Goal: Task Accomplishment & Management: Manage account settings

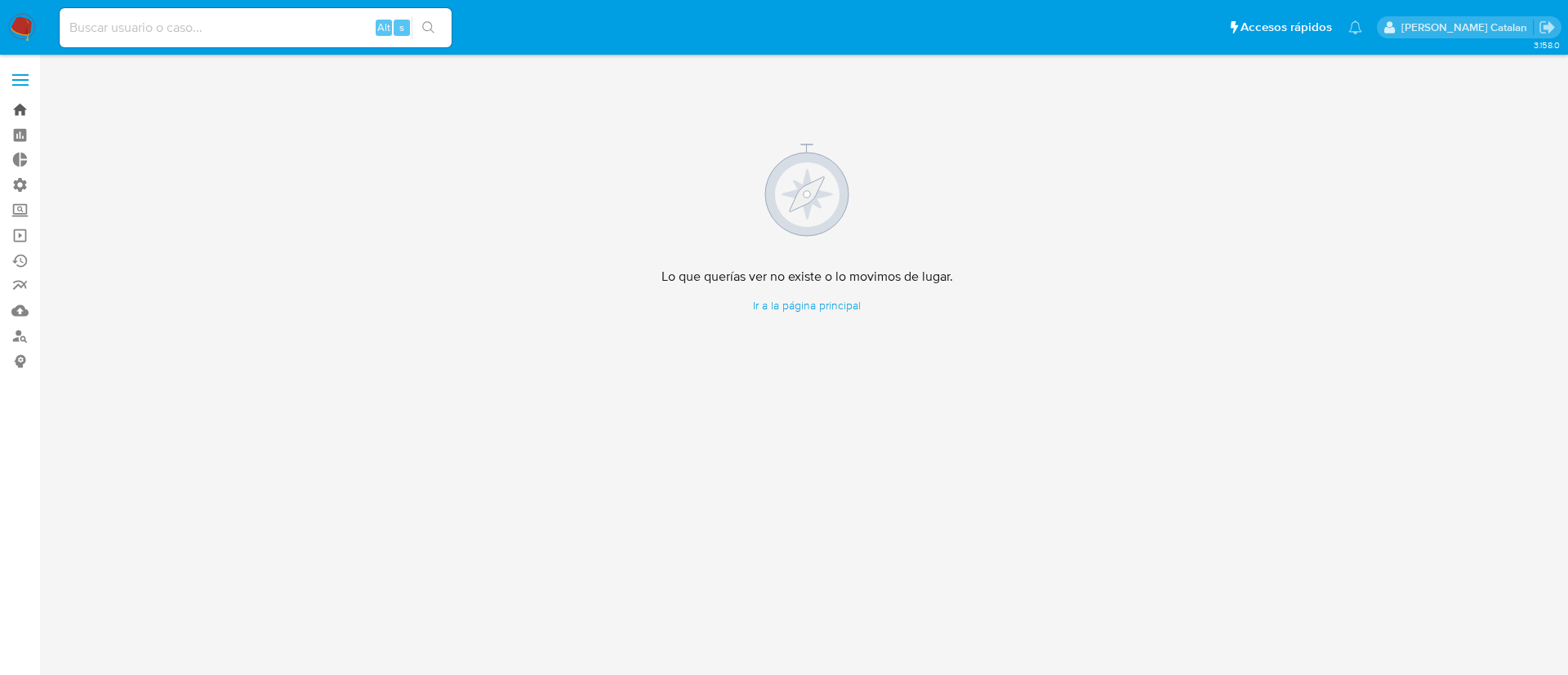
click at [16, 113] on link "Bandeja" at bounding box center [97, 110] width 195 height 25
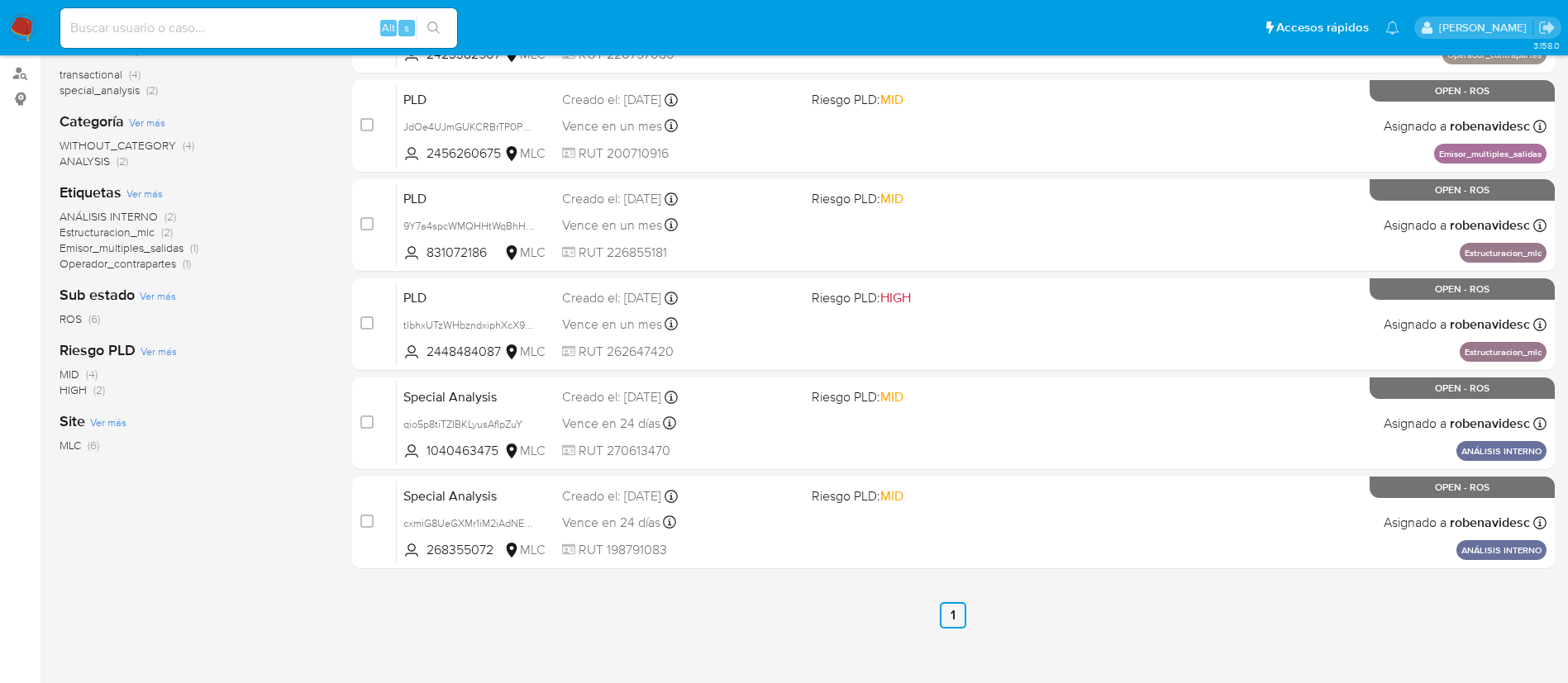
scroll to position [278, 0]
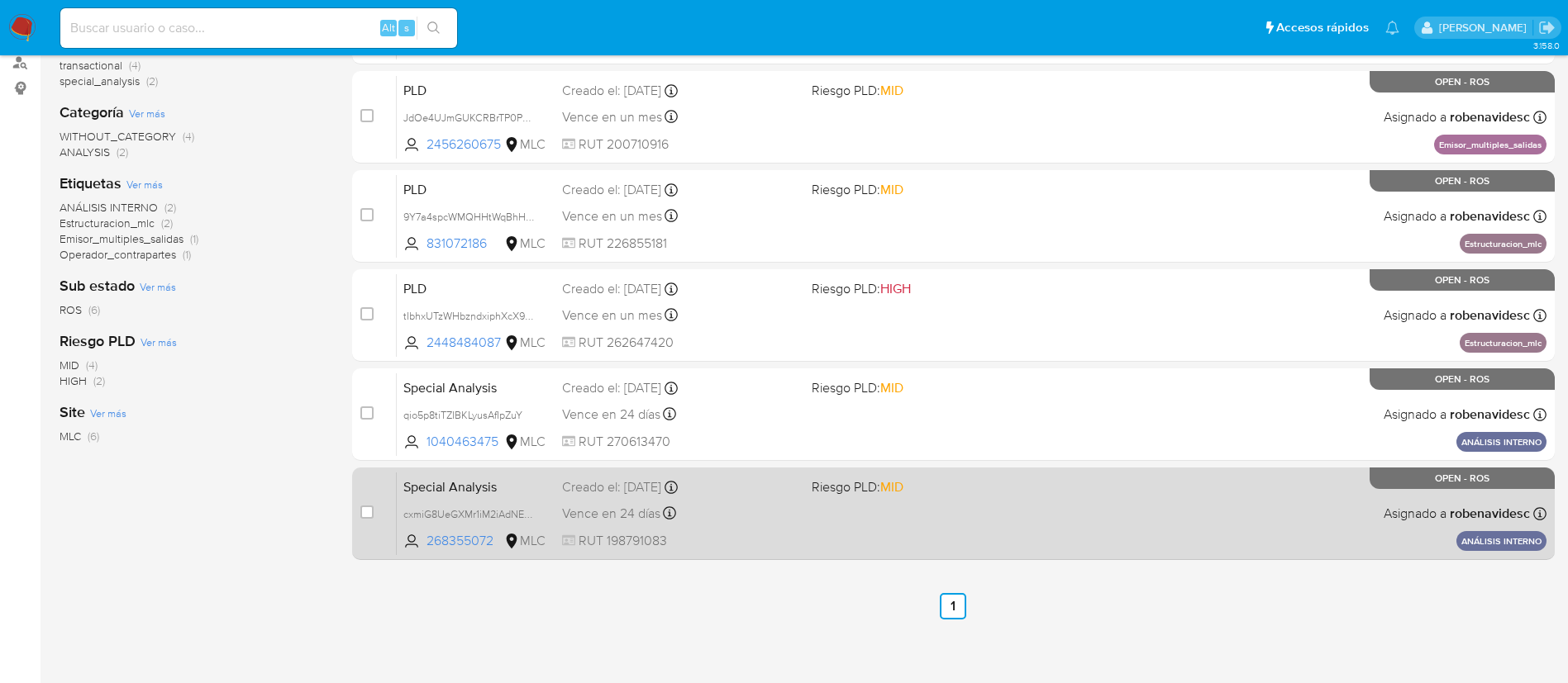
click at [928, 497] on div "Special Analysis cxmiG8UeGXMr1iM2iAdNEE9s 268355072 MLC Riesgo PLD: MID Creado …" at bounding box center [971, 513] width 1150 height 83
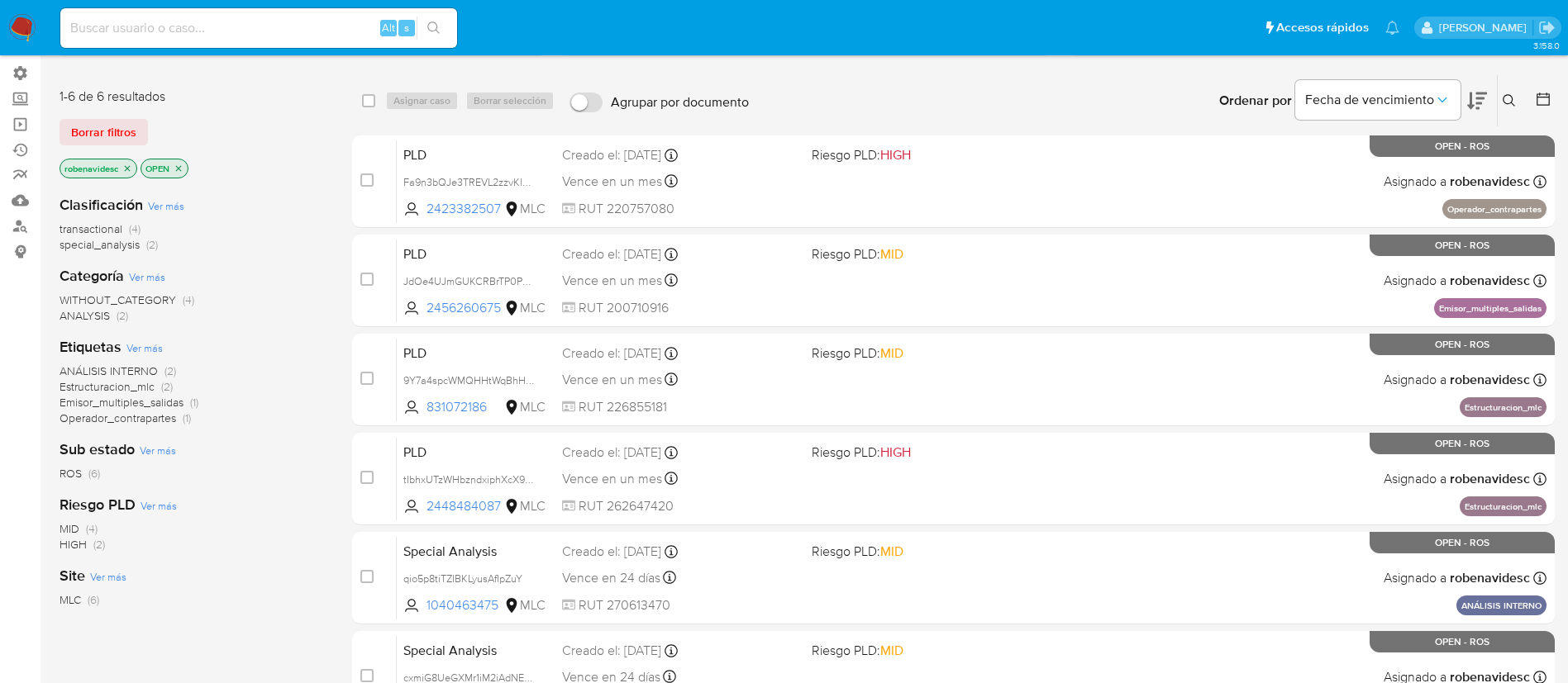
scroll to position [323, 0]
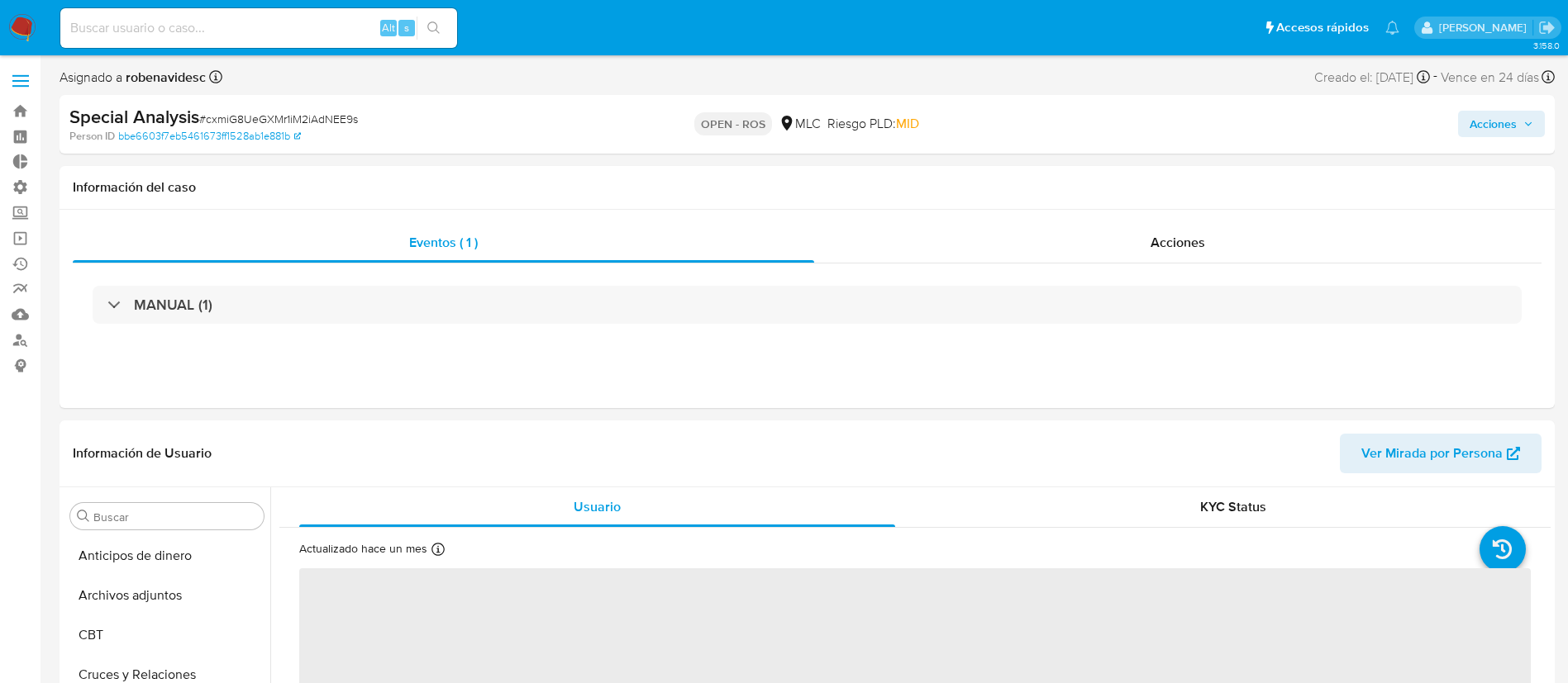
select select "10"
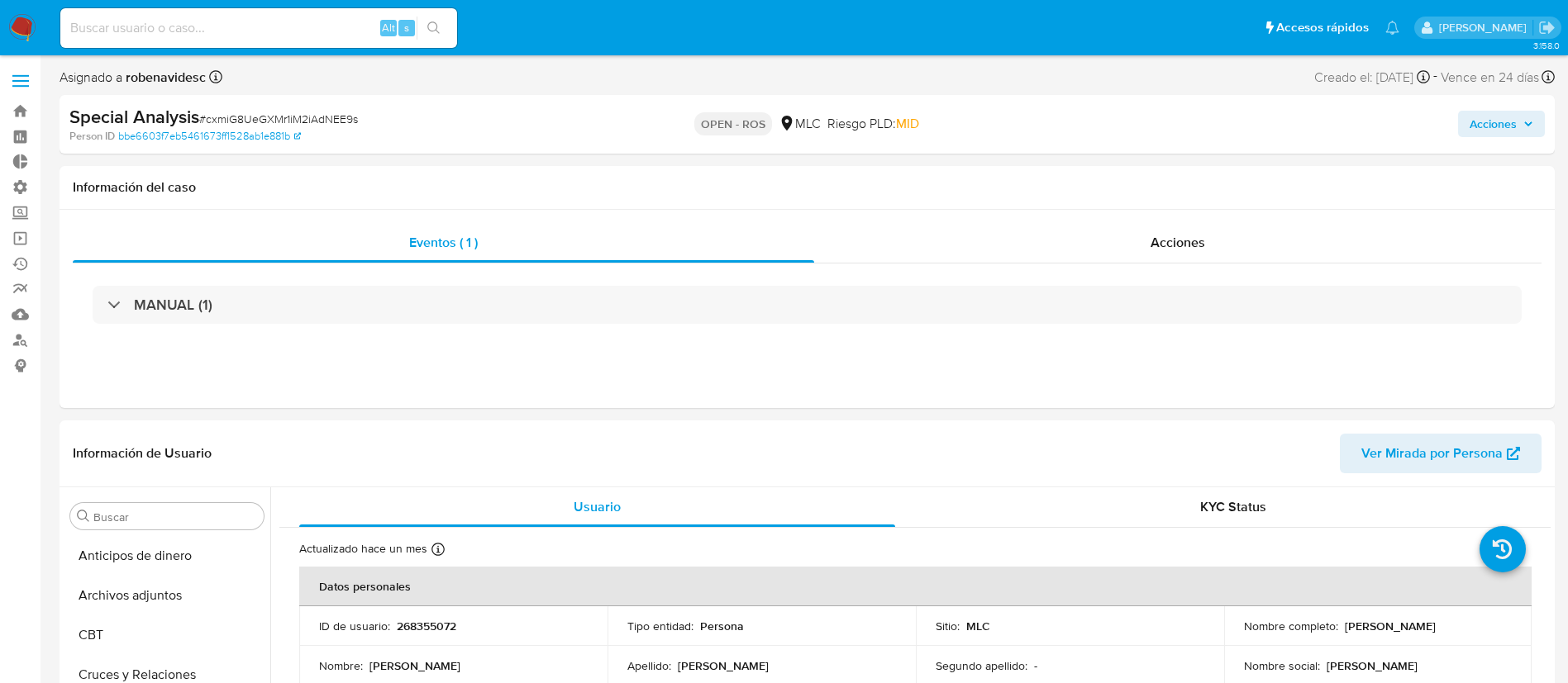
scroll to position [698, 0]
click at [1135, 255] on div "Acciones" at bounding box center [1177, 242] width 727 height 40
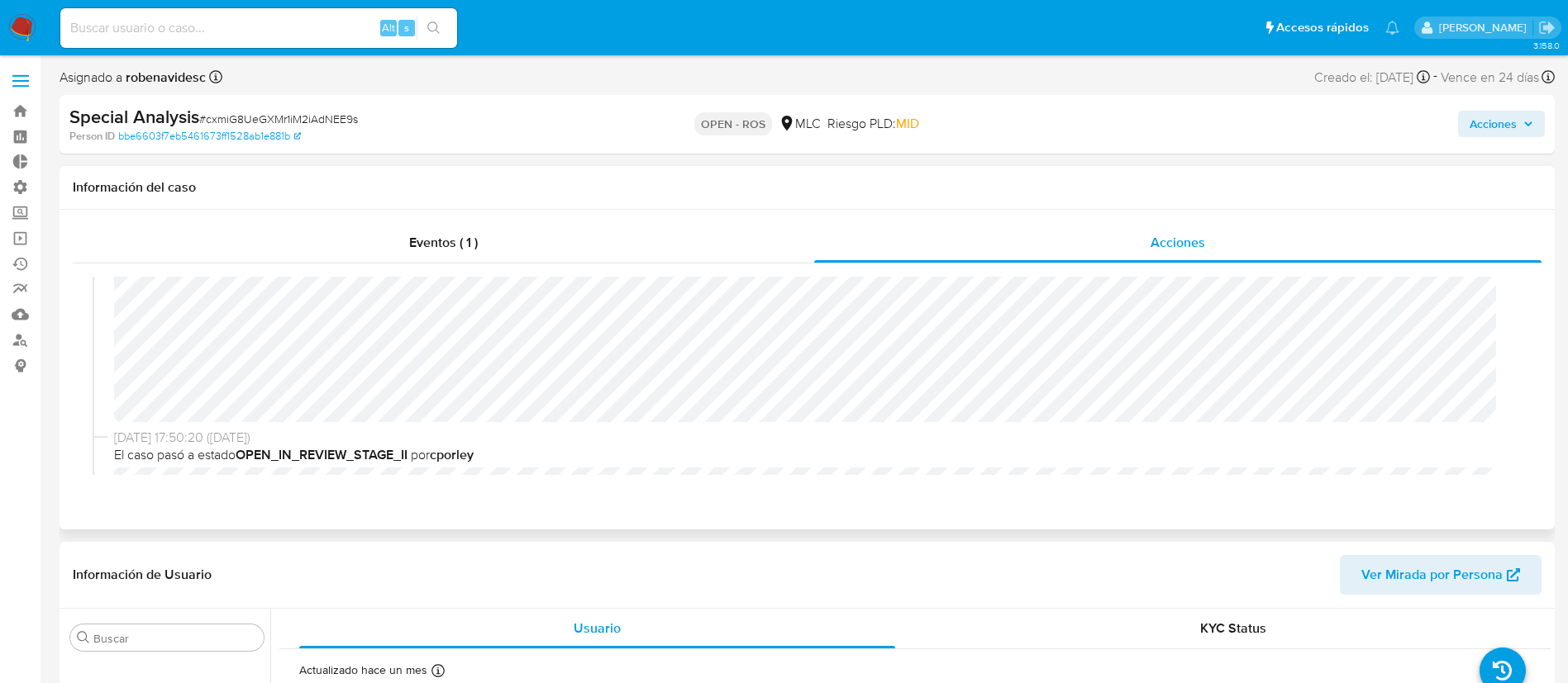
scroll to position [0, 0]
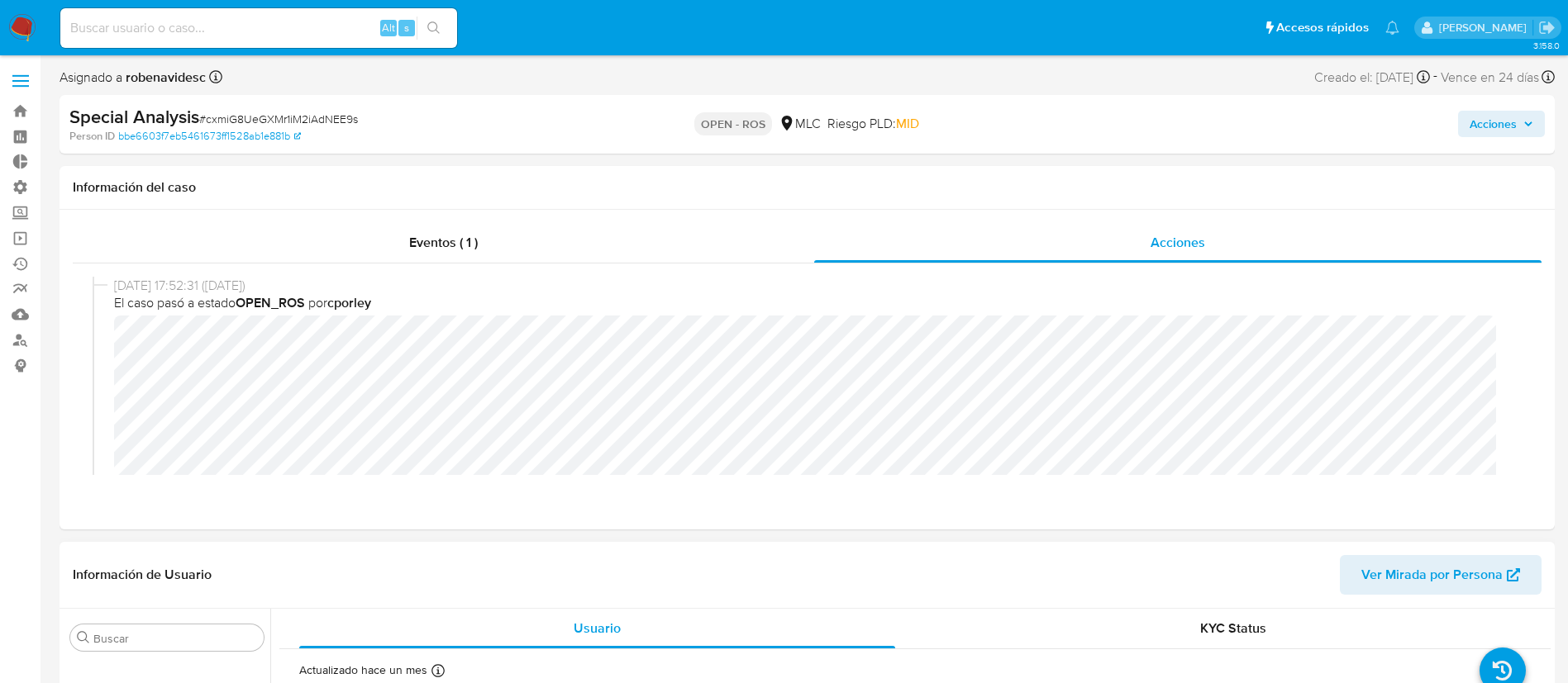
click at [683, 559] on header "Información de Usuario Ver Mirada por Persona" at bounding box center [806, 574] width 1469 height 40
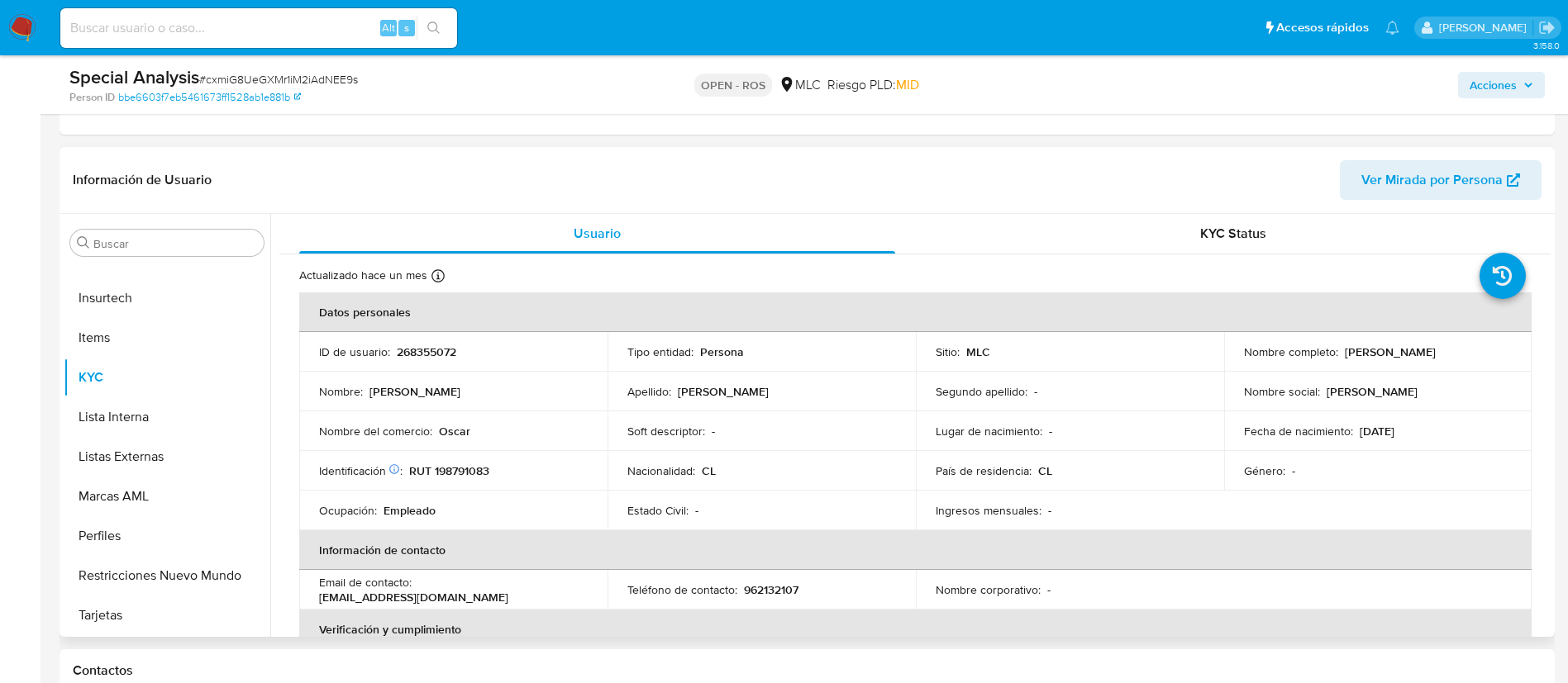
scroll to position [337, 0]
drag, startPoint x: 480, startPoint y: 345, endPoint x: 391, endPoint y: 351, distance: 89.2
click at [391, 351] on div "ID de usuario : 268355072" at bounding box center [453, 351] width 268 height 15
copy div "268355072"
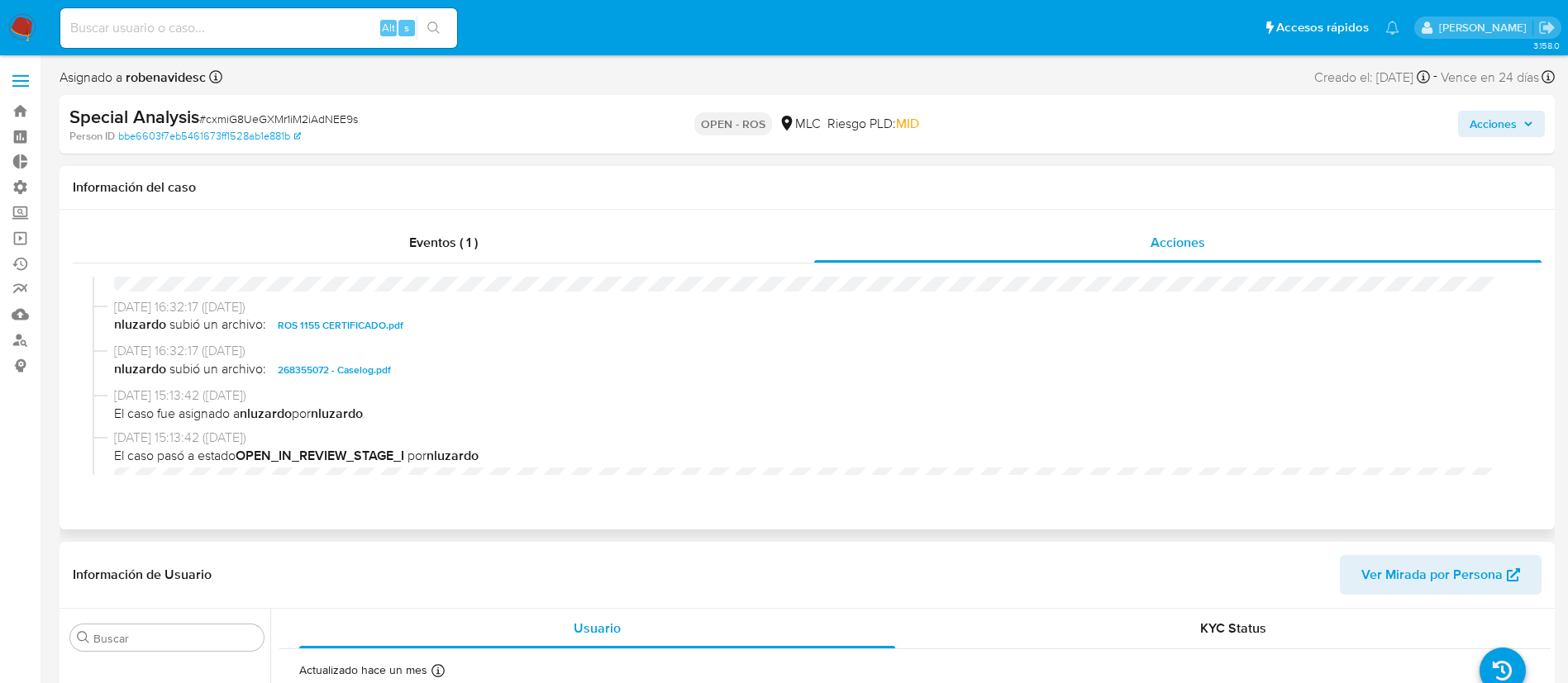
scroll to position [431, 0]
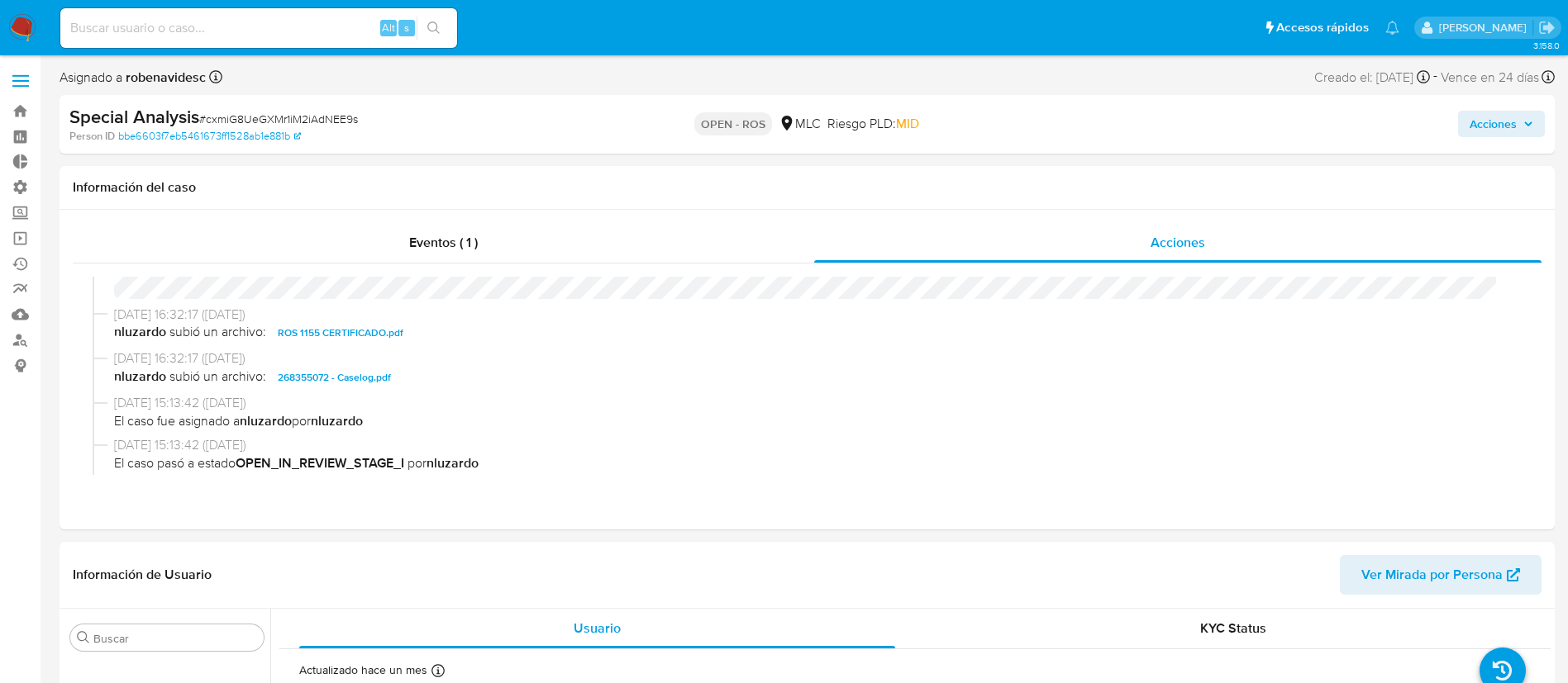
click at [1500, 146] on div "Special Analysis # cxmiG8UeGXMr1iM2iAdNEE9s Person ID bbe6603f7eb5461673ff1528a…" at bounding box center [807, 124] width 1495 height 59
click at [1479, 124] on span "Acciones" at bounding box center [1493, 124] width 47 height 26
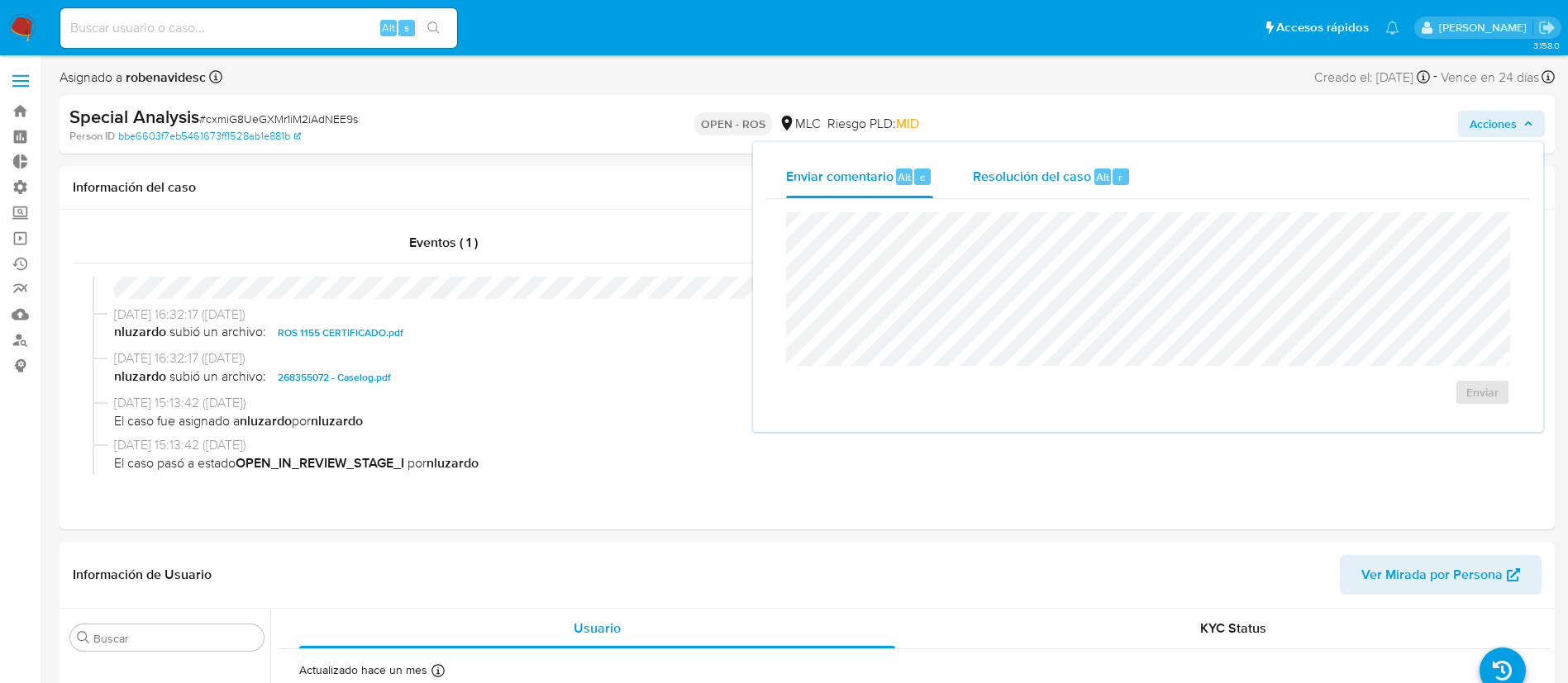
click at [1014, 167] on span "Resolución del caso" at bounding box center [1032, 176] width 118 height 19
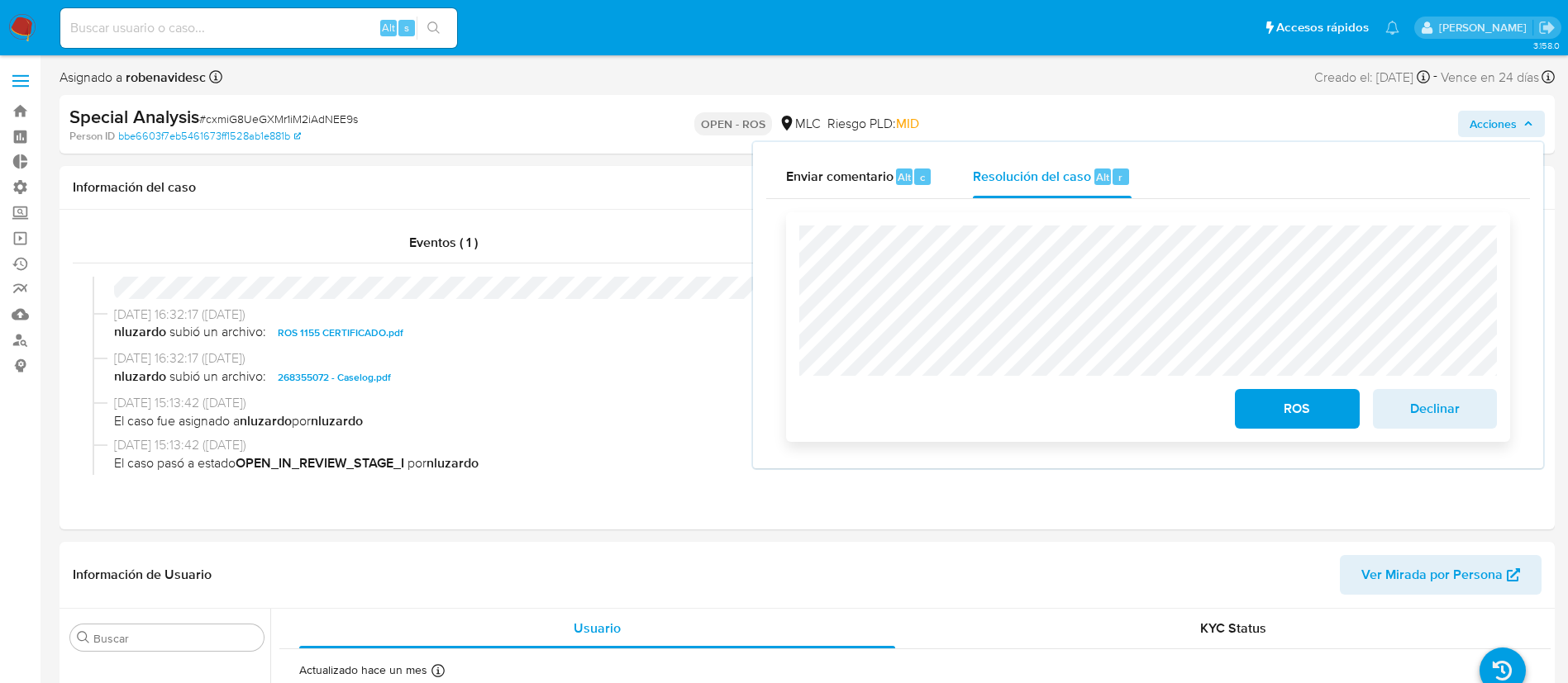
click at [1274, 400] on span "ROS" at bounding box center [1297, 408] width 81 height 36
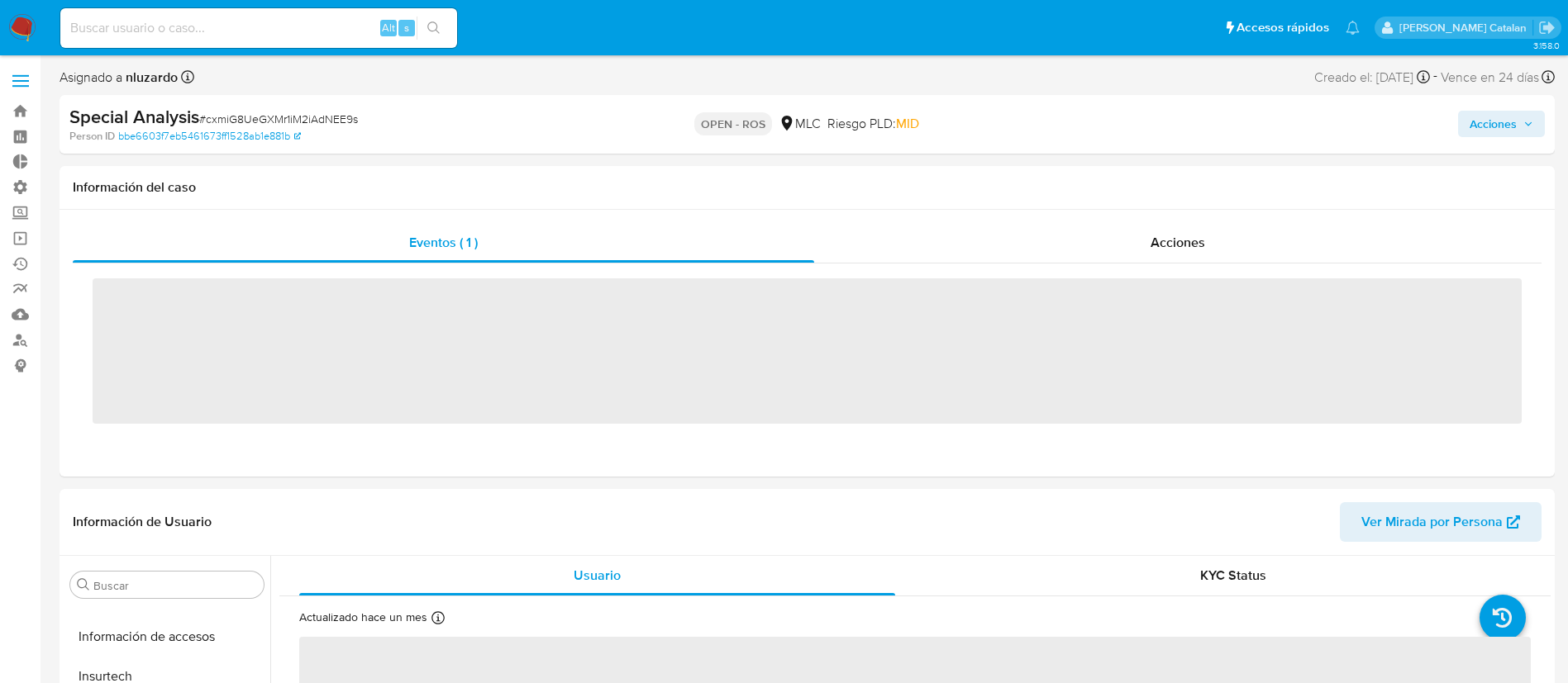
scroll to position [698, 0]
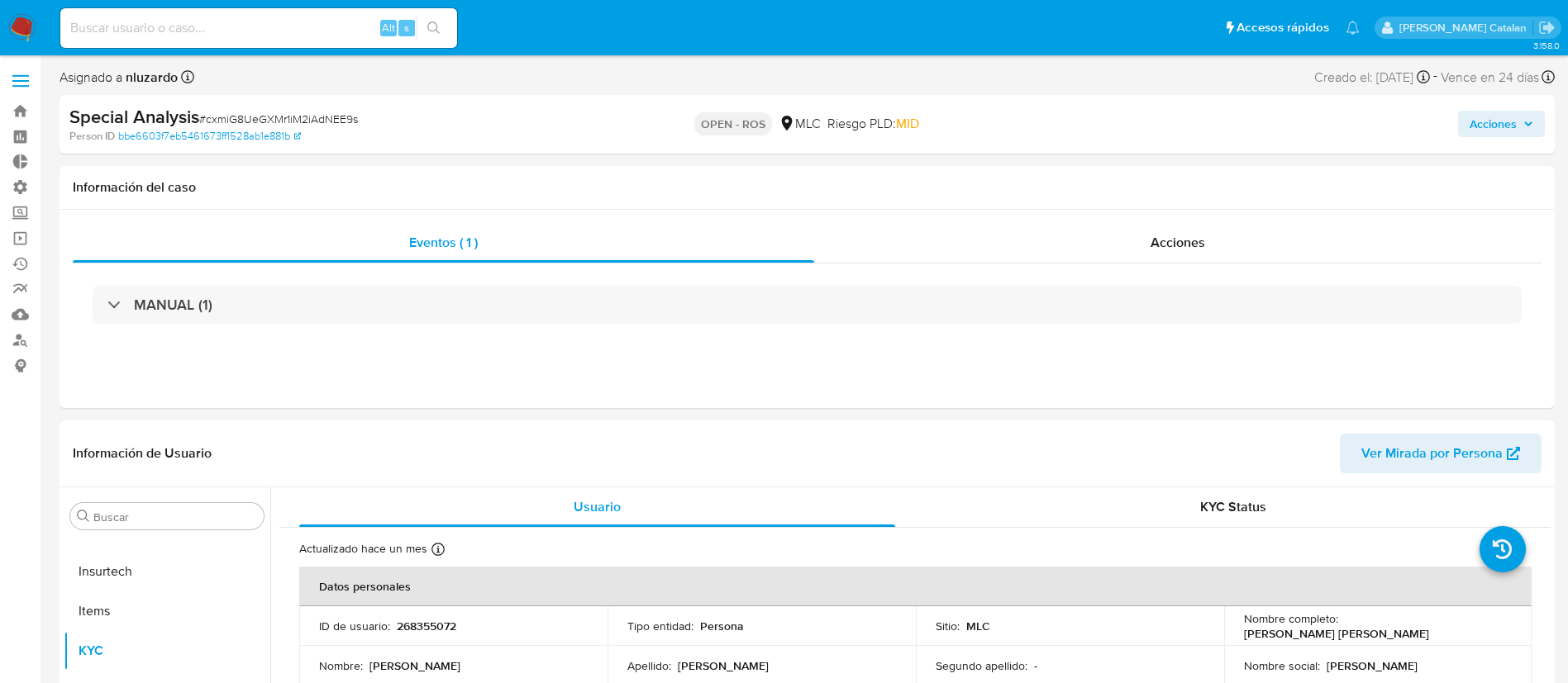
select select "10"
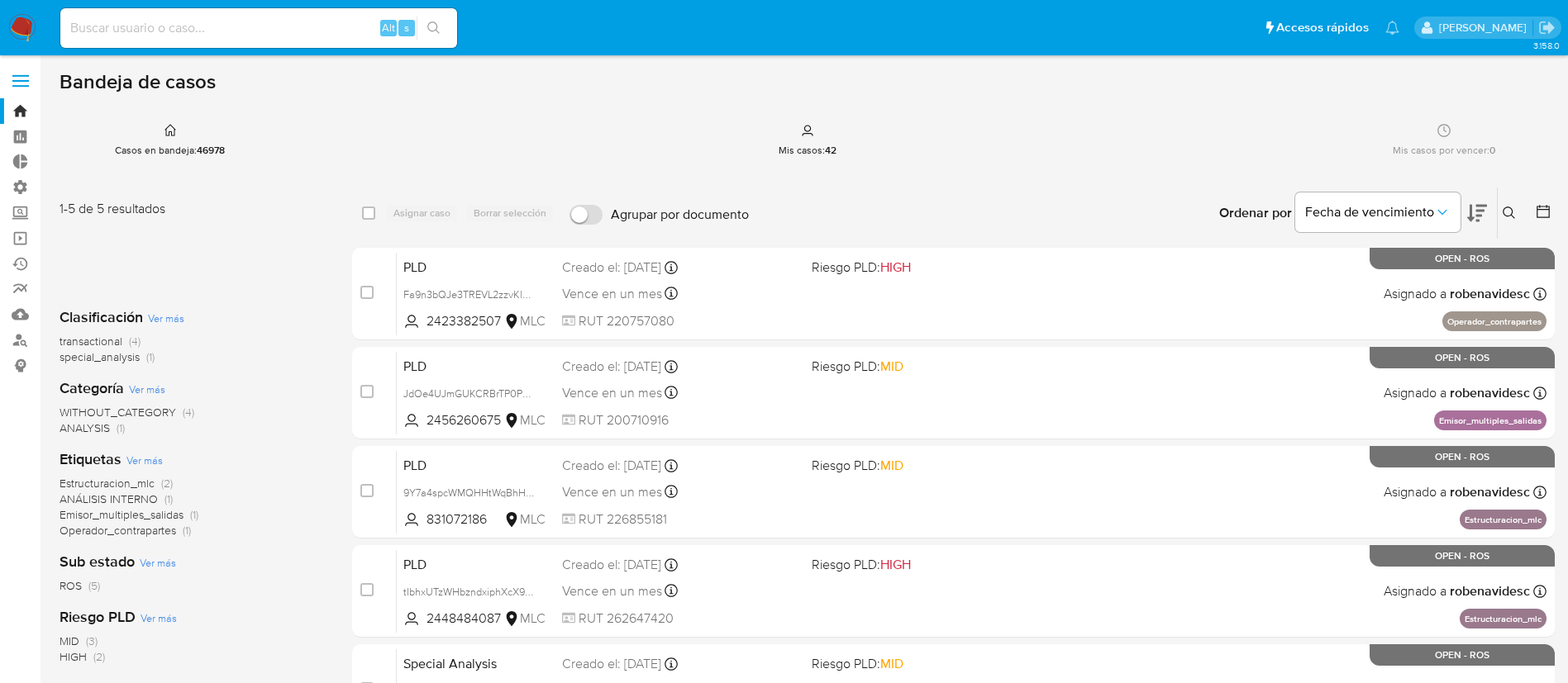
scroll to position [323, 0]
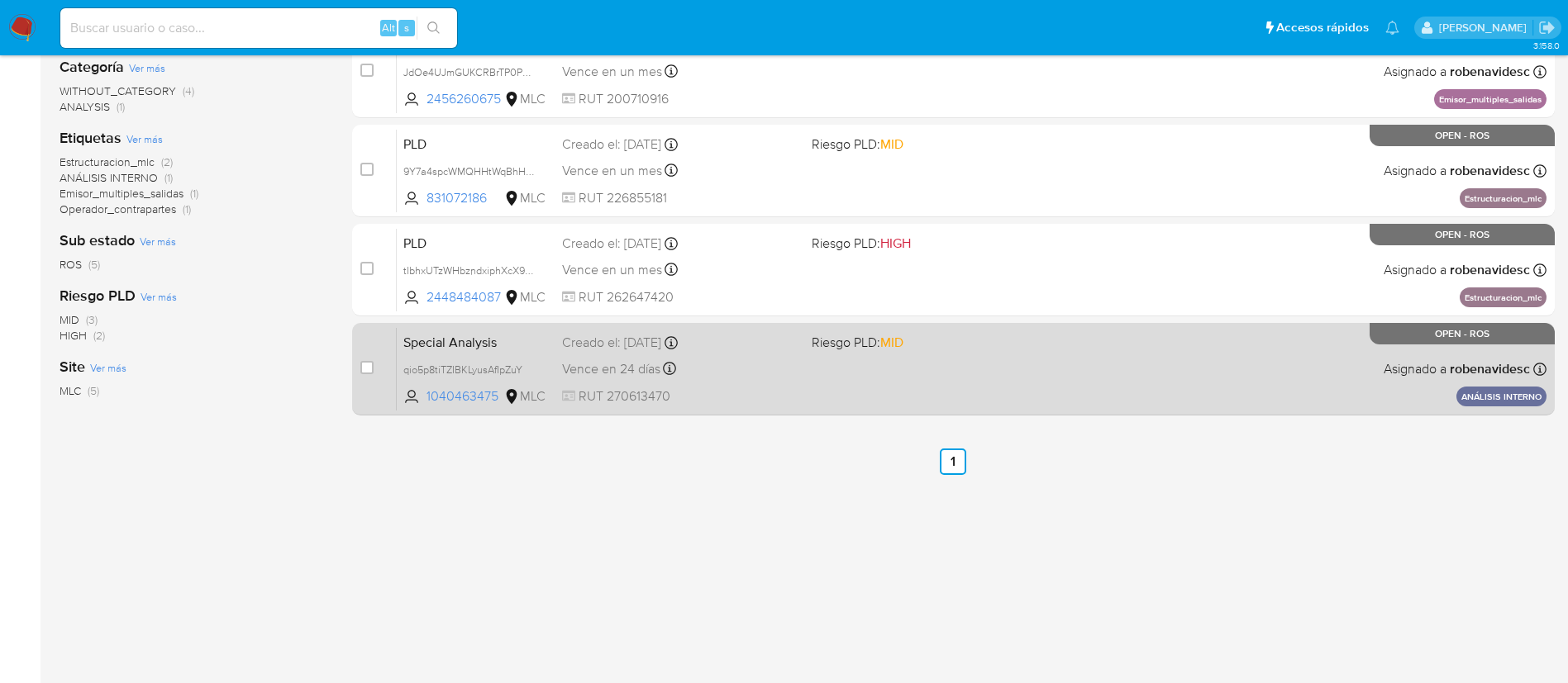
click at [790, 372] on div "Vence en 24 días Vence el 06/10/2025 11:18:04" at bounding box center [680, 368] width 237 height 23
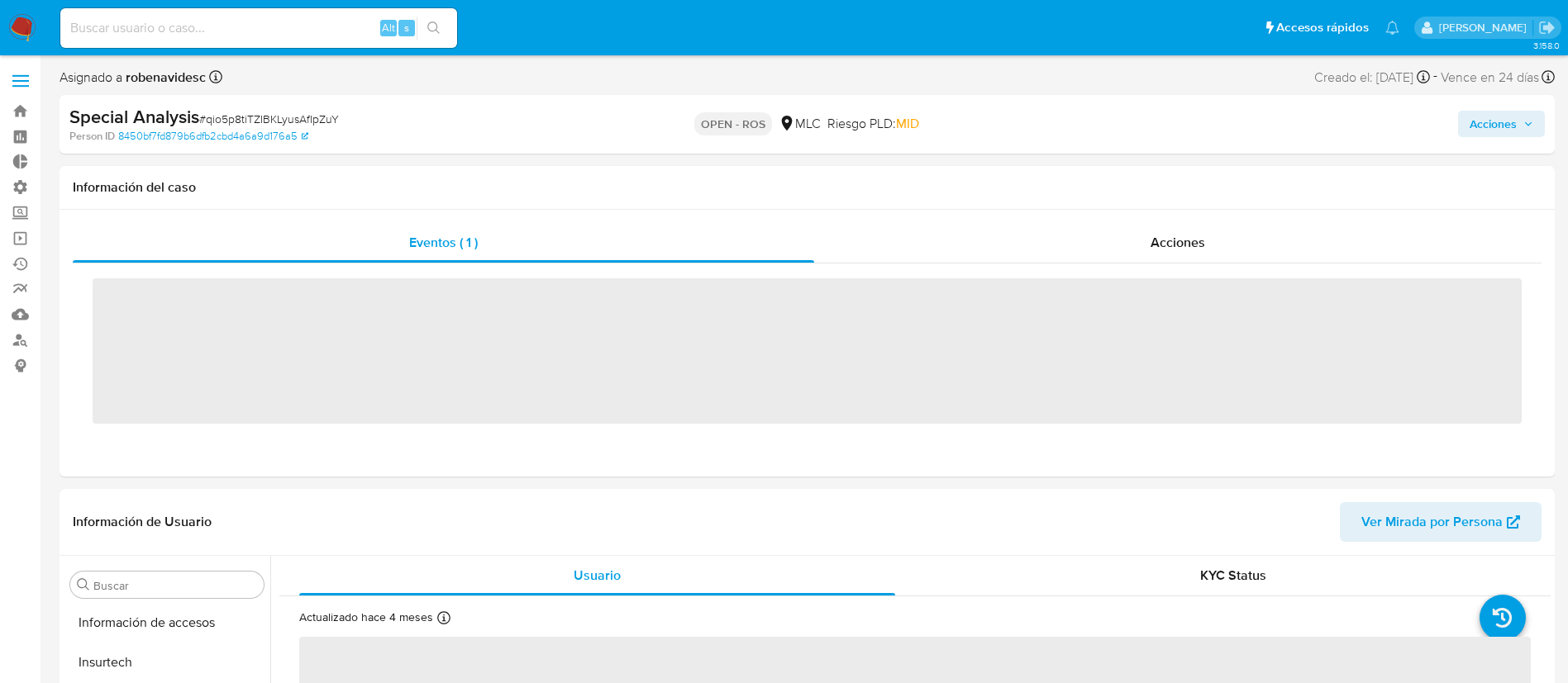
scroll to position [698, 0]
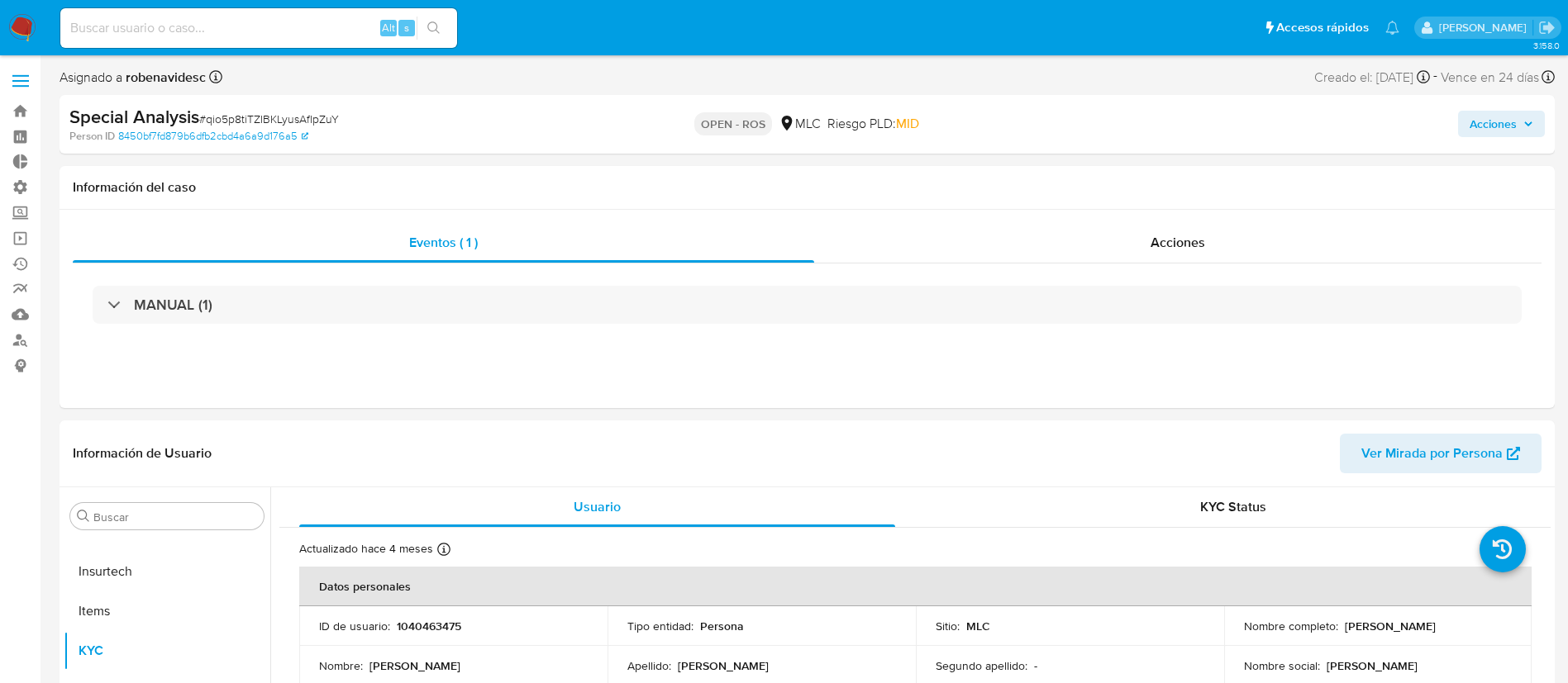
select select "10"
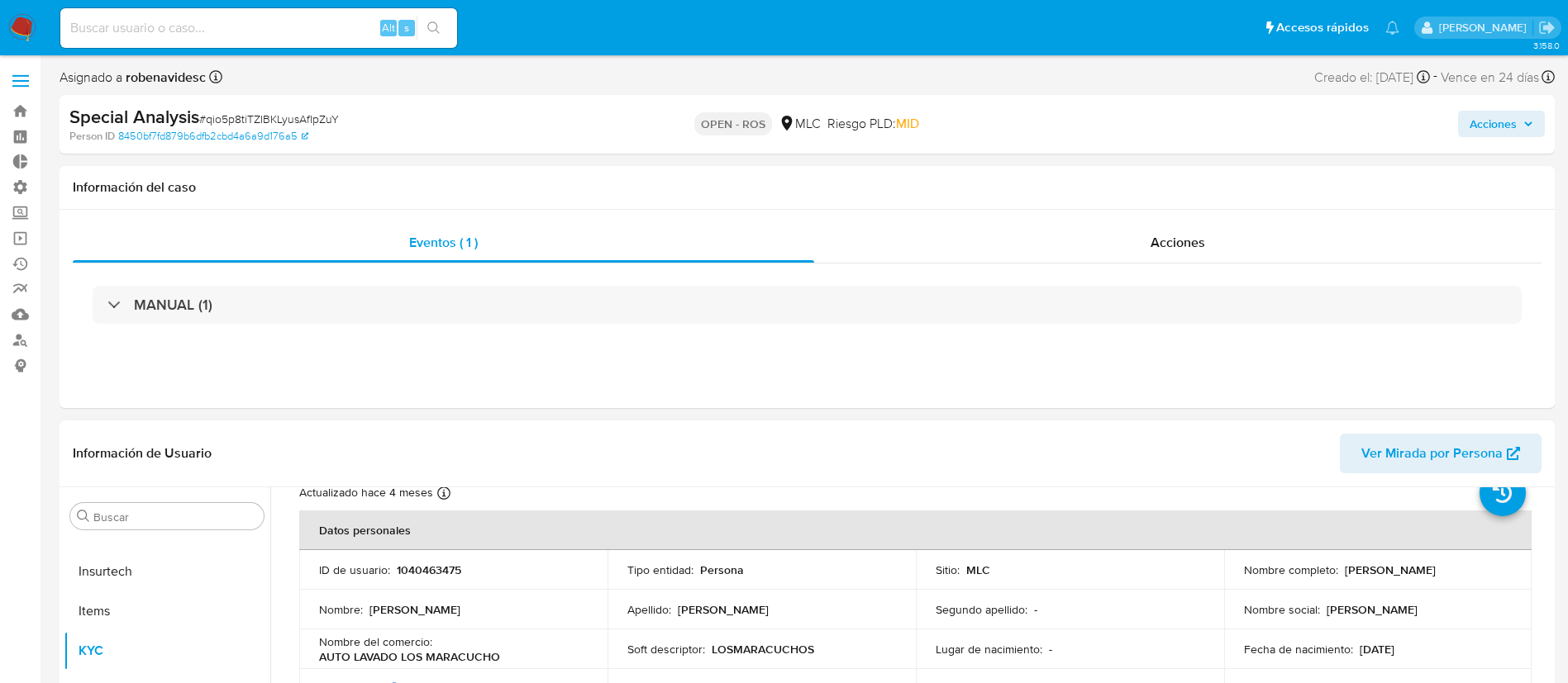
scroll to position [55, 0]
drag, startPoint x: 502, startPoint y: 572, endPoint x: 385, endPoint y: 572, distance: 117.0
click at [385, 572] on div "ID de usuario : 1040463475" at bounding box center [453, 572] width 268 height 15
copy div ": 1040463475"
click at [1062, 248] on div "Acciones" at bounding box center [1177, 242] width 727 height 40
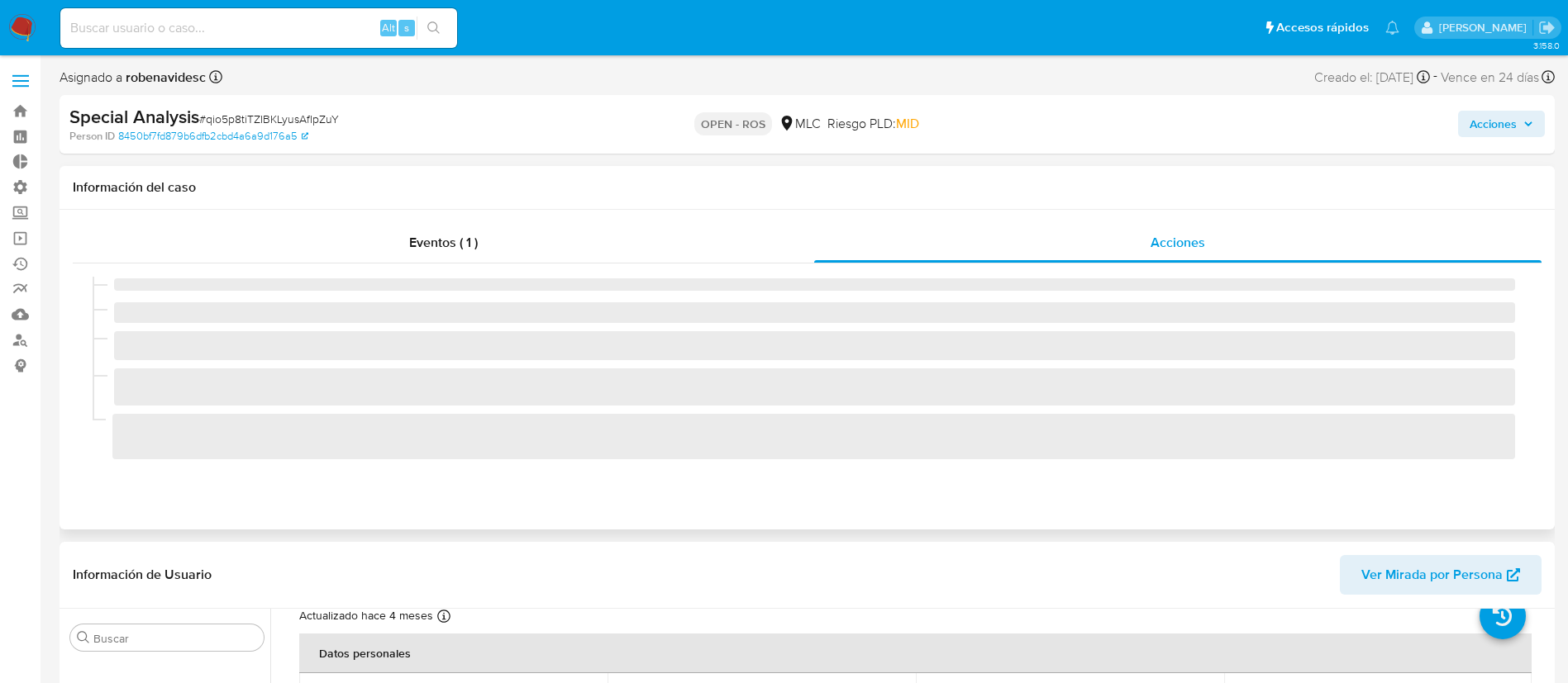
click at [981, 379] on span "‌" at bounding box center [815, 387] width 1401 height 37
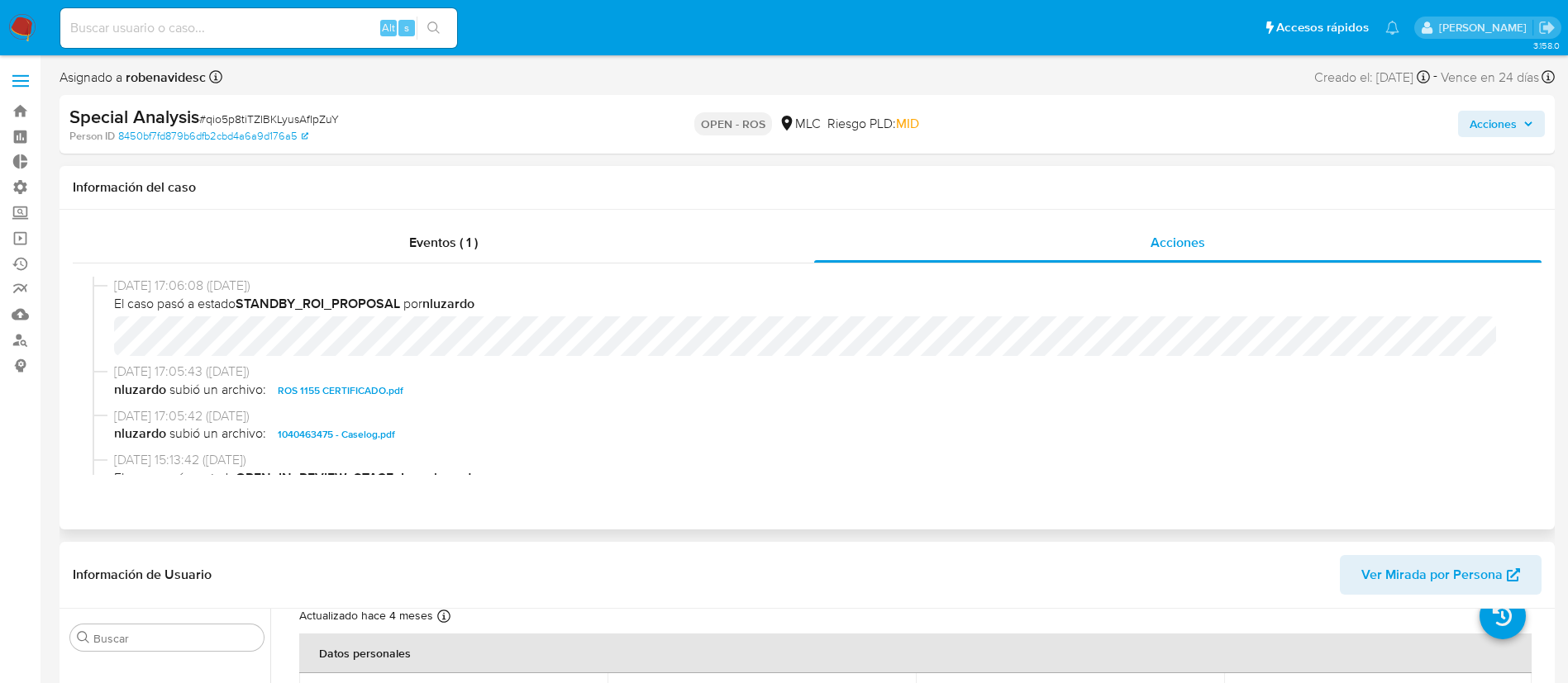
scroll to position [0, 0]
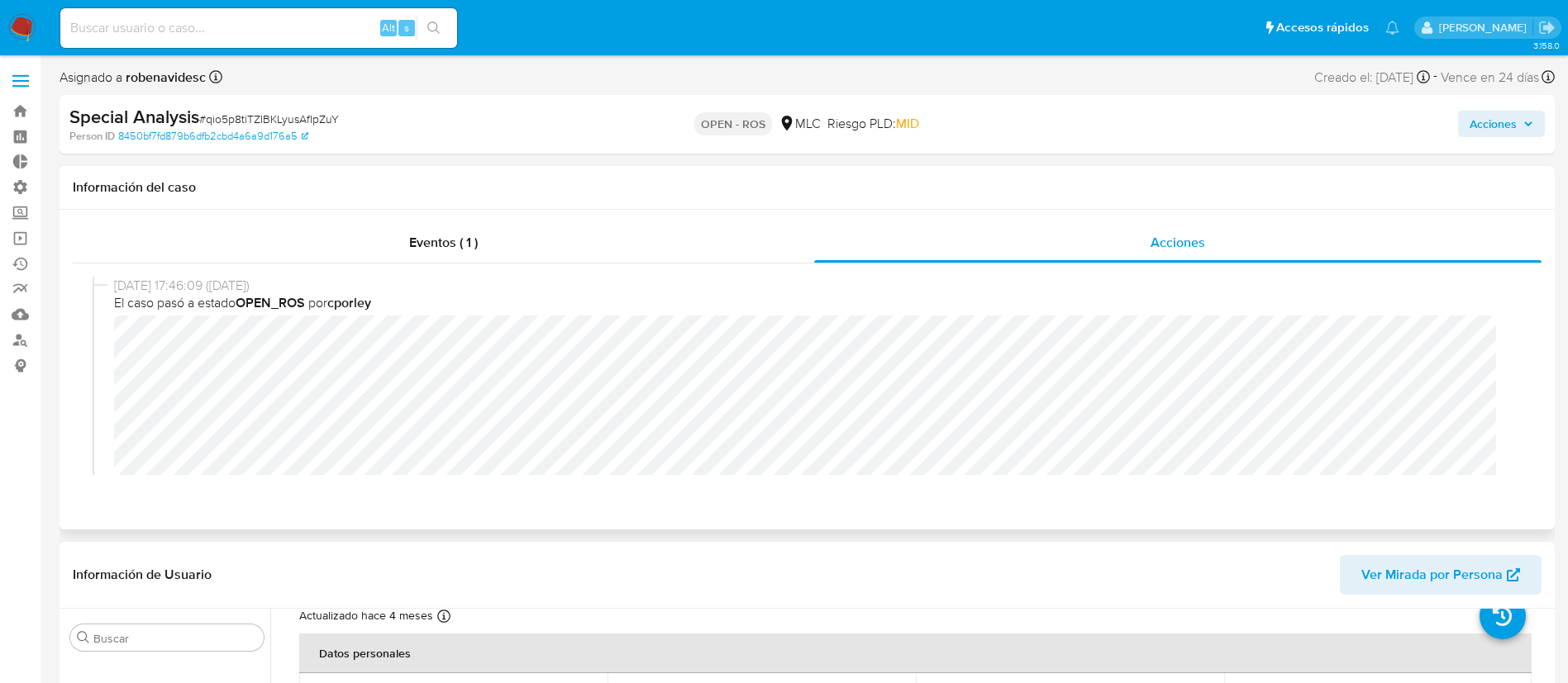
click at [1483, 120] on span "Acciones" at bounding box center [1493, 124] width 47 height 26
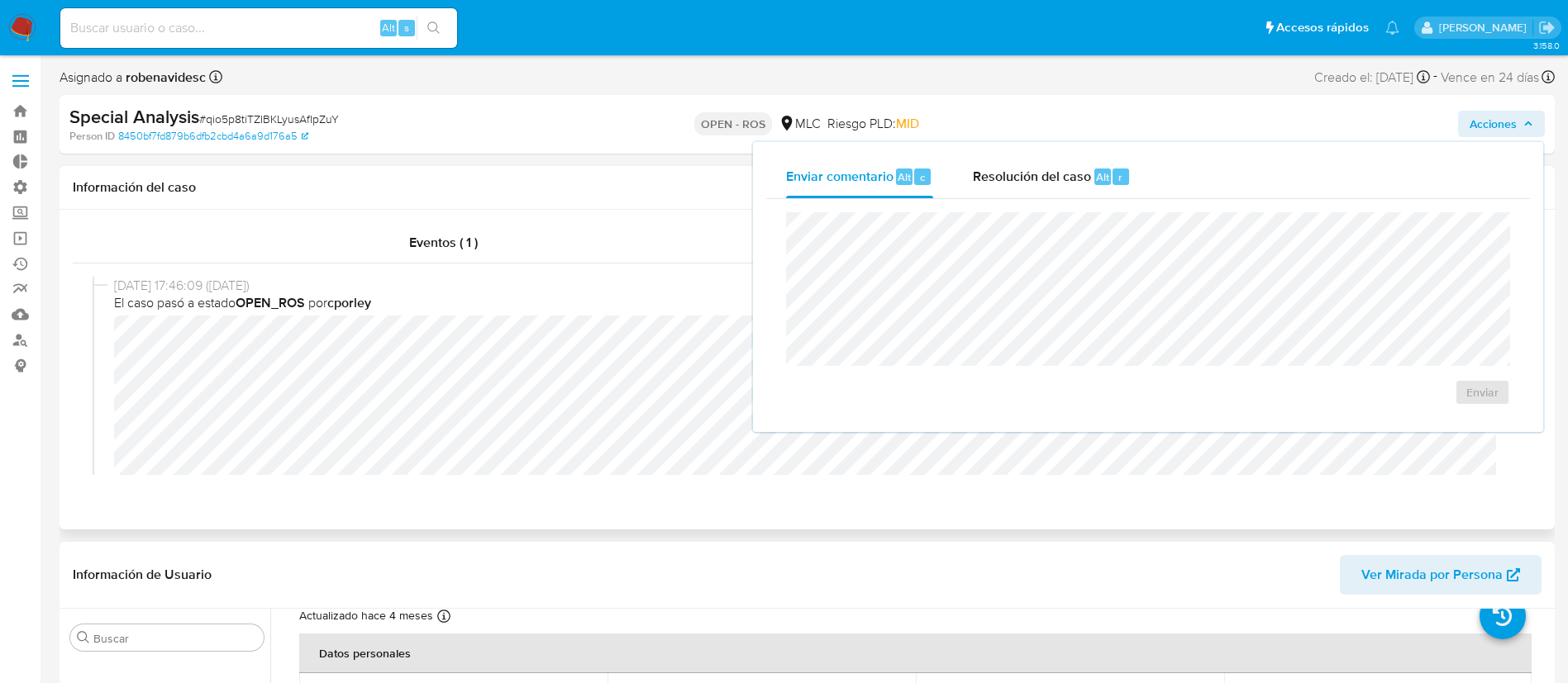
click at [1132, 153] on div "Enviar comentario Alt c Resolución del caso Alt r Enviar" at bounding box center [1148, 287] width 790 height 290
click at [1073, 175] on span "Resolución del caso" at bounding box center [1032, 176] width 118 height 19
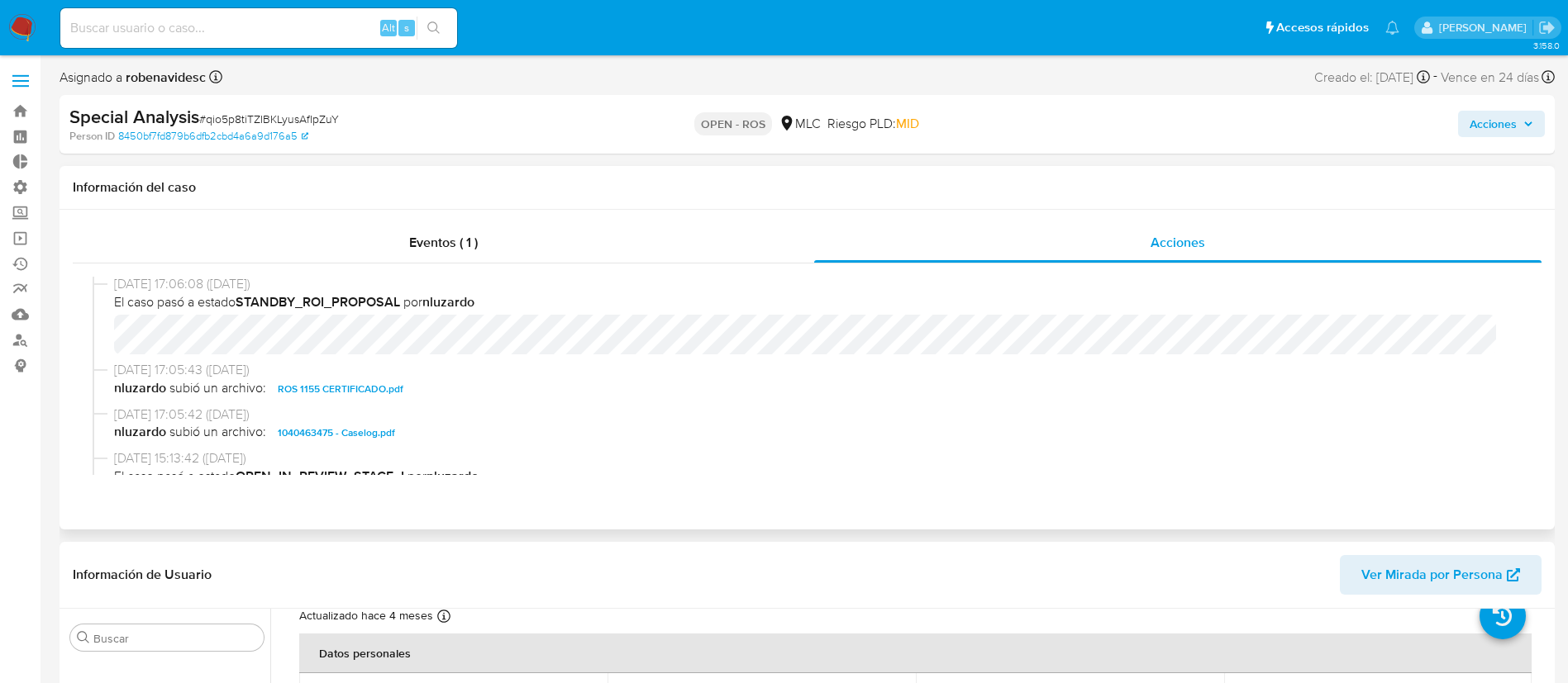
scroll to position [436, 0]
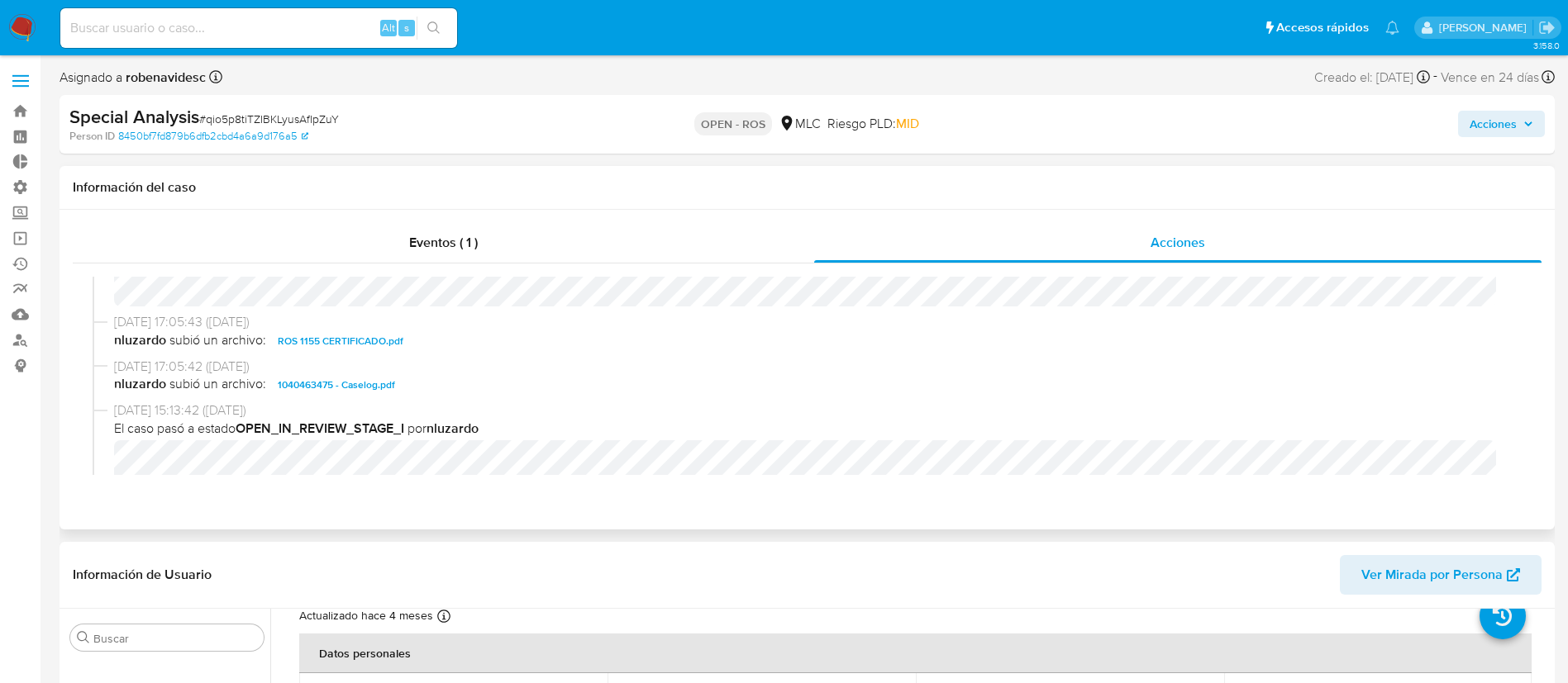
click at [1461, 119] on button "Acciones" at bounding box center [1501, 124] width 87 height 26
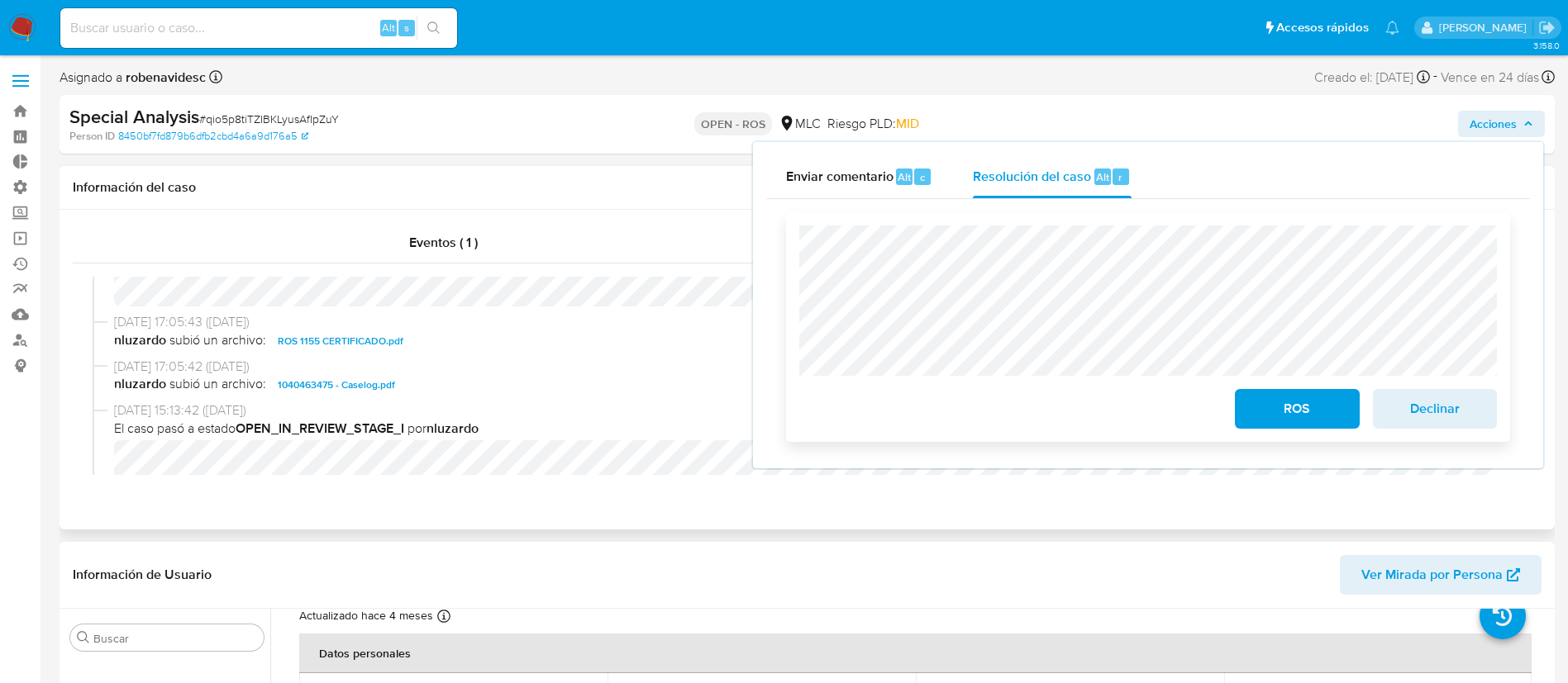
click at [1302, 415] on span "ROS" at bounding box center [1297, 408] width 81 height 36
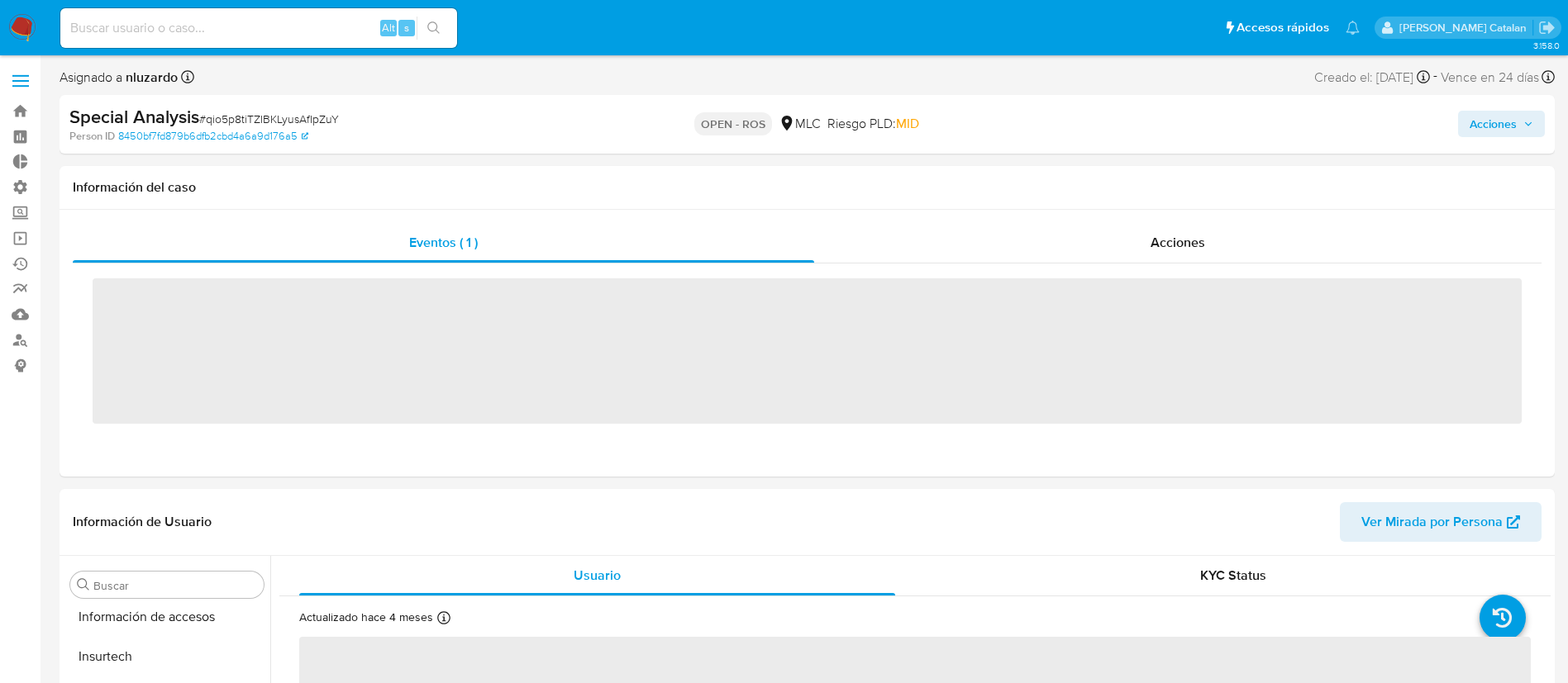
scroll to position [698, 0]
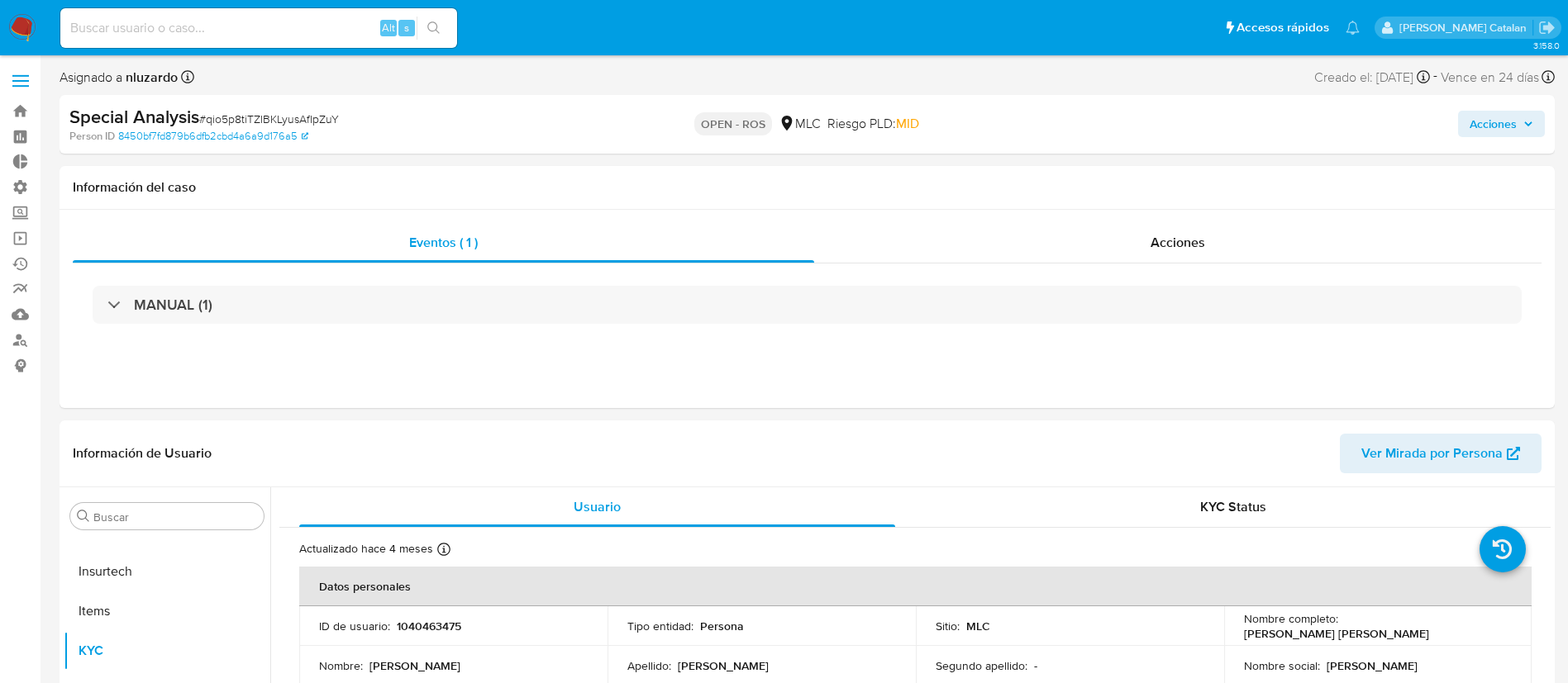
select select "10"
click at [1106, 238] on div "Acciones" at bounding box center [1177, 242] width 727 height 40
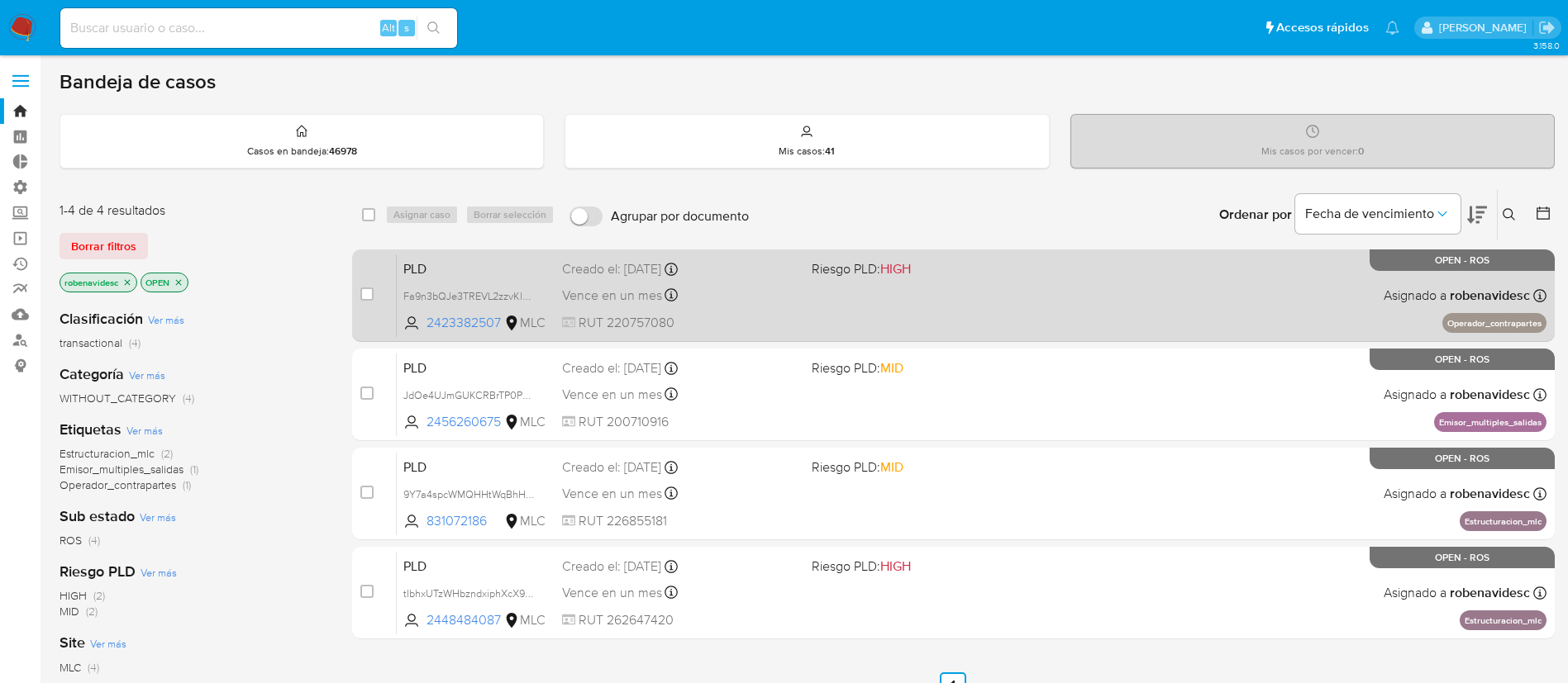
click at [1002, 257] on span "Riesgo PLD: HIGH" at bounding box center [929, 267] width 237 height 22
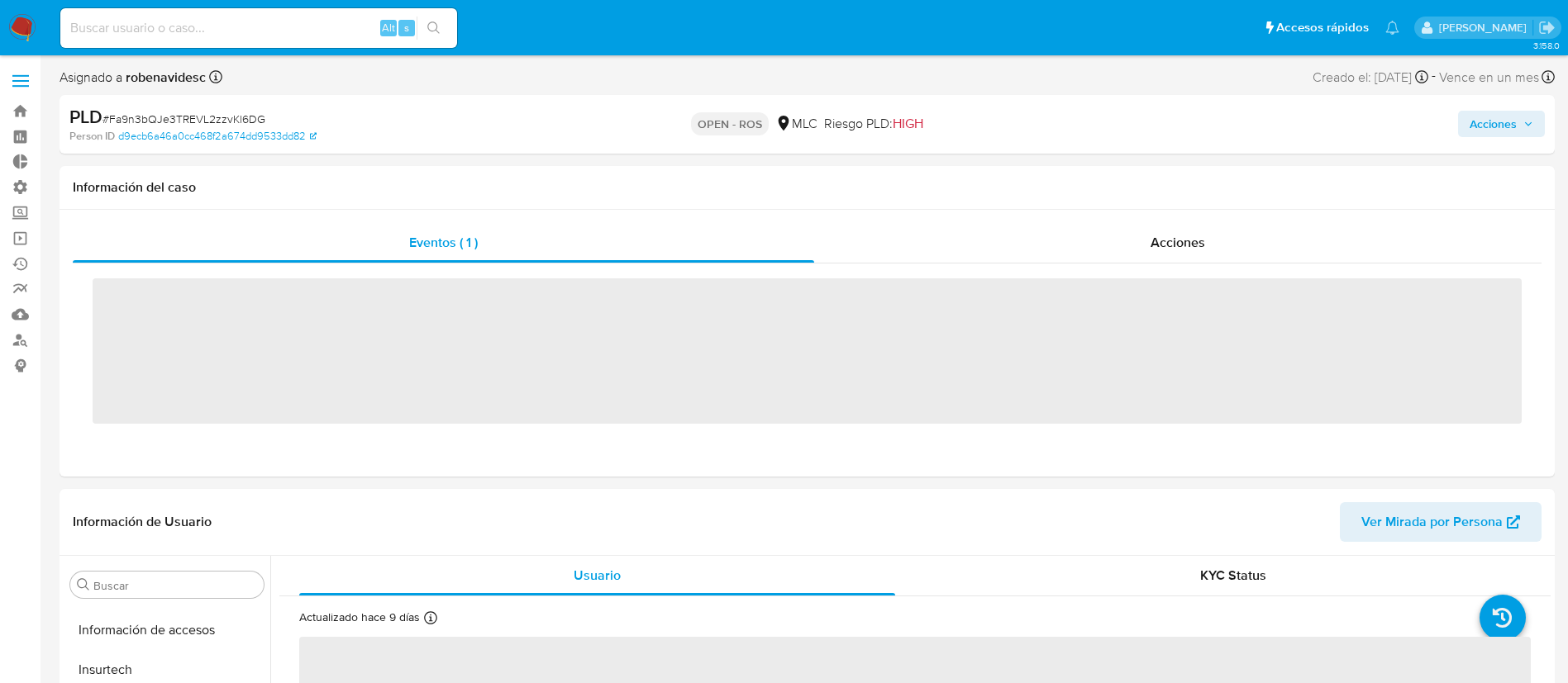
scroll to position [698, 0]
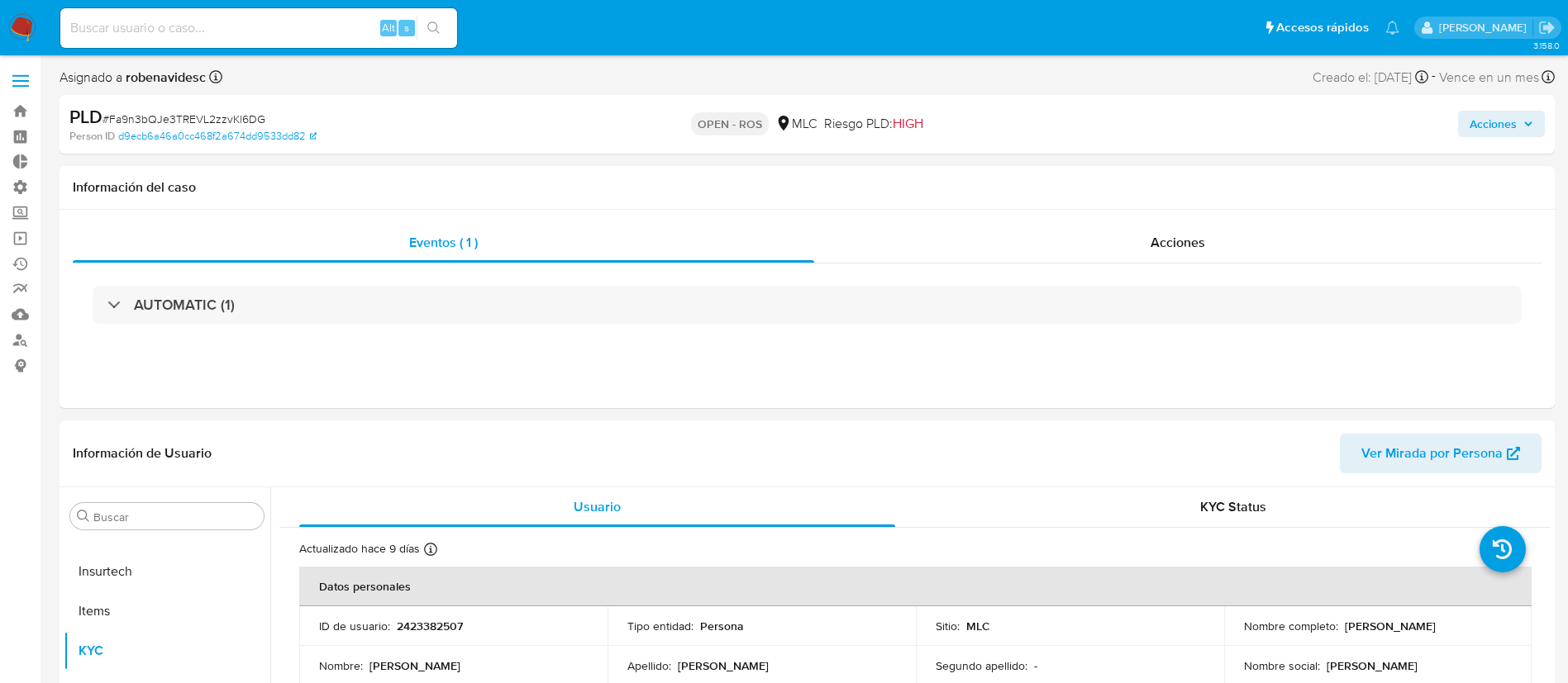
select select "10"
drag, startPoint x: 484, startPoint y: 632, endPoint x: 391, endPoint y: 625, distance: 93.3
click at [391, 625] on div "ID de usuario : 2423382507" at bounding box center [453, 626] width 268 height 15
copy div "2423382507"
click at [1152, 236] on span "Acciones" at bounding box center [1177, 242] width 55 height 19
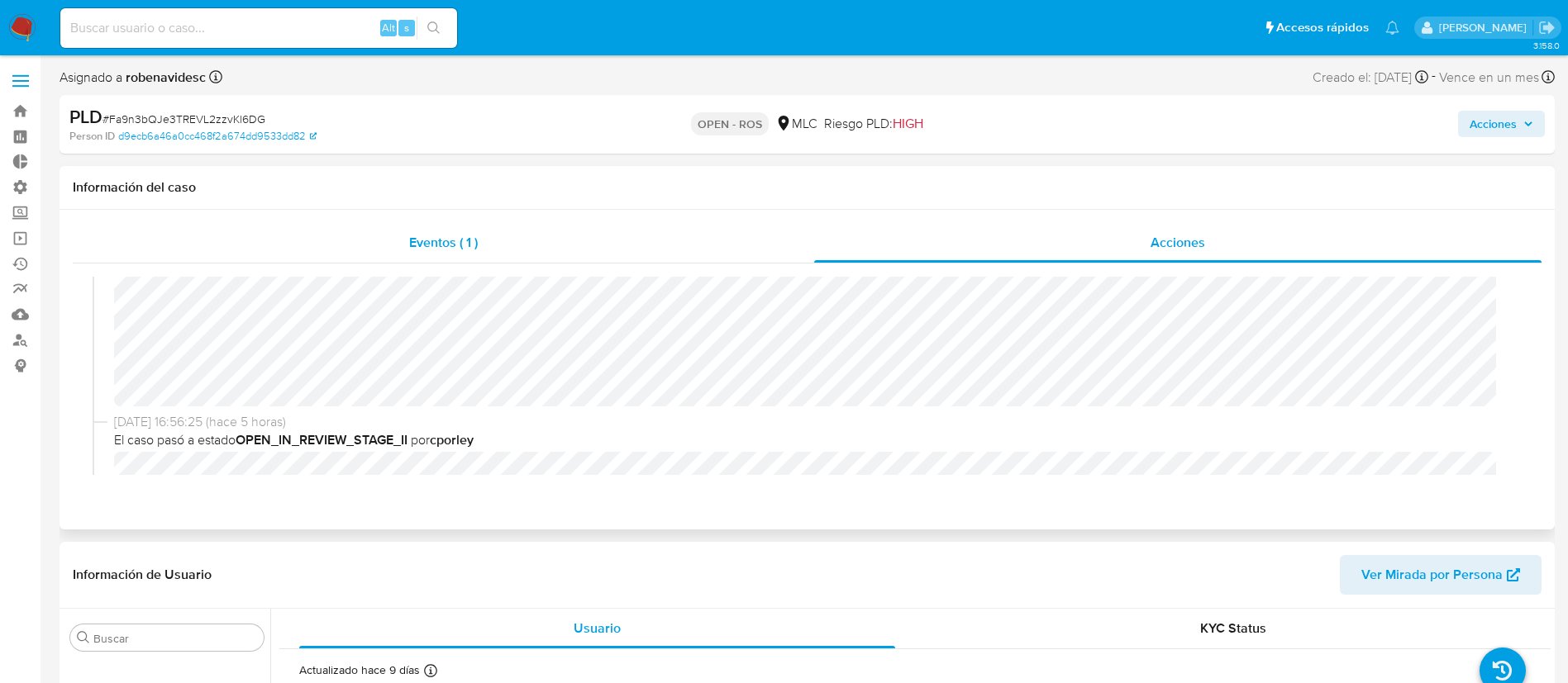
scroll to position [0, 0]
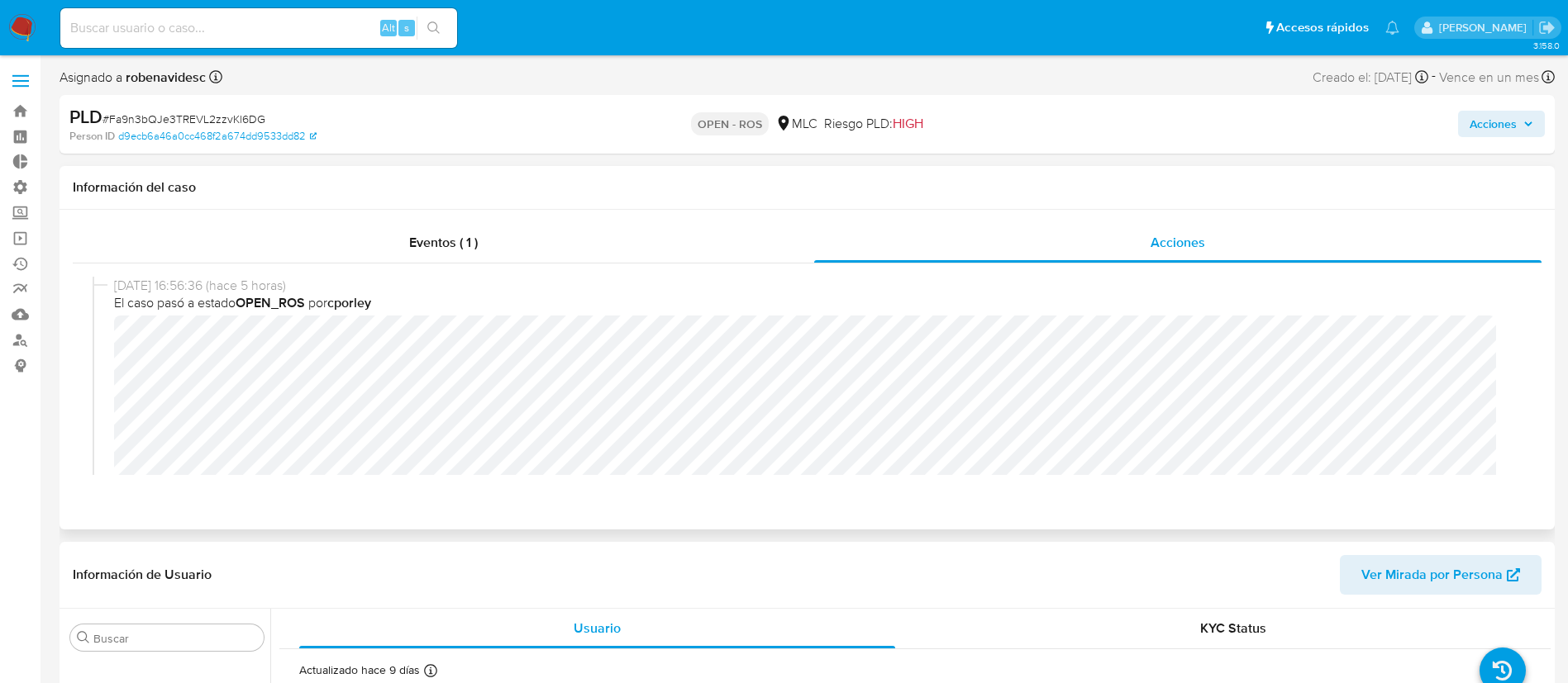
click at [82, 346] on div "12/09/2025 16:56:36 (hace 5 horas) El caso pasó a estado OPEN_ROS por cporley 1…" at bounding box center [806, 375] width 1469 height 225
click at [1006, 574] on header "Información de Usuario Ver Mirada por Persona" at bounding box center [806, 574] width 1469 height 40
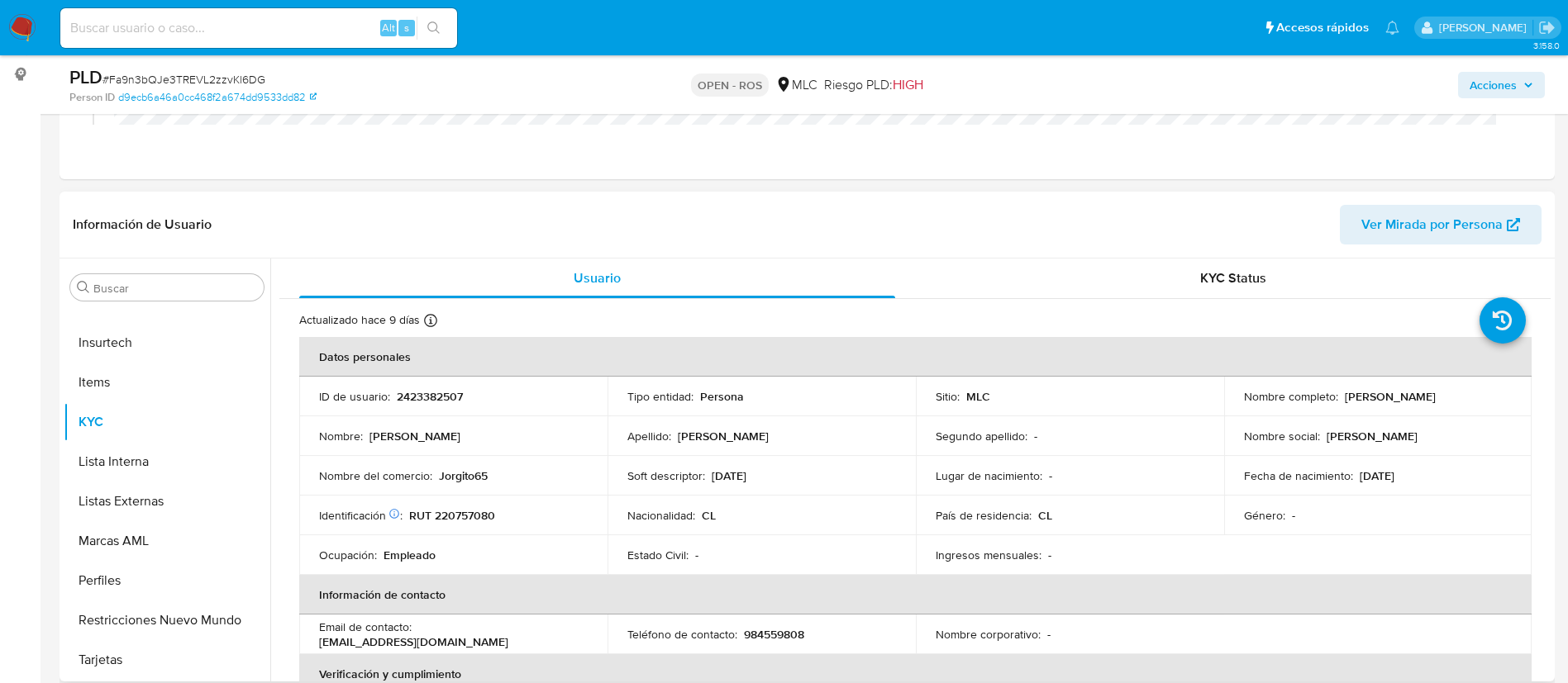
scroll to position [312, 0]
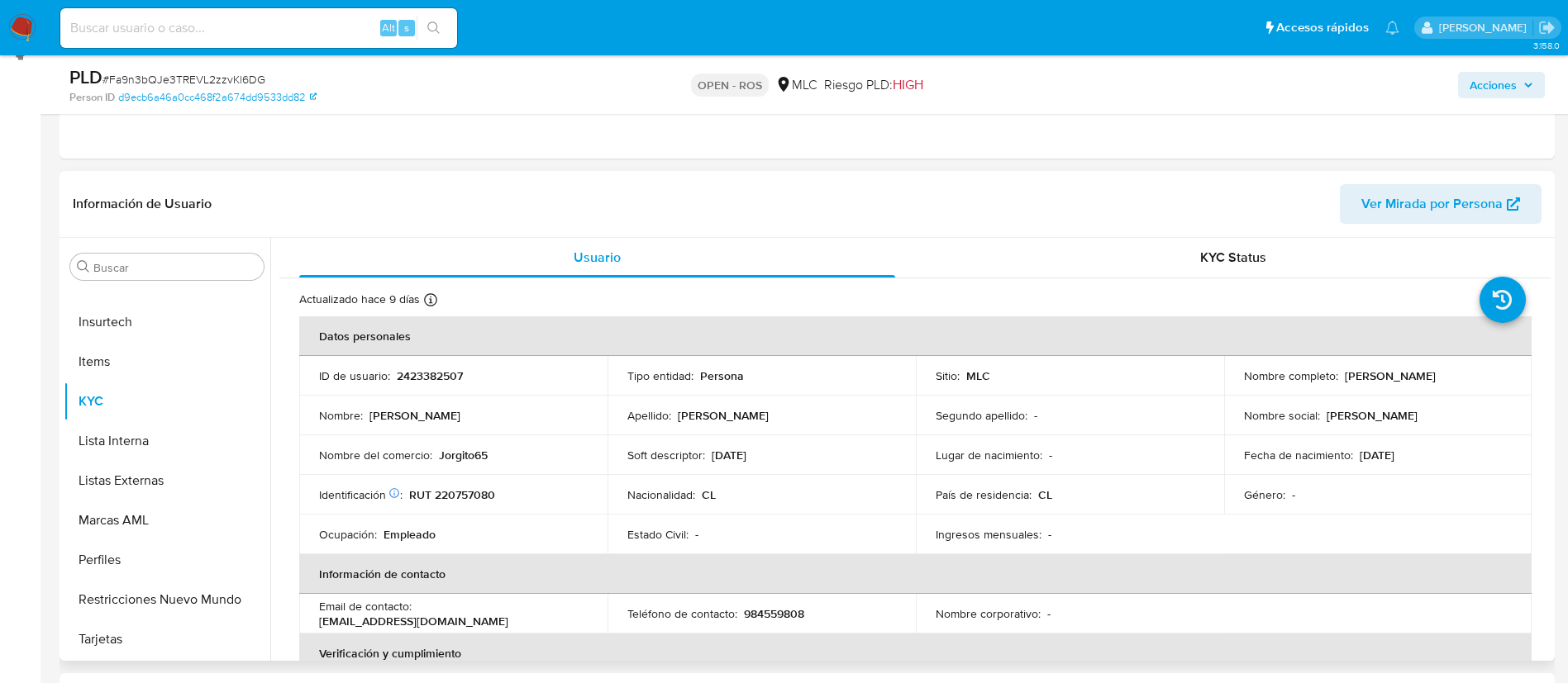
click at [808, 437] on td "Soft descriptor : RAJA" at bounding box center [762, 454] width 308 height 40
click at [1480, 79] on span "Acciones" at bounding box center [1493, 84] width 47 height 26
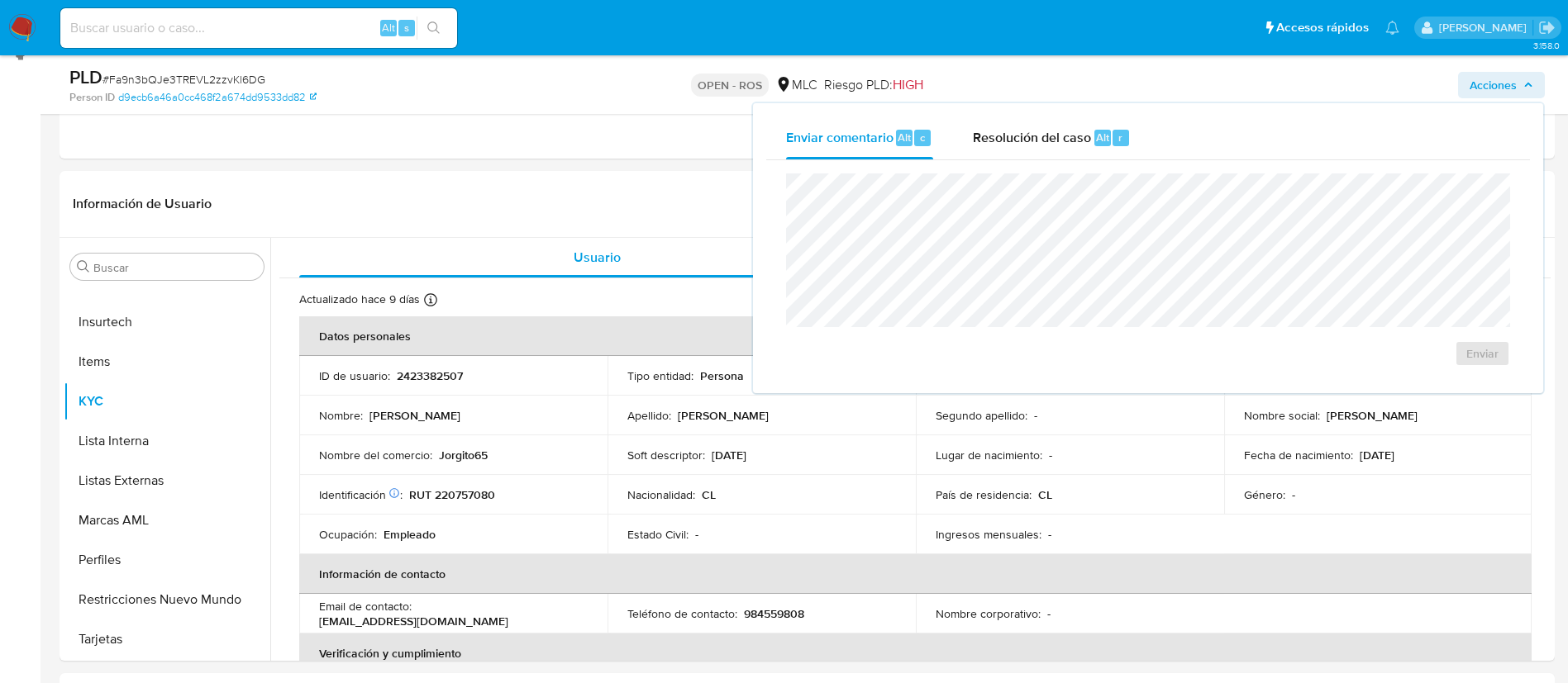
click at [1103, 160] on div "Enviar" at bounding box center [1147, 269] width 763 height 220
click at [1033, 128] on span "Resolución del caso" at bounding box center [1032, 136] width 118 height 19
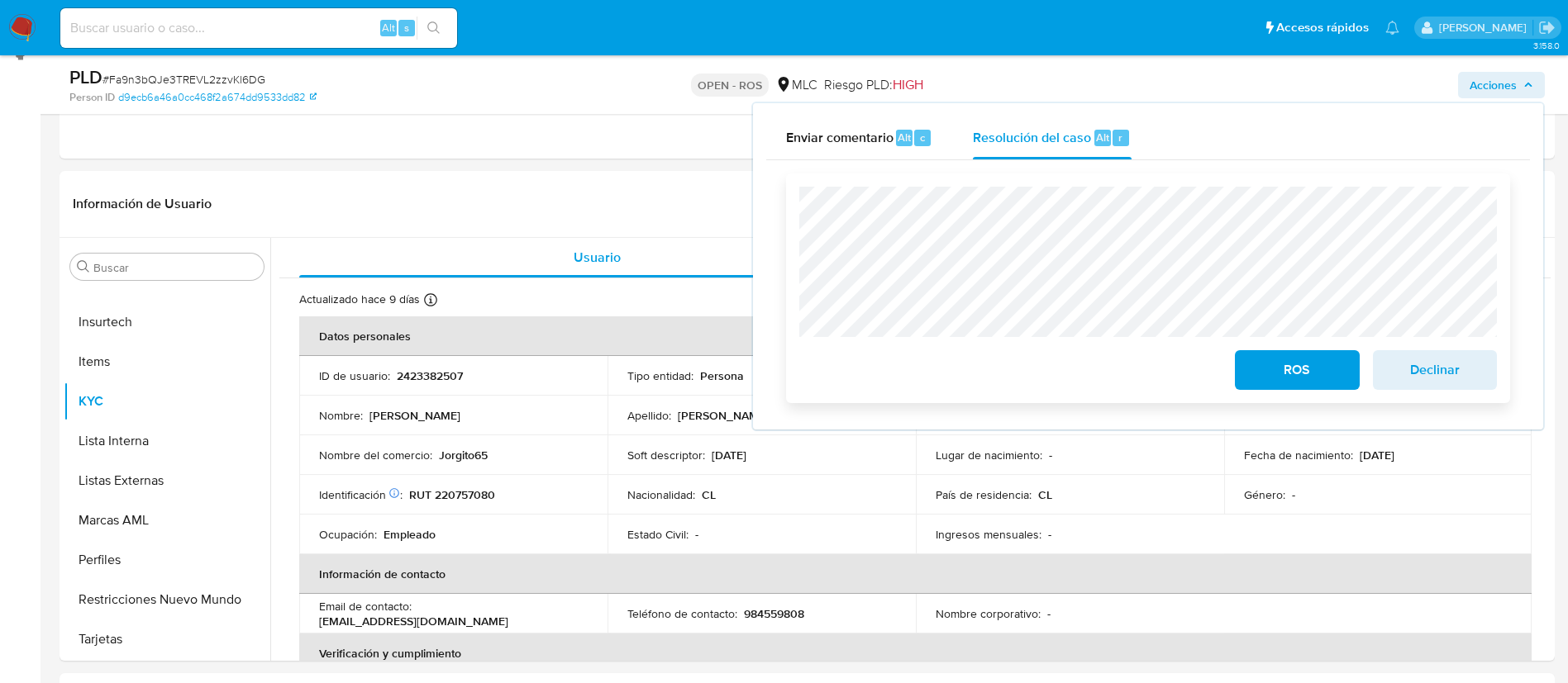
click at [796, 232] on div "ROS Declinar" at bounding box center [1148, 288] width 724 height 230
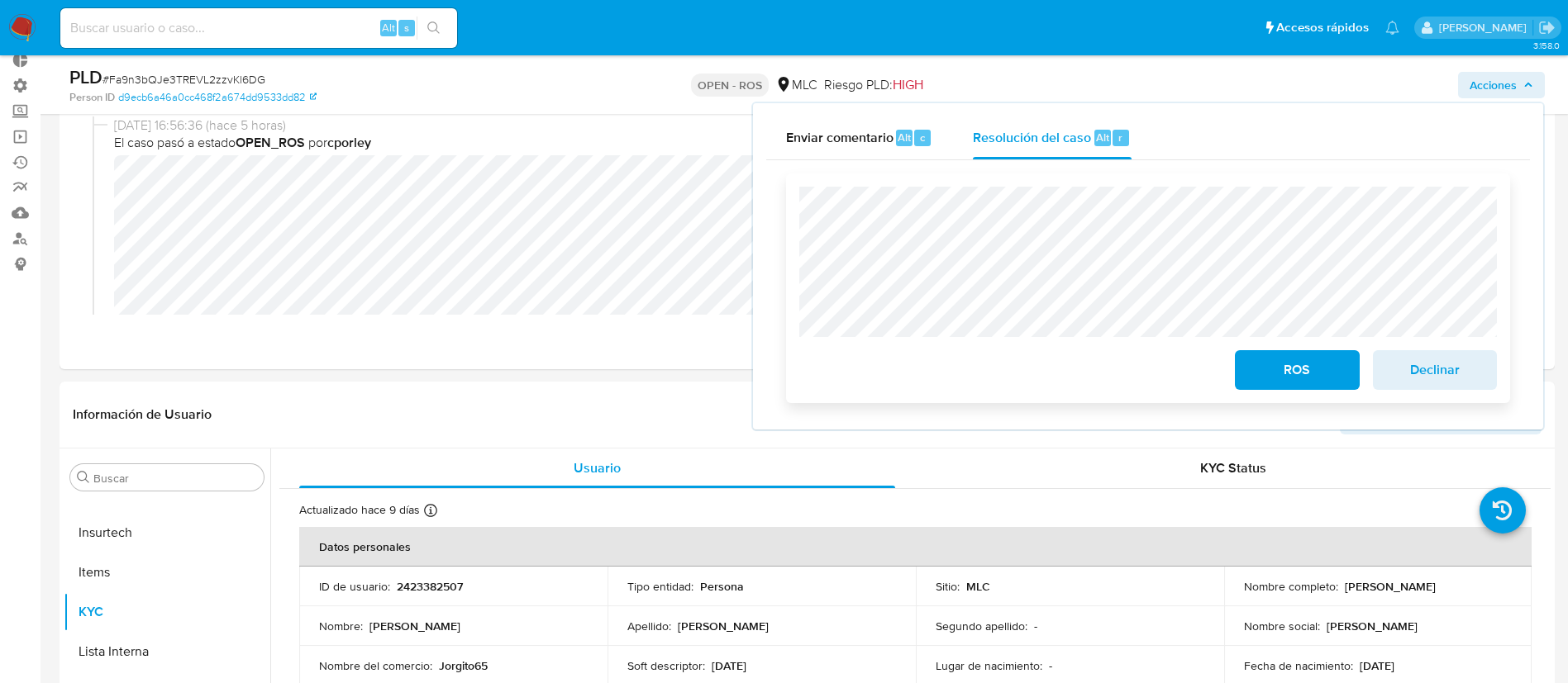
scroll to position [76, 0]
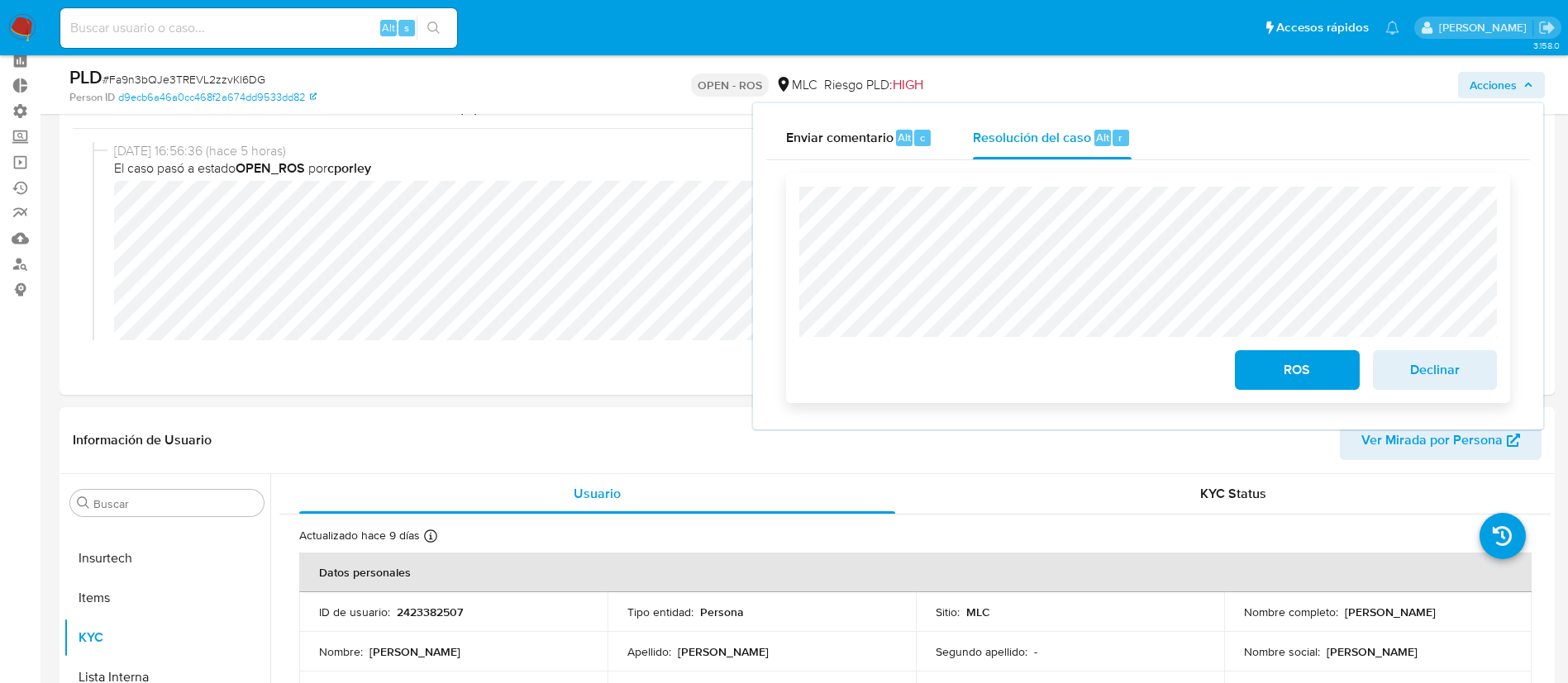
click at [1276, 354] on span "ROS" at bounding box center [1297, 369] width 81 height 36
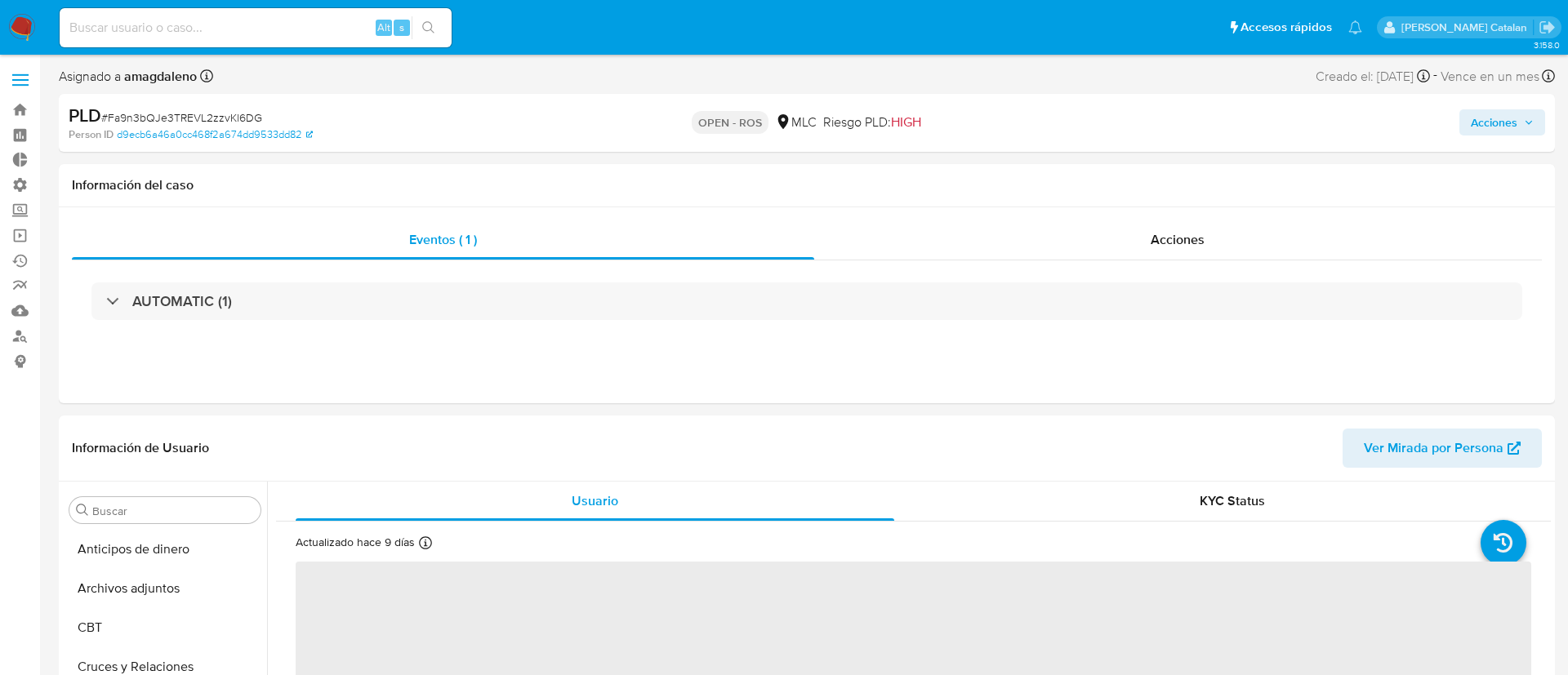
select select "10"
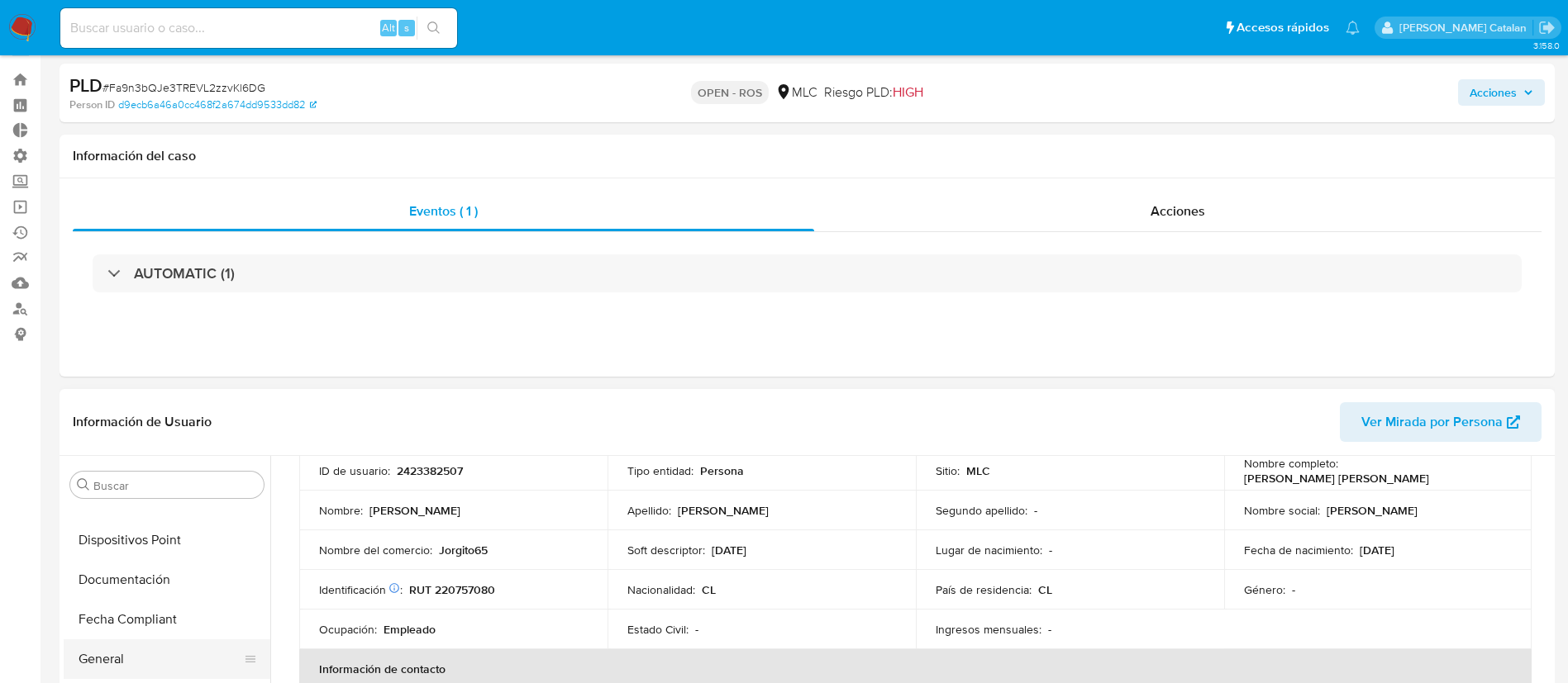
scroll to position [342, 0]
click at [143, 565] on button "Documentación" at bounding box center [167, 578] width 206 height 40
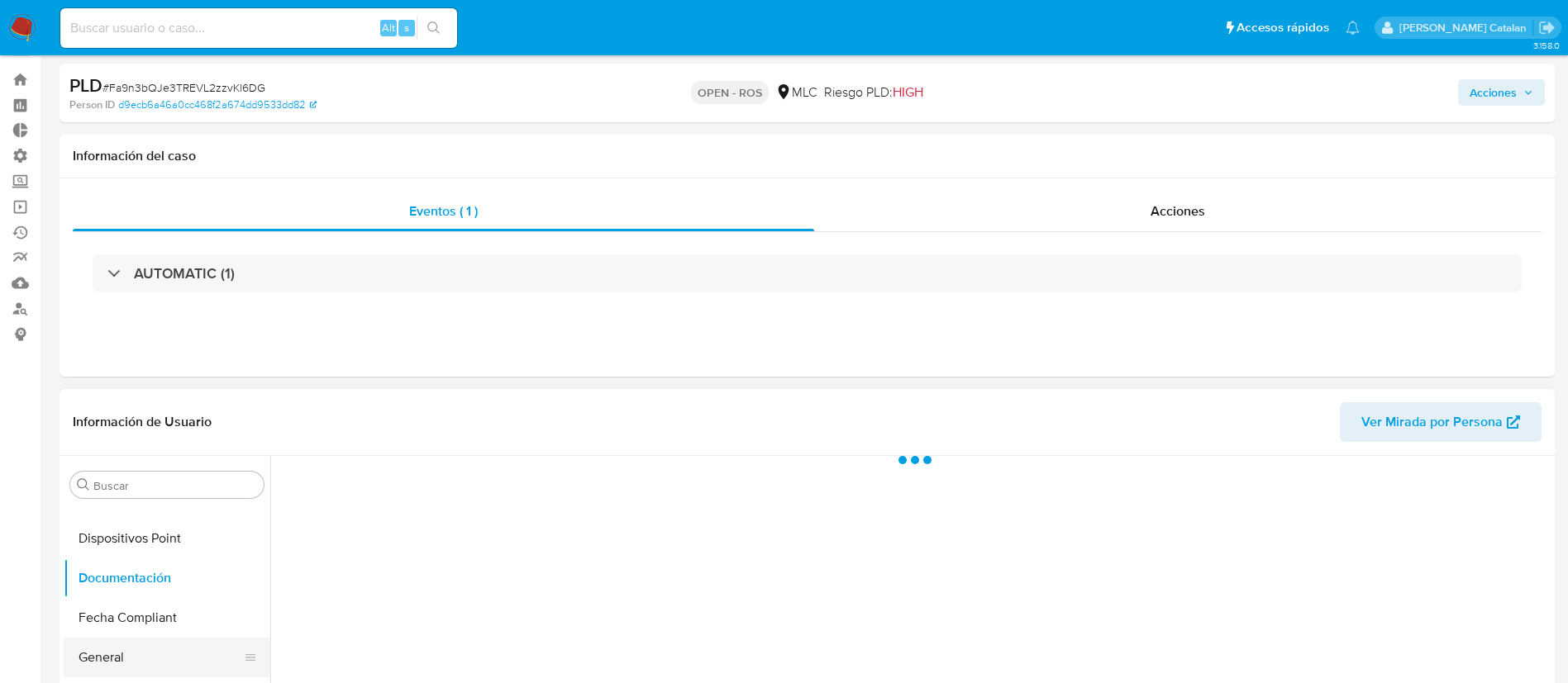
scroll to position [0, 0]
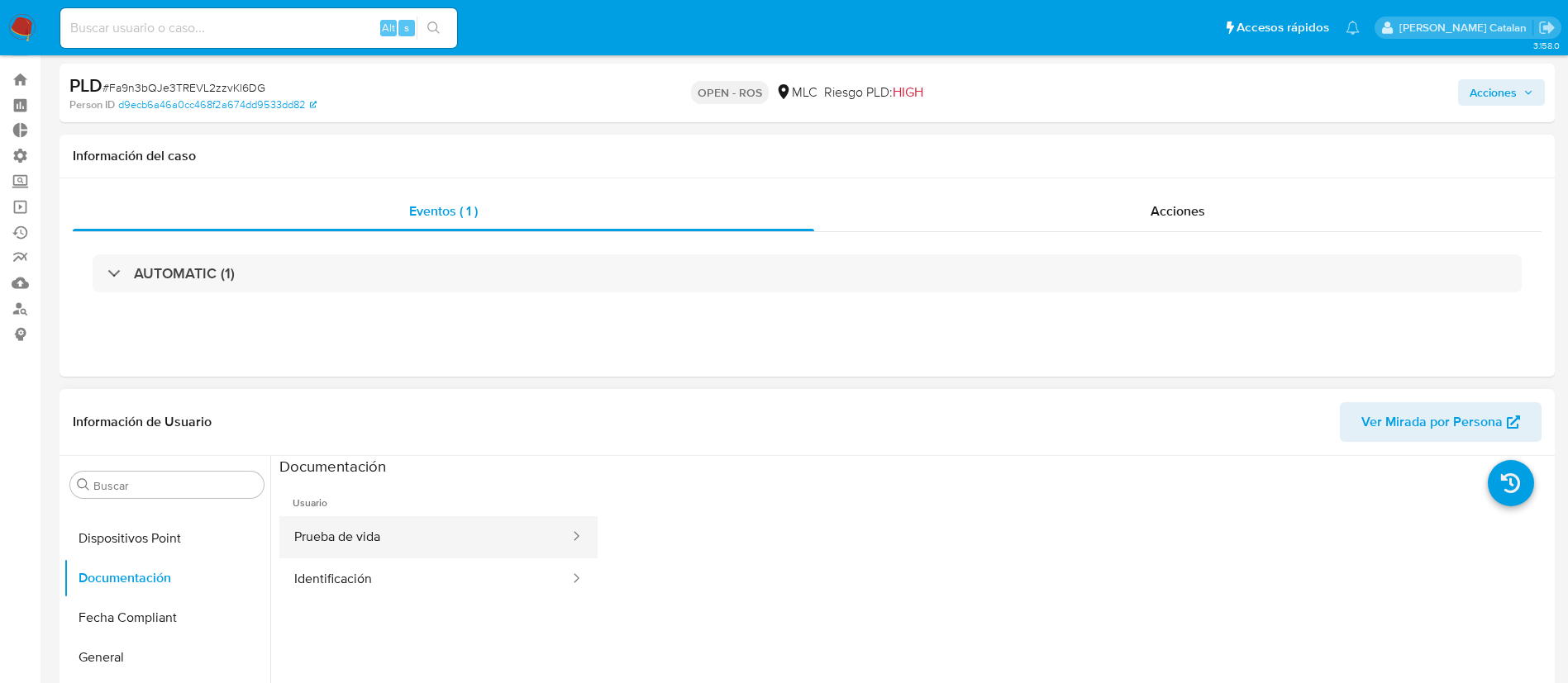
click at [346, 537] on button "Prueba de vida" at bounding box center [425, 537] width 292 height 42
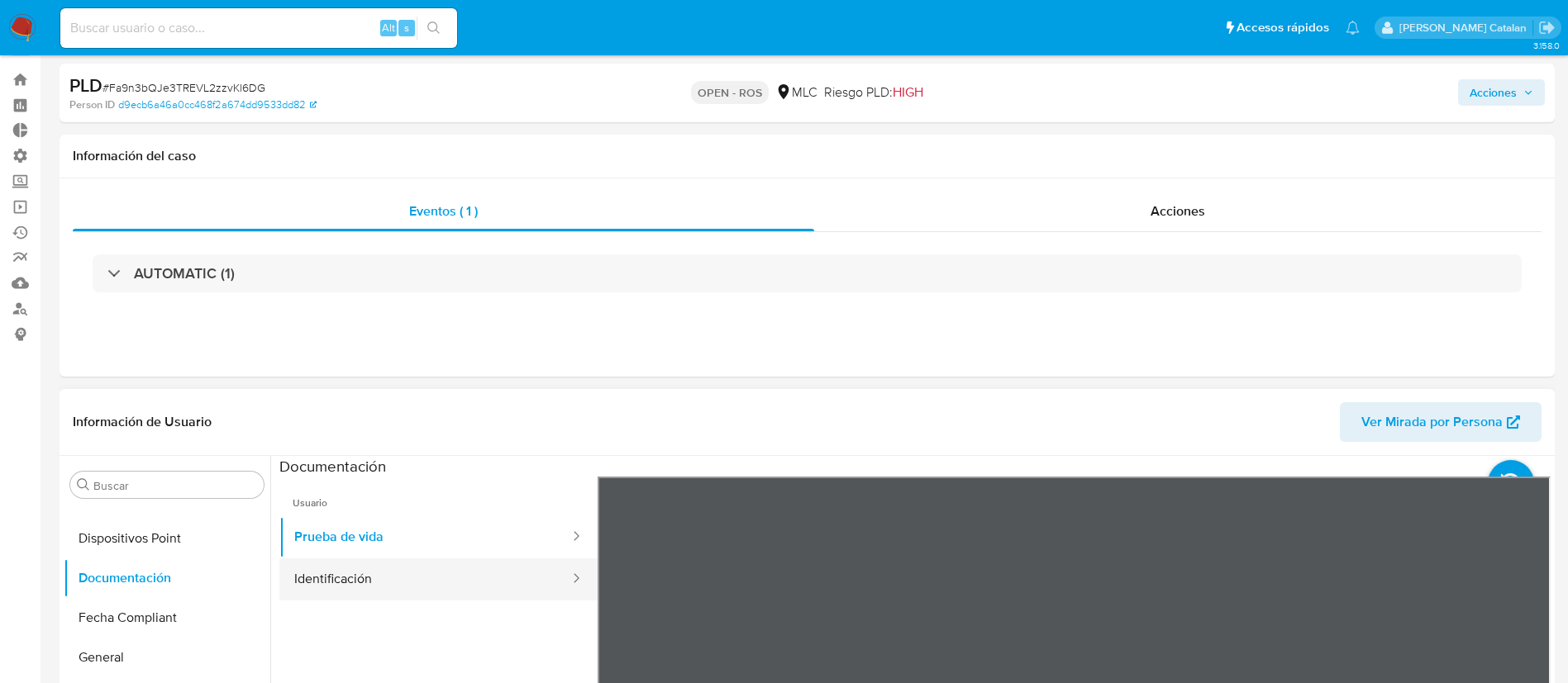
click at [432, 590] on button "Identificación" at bounding box center [425, 580] width 292 height 42
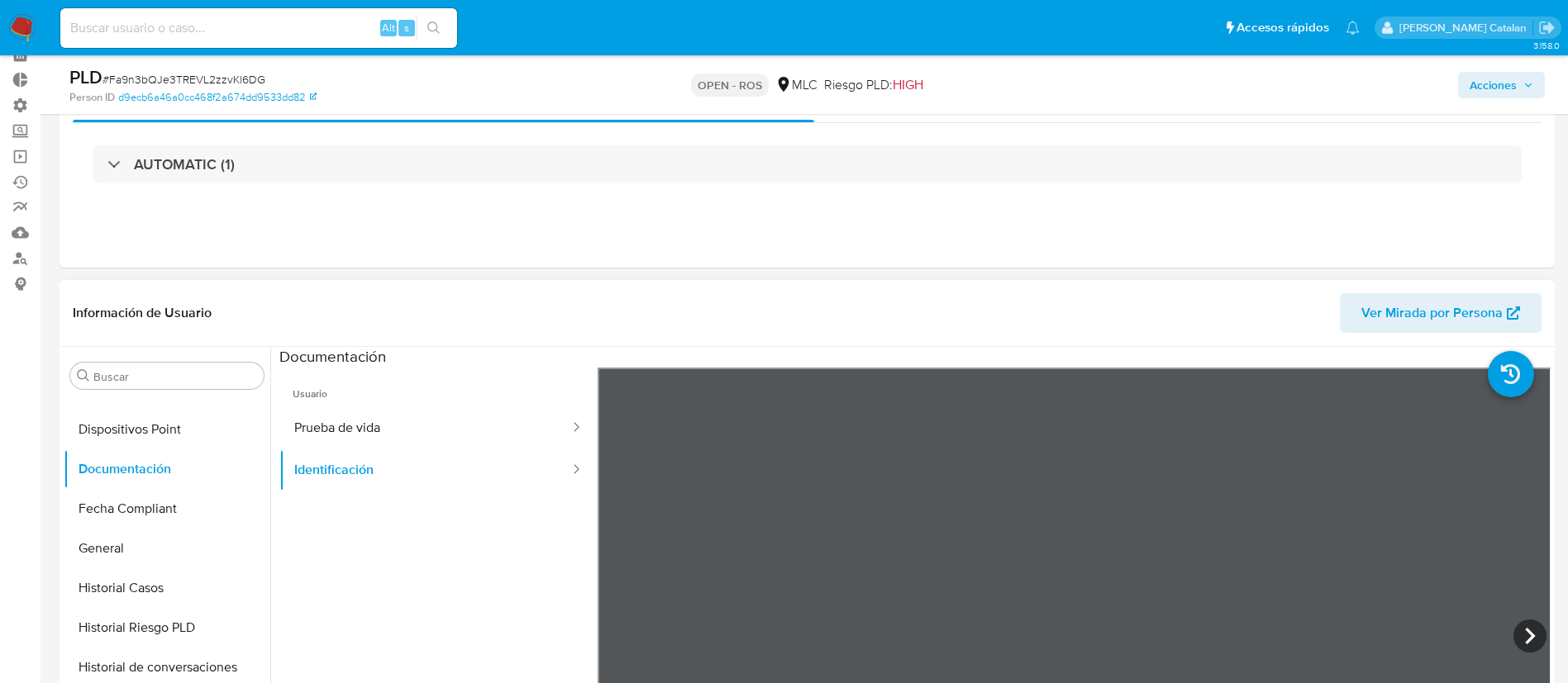
scroll to position [84, 0]
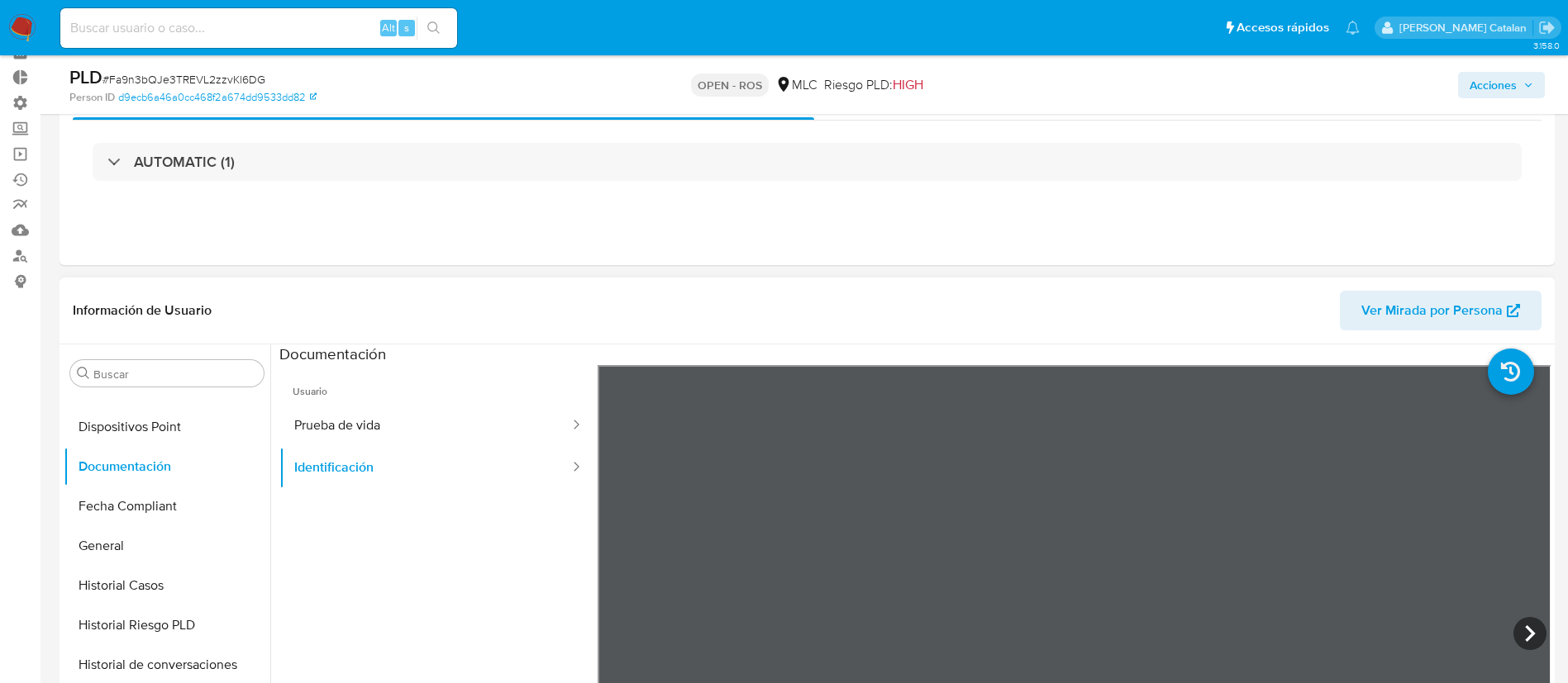
drag, startPoint x: 986, startPoint y: 453, endPoint x: 488, endPoint y: 540, distance: 505.5
click at [488, 540] on ul "Usuario Prueba de vida Identificación" at bounding box center [439, 603] width 318 height 476
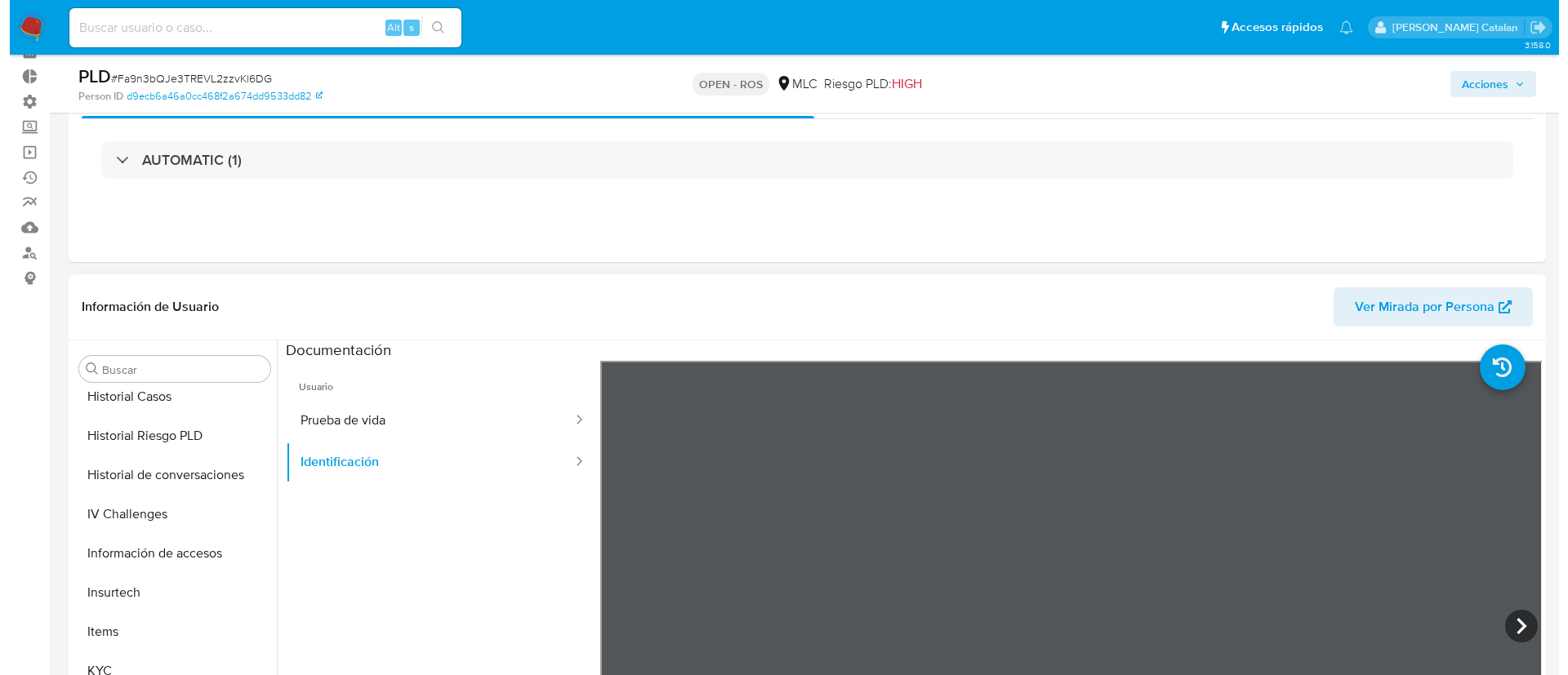
scroll to position [520, 0]
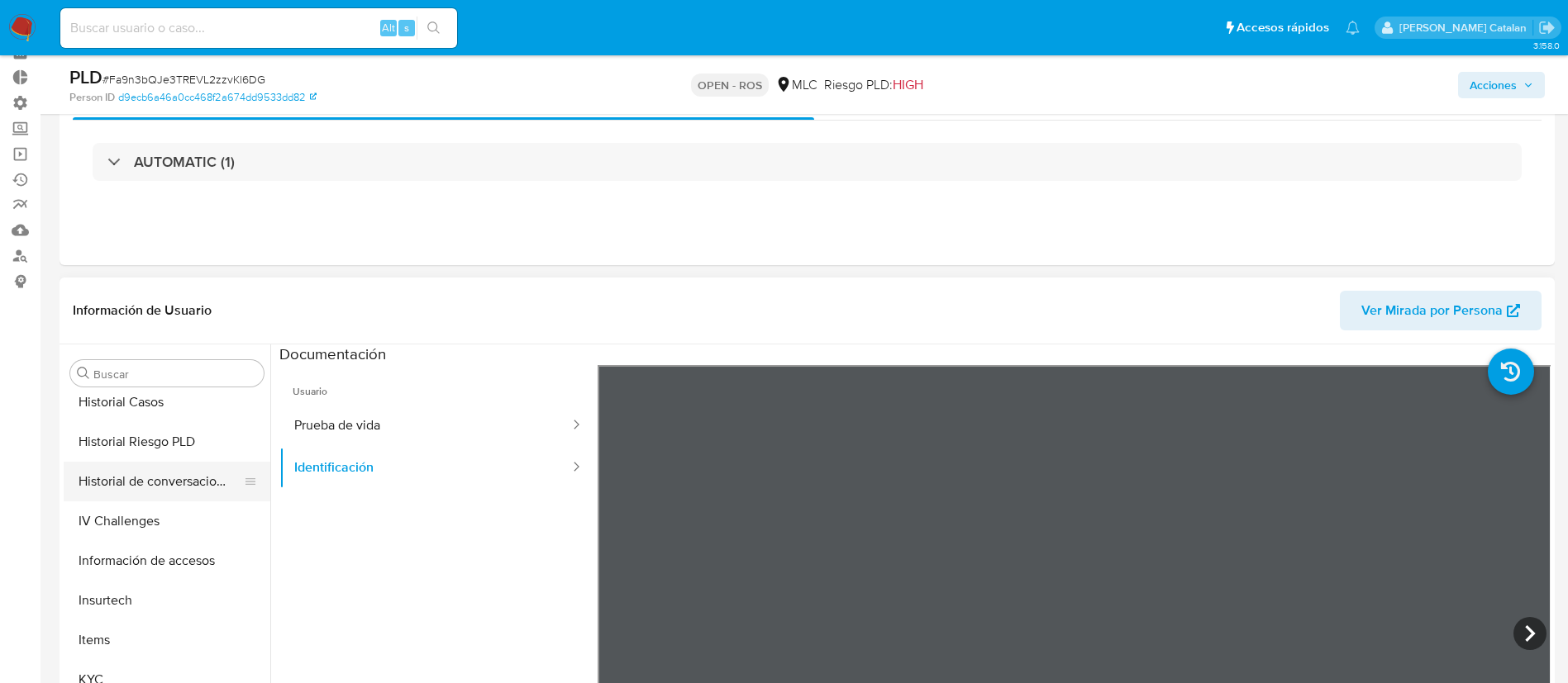
click at [133, 490] on button "Historial de conversaciones" at bounding box center [161, 481] width 194 height 40
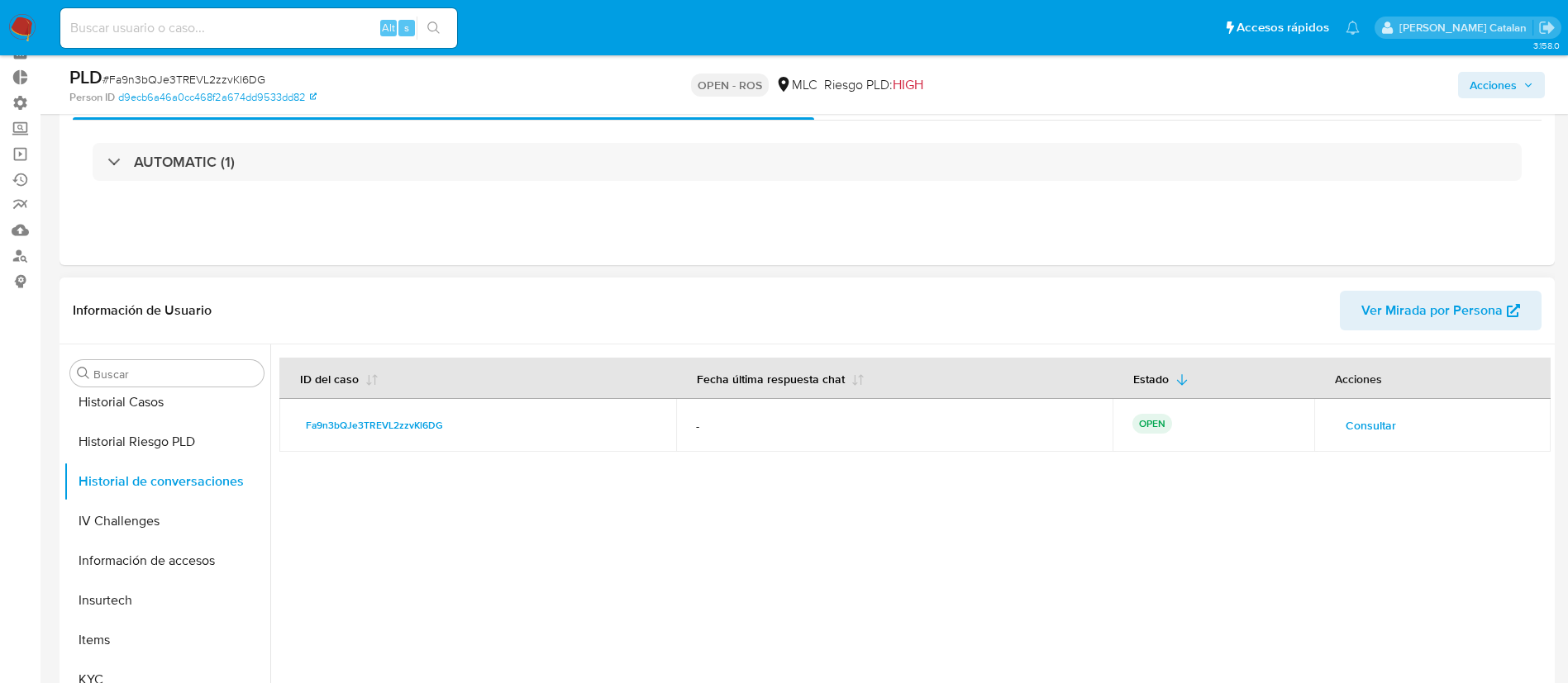
click at [1365, 418] on span "Consultar" at bounding box center [1371, 425] width 50 height 23
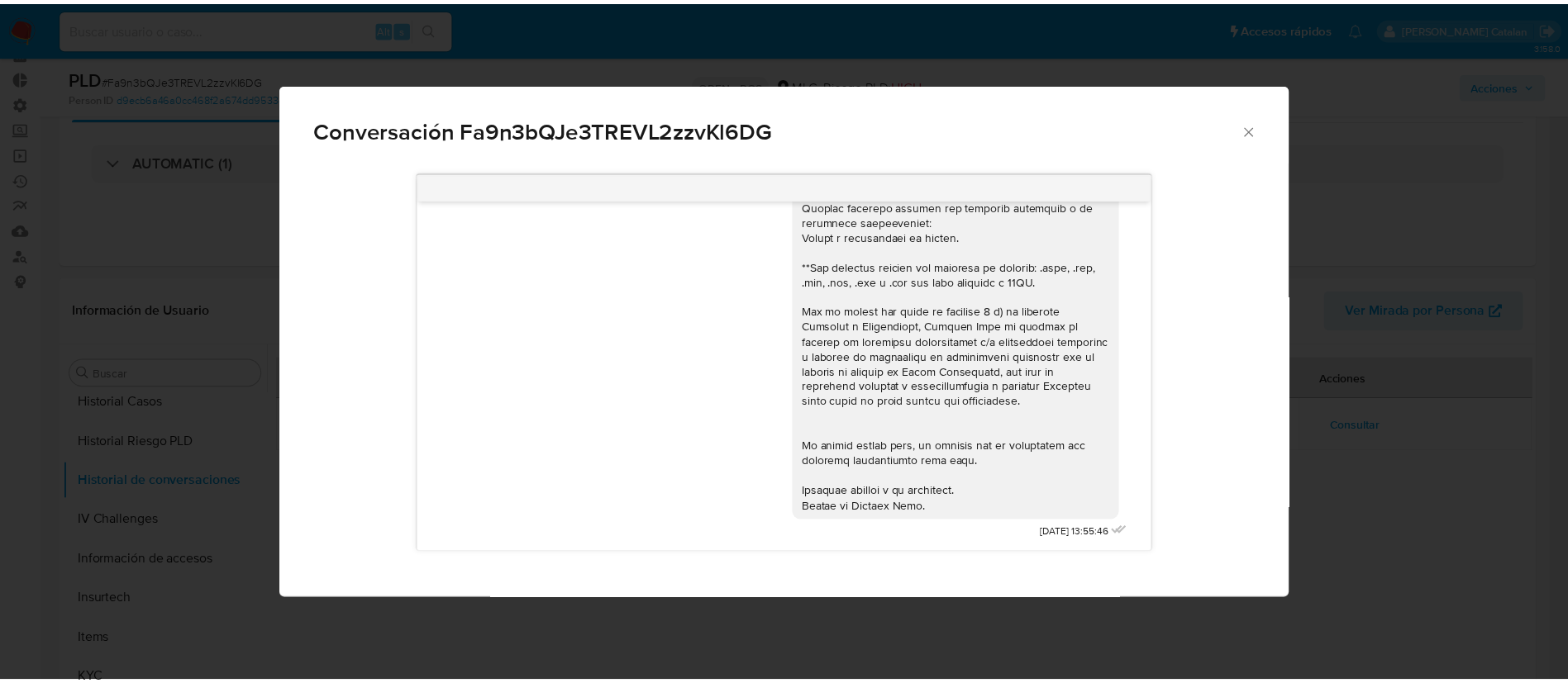
scroll to position [0, 0]
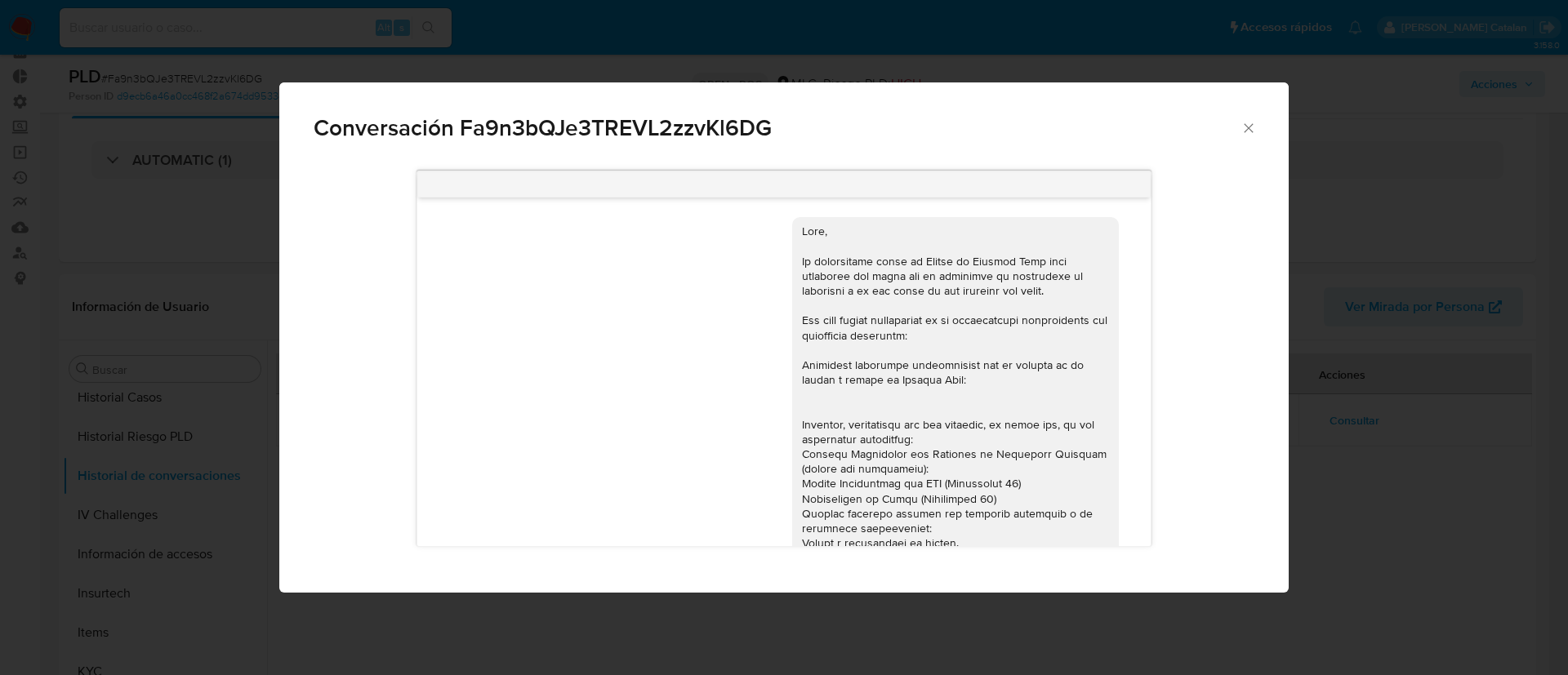
click at [1234, 123] on span "Conversación Fa9n3bQJe3TREVL2zzvKl6DG" at bounding box center [777, 127] width 927 height 22
click at [1239, 125] on span "Conversación Fa9n3bQJe3TREVL2zzvKl6DG" at bounding box center [777, 127] width 927 height 22
click at [1250, 126] on icon "Cerrar" at bounding box center [1249, 128] width 17 height 17
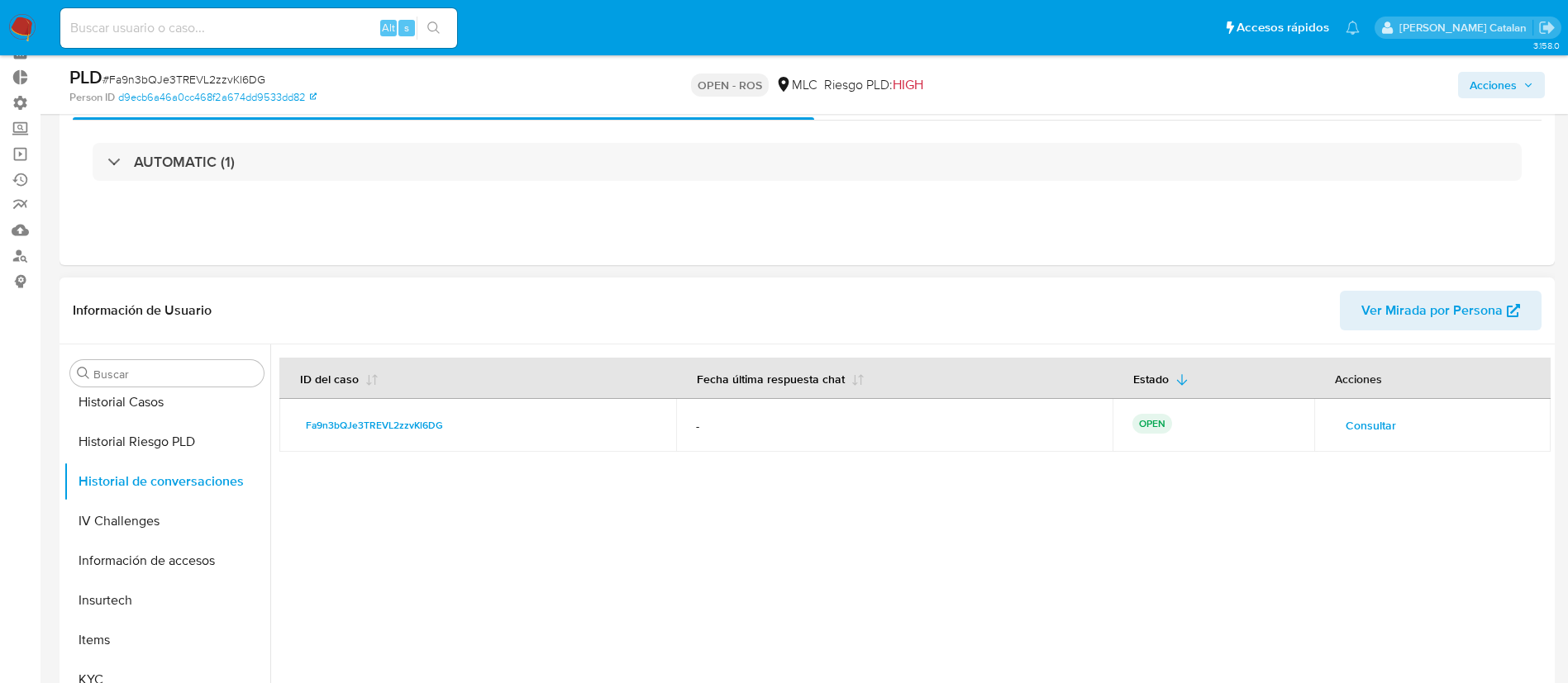
click at [362, 642] on div at bounding box center [910, 555] width 1280 height 423
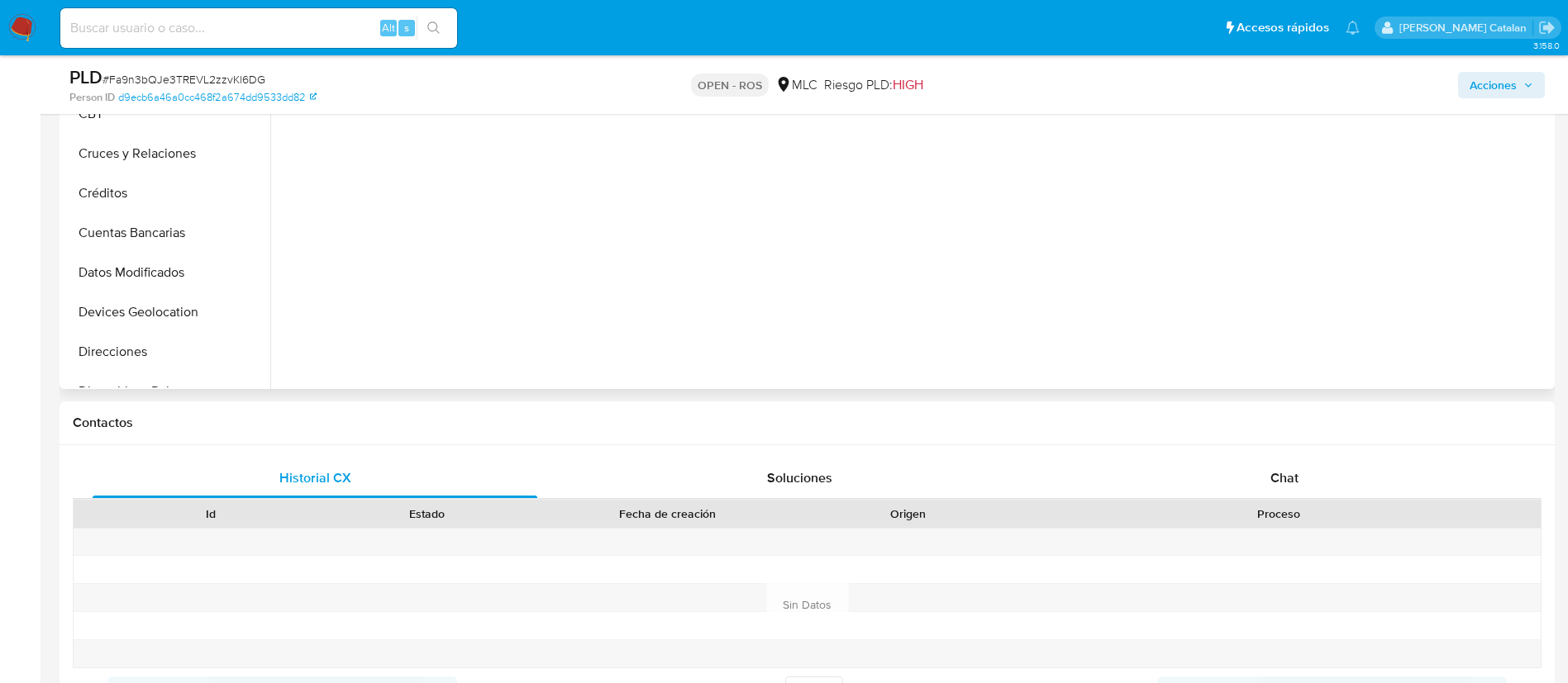
click at [603, 246] on div at bounding box center [910, 177] width 1280 height 423
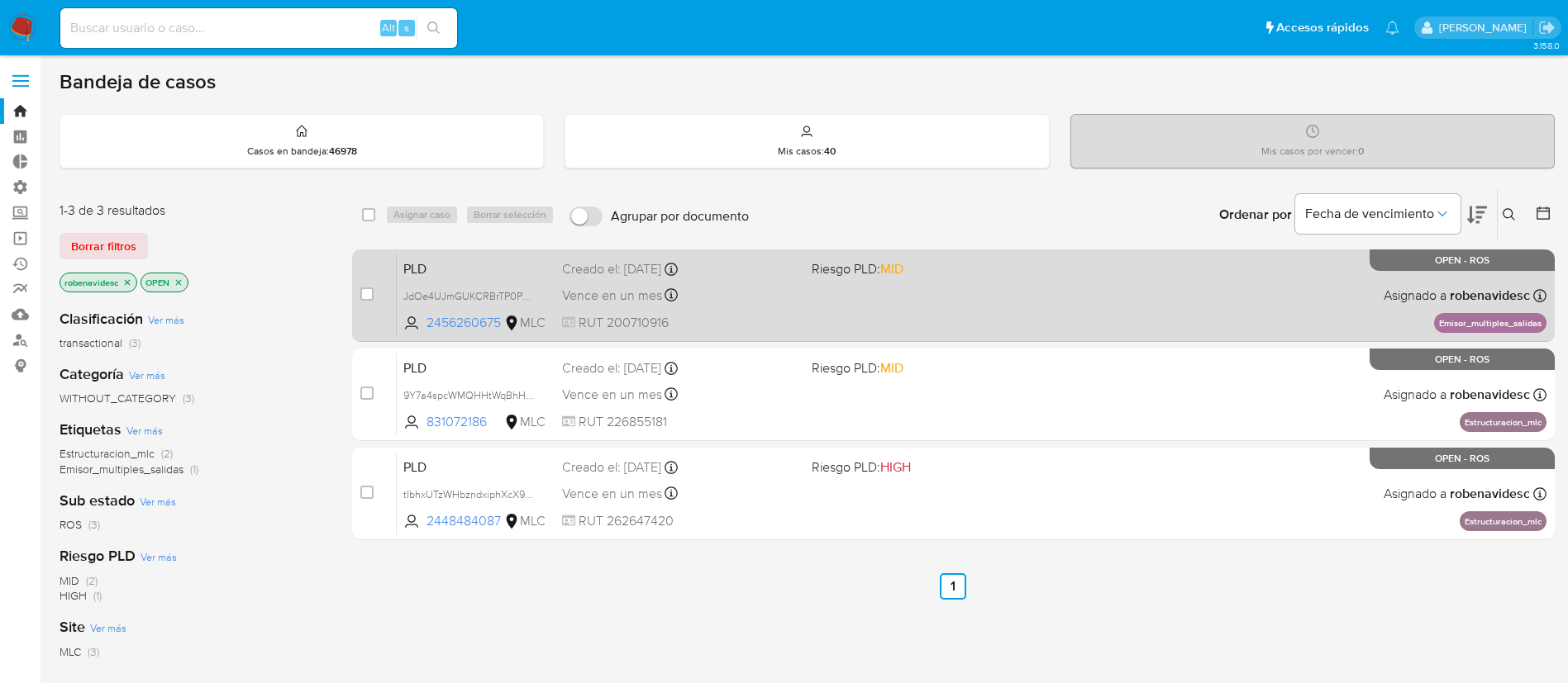
click at [1026, 311] on div "PLD JdOe4UJmGUKCRBrTP0PP5FDz 2456260675 MLC Riesgo PLD: MID Creado el: [DATE] C…" at bounding box center [971, 294] width 1150 height 83
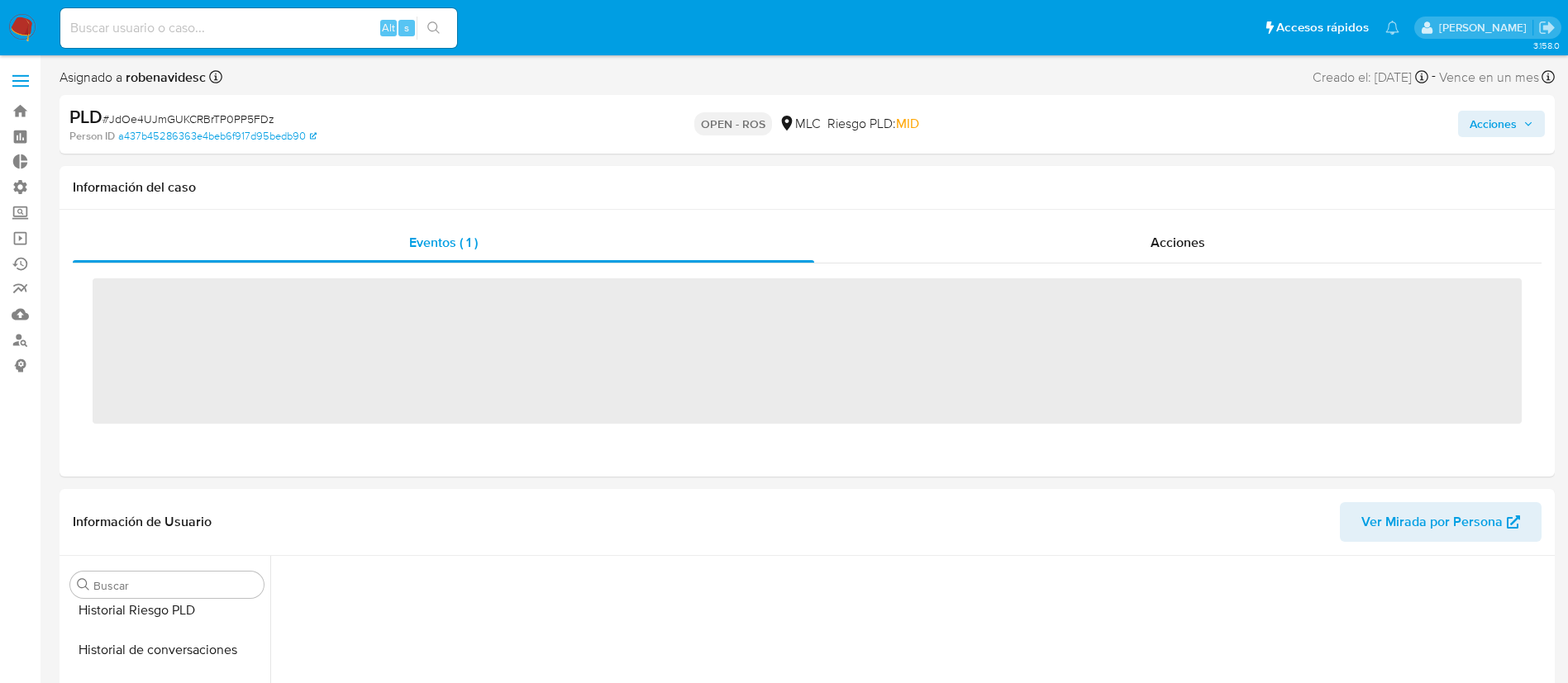
scroll to position [668, 0]
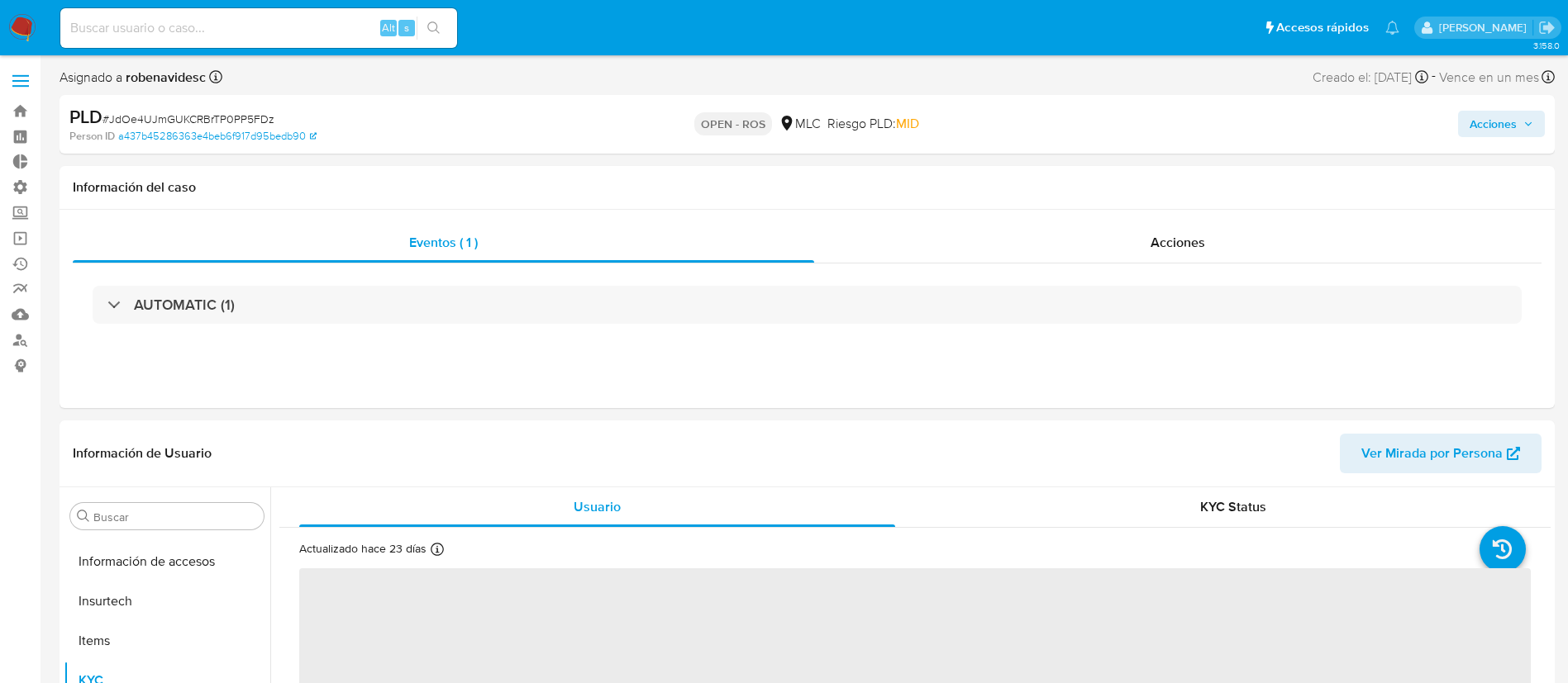
select select "10"
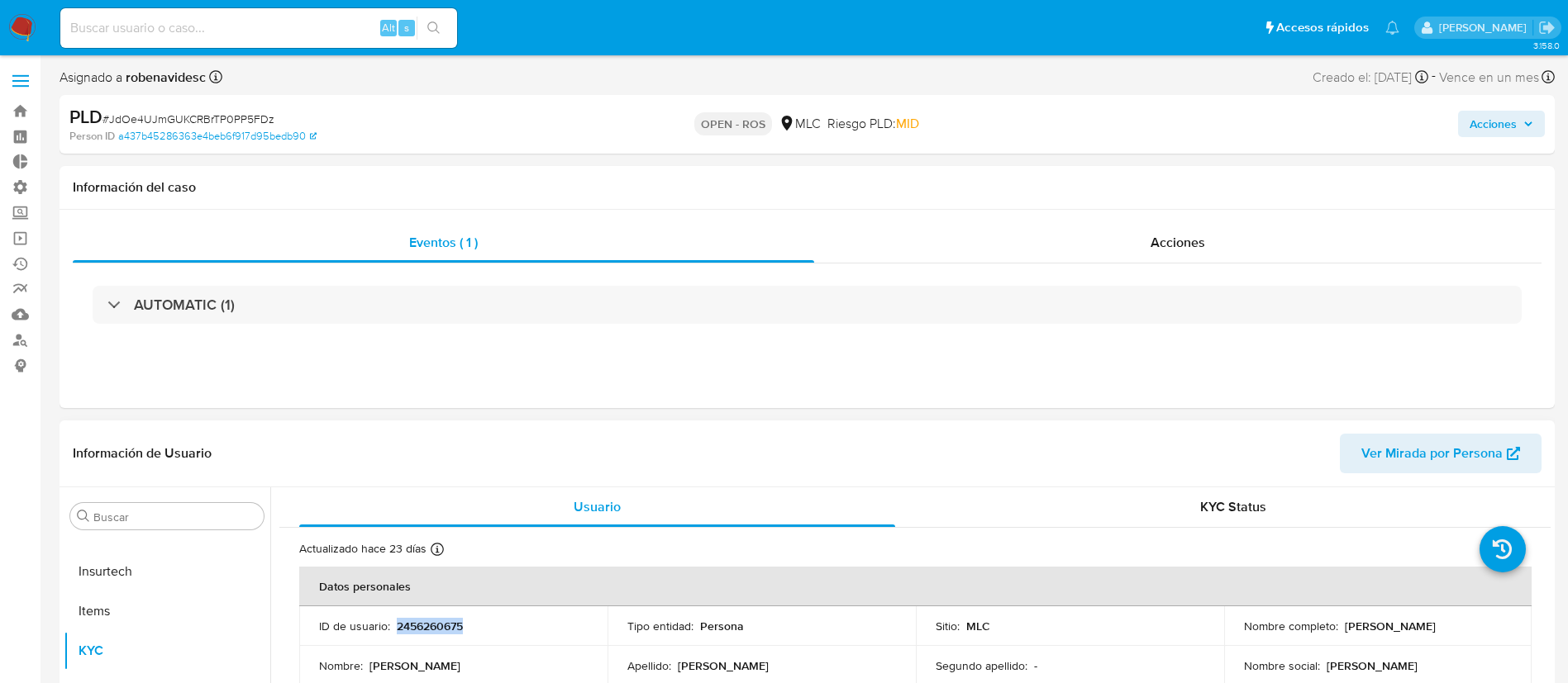
drag, startPoint x: 478, startPoint y: 625, endPoint x: 395, endPoint y: 632, distance: 83.3
click at [395, 632] on div "ID de usuario : 2456260675" at bounding box center [453, 626] width 268 height 15
copy p "2456260675"
click at [1170, 230] on div "Acciones" at bounding box center [1177, 242] width 727 height 40
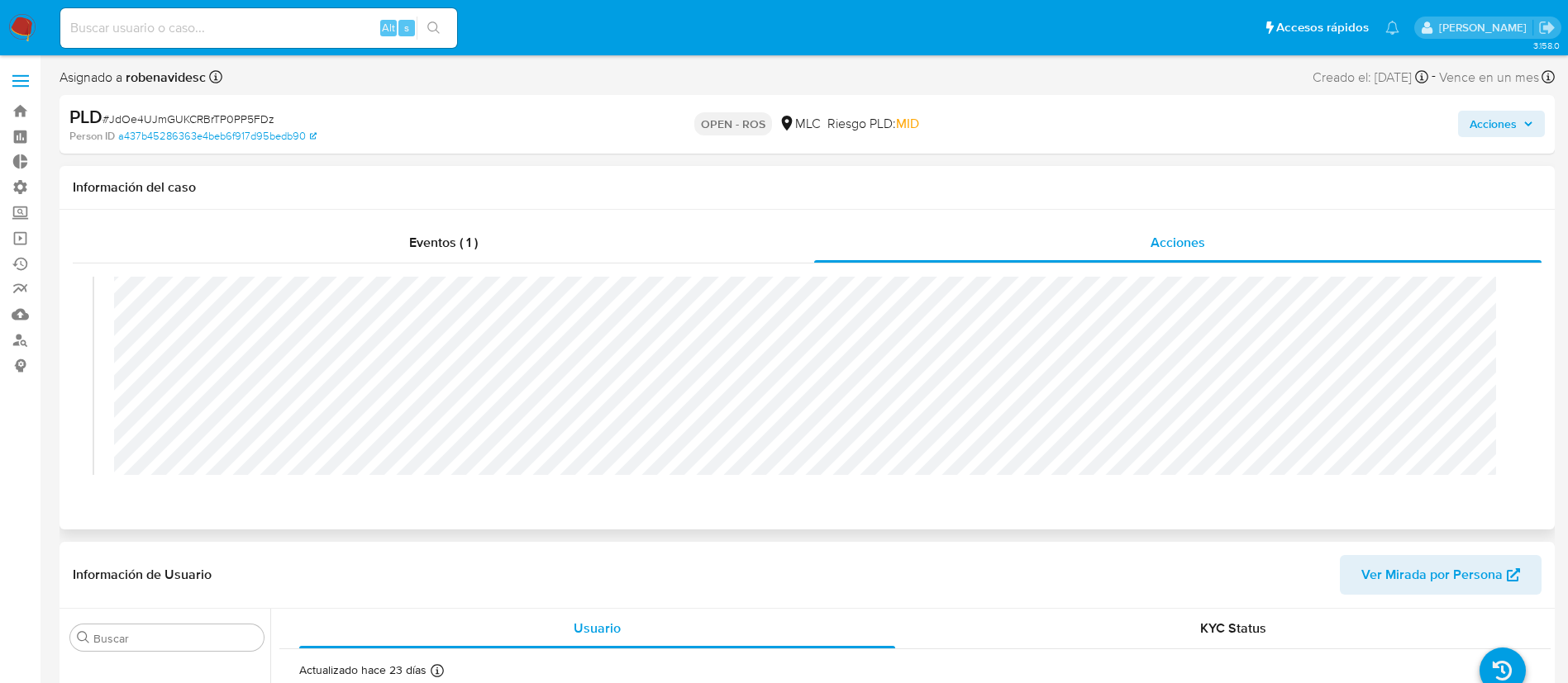
scroll to position [37, 0]
click at [104, 308] on div "[DATE] 16:33:17 (hace 5 horas) El caso pasó a estado OPEN_ROS por cporley" at bounding box center [807, 383] width 1429 height 286
click at [660, 559] on header "Información de Usuario Ver Mirada por Persona" at bounding box center [806, 574] width 1469 height 40
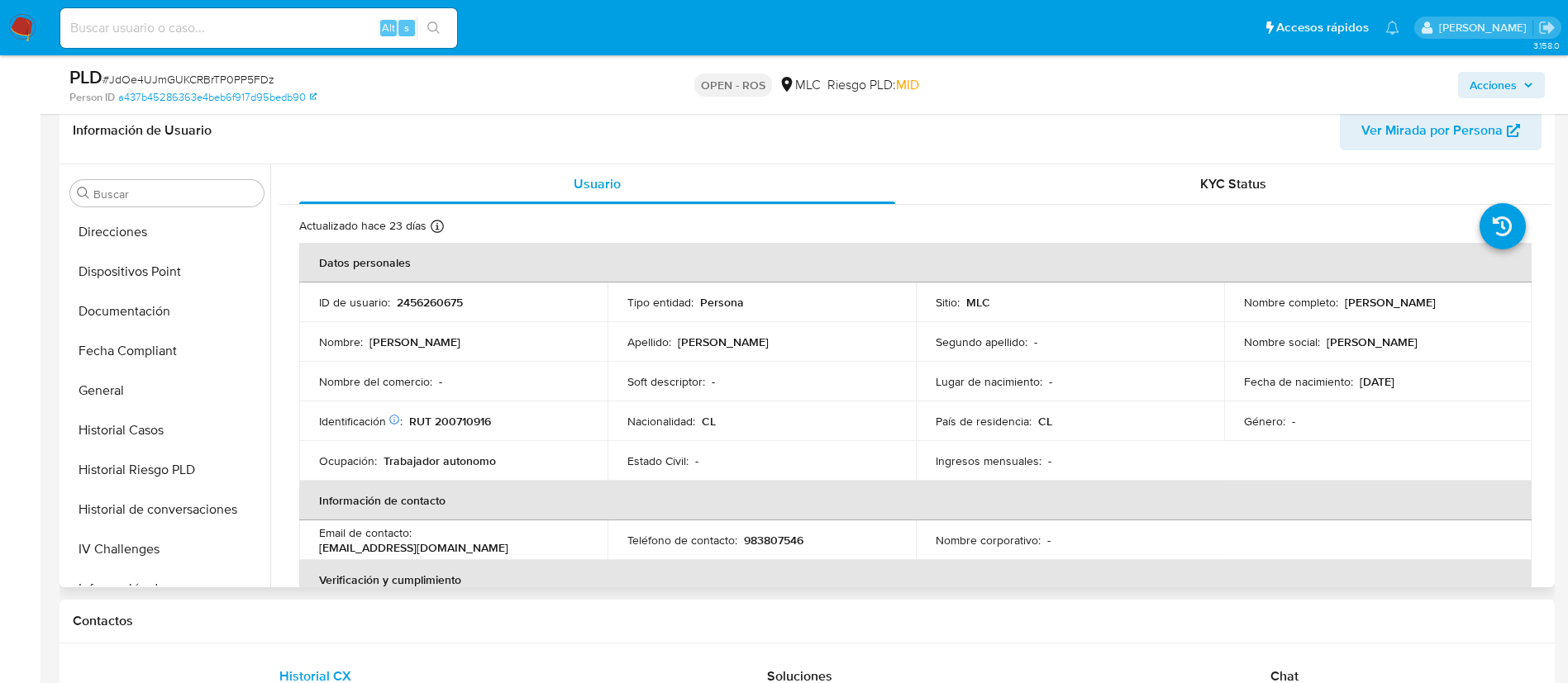
scroll to position [314, 0]
click at [153, 327] on button "Documentación" at bounding box center [167, 315] width 206 height 40
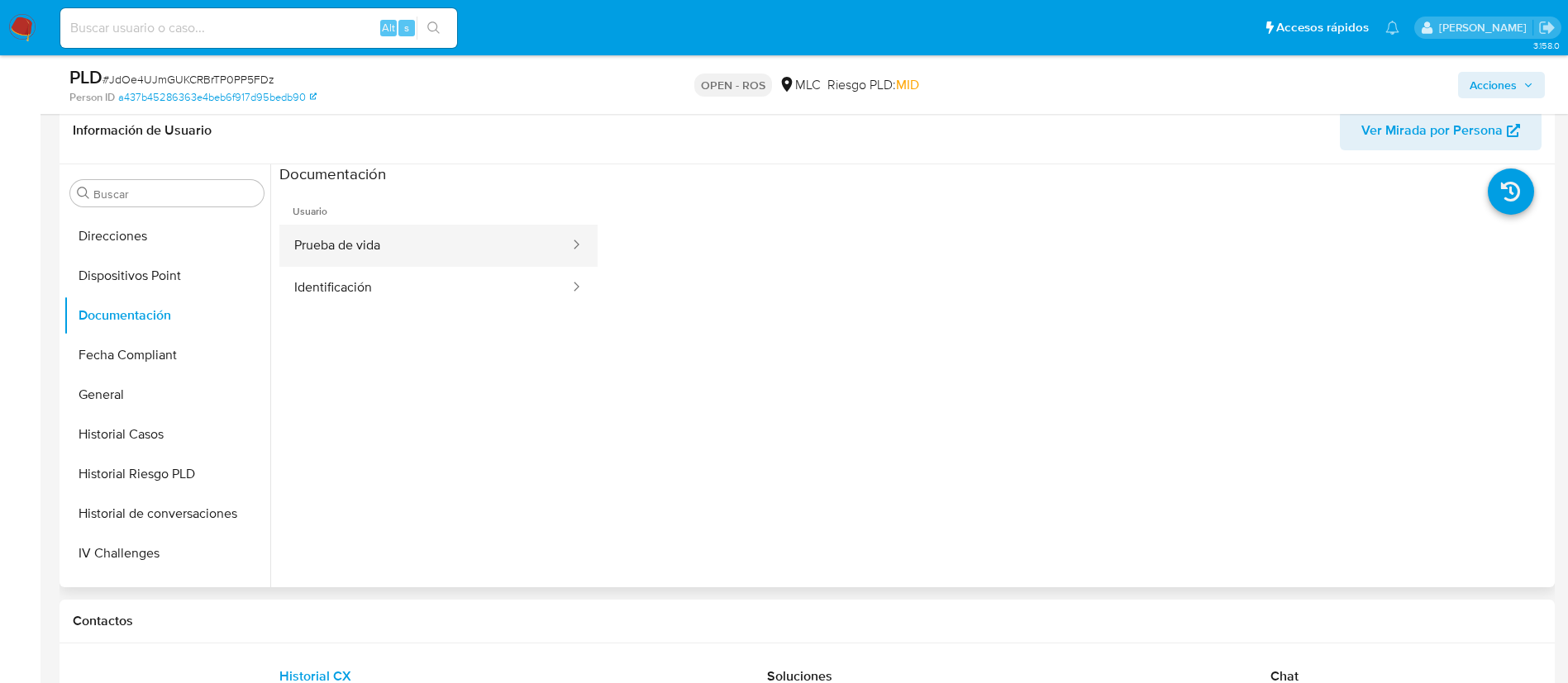
click at [418, 248] on button "Prueba de vida" at bounding box center [425, 246] width 292 height 42
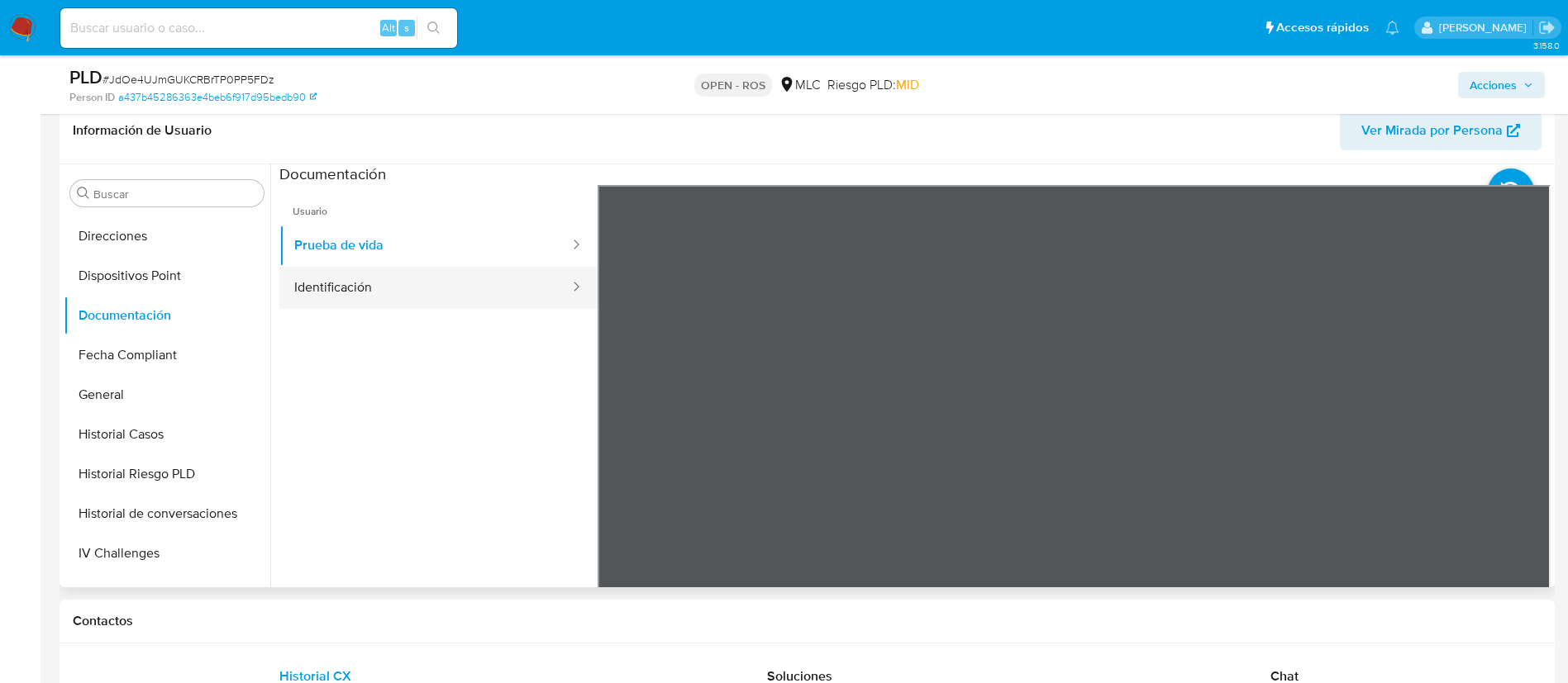
click at [379, 289] on button "Identificación" at bounding box center [425, 288] width 292 height 42
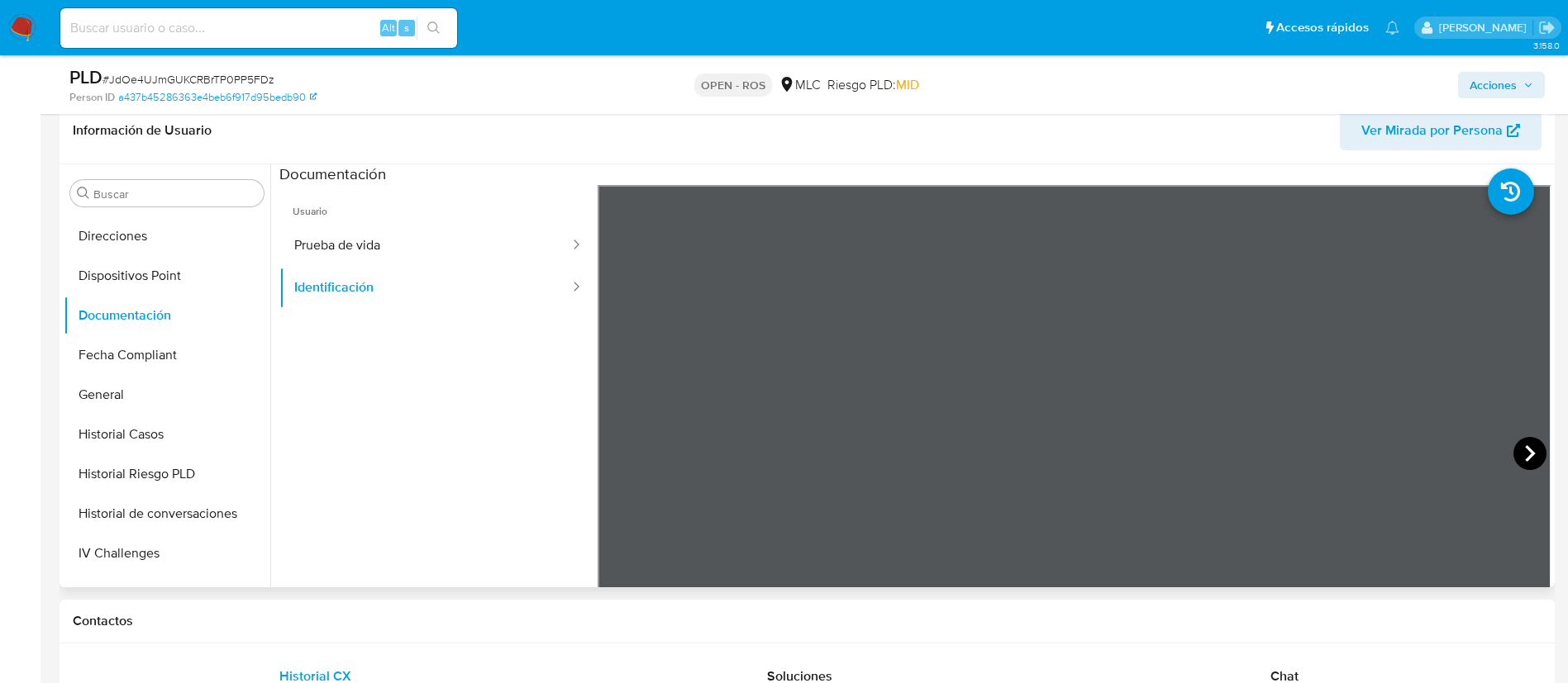
click at [1527, 451] on icon at bounding box center [1530, 453] width 10 height 17
click at [609, 454] on icon at bounding box center [618, 453] width 33 height 33
click at [424, 249] on button "Prueba de vida" at bounding box center [425, 246] width 292 height 42
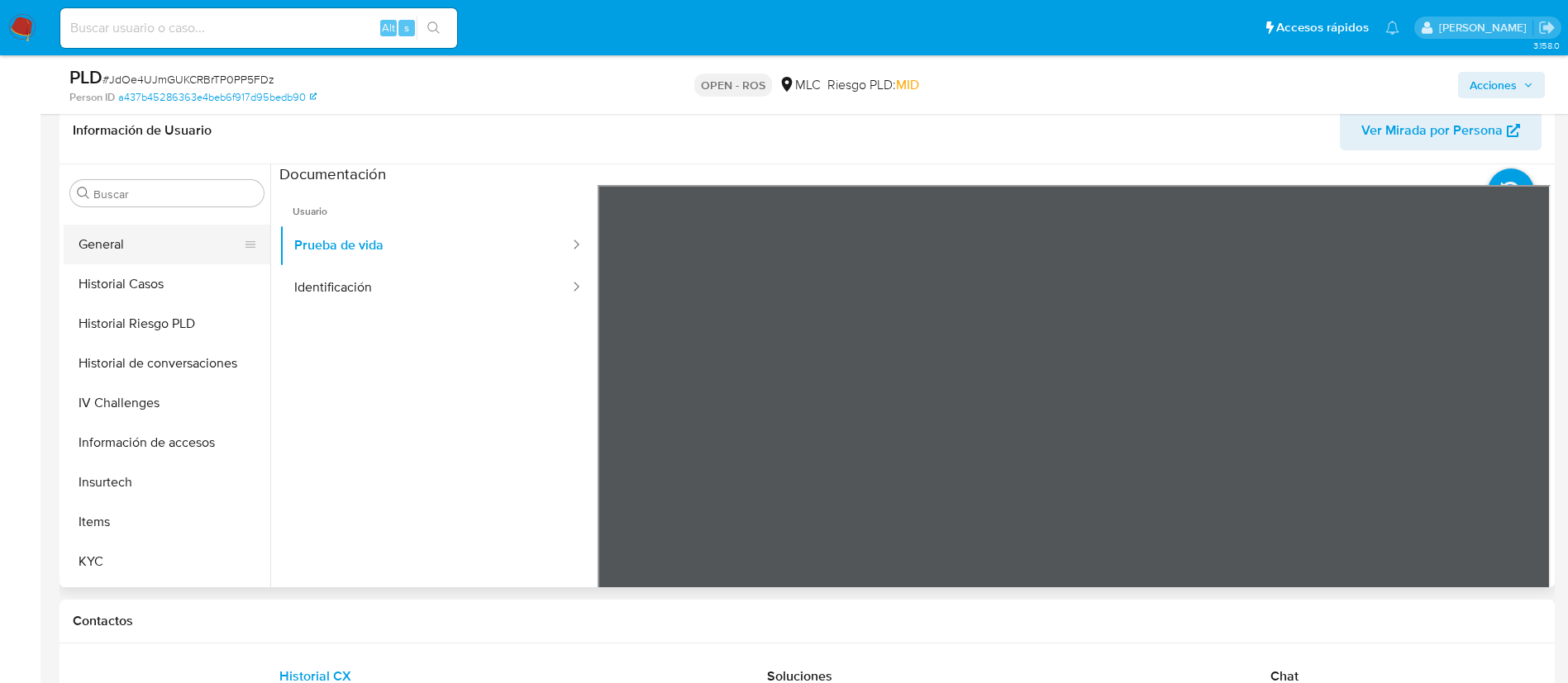
scroll to position [467, 0]
click at [135, 555] on button "KYC" at bounding box center [161, 559] width 194 height 40
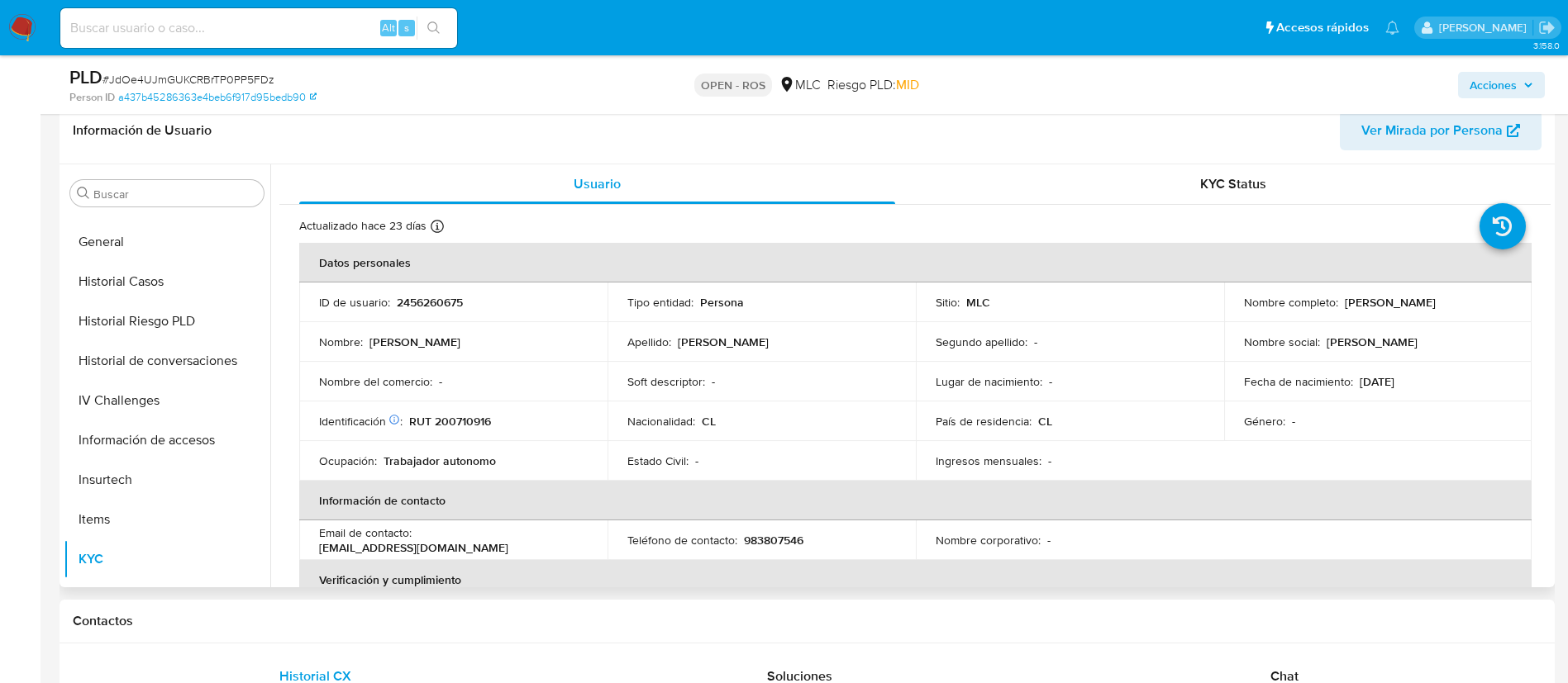
click at [1112, 299] on div "Sitio : MLC" at bounding box center [1070, 303] width 268 height 15
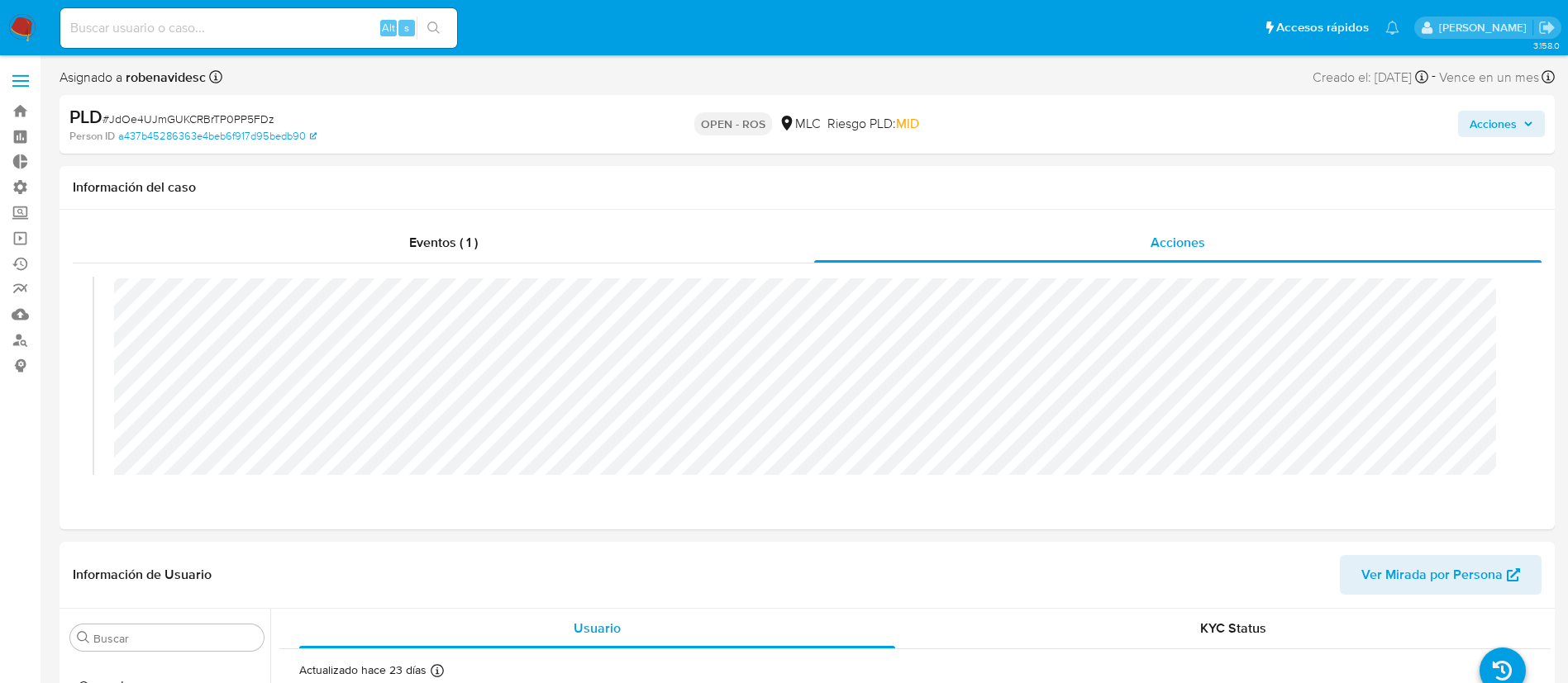
click at [1482, 131] on span "Acciones" at bounding box center [1493, 124] width 47 height 26
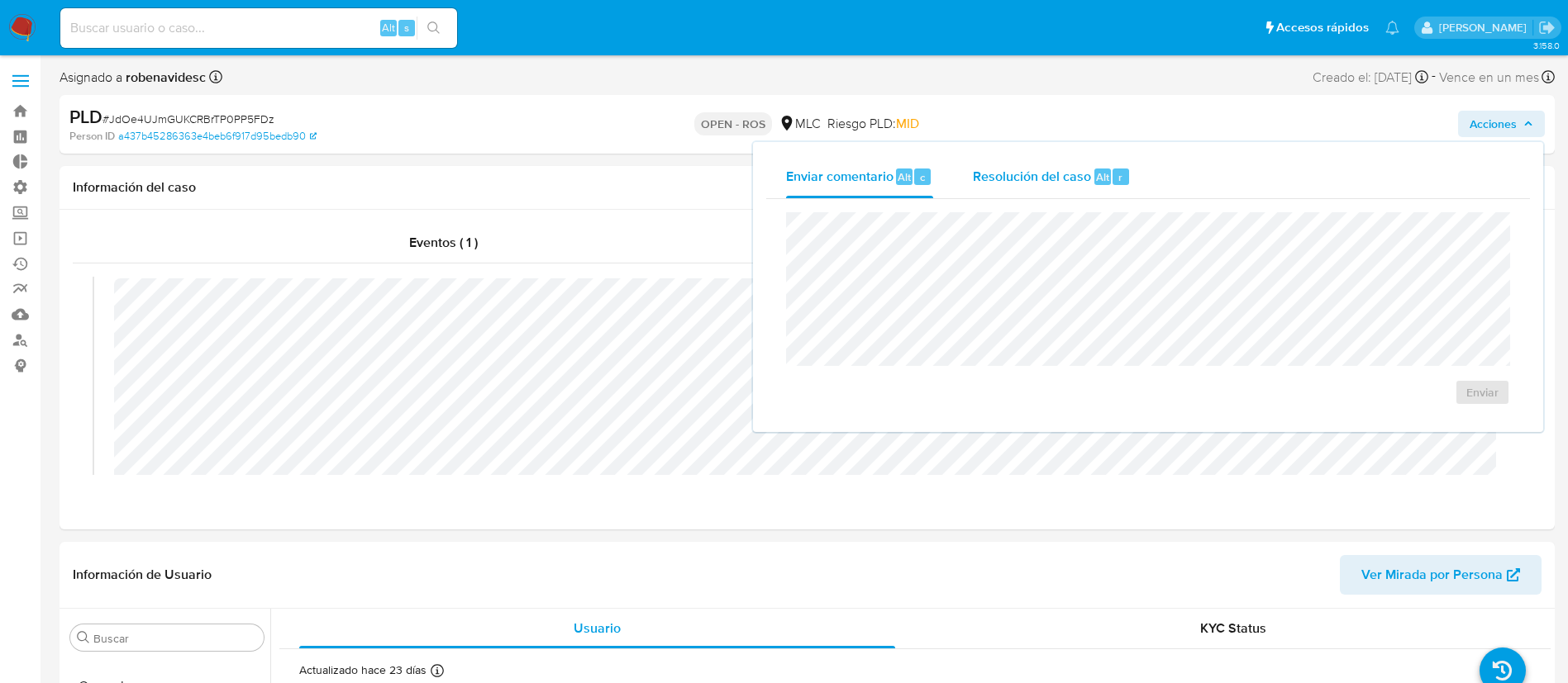
click at [1100, 171] on span "Alt" at bounding box center [1103, 177] width 13 height 16
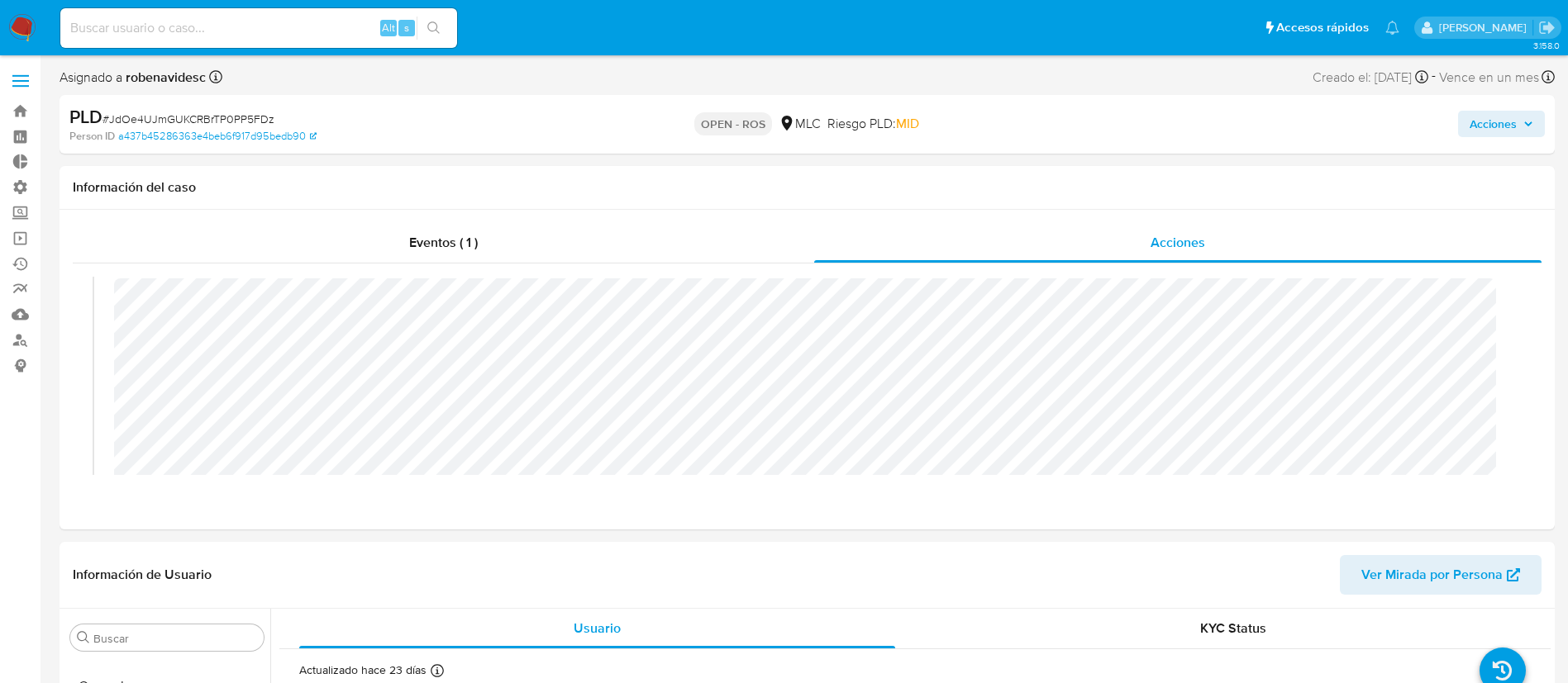
click at [1496, 130] on span "Acciones" at bounding box center [1493, 124] width 47 height 26
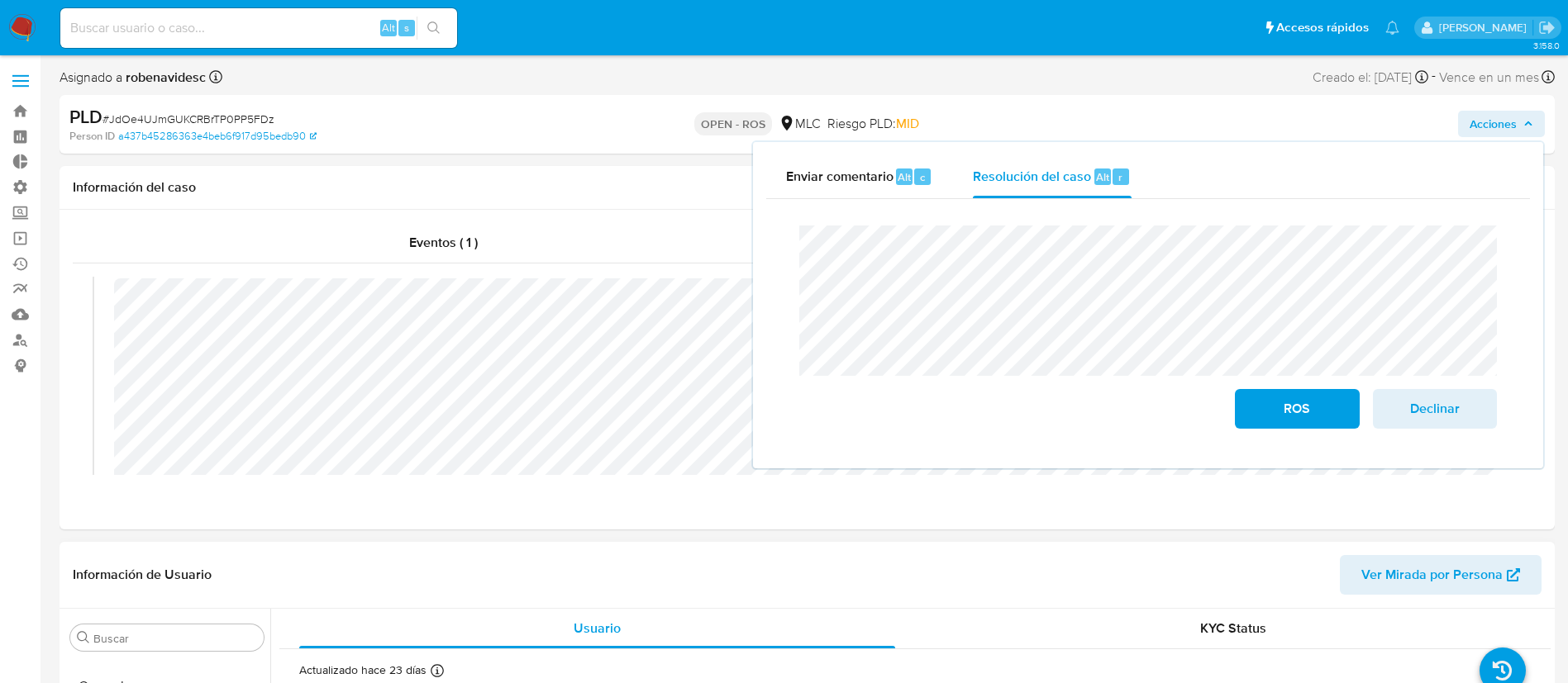
click at [570, 566] on header "Información de Usuario Ver Mirada por Persona" at bounding box center [806, 574] width 1469 height 40
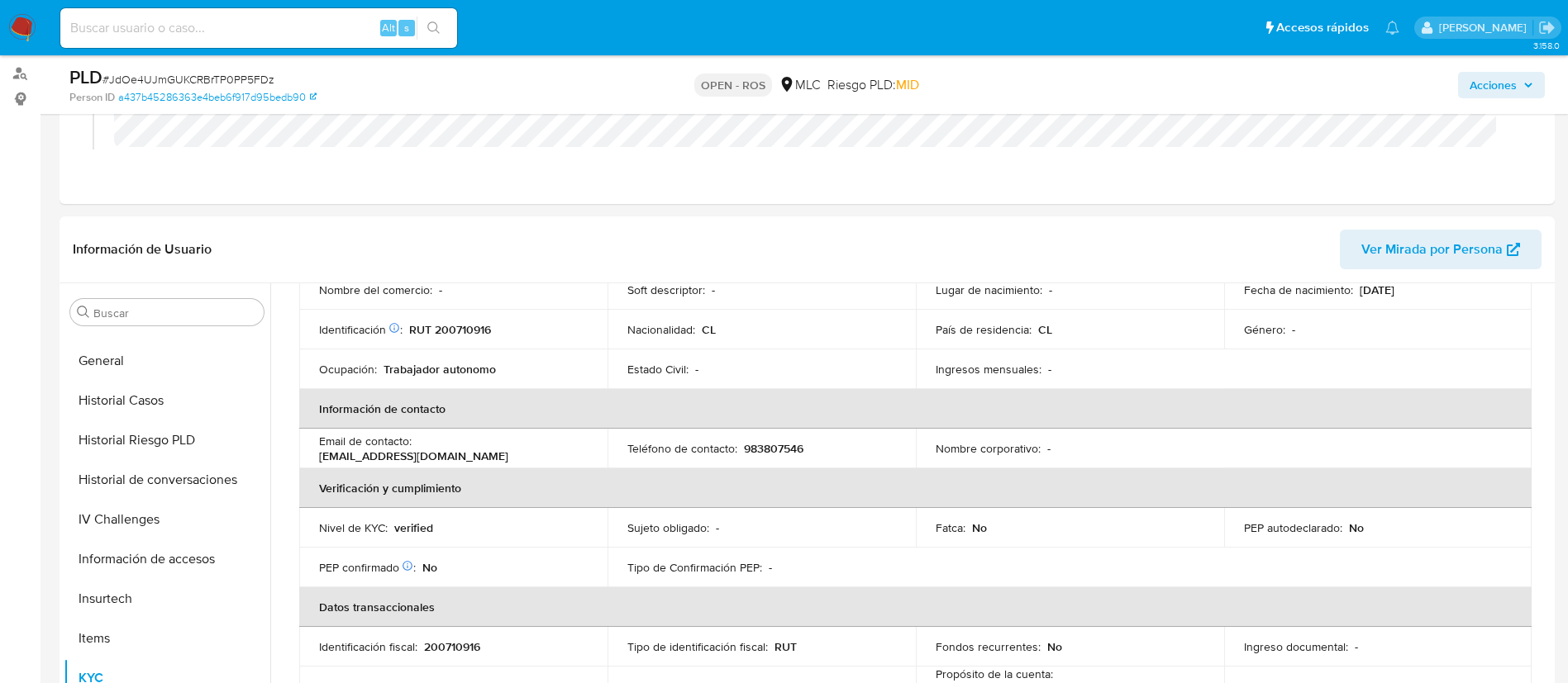
scroll to position [287, 0]
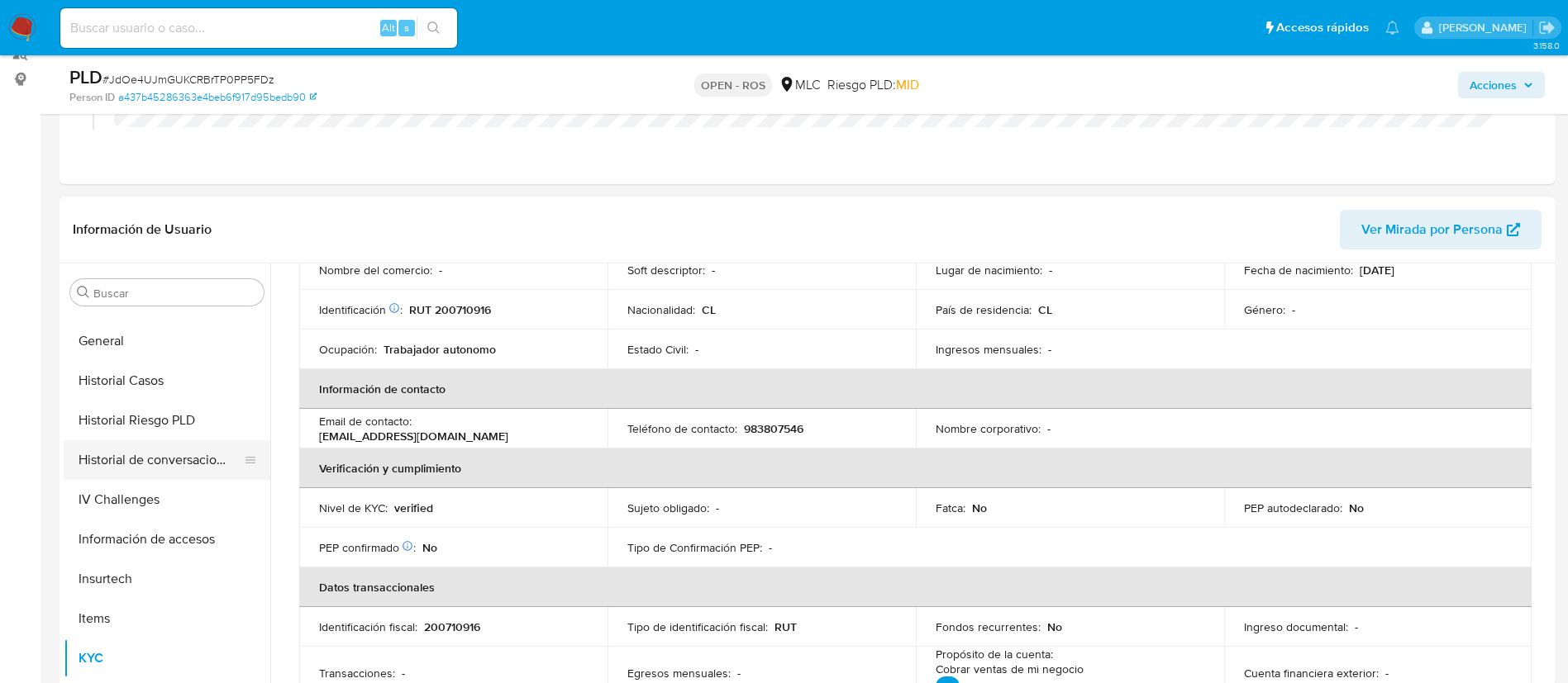
click at [102, 466] on button "Historial de conversaciones" at bounding box center [161, 459] width 194 height 40
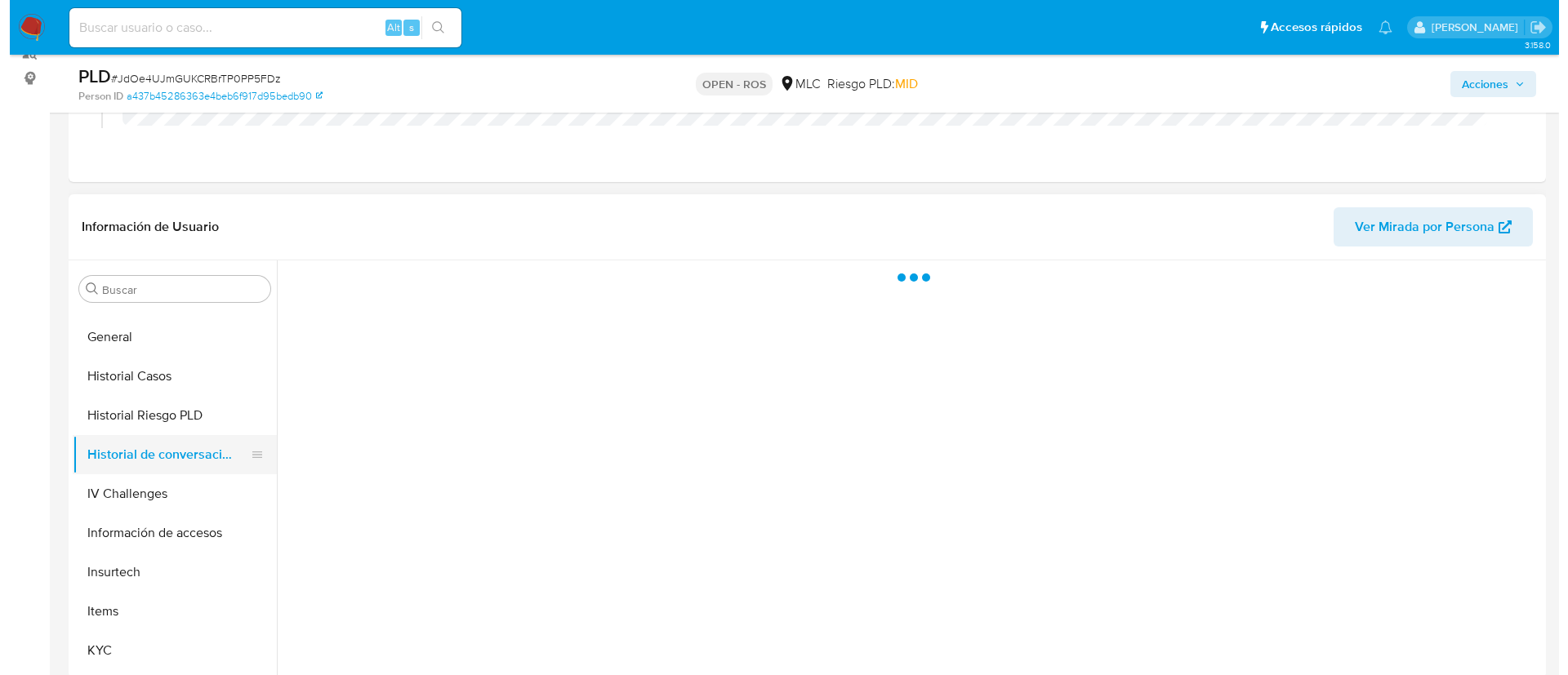
scroll to position [0, 0]
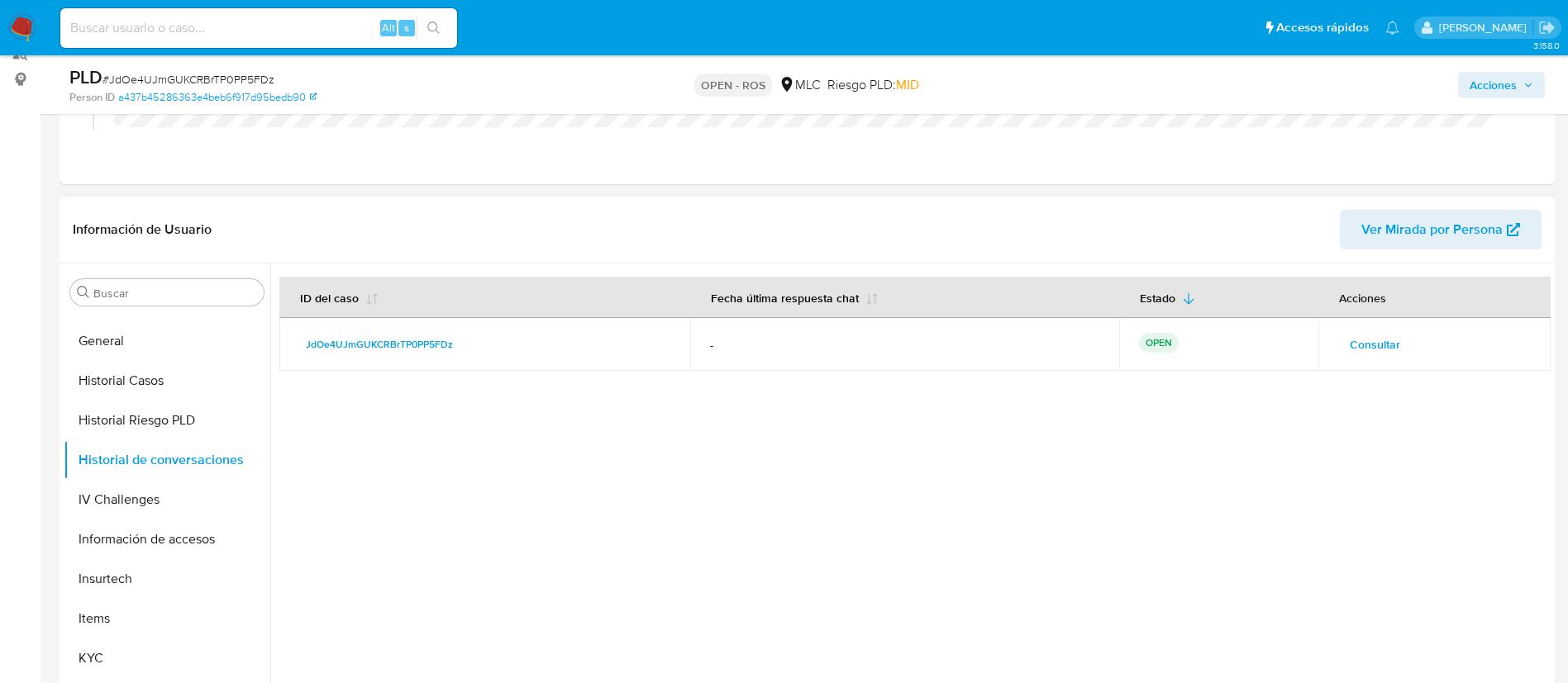
click at [1379, 350] on span "Consultar" at bounding box center [1374, 344] width 50 height 23
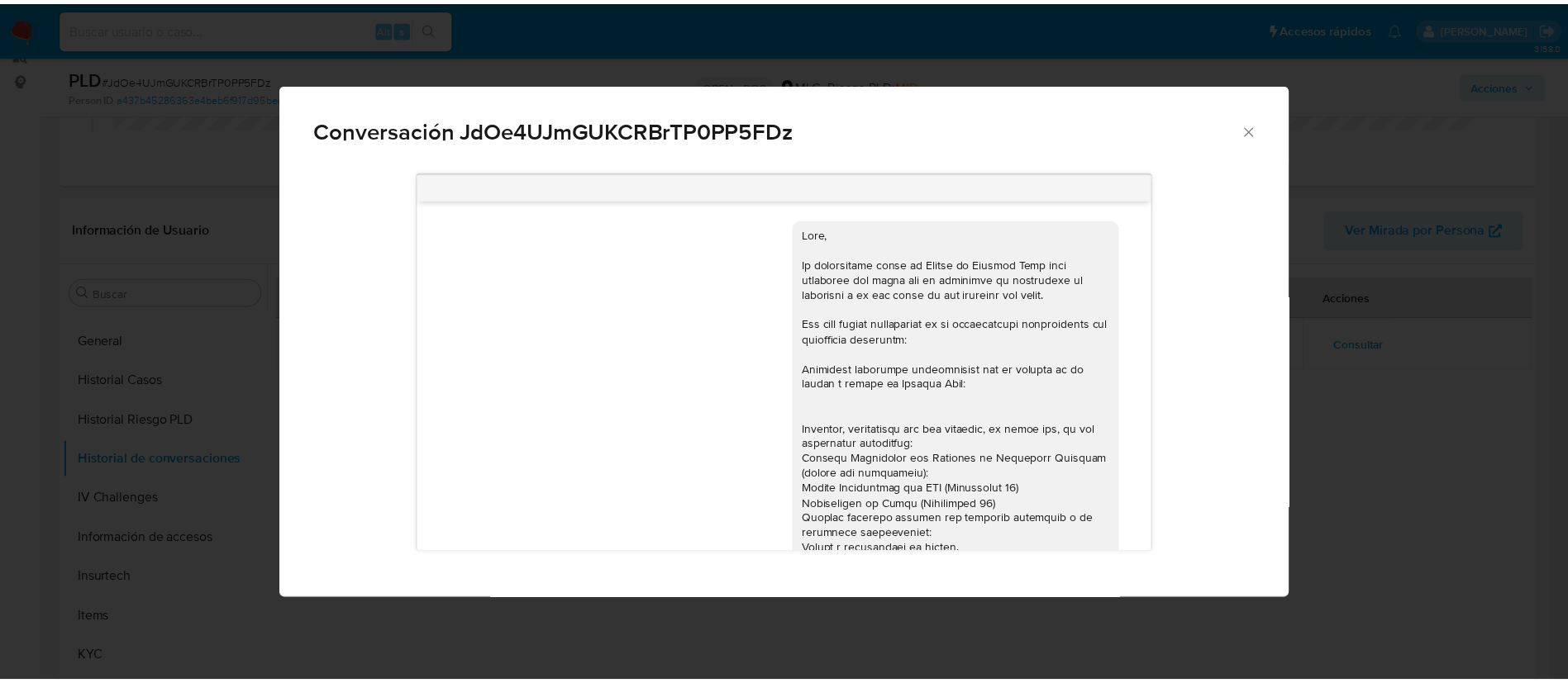
scroll to position [313, 0]
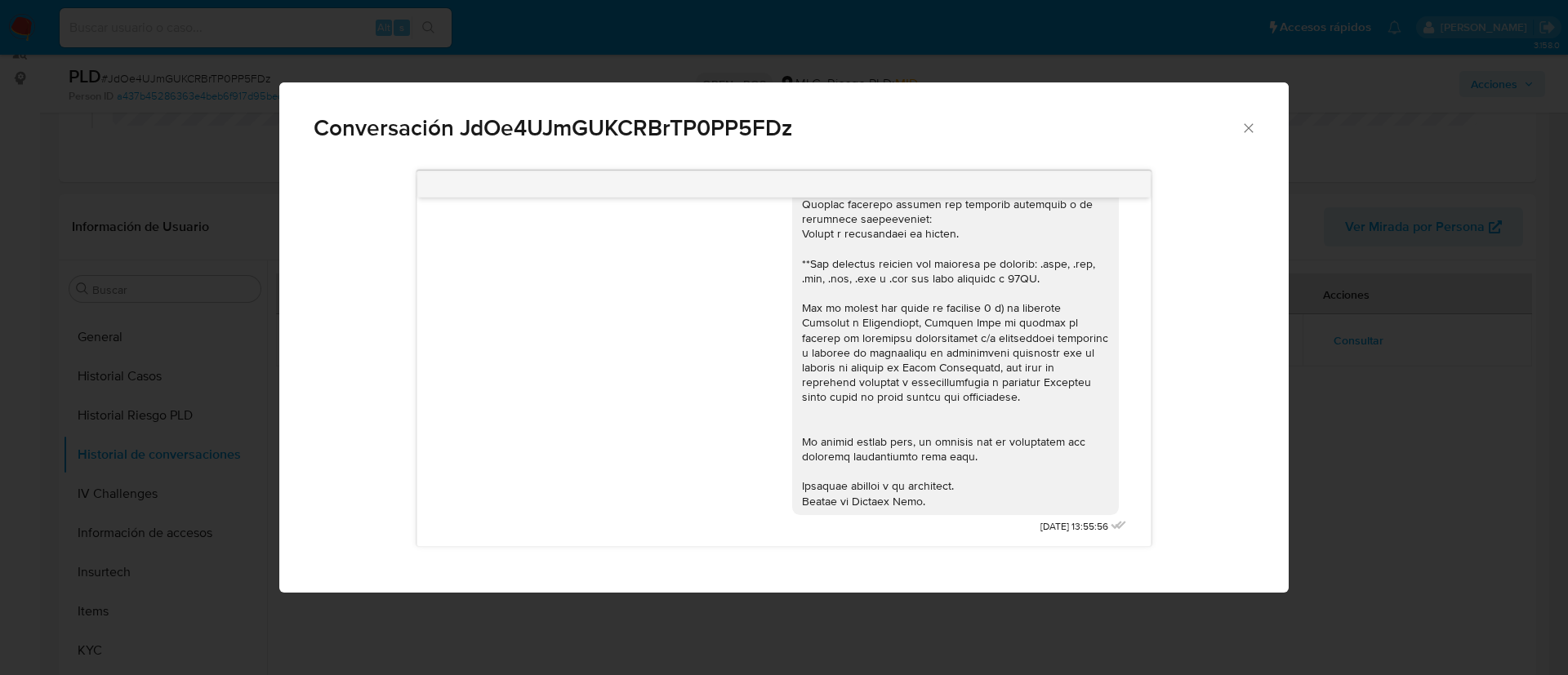
click at [1259, 122] on div "Conversación JdOe4UJmGUKCRBrTP0PP5FDz" at bounding box center [784, 121] width 1010 height 77
click at [1241, 129] on icon "Cerrar" at bounding box center [1249, 128] width 17 height 17
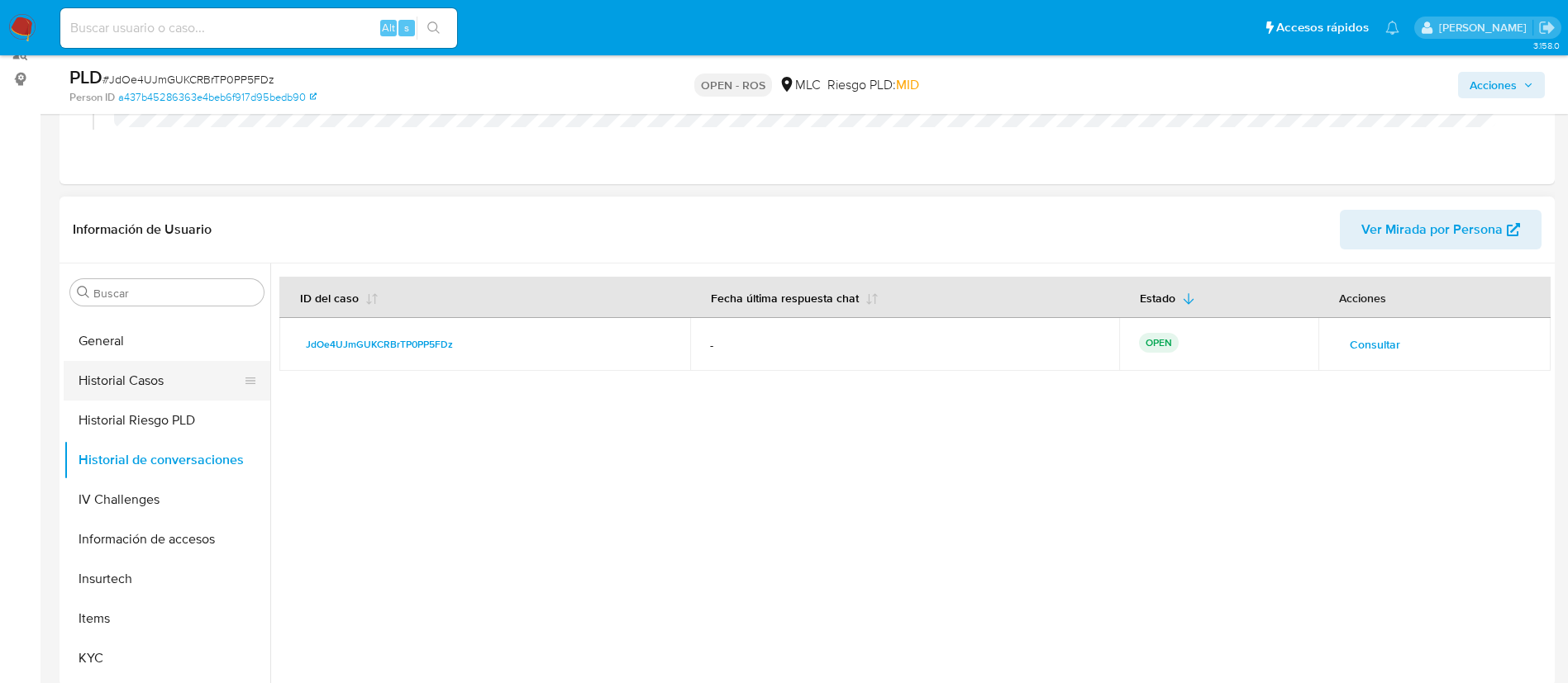
click at [132, 388] on button "Historial Casos" at bounding box center [161, 380] width 194 height 40
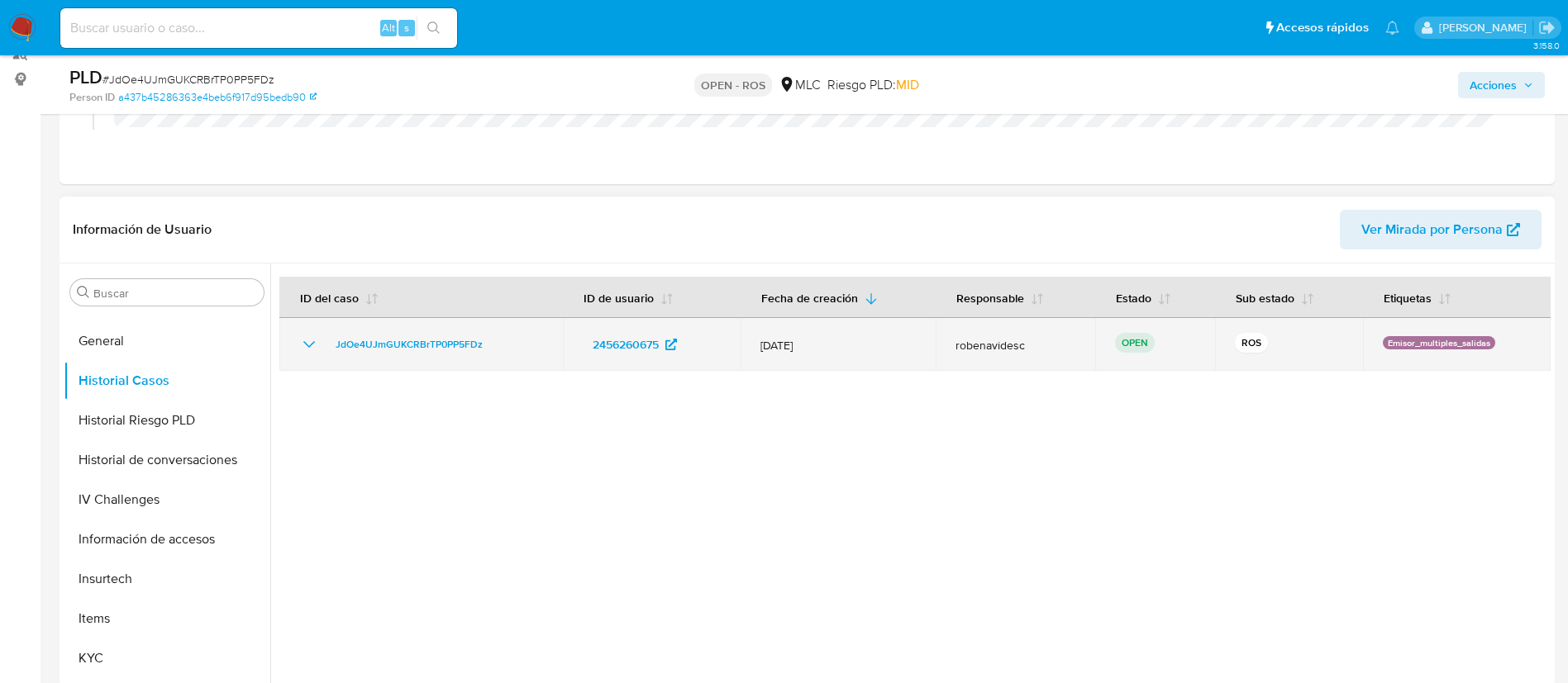
click at [304, 336] on icon "Mostrar/Ocultar" at bounding box center [309, 345] width 20 height 20
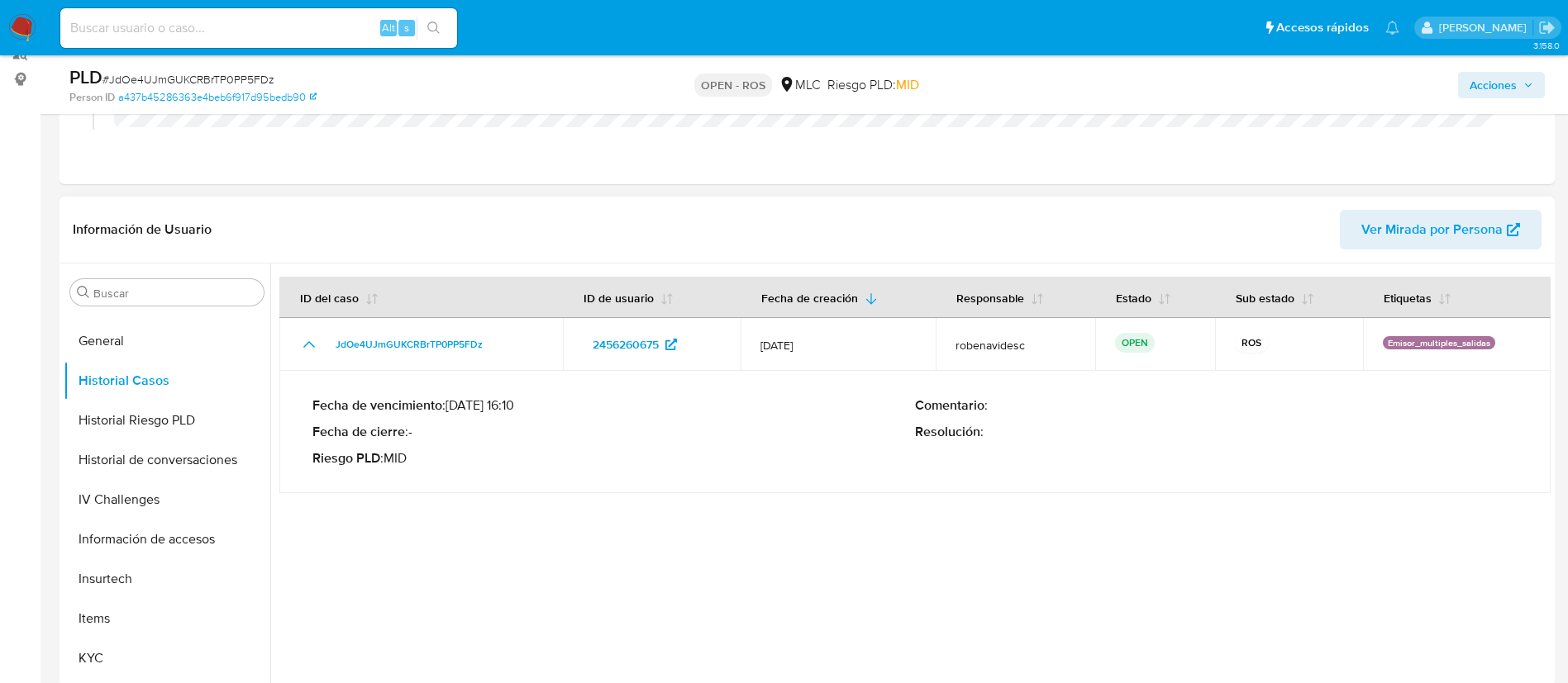
click at [618, 497] on div at bounding box center [910, 474] width 1280 height 423
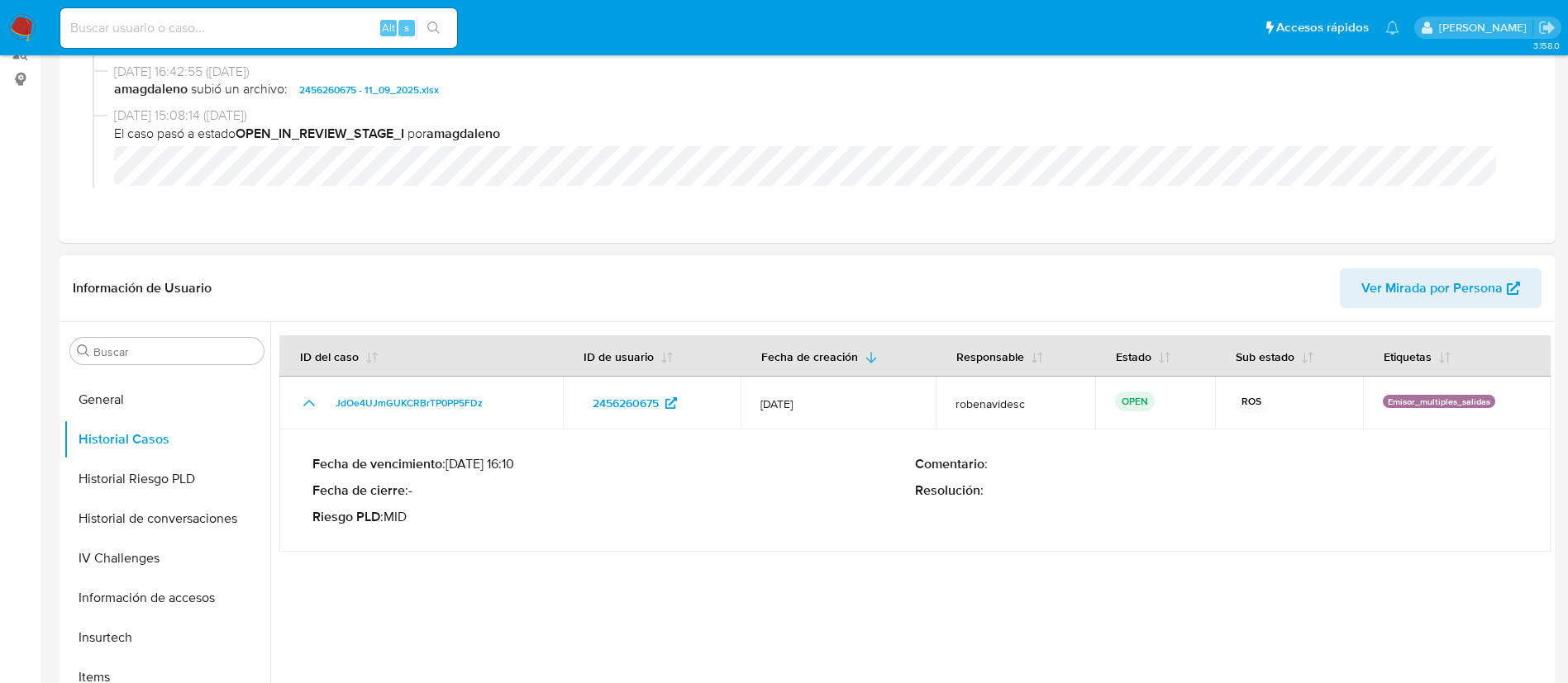
scroll to position [0, 0]
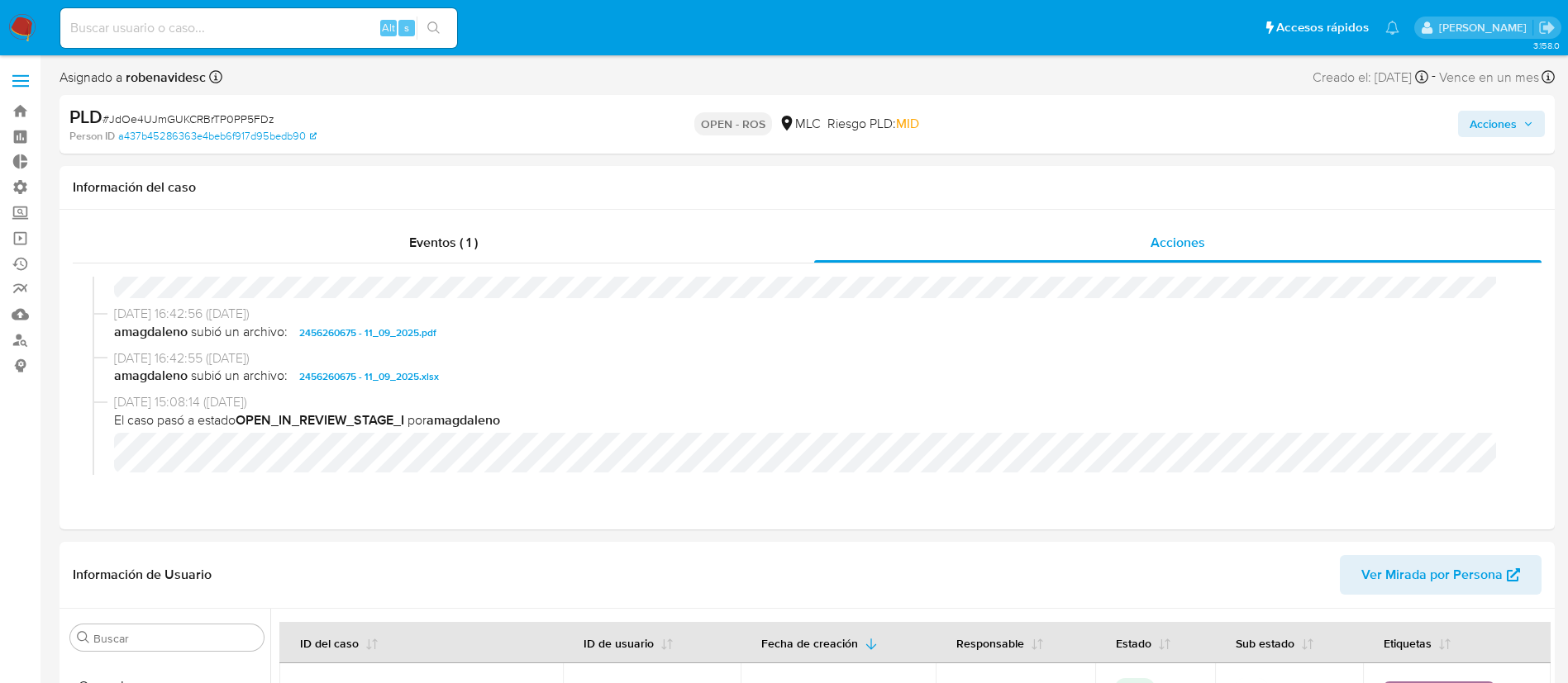
click at [1521, 135] on span "Acciones" at bounding box center [1502, 124] width 64 height 23
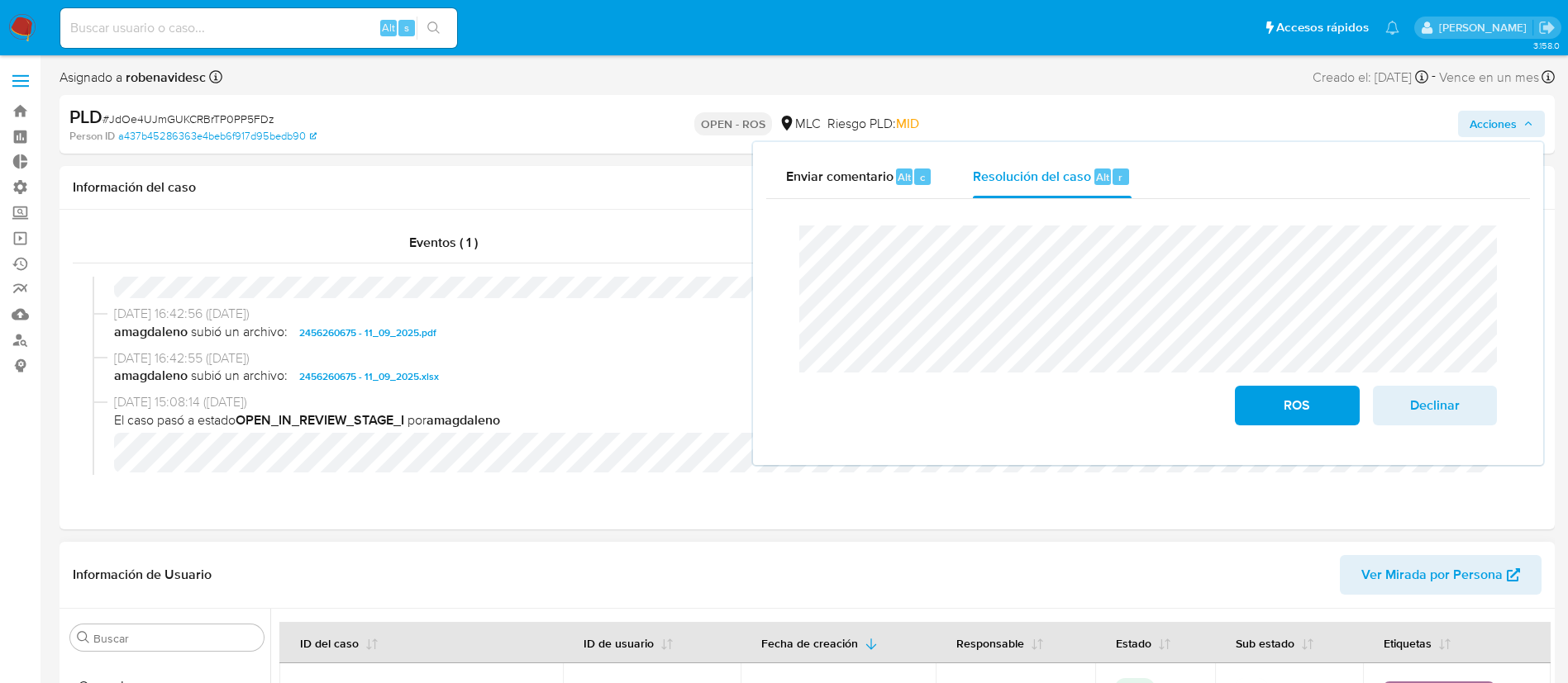
click at [779, 559] on header "Información de Usuario Ver Mirada por Persona" at bounding box center [806, 574] width 1469 height 40
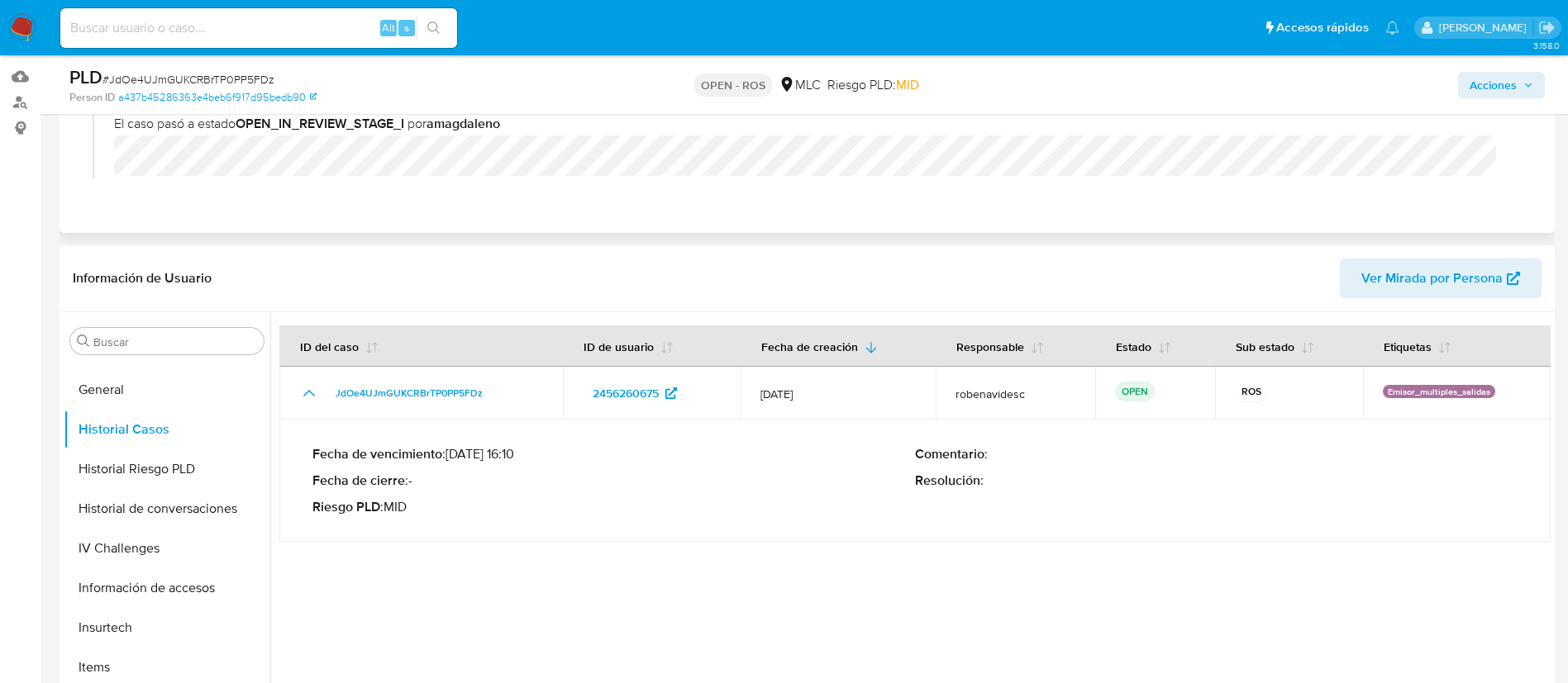
scroll to position [251, 0]
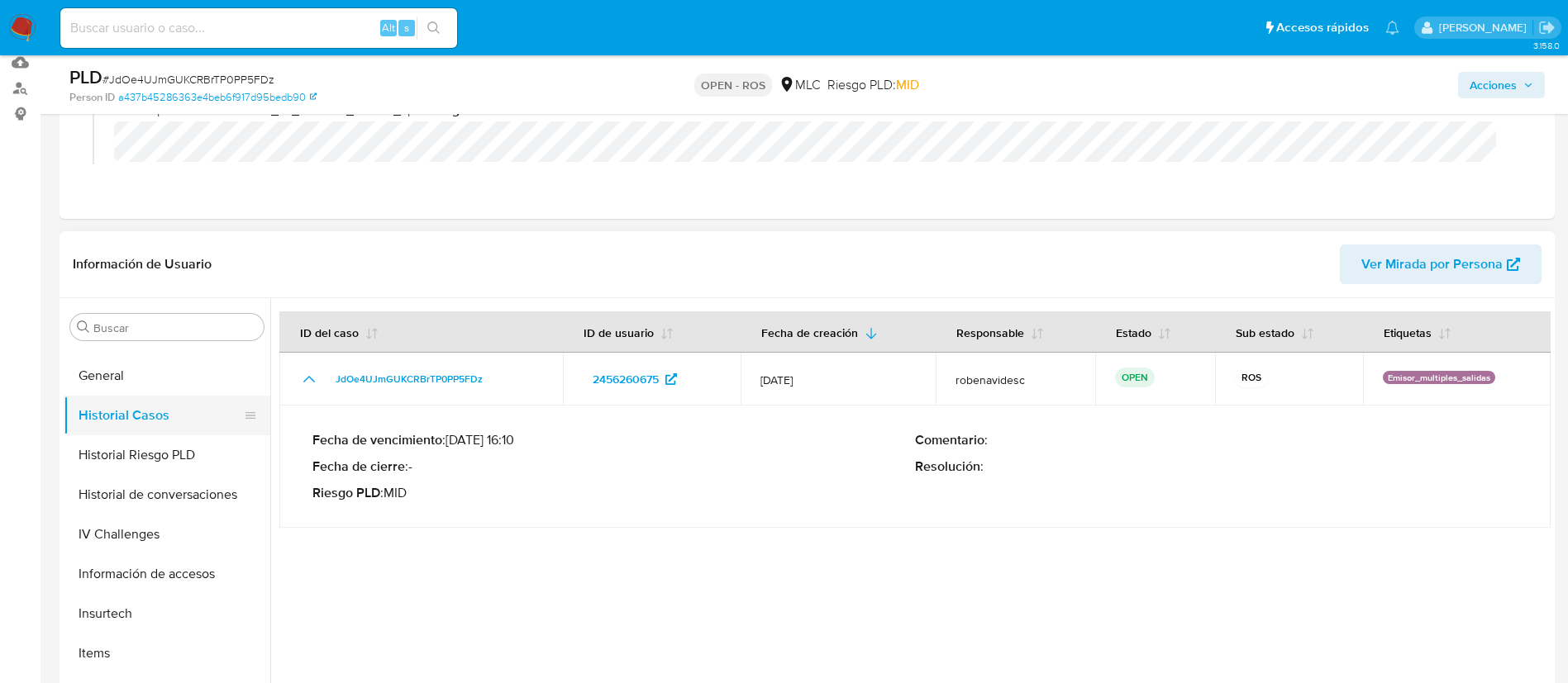
click at [141, 404] on button "Historial Casos" at bounding box center [161, 415] width 194 height 40
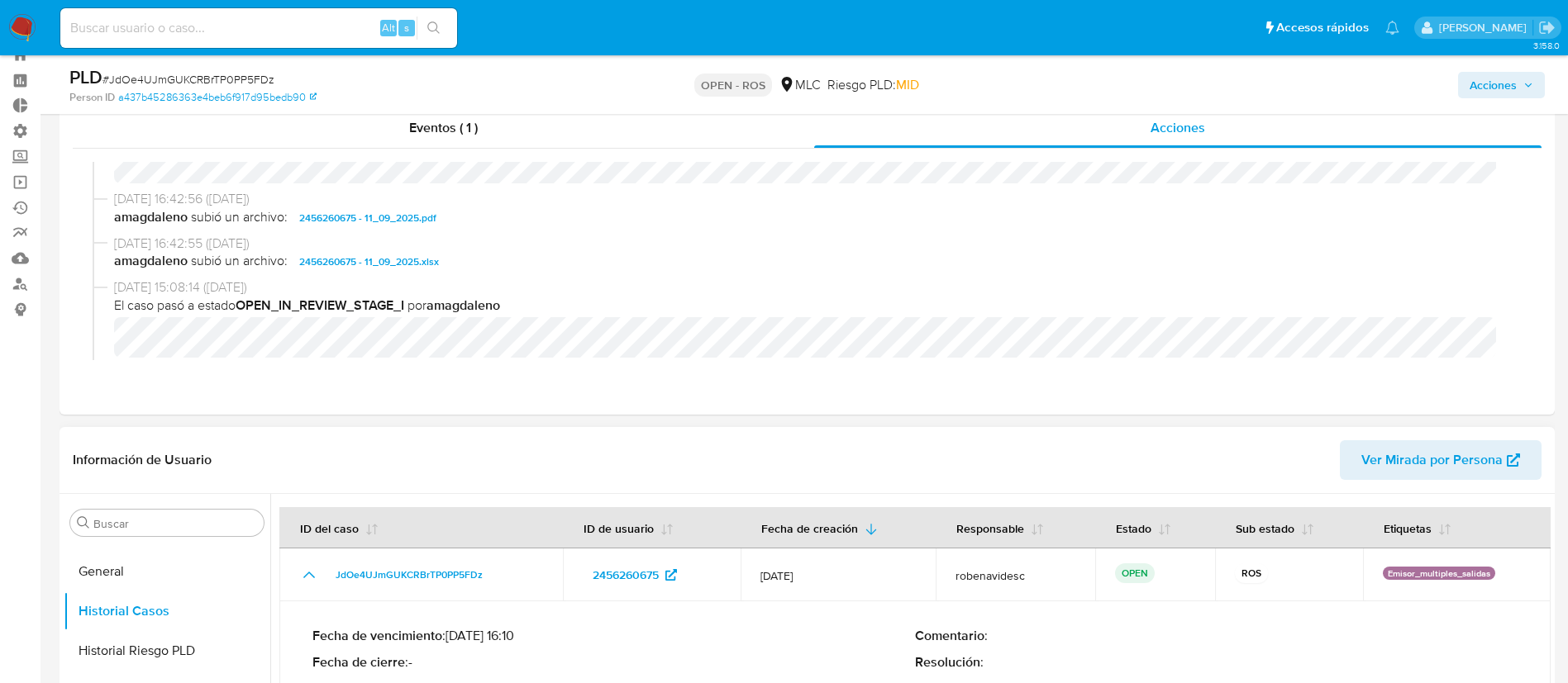
scroll to position [51, 0]
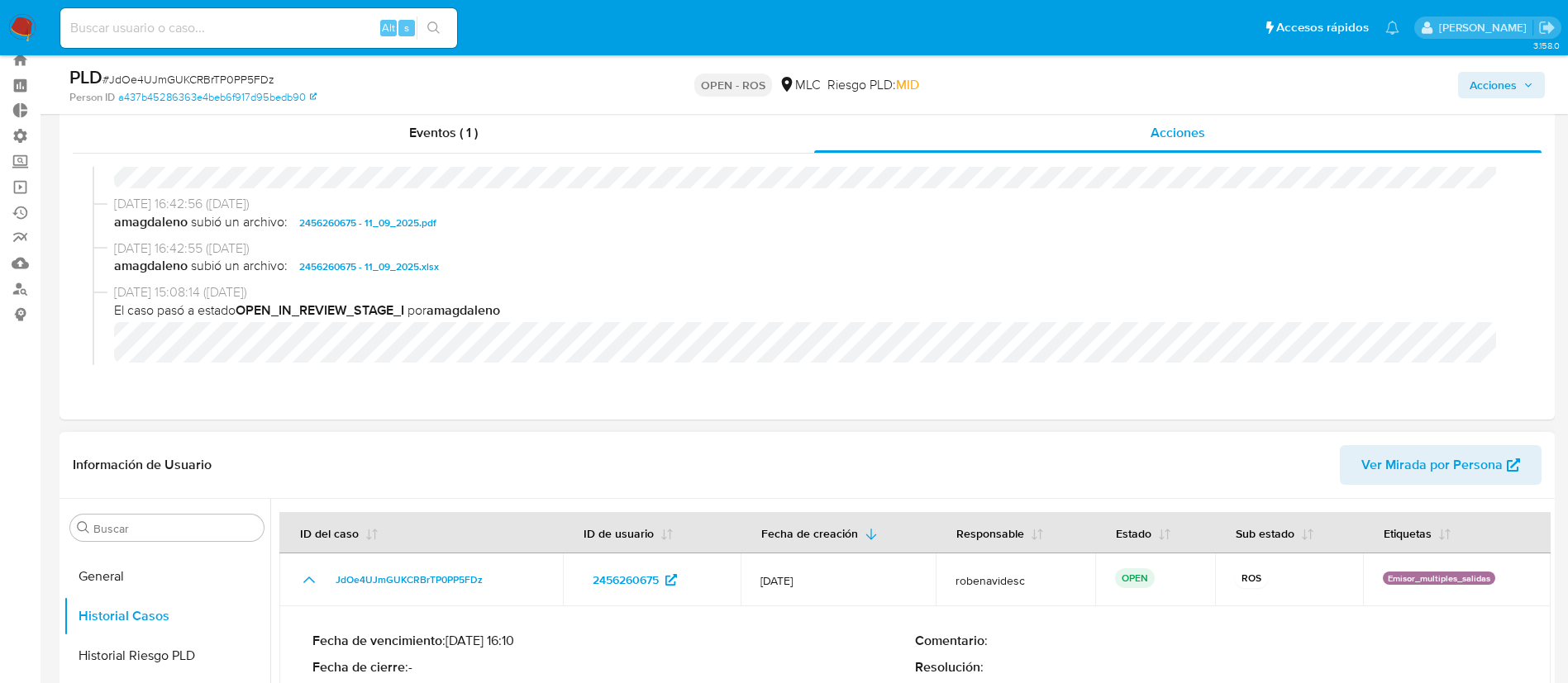
click at [1401, 457] on span "Ver Mirada por Persona" at bounding box center [1432, 464] width 141 height 40
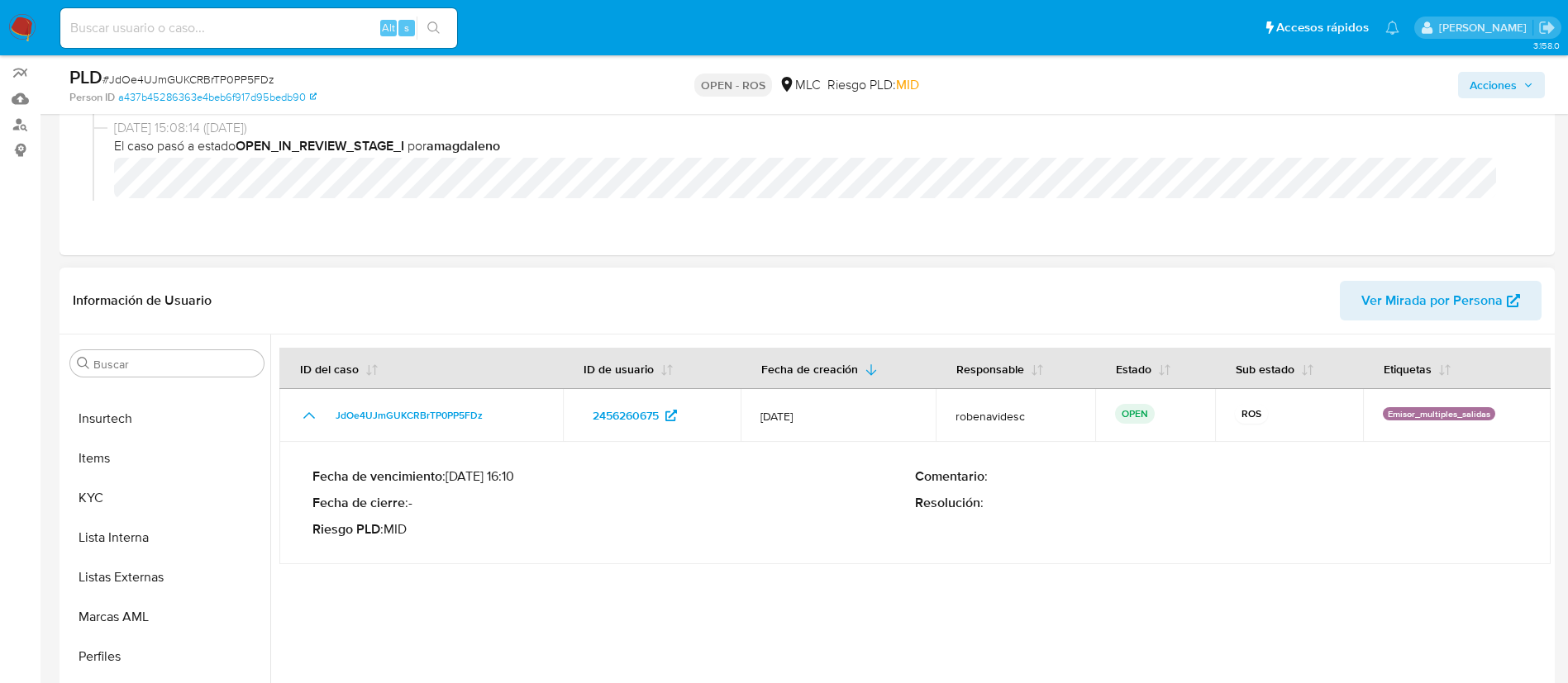
scroll to position [217, 0]
click at [125, 496] on button "KYC" at bounding box center [161, 496] width 194 height 40
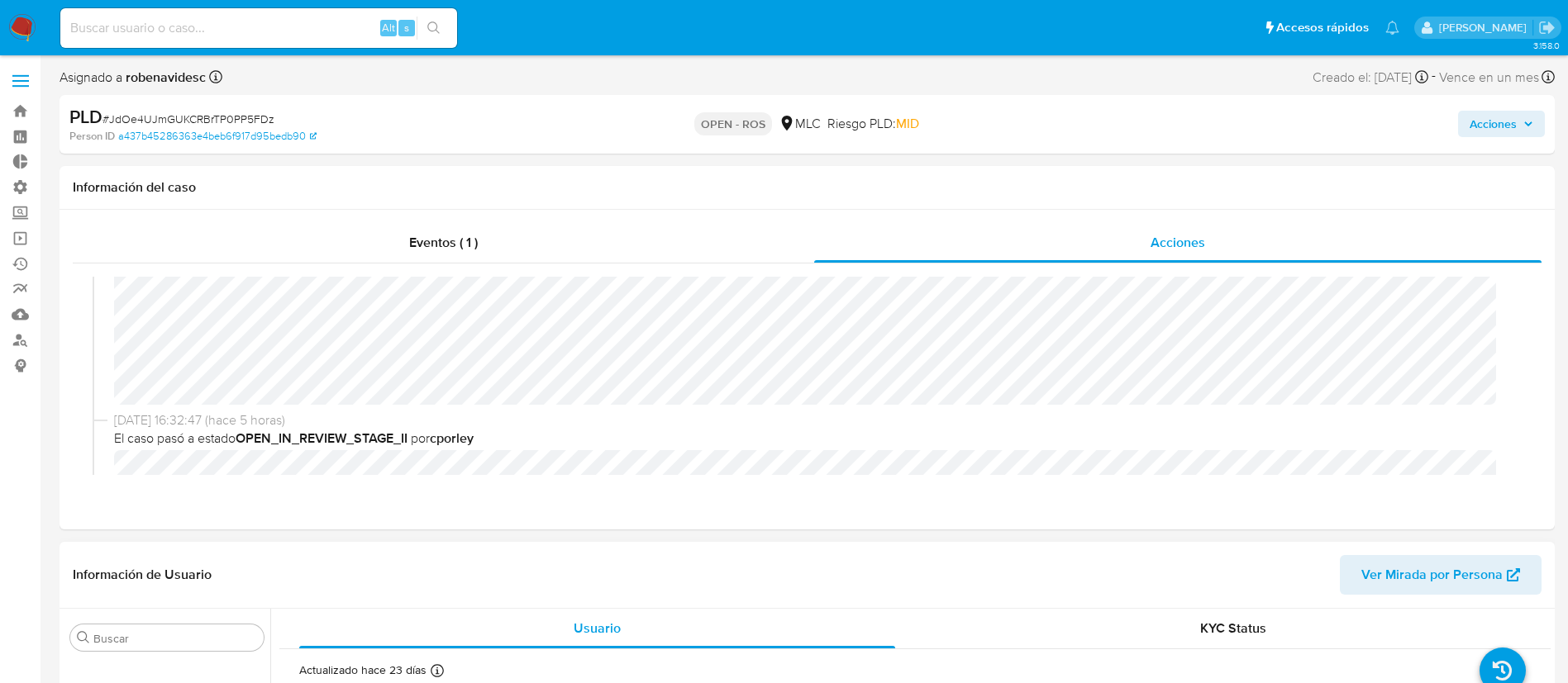
scroll to position [0, 0]
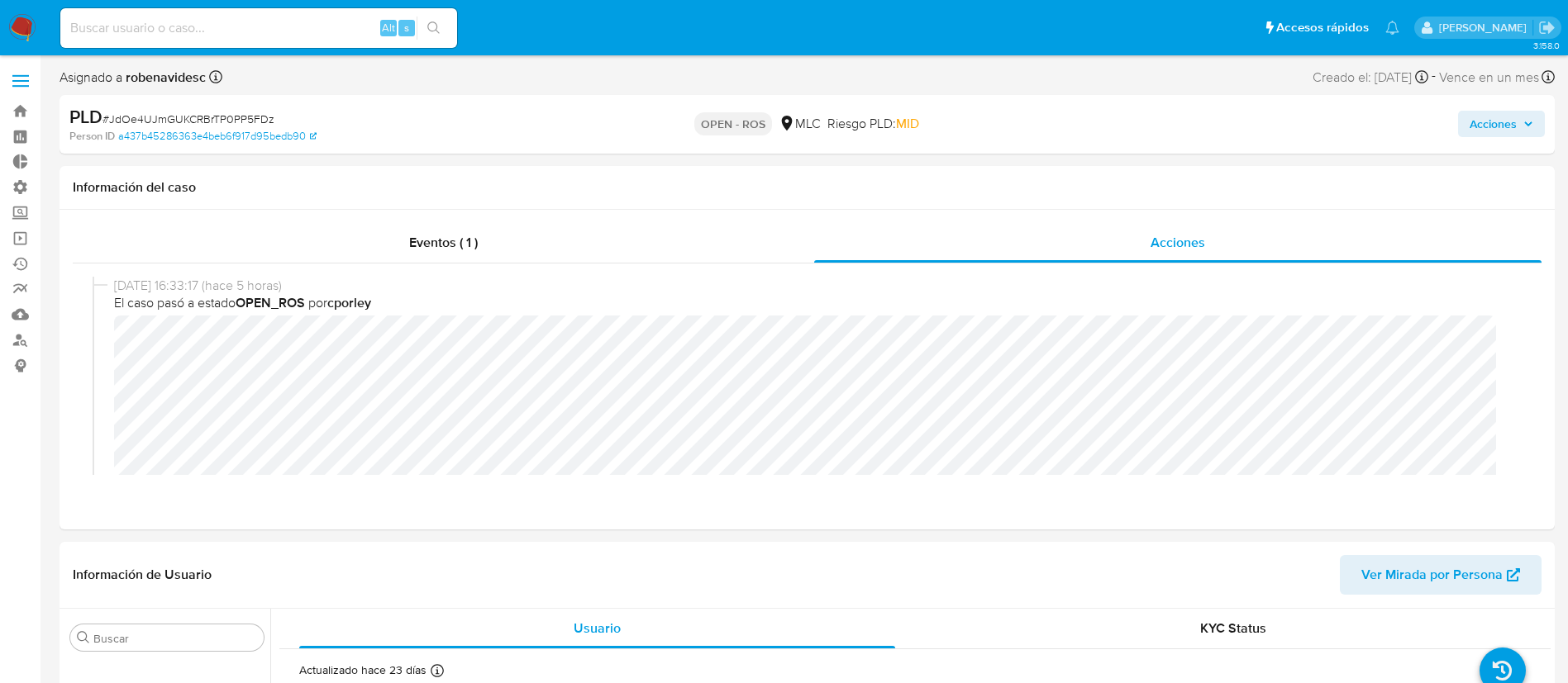
click at [1479, 135] on span "Acciones" at bounding box center [1493, 124] width 47 height 26
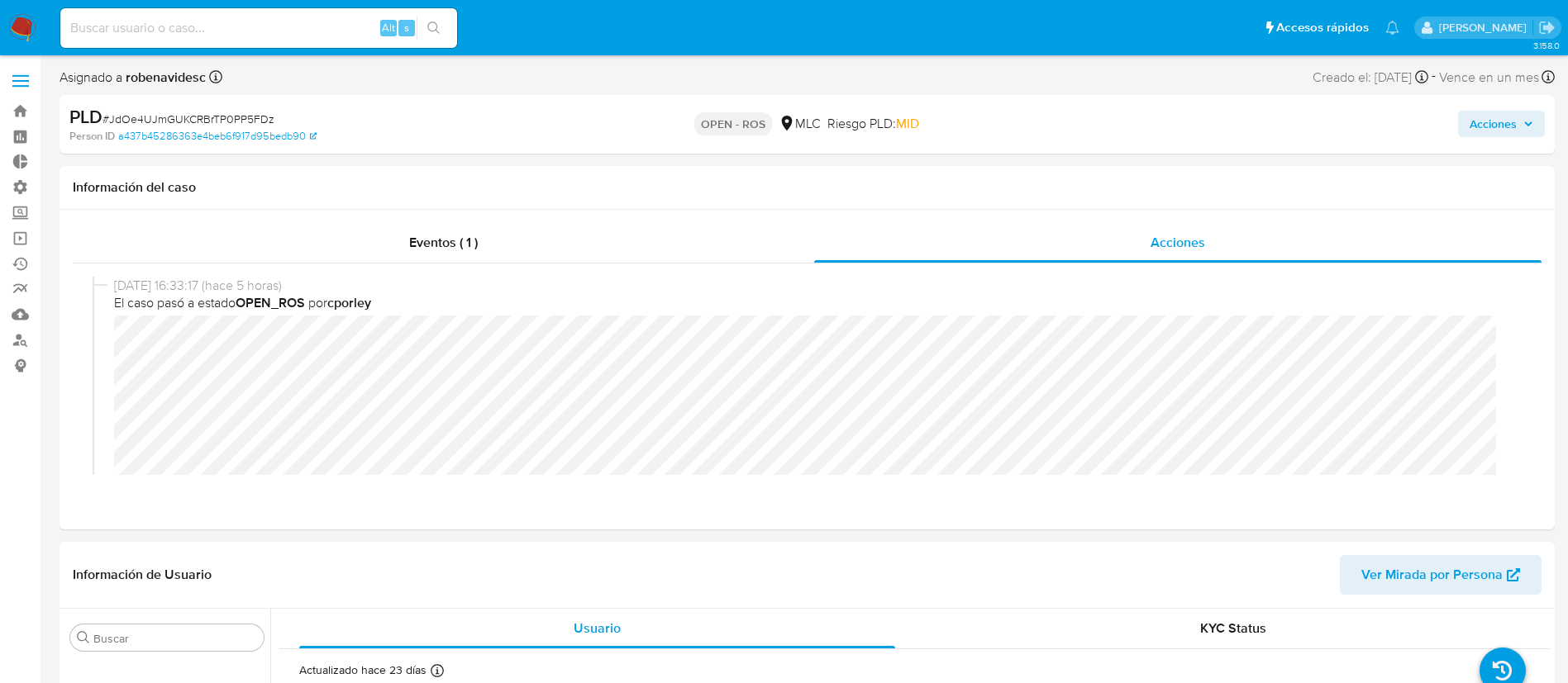
click at [1505, 122] on span "Acciones" at bounding box center [1493, 124] width 47 height 26
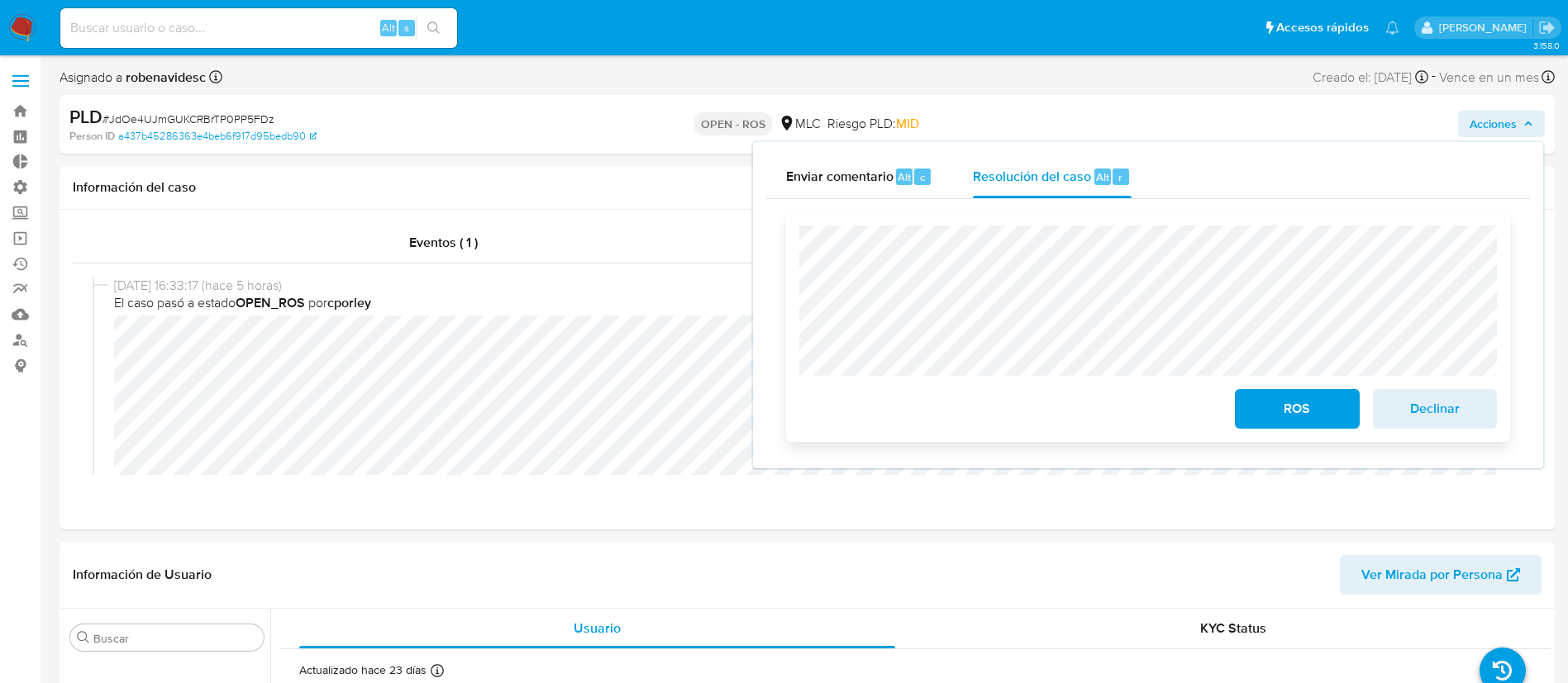
click at [981, 440] on div "ROS Declinar" at bounding box center [1148, 326] width 724 height 230
click at [769, 165] on div "Enviar comentario Alt c Resolución del caso Alt r Cierre de caso ROS Declinar" at bounding box center [1147, 305] width 763 height 299
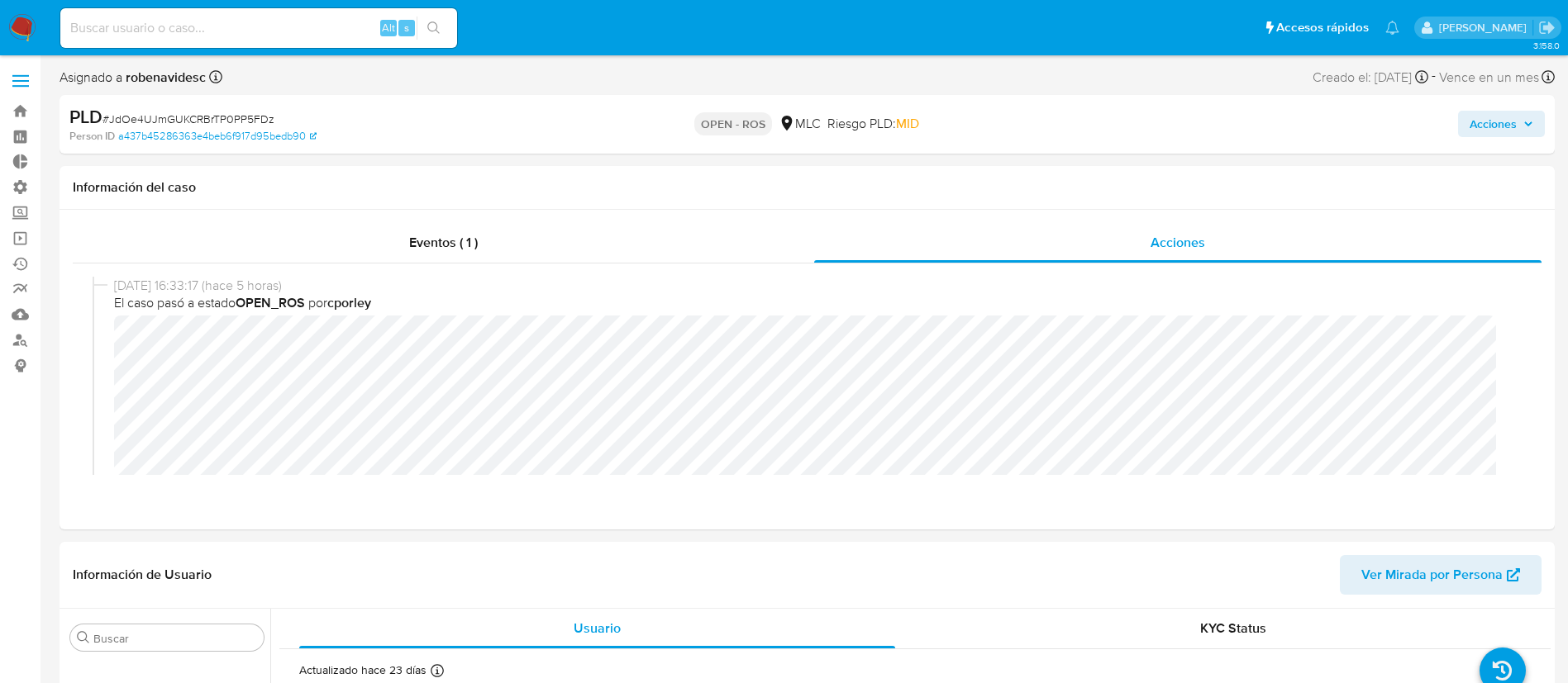
click at [1504, 128] on span "Acciones" at bounding box center [1493, 124] width 47 height 26
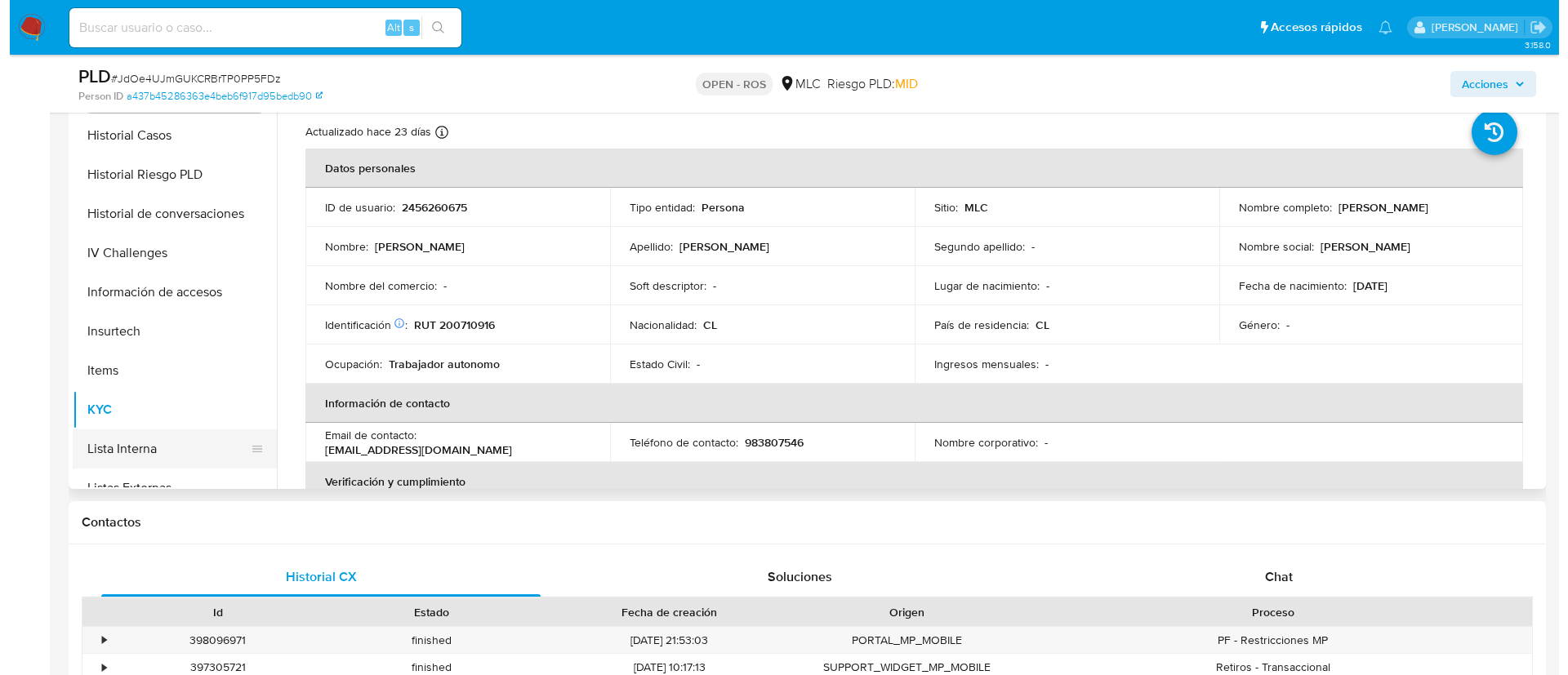
scroll to position [506, 0]
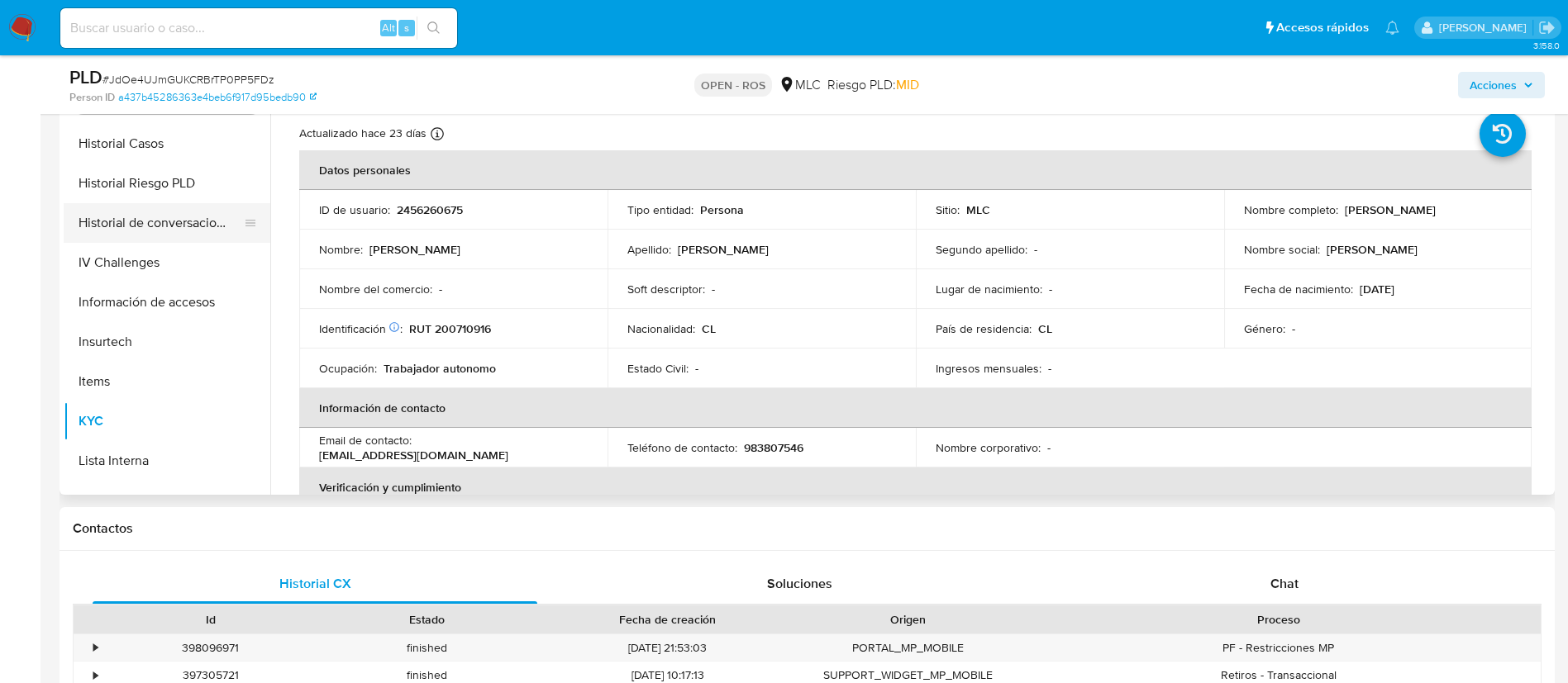
click at [153, 205] on button "Historial de conversaciones" at bounding box center [161, 223] width 194 height 40
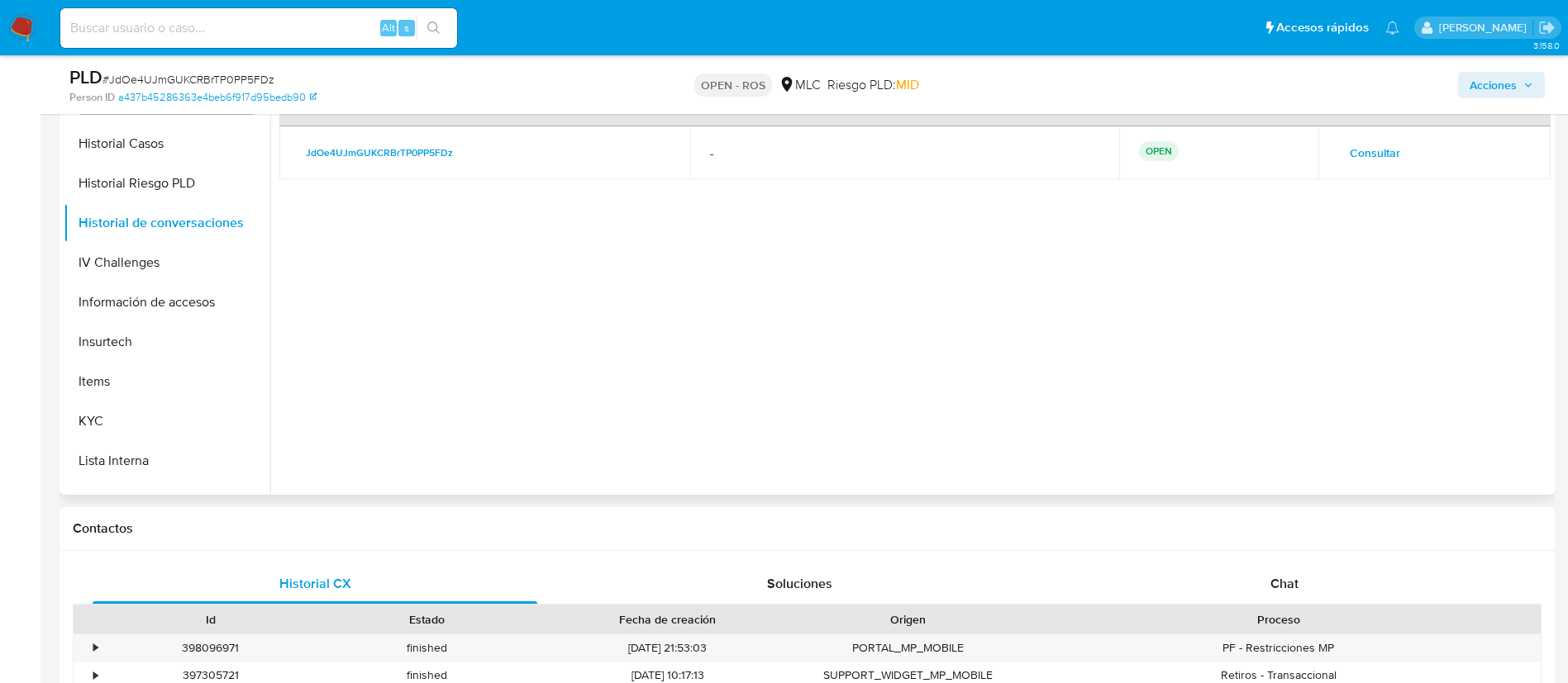
click at [1361, 146] on span "Consultar" at bounding box center [1374, 152] width 50 height 23
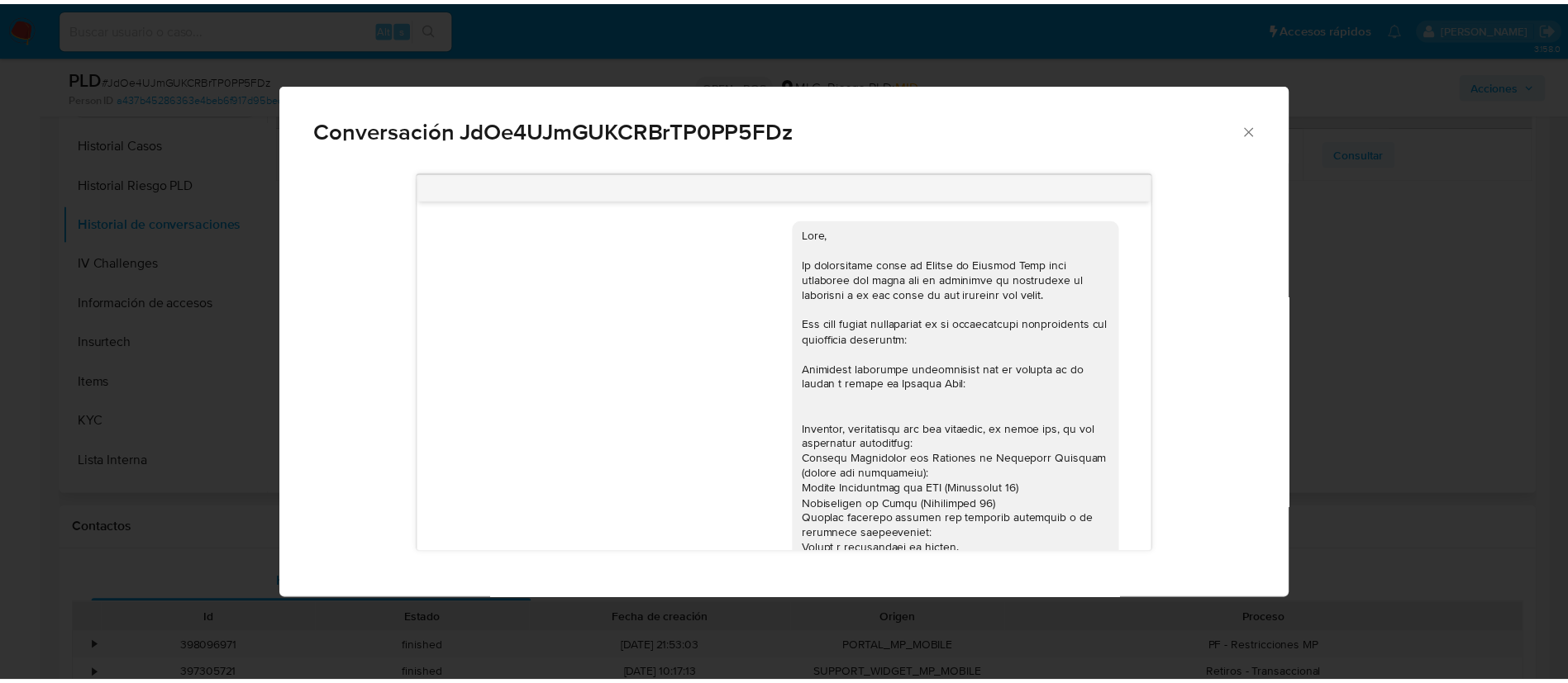
scroll to position [313, 0]
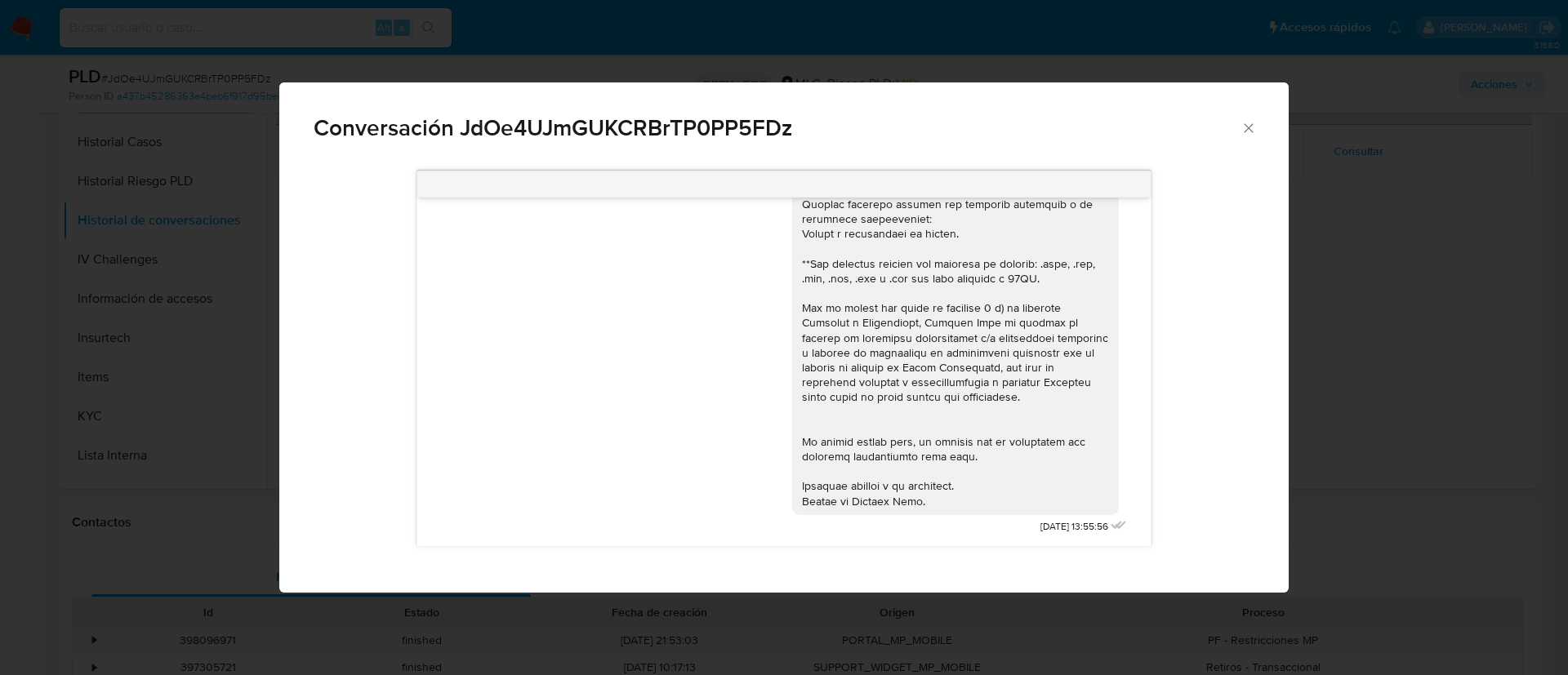
click at [1244, 138] on div "Conversación JdOe4UJmGUKCRBrTP0PP5FDz" at bounding box center [784, 121] width 1010 height 77
click at [1247, 125] on icon "Cerrar" at bounding box center [1249, 128] width 17 height 17
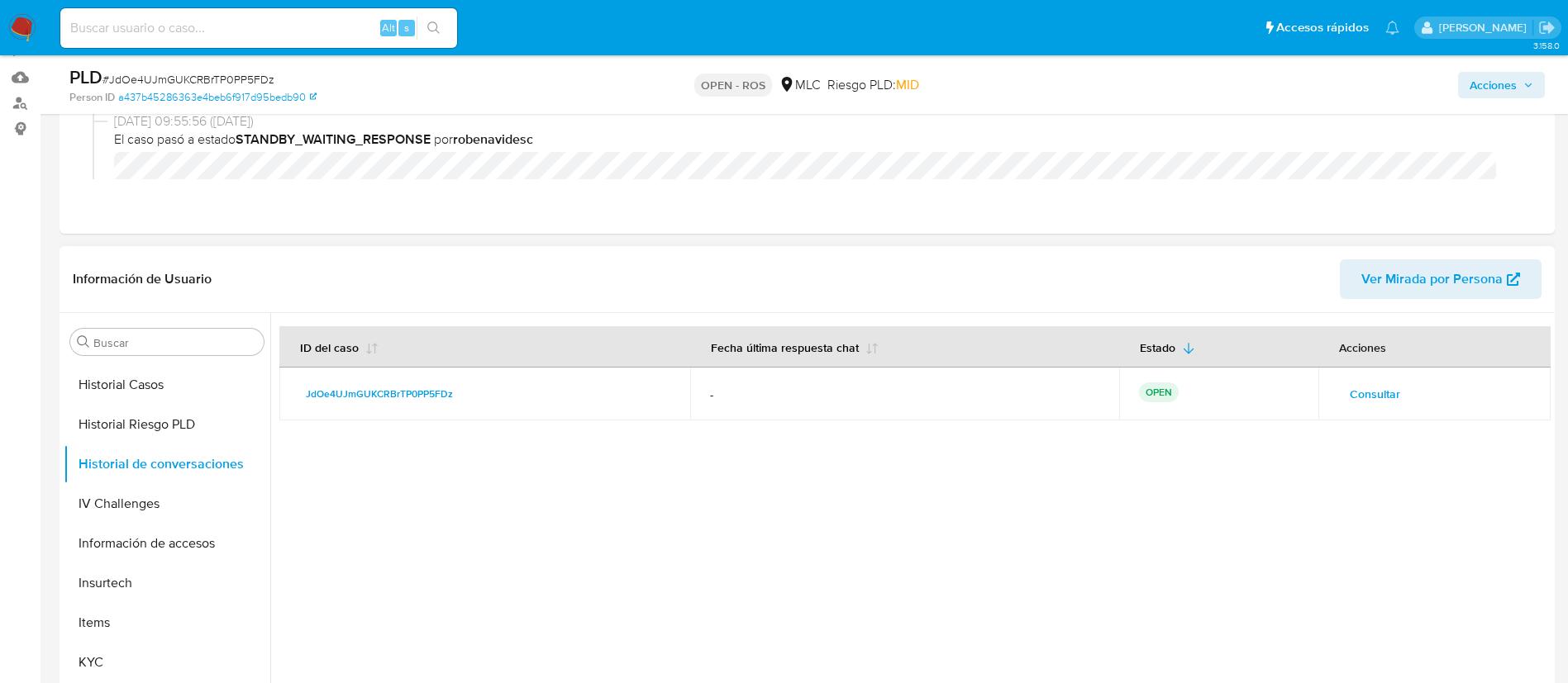
scroll to position [0, 0]
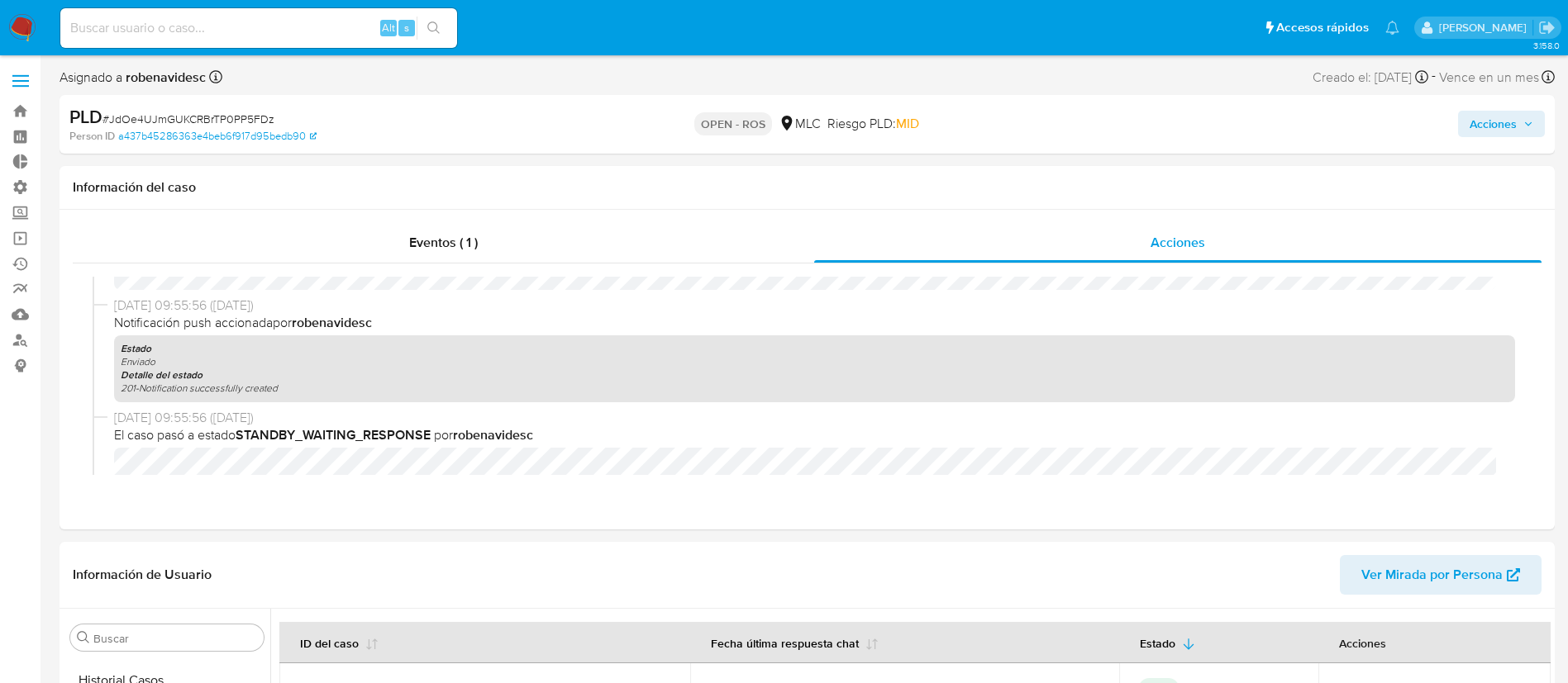
click at [1523, 127] on span "Acciones" at bounding box center [1502, 124] width 64 height 23
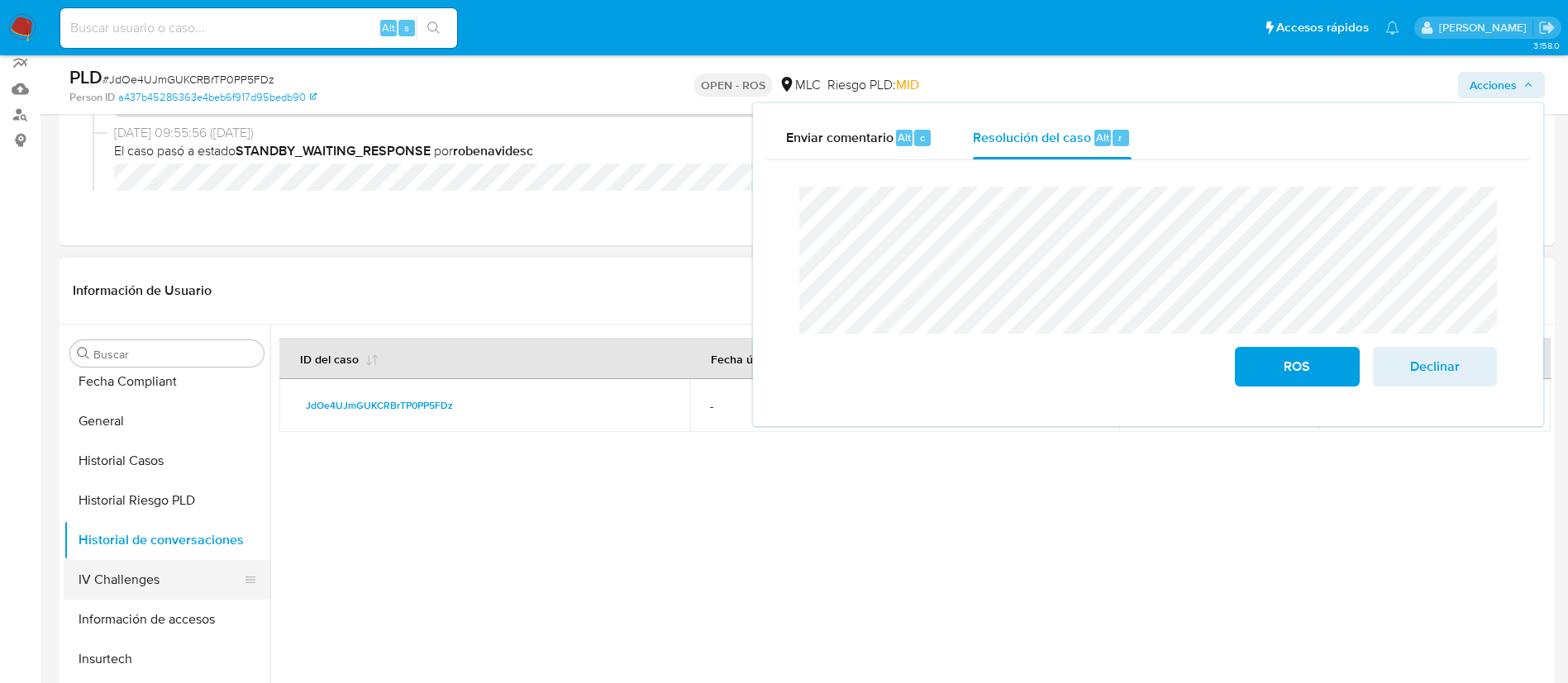
scroll to position [439, 0]
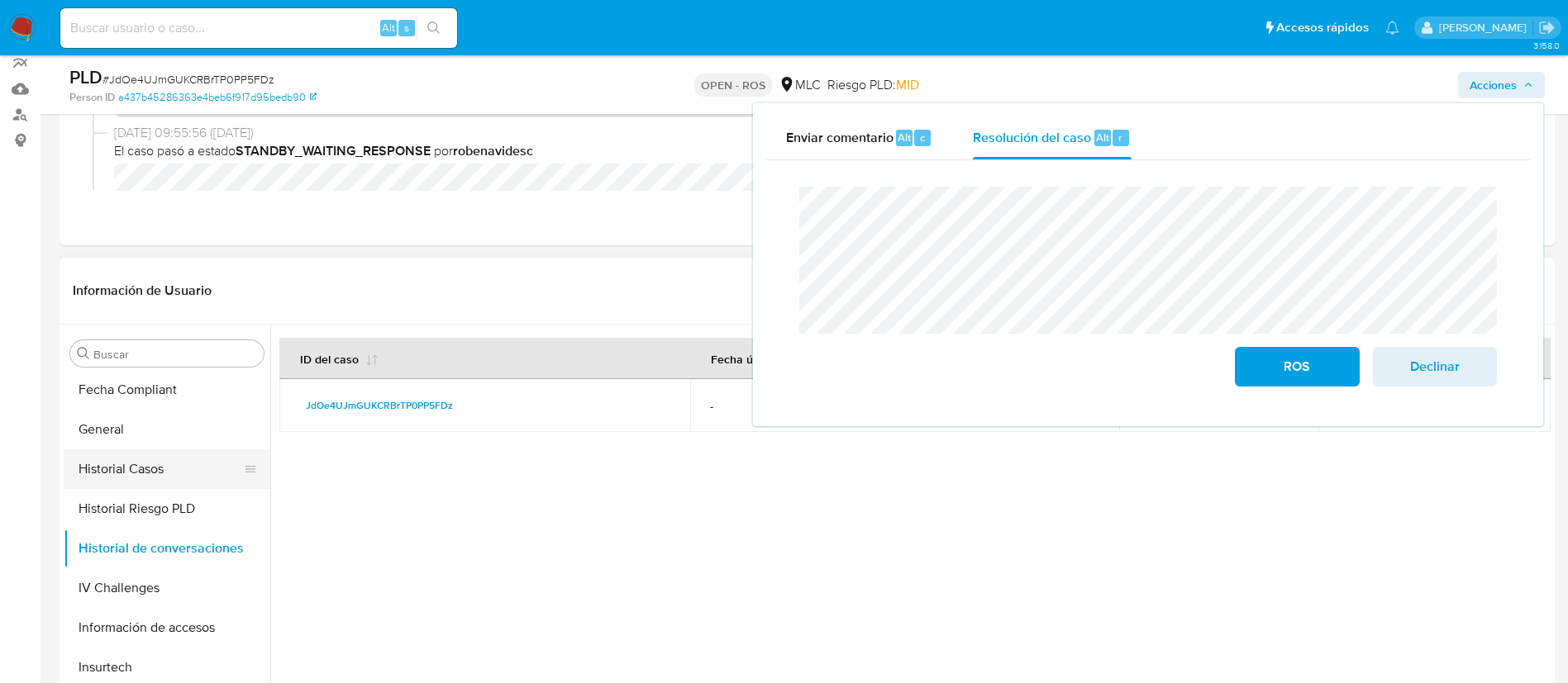
click at [148, 479] on button "Historial Casos" at bounding box center [161, 469] width 194 height 40
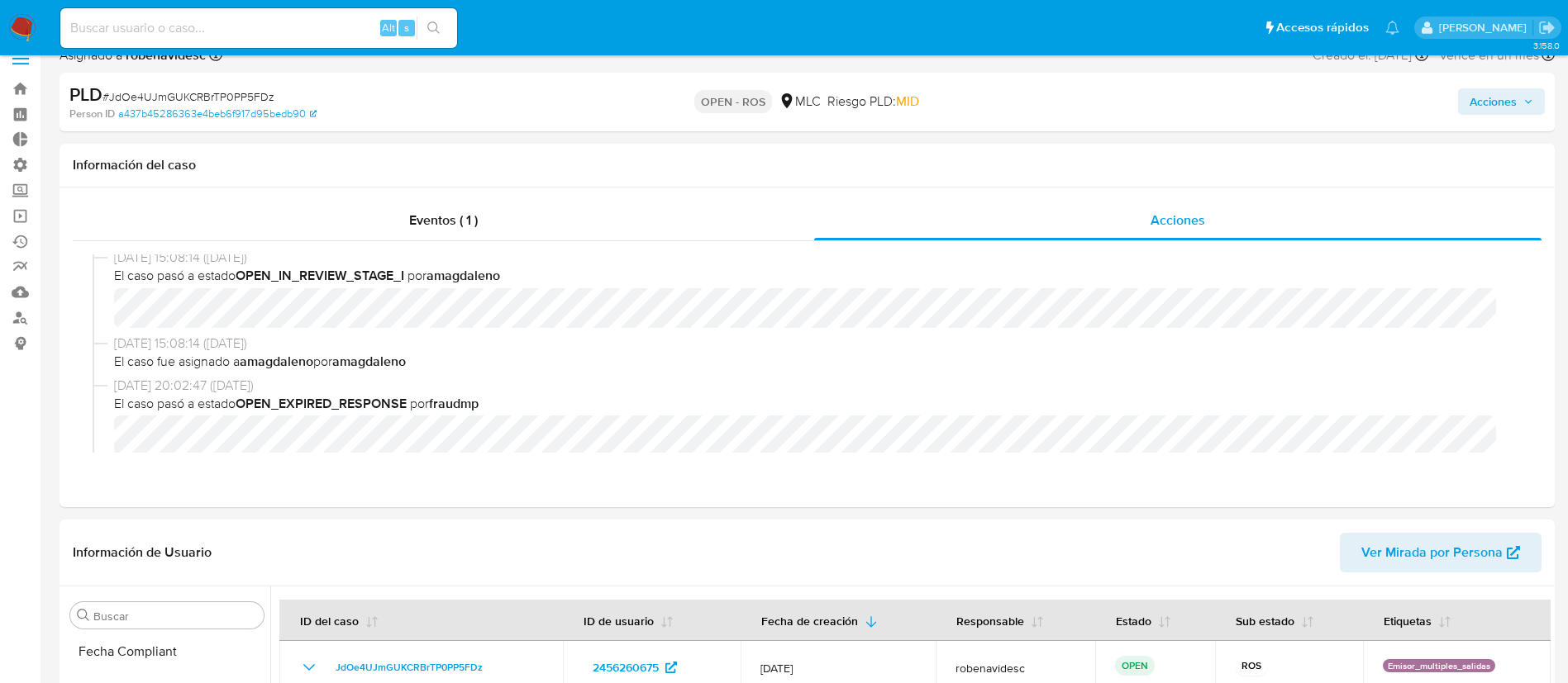
scroll to position [551, 0]
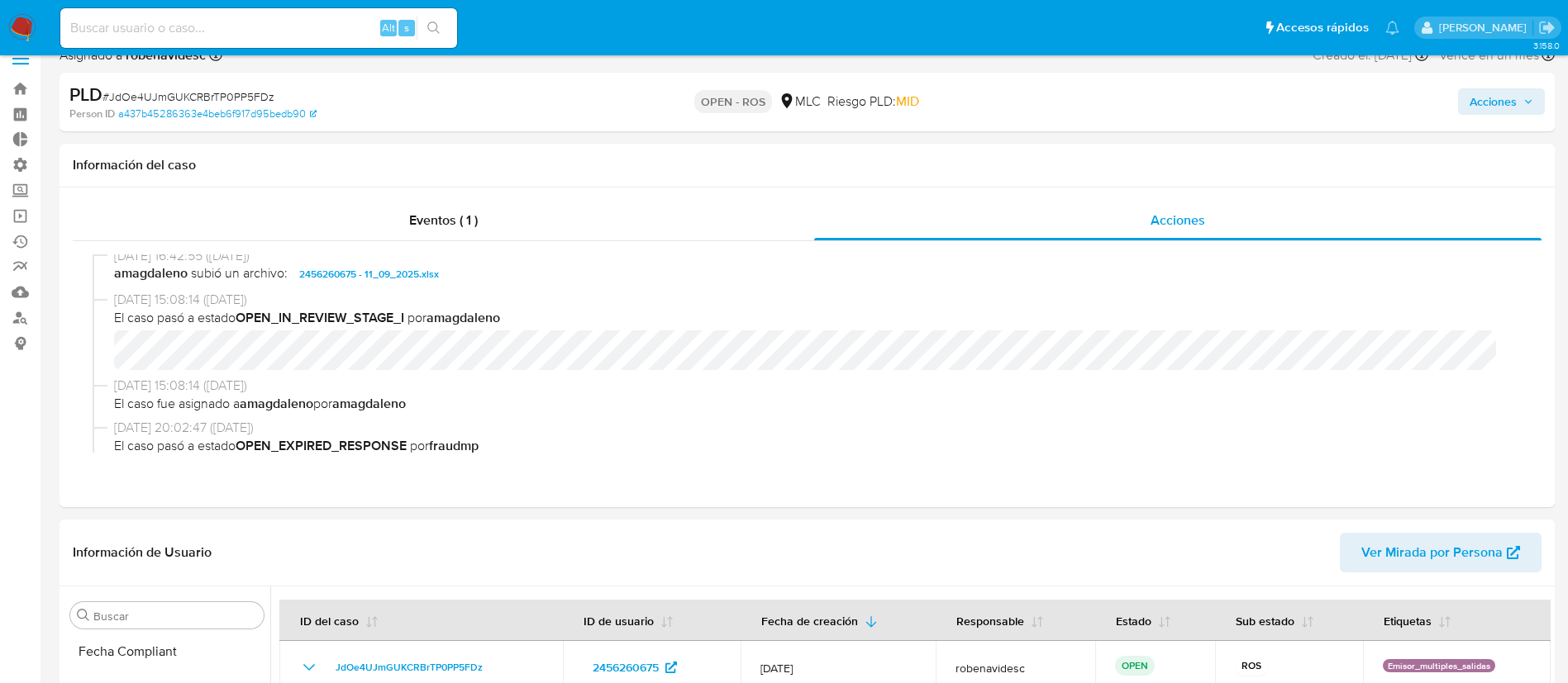
click at [1487, 104] on span "Acciones" at bounding box center [1493, 101] width 47 height 26
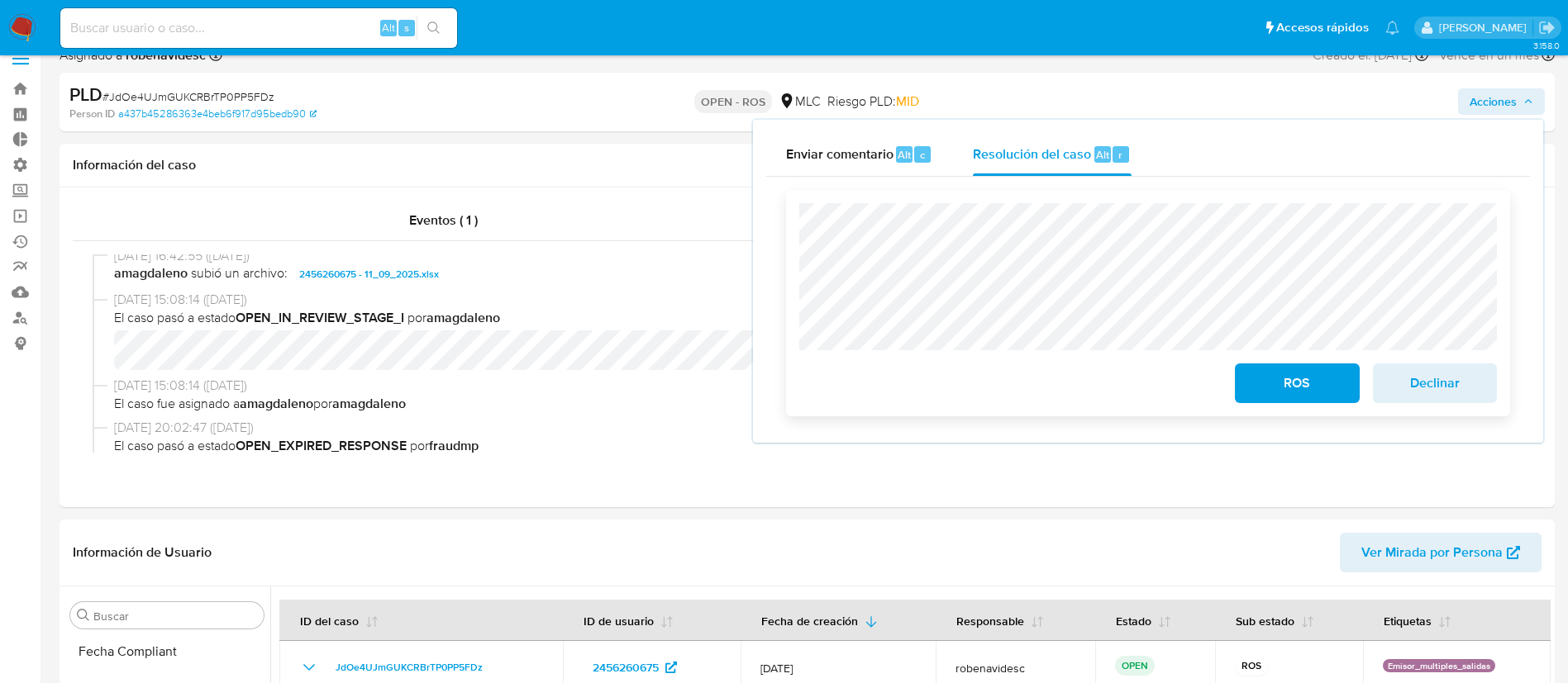
click at [1406, 386] on span "Declinar" at bounding box center [1434, 383] width 81 height 36
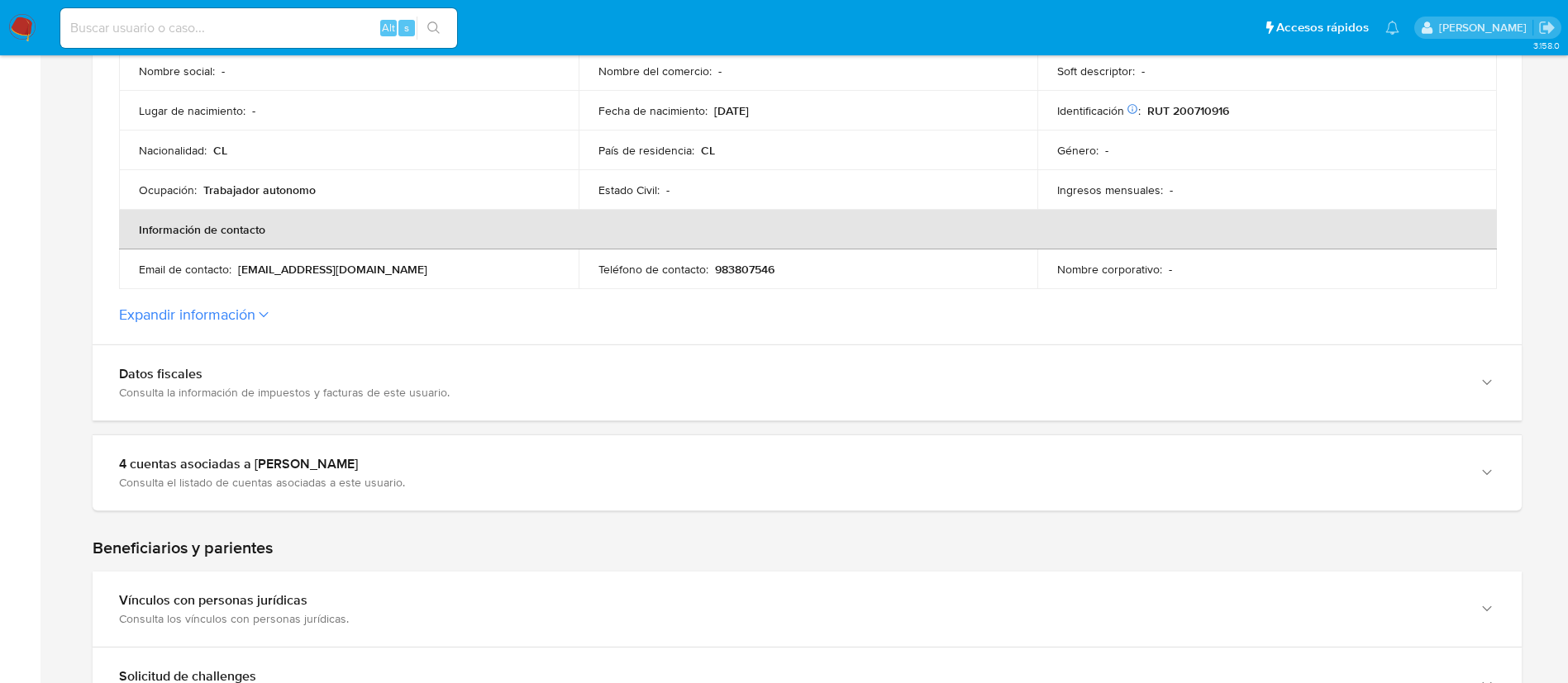
scroll to position [463, 0]
click at [265, 318] on label "Expandir información" at bounding box center [806, 312] width 1376 height 19
click at [255, 318] on button "Expandir información" at bounding box center [187, 312] width 136 height 19
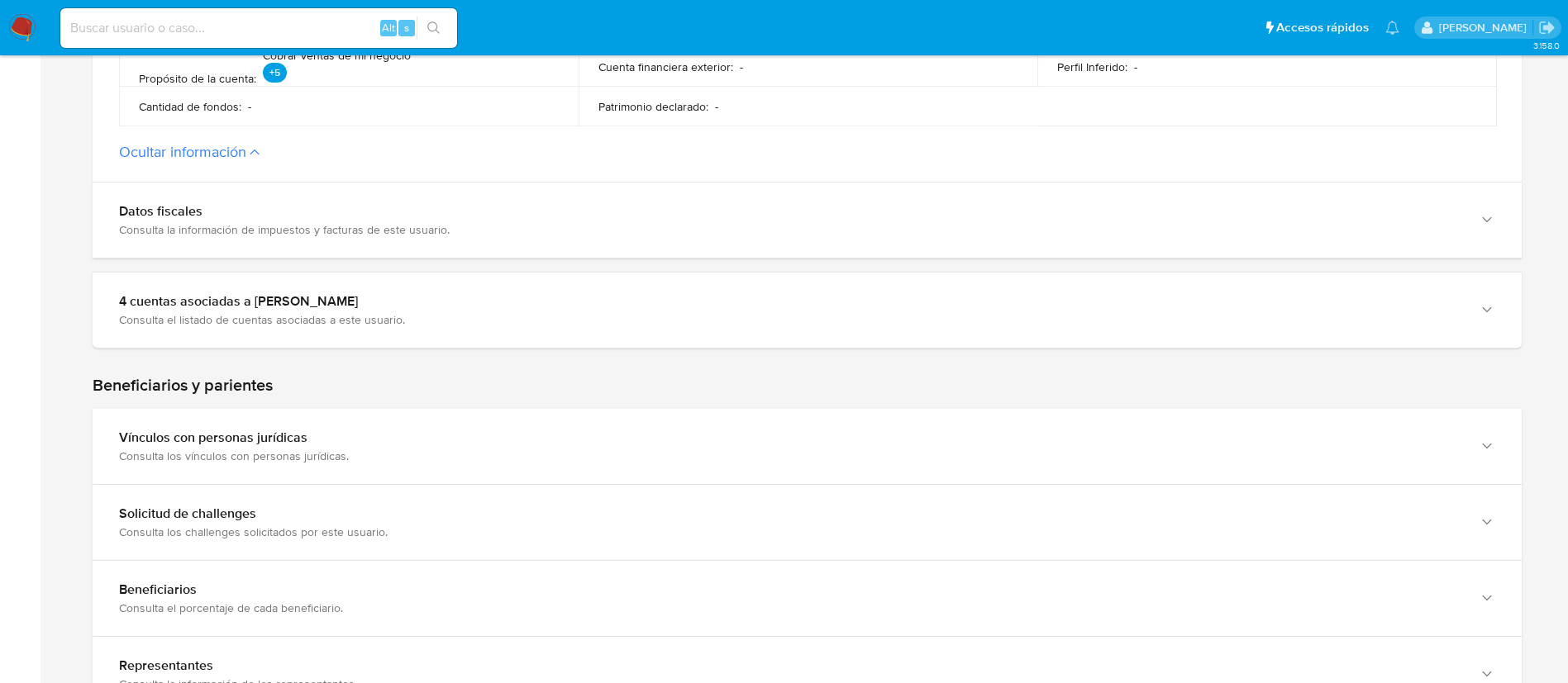
scroll to position [946, 0]
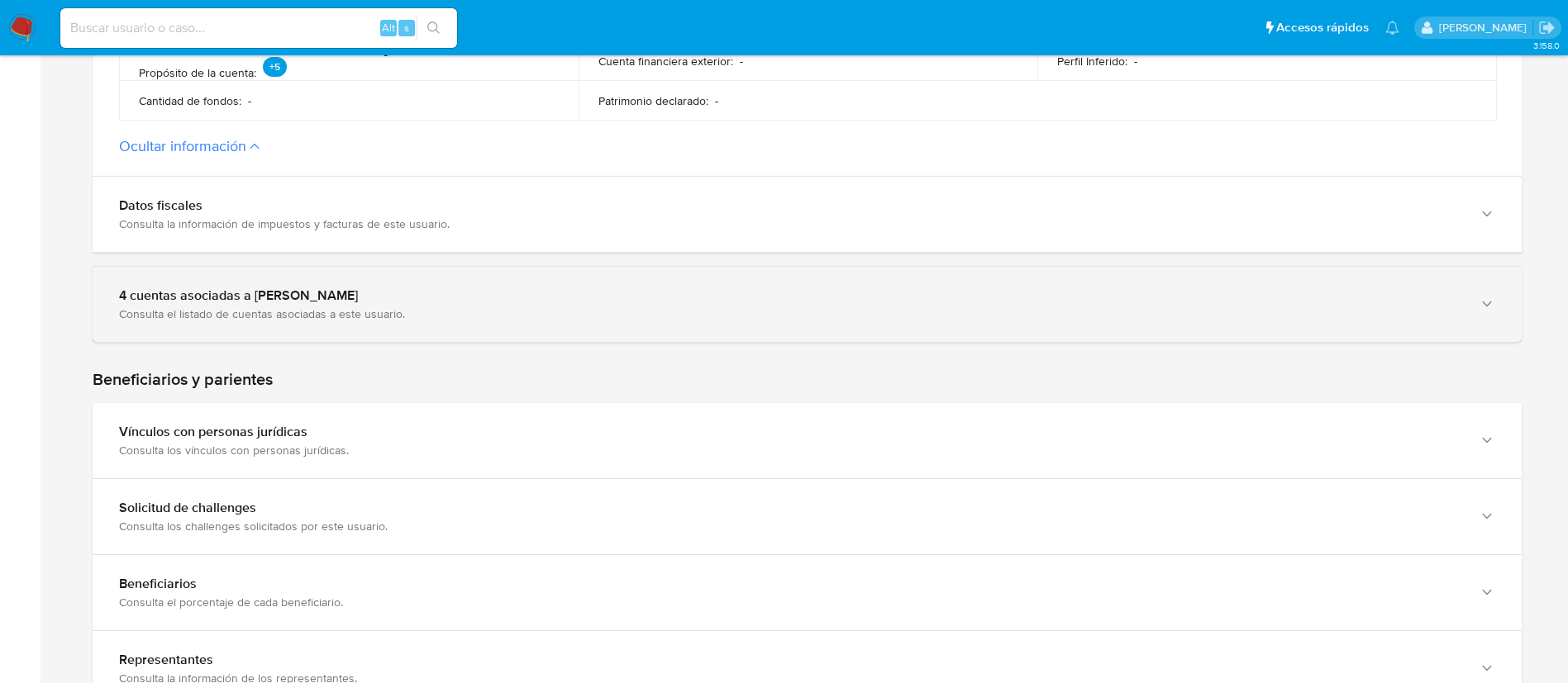
click at [588, 340] on div "4 cuentas asociadas a [PERSON_NAME] Consulta el listado de cuentas asociadas a …" at bounding box center [807, 304] width 1429 height 75
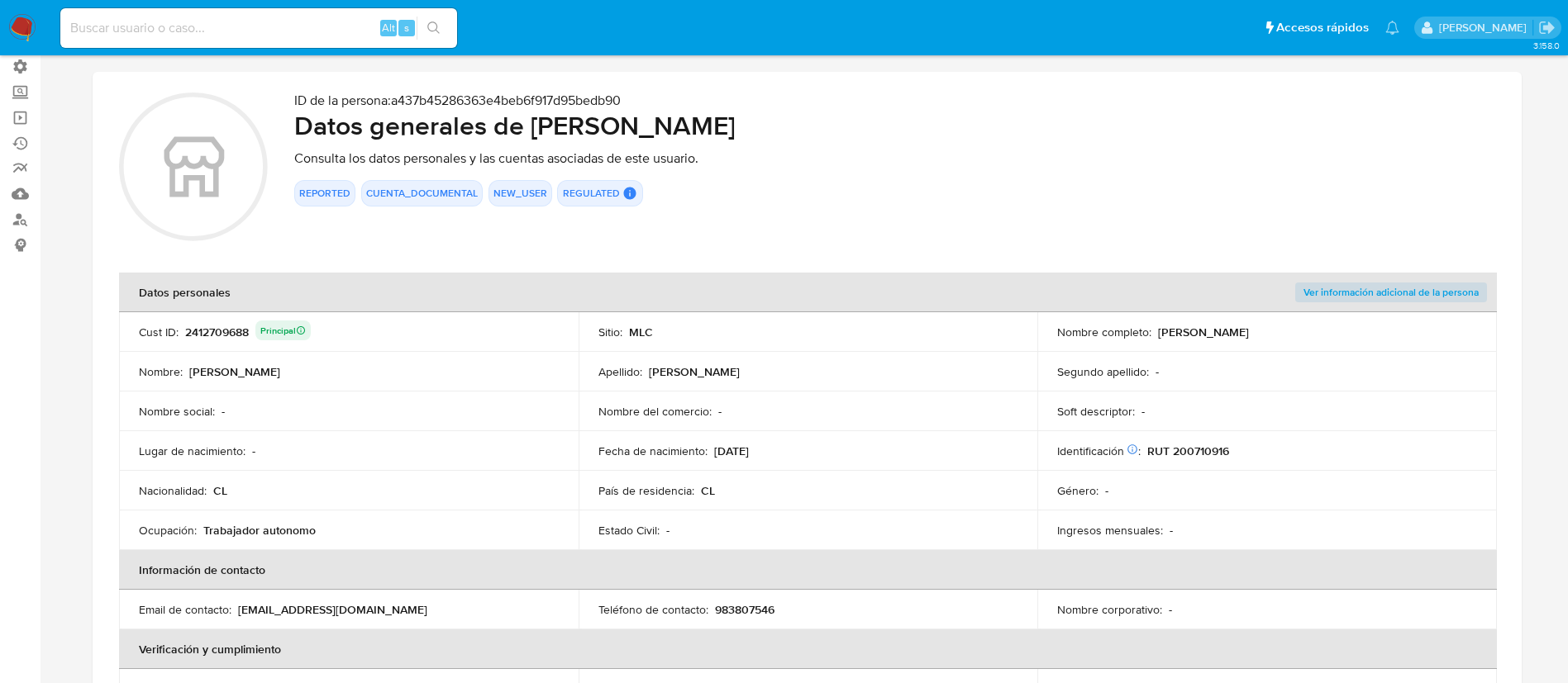
scroll to position [0, 0]
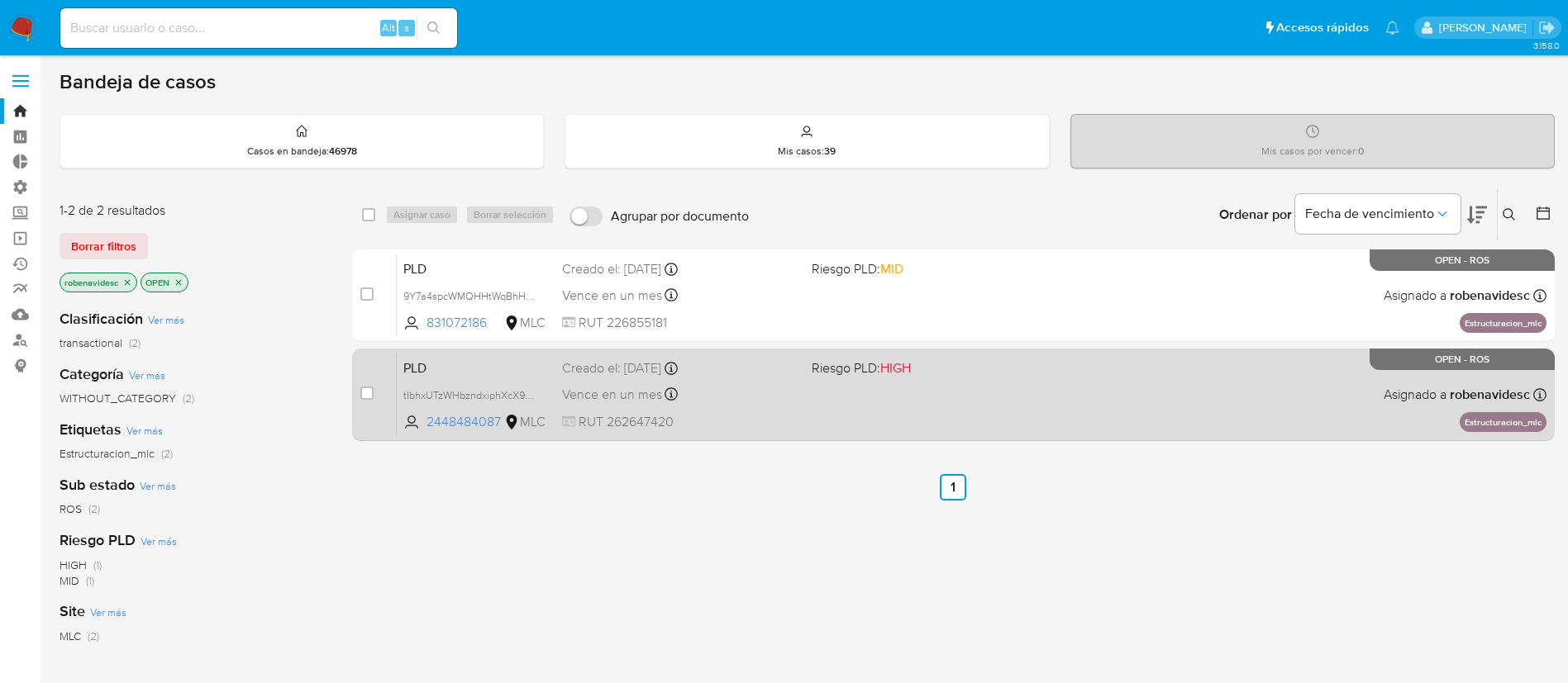
click at [795, 384] on div "Vence en un mes Vence el 10/10/2025 16:10:05" at bounding box center [680, 394] width 237 height 23
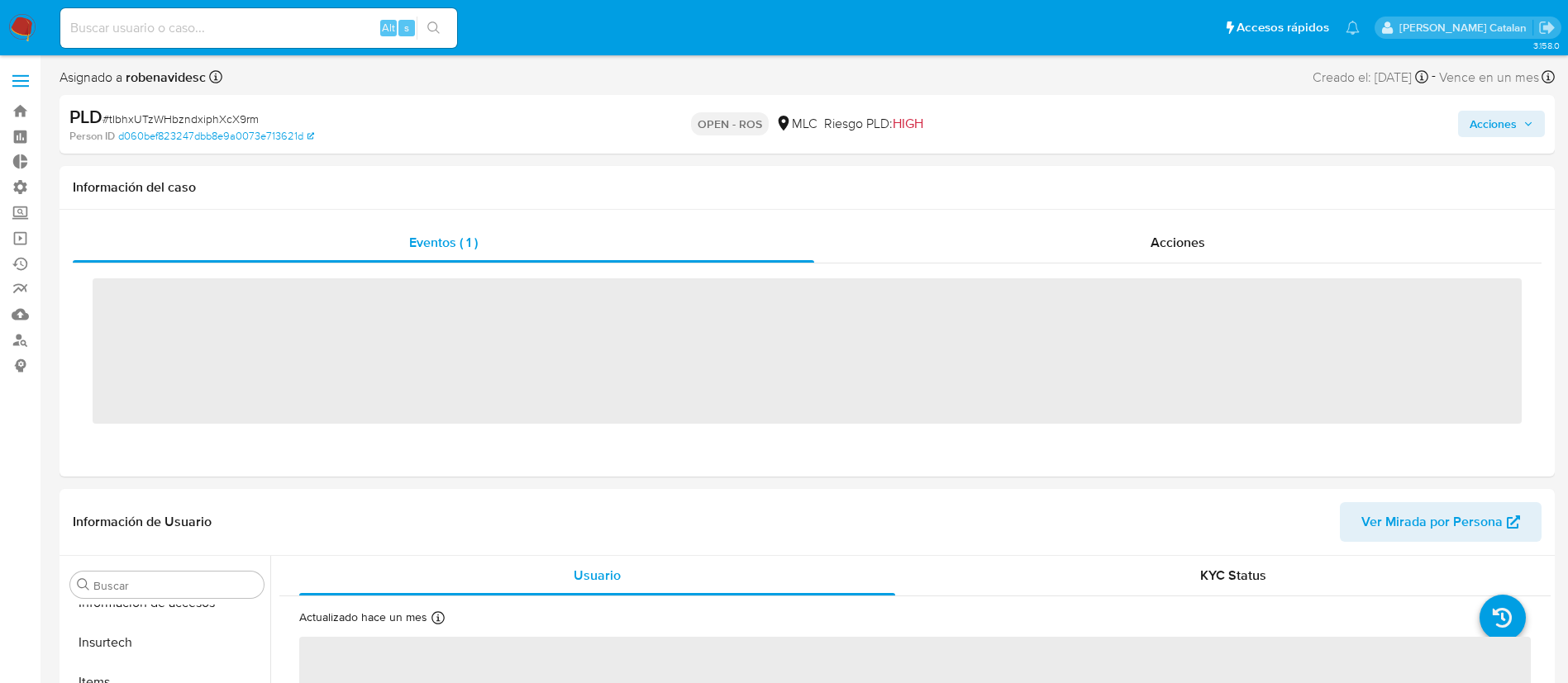
scroll to position [698, 0]
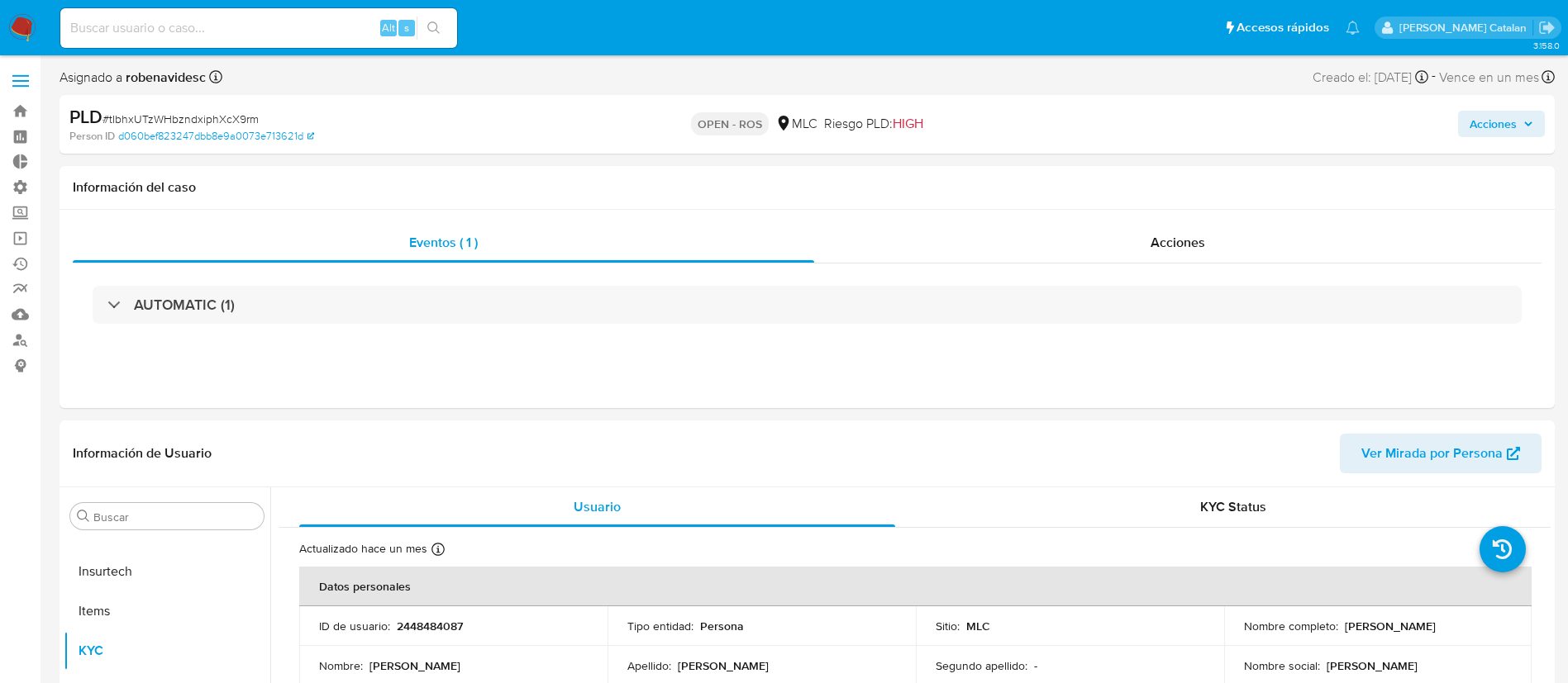
select select "10"
click at [1107, 247] on div "Acciones" at bounding box center [1177, 242] width 727 height 40
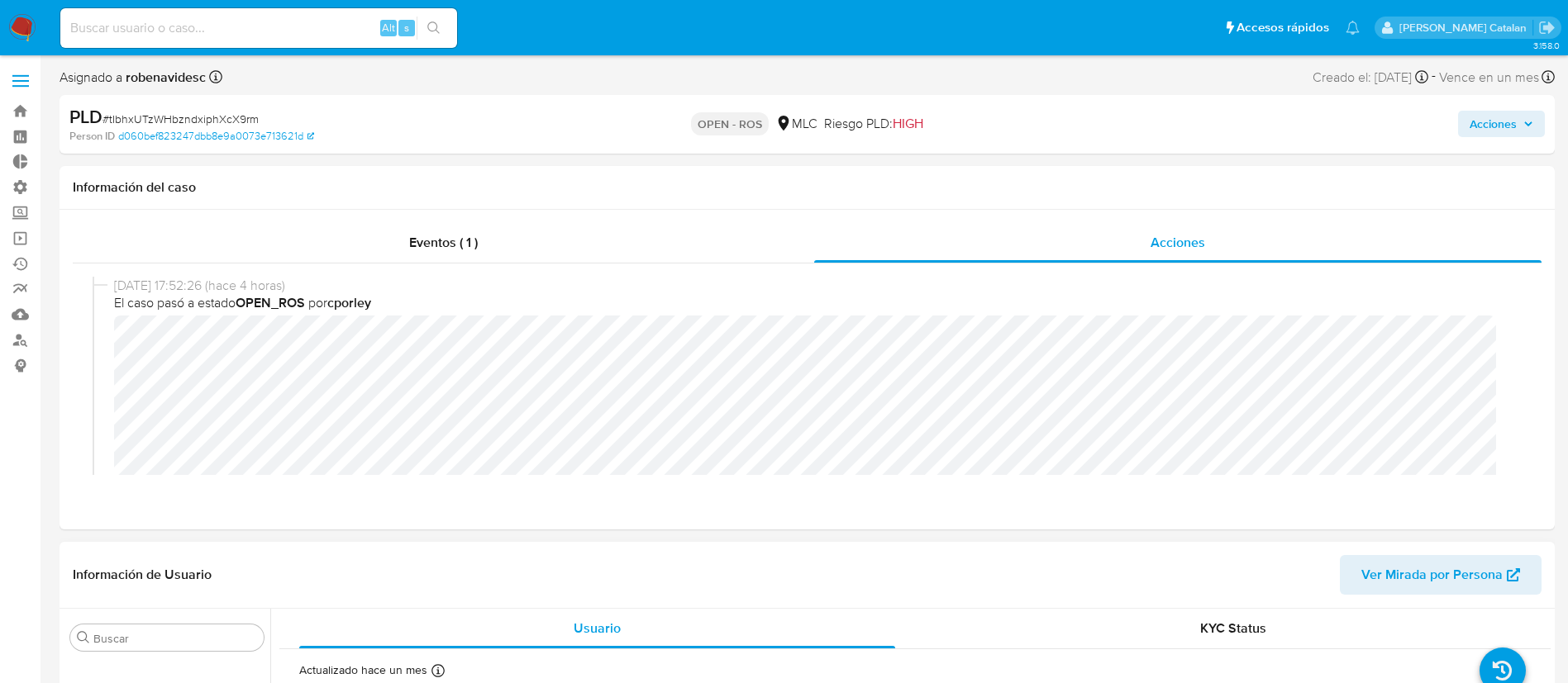
click at [931, 555] on header "Información de Usuario Ver Mirada por Persona" at bounding box center [806, 574] width 1469 height 40
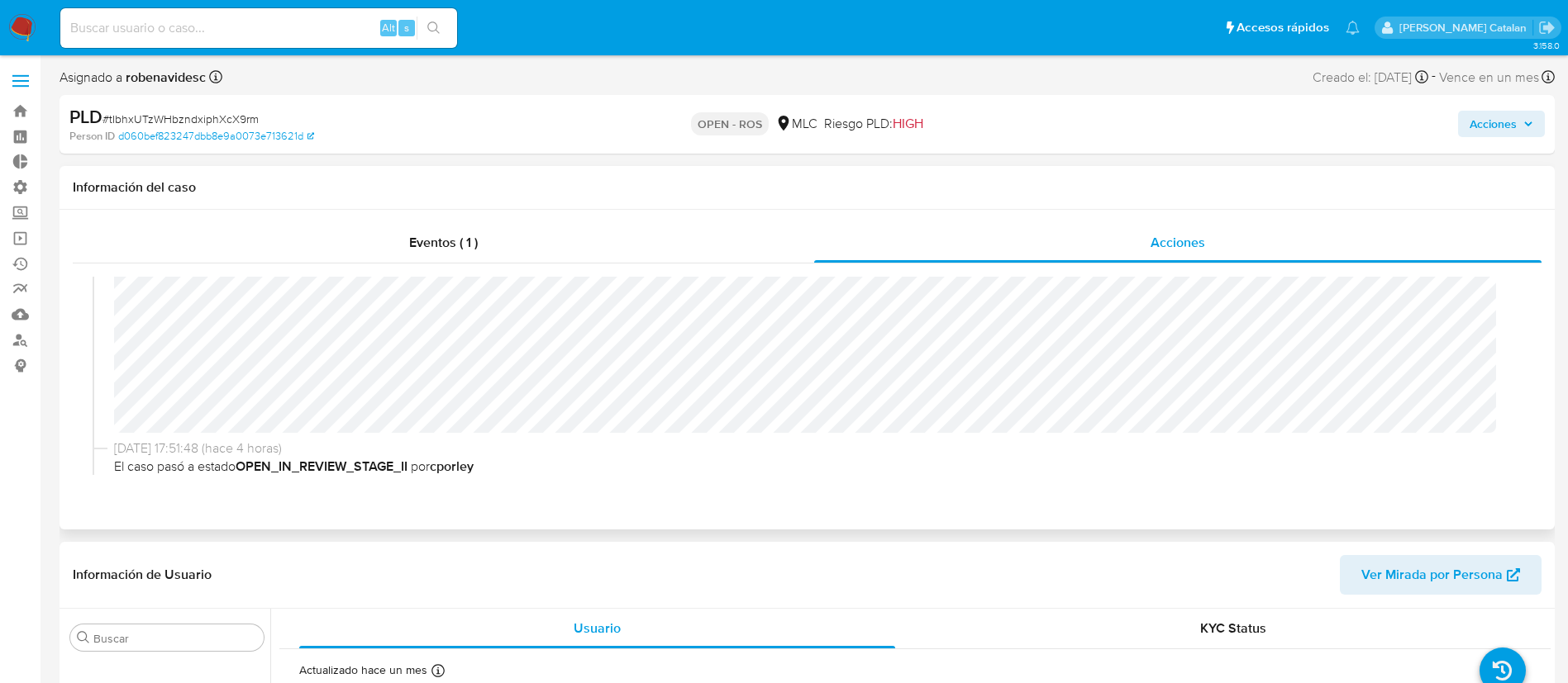
scroll to position [8, 0]
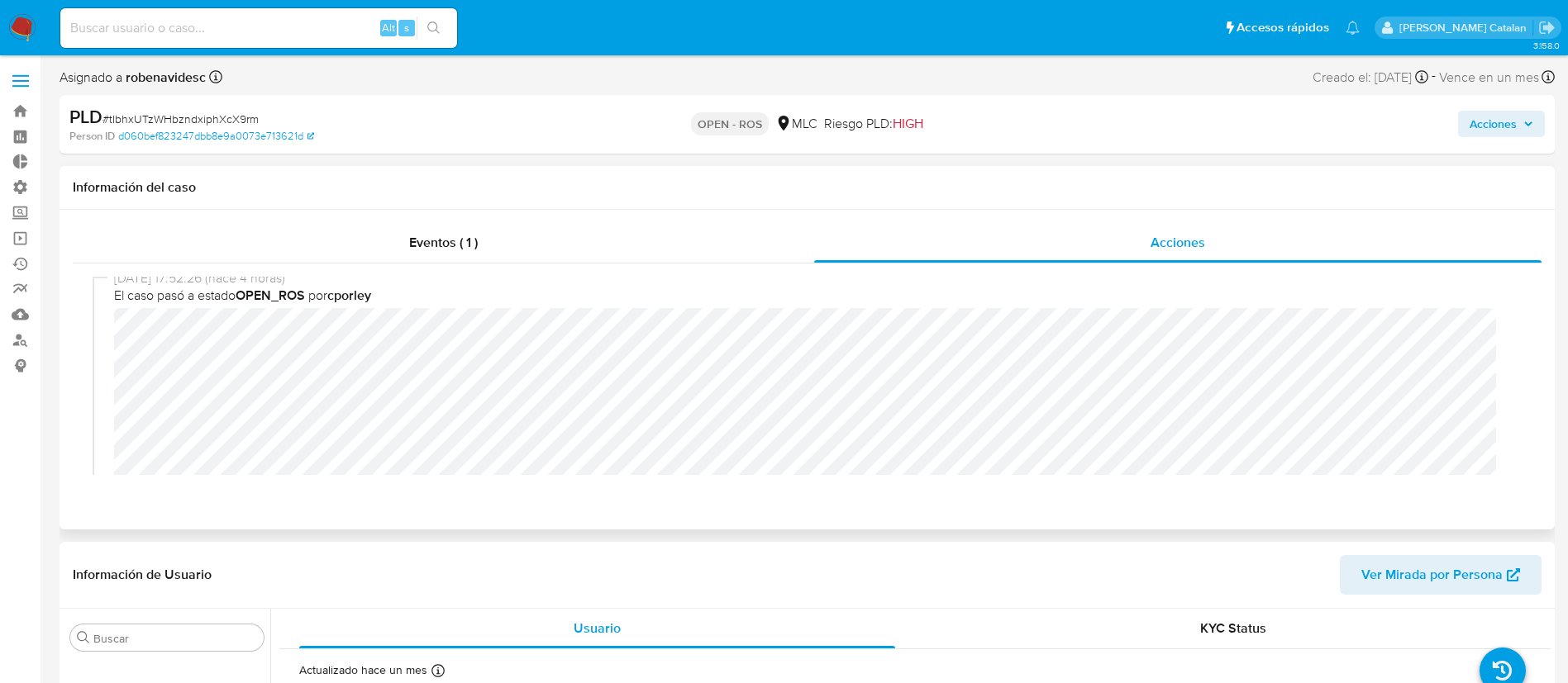
click at [109, 340] on div "[DATE] 17:52:26 (hace 4 horas) El caso pasó a estado OPEN_ROS por cporley" at bounding box center [807, 385] width 1429 height 233
click at [771, 631] on div "Usuario" at bounding box center [597, 628] width 596 height 40
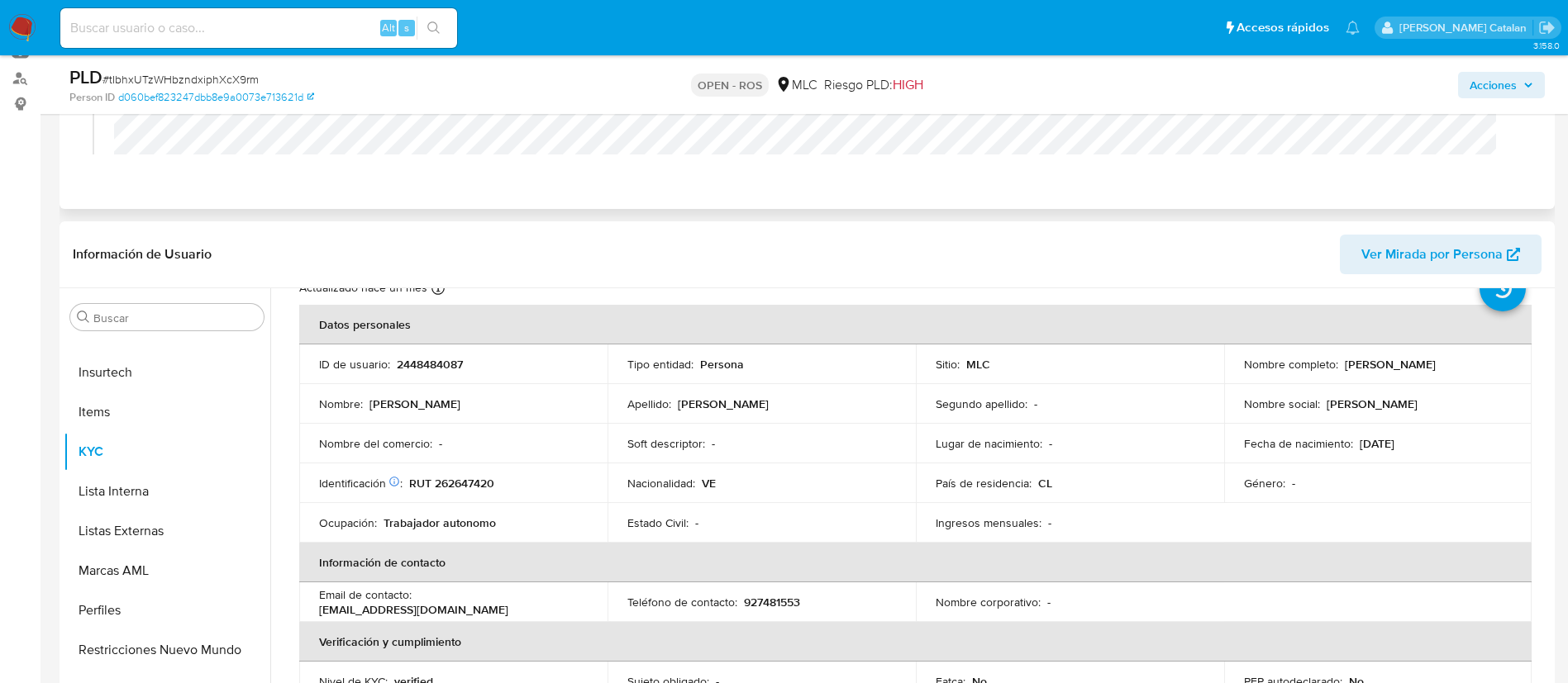
scroll to position [265, 0]
drag, startPoint x: 489, startPoint y: 367, endPoint x: 391, endPoint y: 361, distance: 98.2
click at [391, 361] on div "ID de usuario : 2448484087" at bounding box center [453, 361] width 268 height 15
copy div "2448484087"
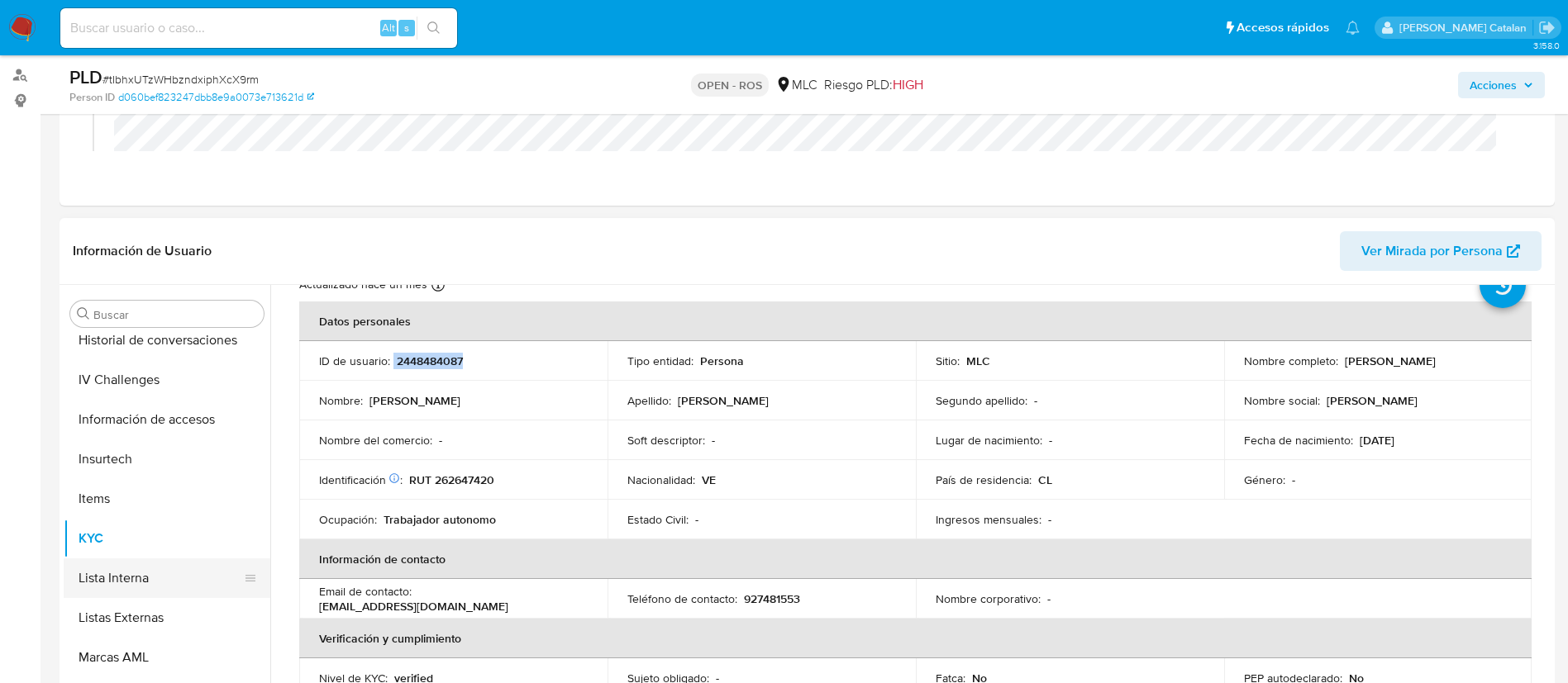
scroll to position [606, 0]
click at [149, 407] on button "Información de accesos" at bounding box center [161, 421] width 194 height 40
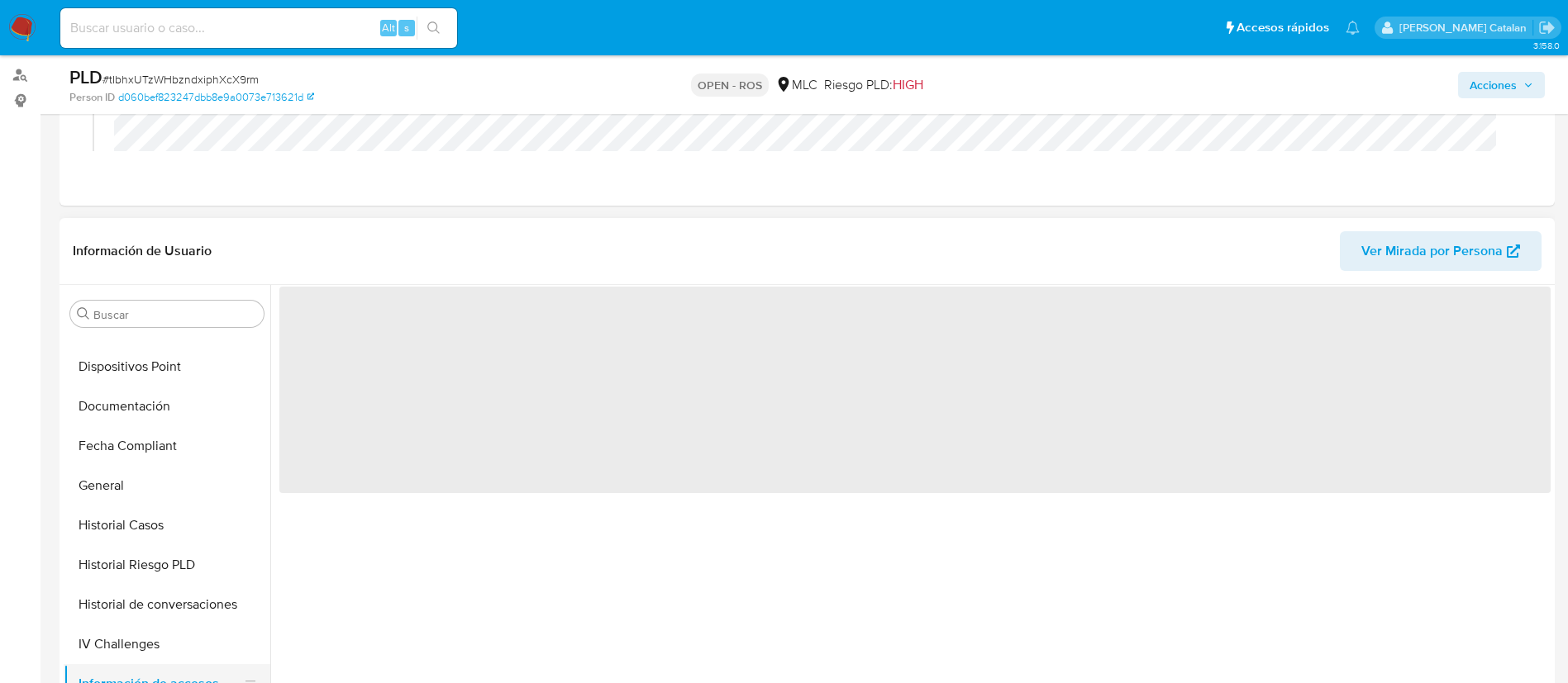
scroll to position [331, 0]
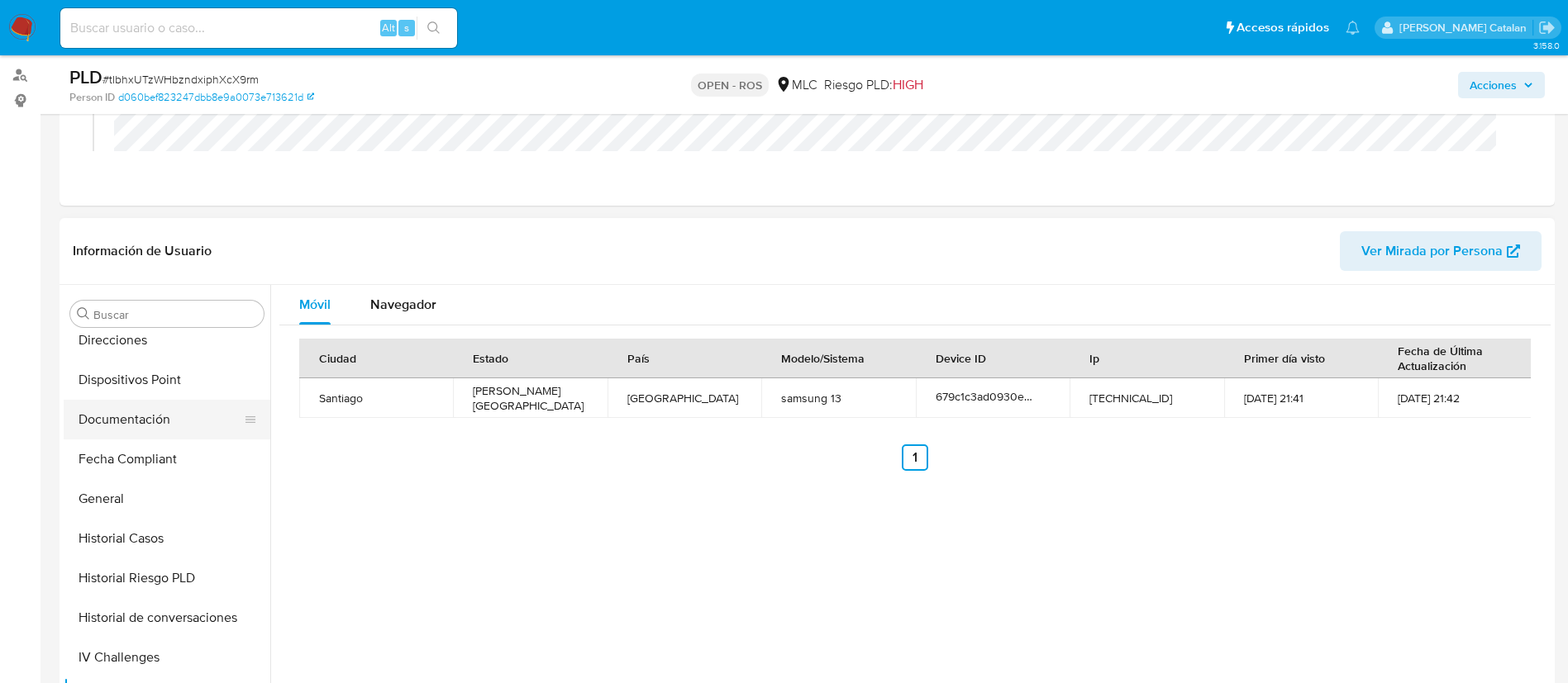
click at [145, 425] on button "Documentación" at bounding box center [161, 419] width 194 height 40
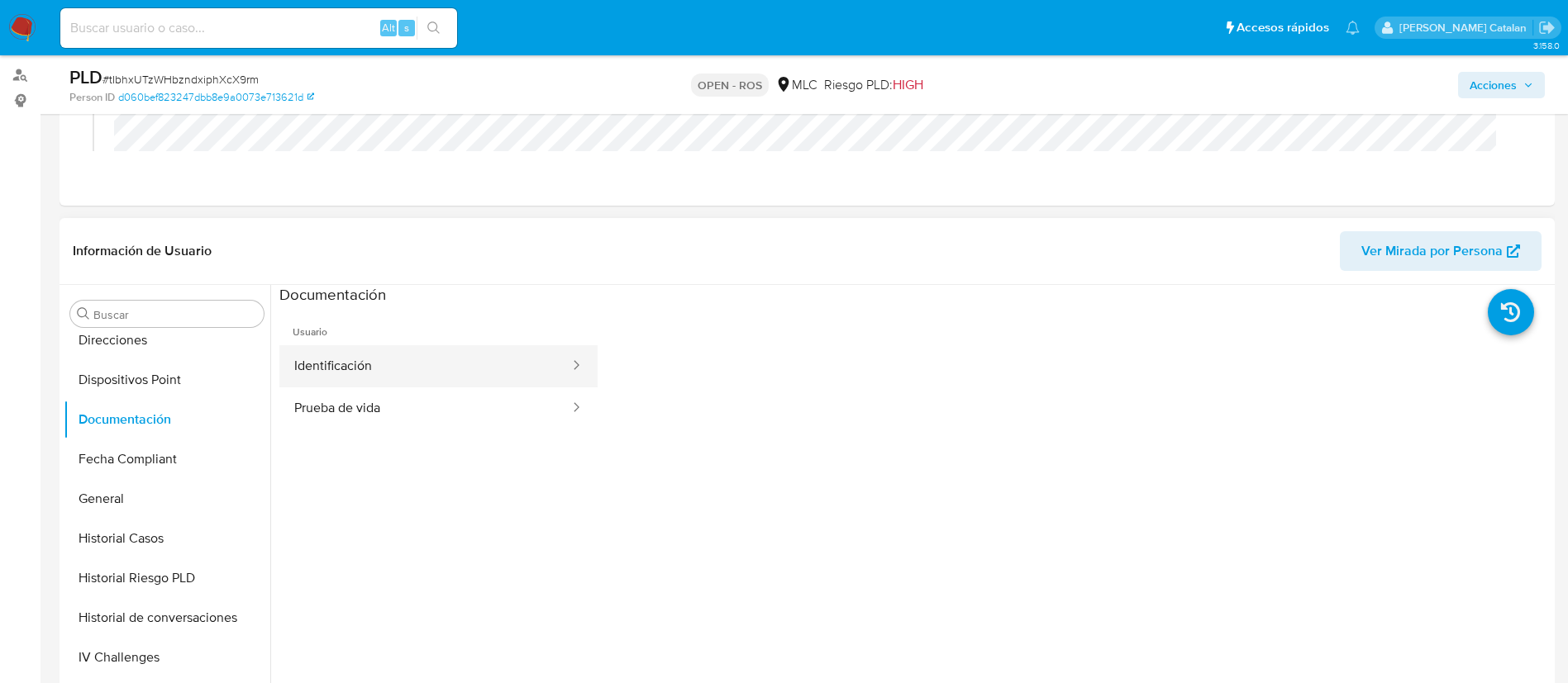
click at [348, 386] on button "Identificación" at bounding box center [425, 366] width 292 height 42
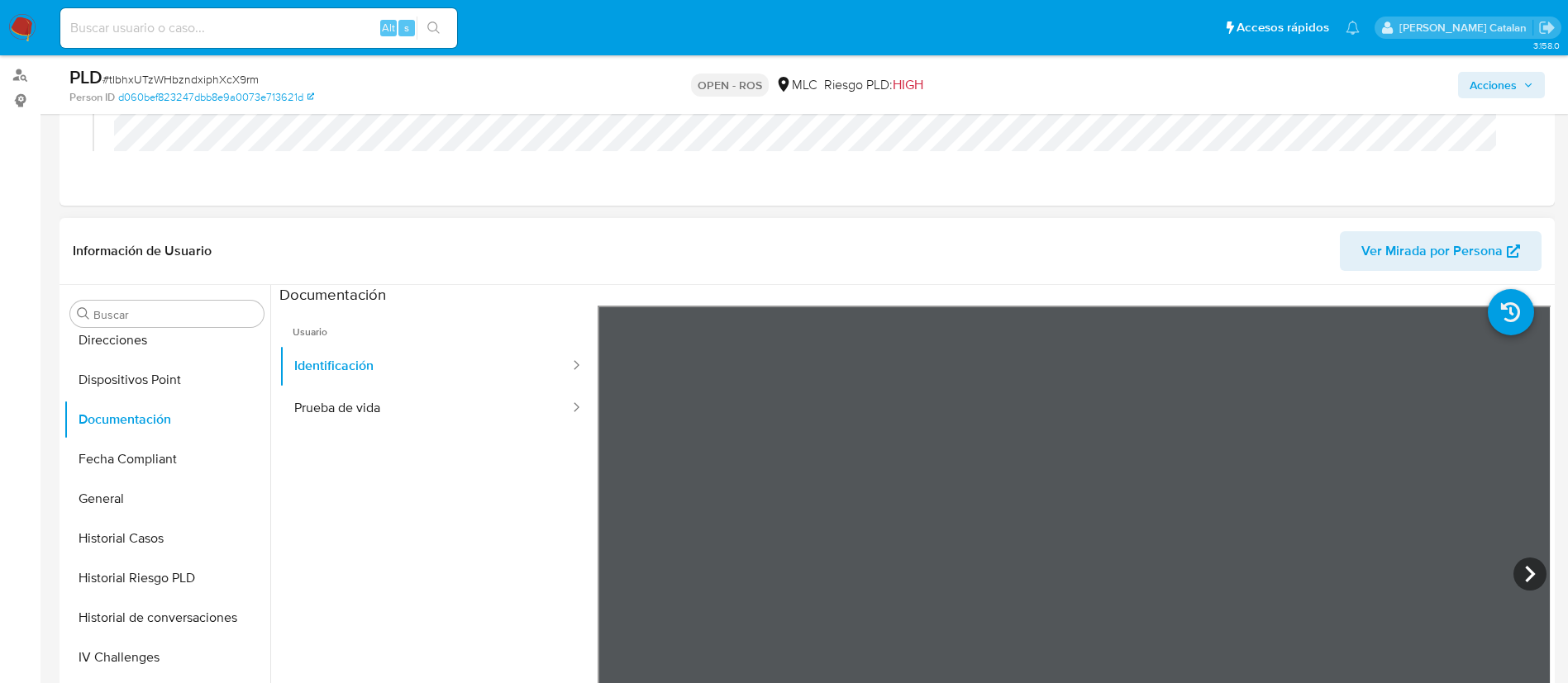
click at [1202, 293] on div "Documentación" at bounding box center [915, 295] width 1271 height 21
click at [382, 406] on button "Prueba de vida" at bounding box center [425, 409] width 292 height 42
click at [454, 365] on button "Identificación" at bounding box center [425, 366] width 292 height 42
click at [422, 408] on button "Prueba de vida" at bounding box center [425, 409] width 292 height 42
click at [433, 364] on button "Identificación" at bounding box center [425, 366] width 292 height 42
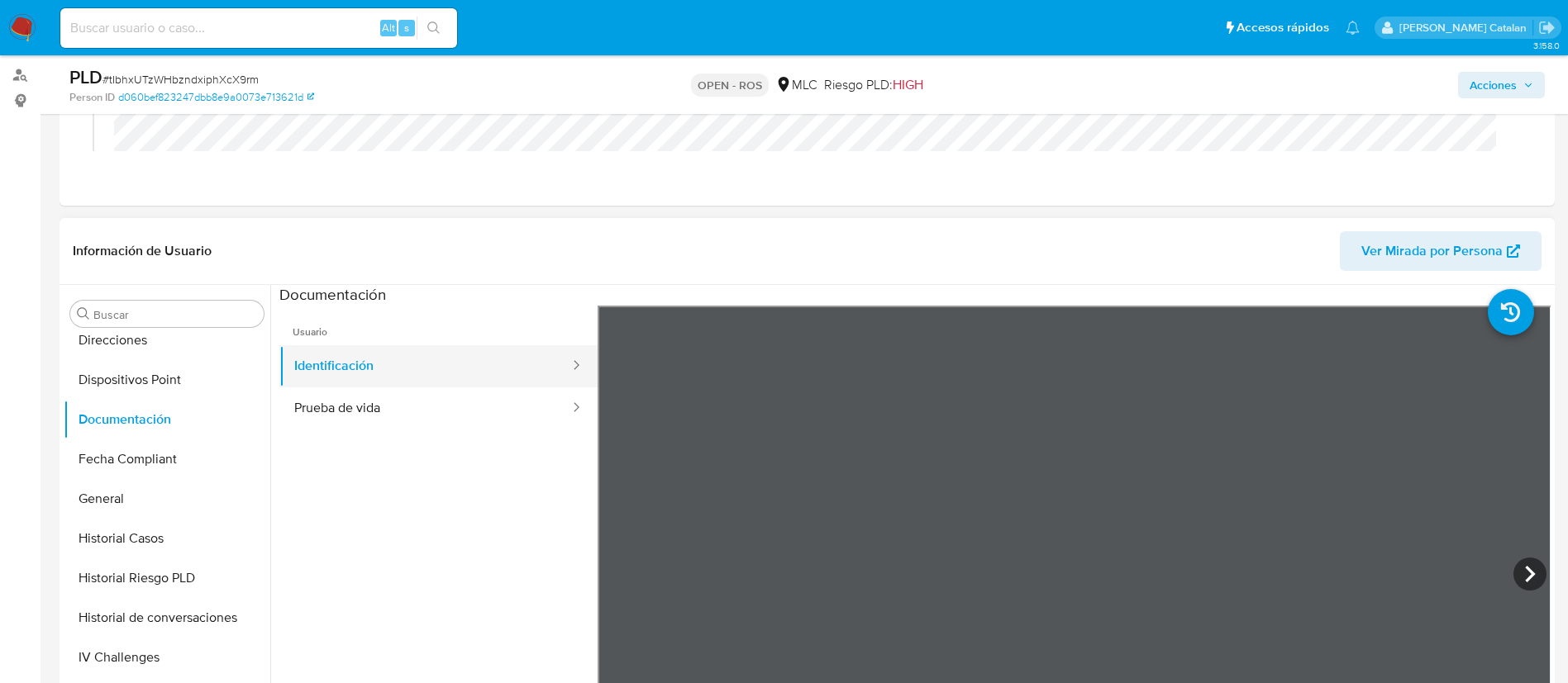
click at [443, 370] on button "Identificación" at bounding box center [425, 366] width 292 height 42
click at [427, 401] on button "Prueba de vida" at bounding box center [425, 409] width 292 height 42
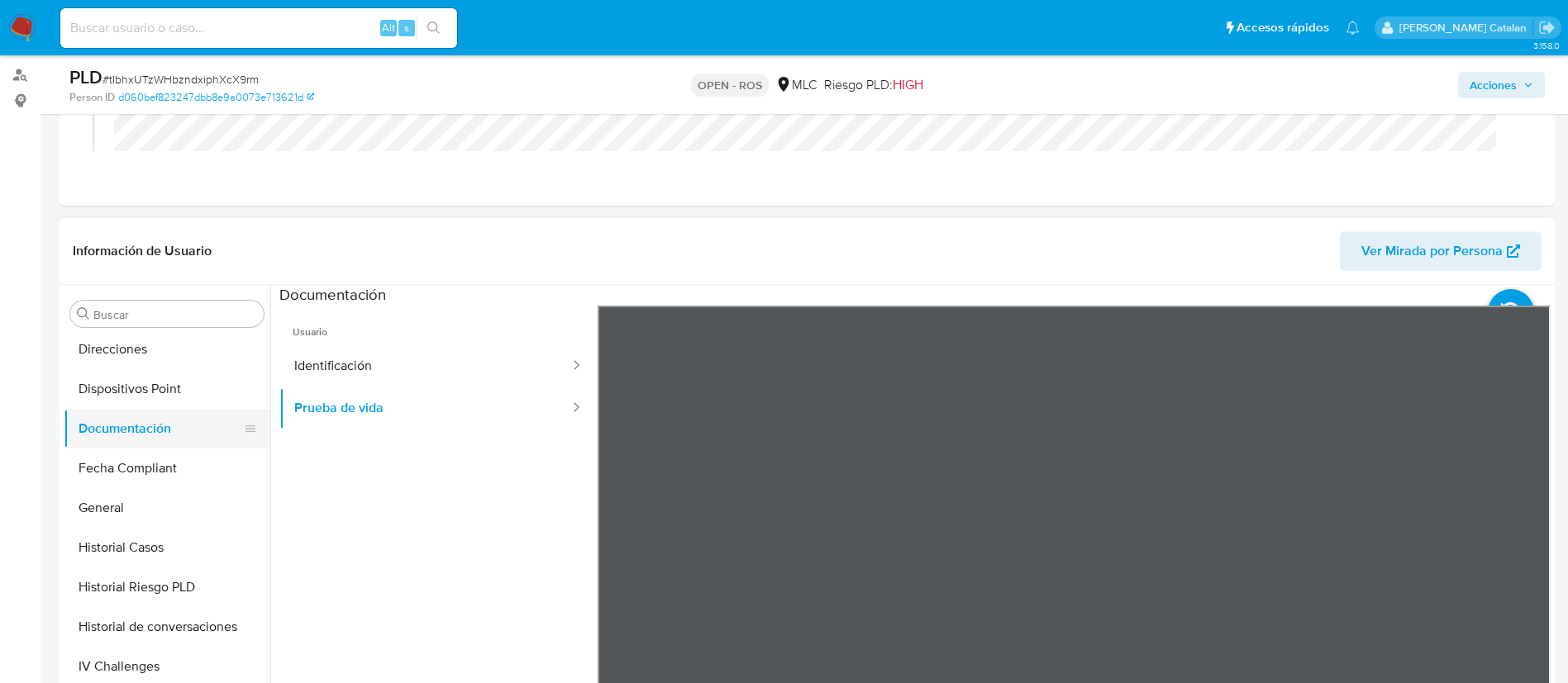
scroll to position [365, 0]
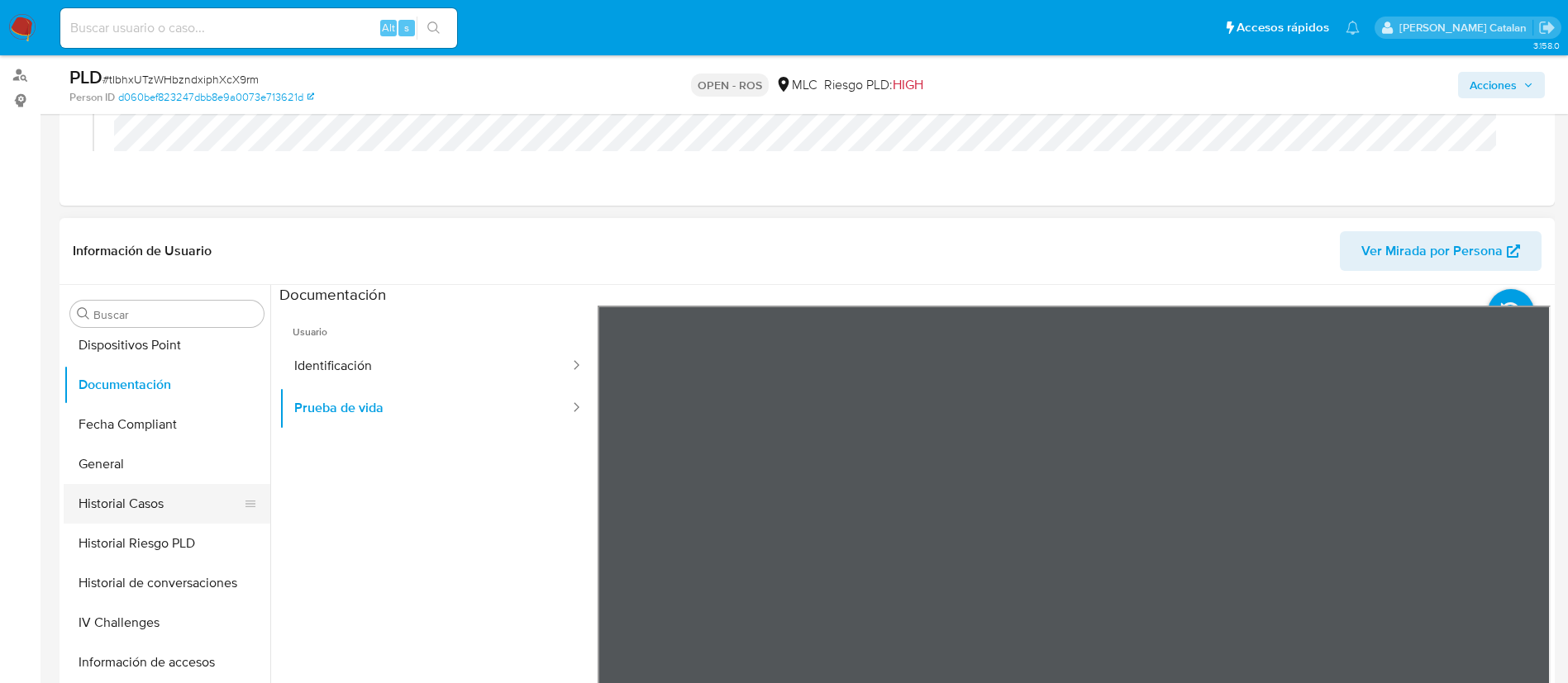
click at [148, 516] on button "Historial Casos" at bounding box center [161, 503] width 194 height 40
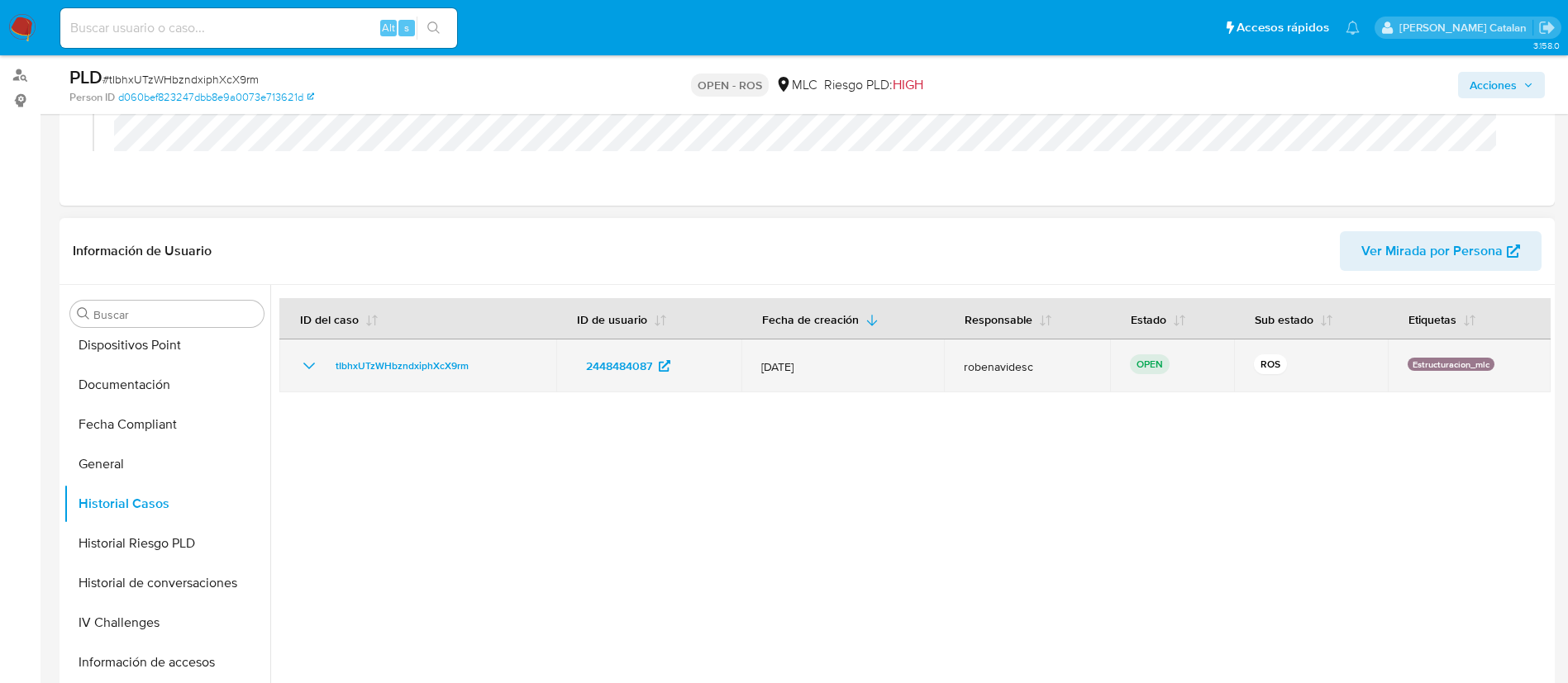
click at [304, 368] on icon "Mostrar/Ocultar" at bounding box center [309, 366] width 20 height 20
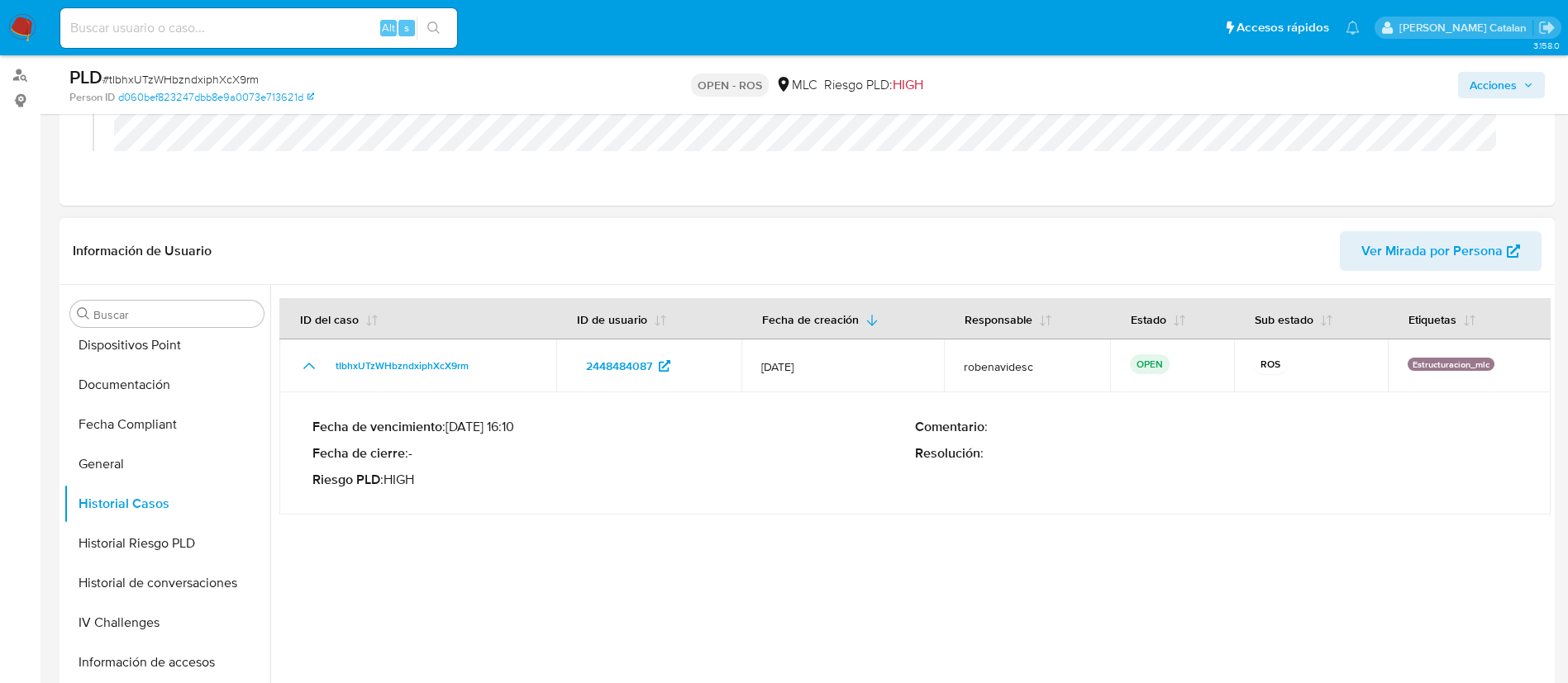
click at [635, 559] on div at bounding box center [910, 496] width 1280 height 423
click at [141, 549] on button "Historial Riesgo PLD" at bounding box center [161, 543] width 194 height 40
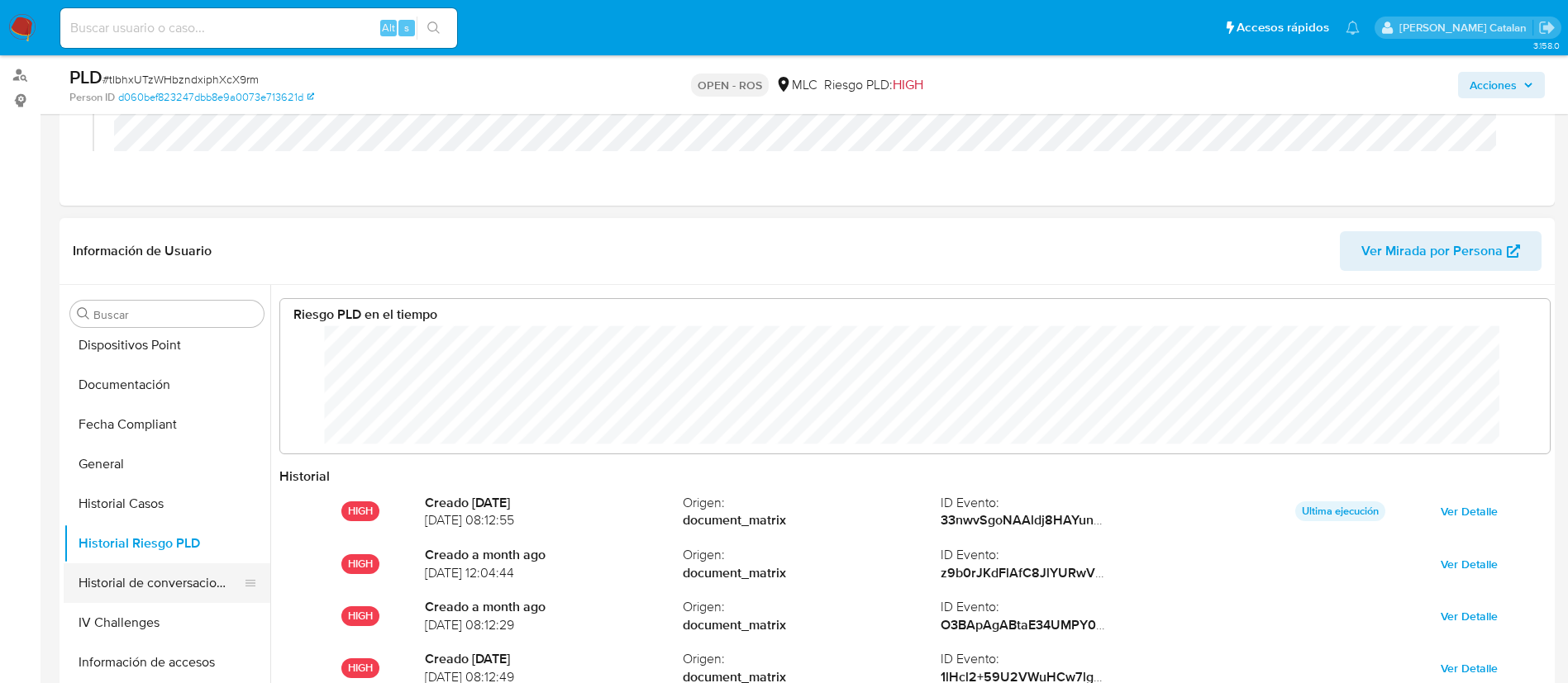
click at [166, 582] on button "Historial de conversaciones" at bounding box center [161, 583] width 194 height 40
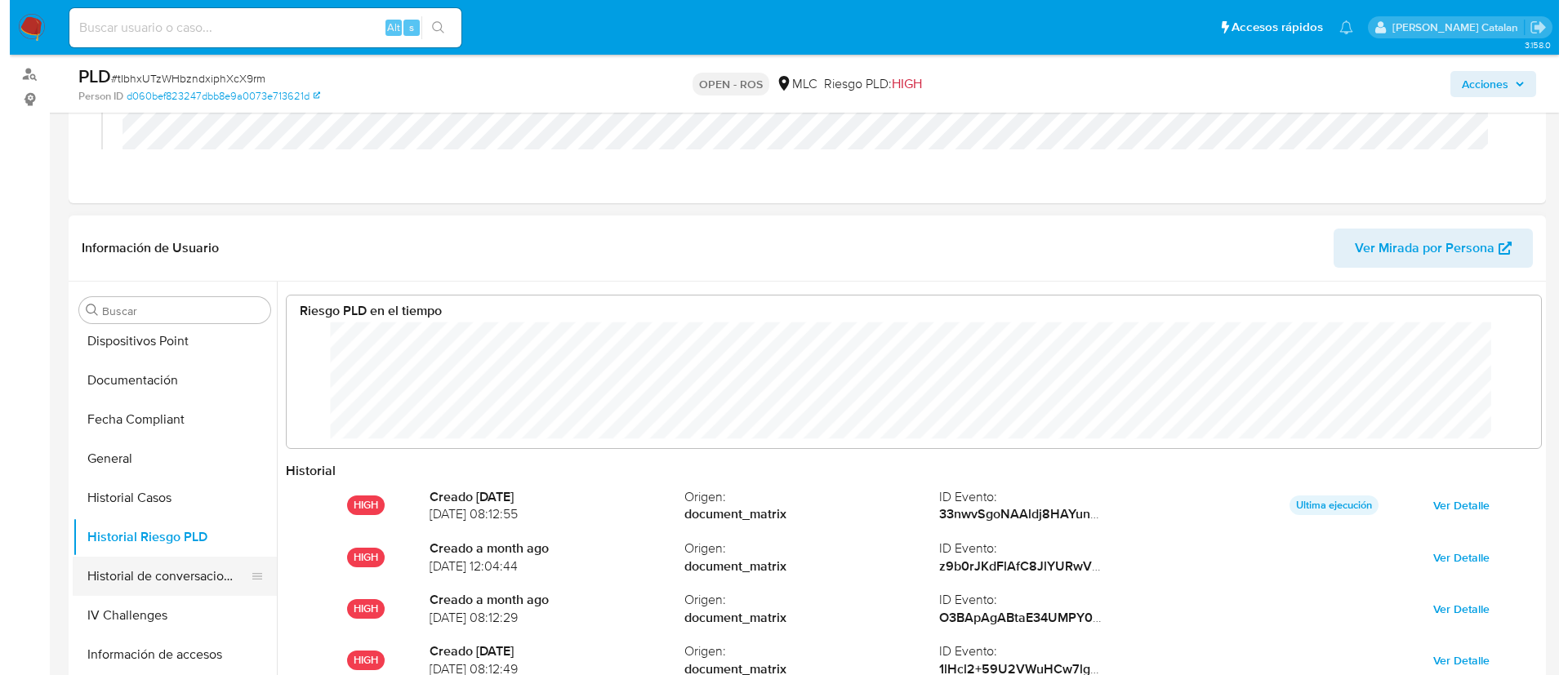
scroll to position [0, 0]
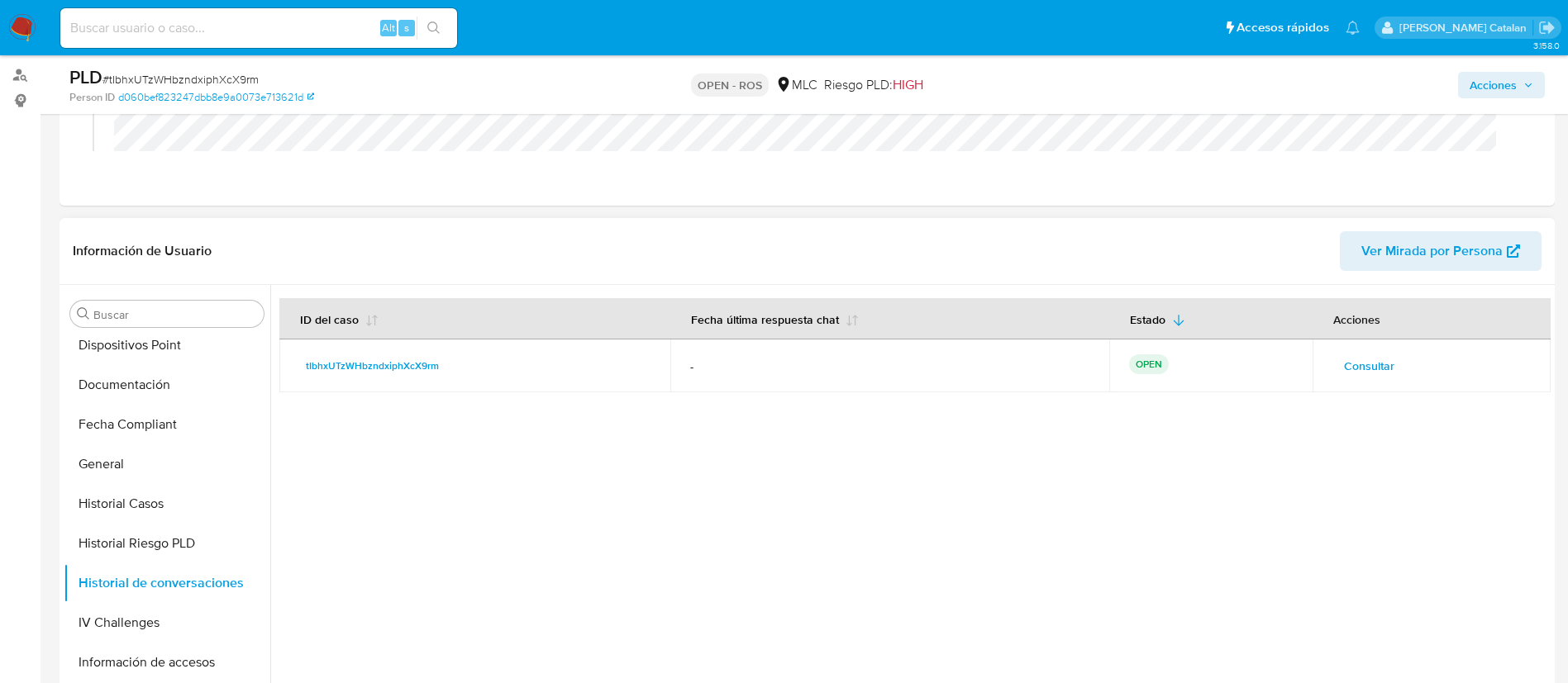
click at [1363, 372] on span "Consultar" at bounding box center [1369, 365] width 50 height 23
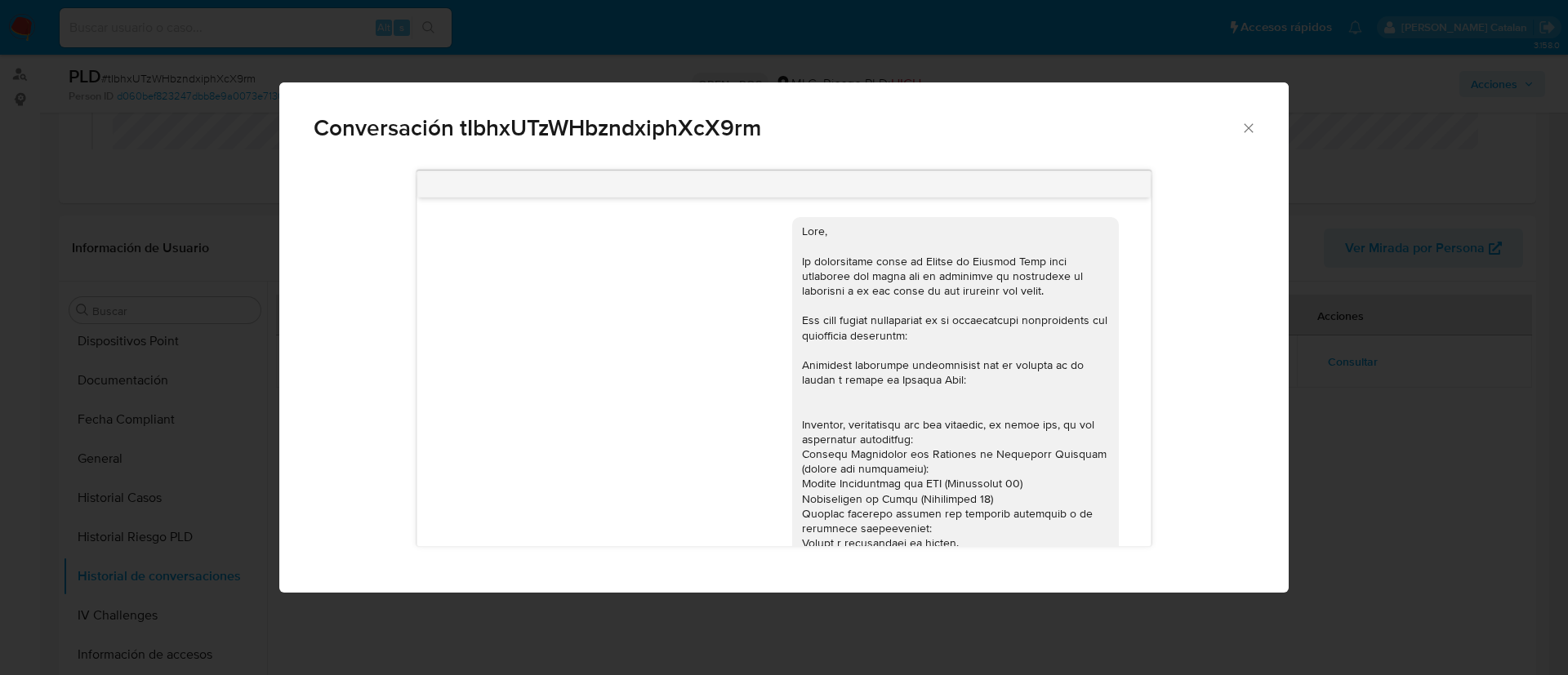
click at [1243, 126] on icon "Cerrar" at bounding box center [1249, 128] width 17 height 17
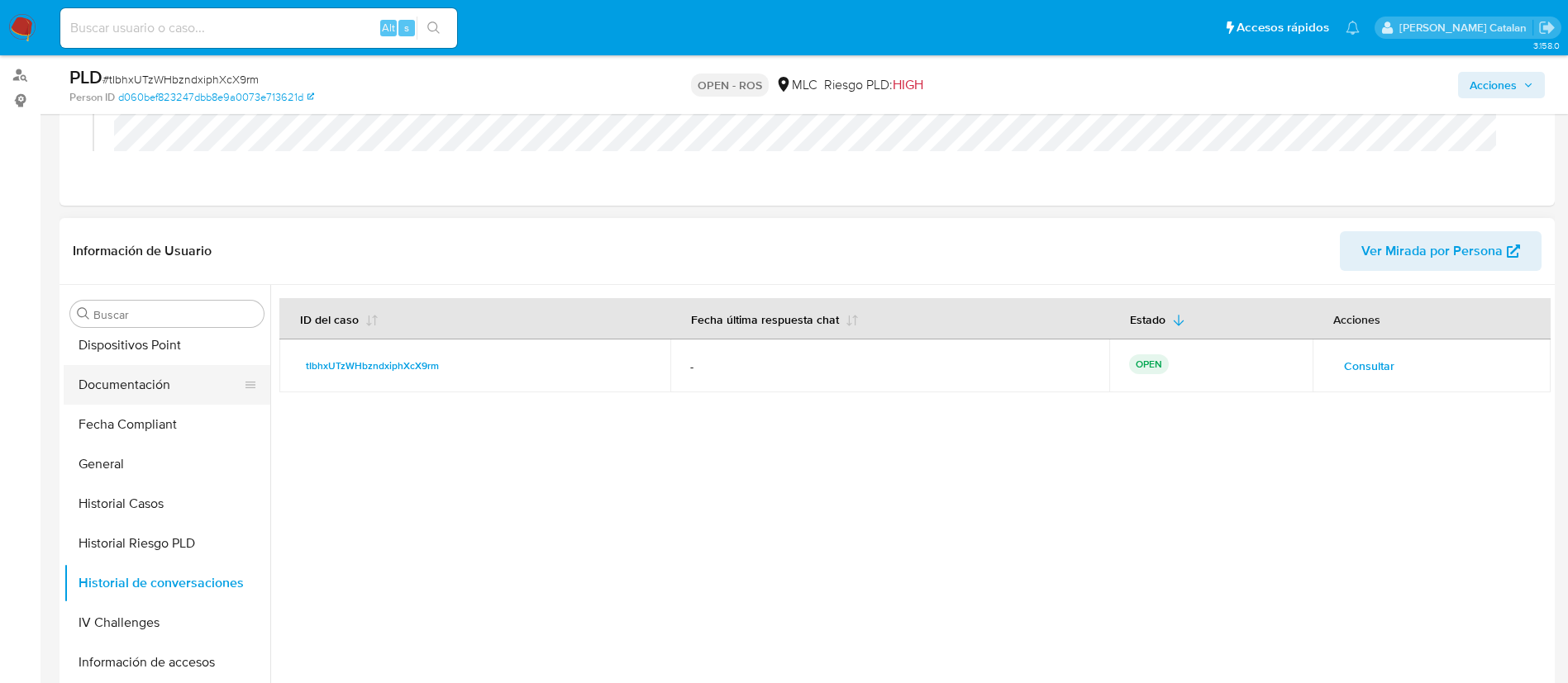
click at [132, 384] on button "Documentación" at bounding box center [161, 384] width 194 height 40
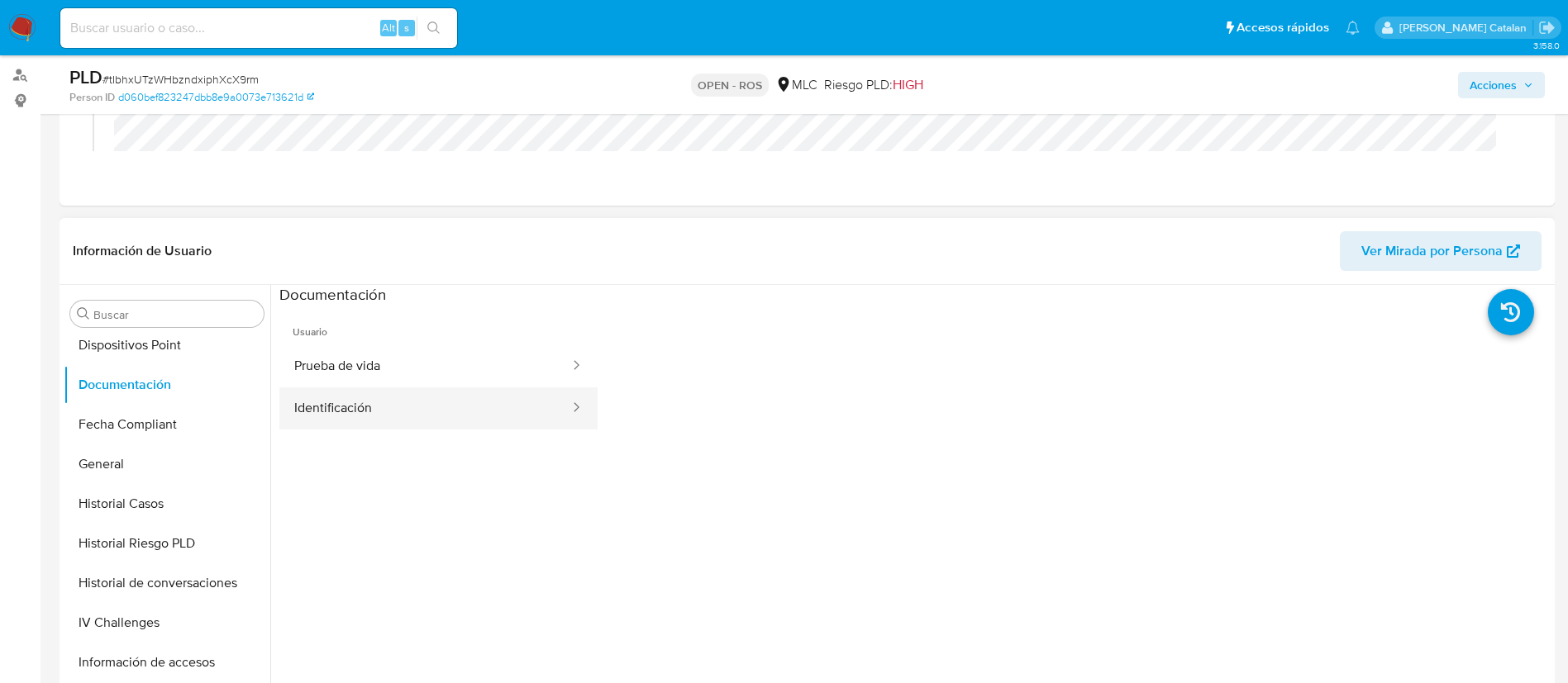
click at [528, 399] on button "Identificación" at bounding box center [425, 409] width 292 height 42
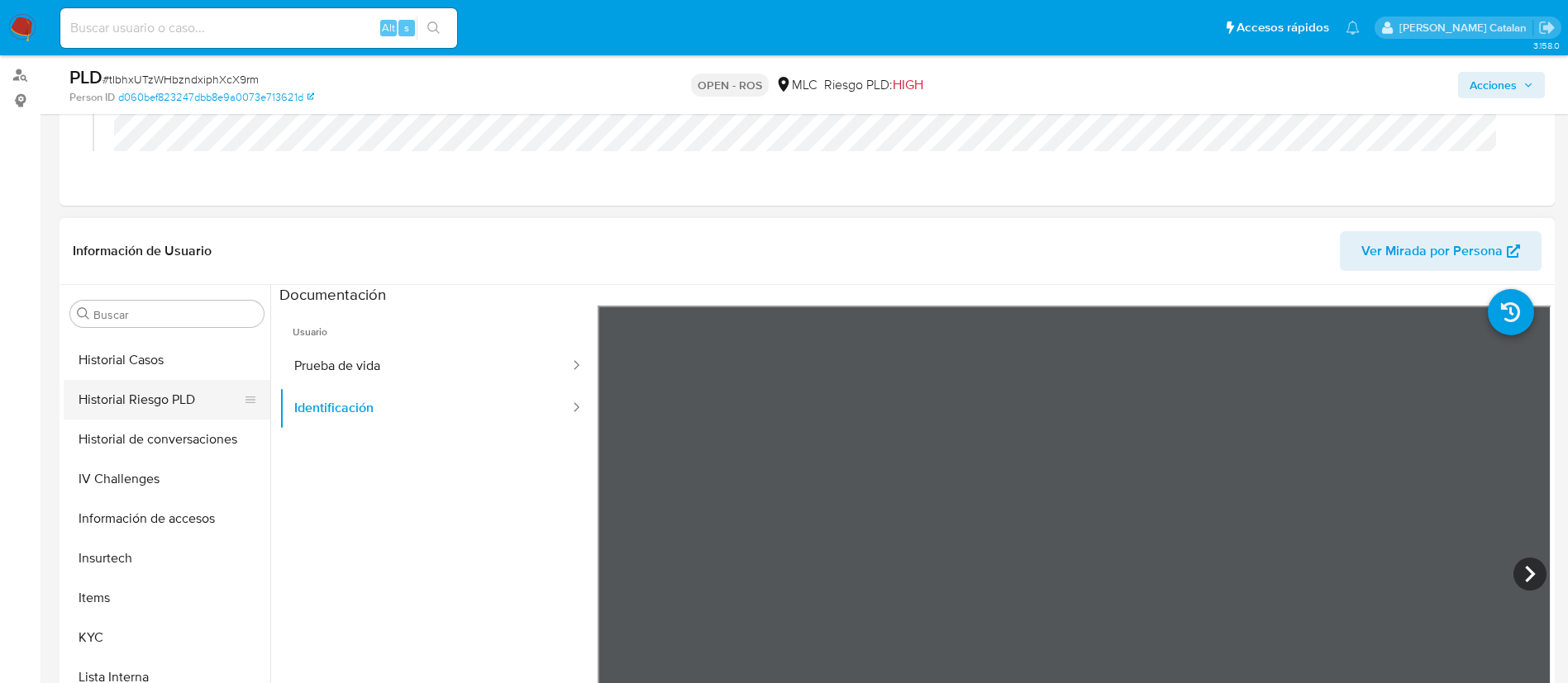
scroll to position [553, 0]
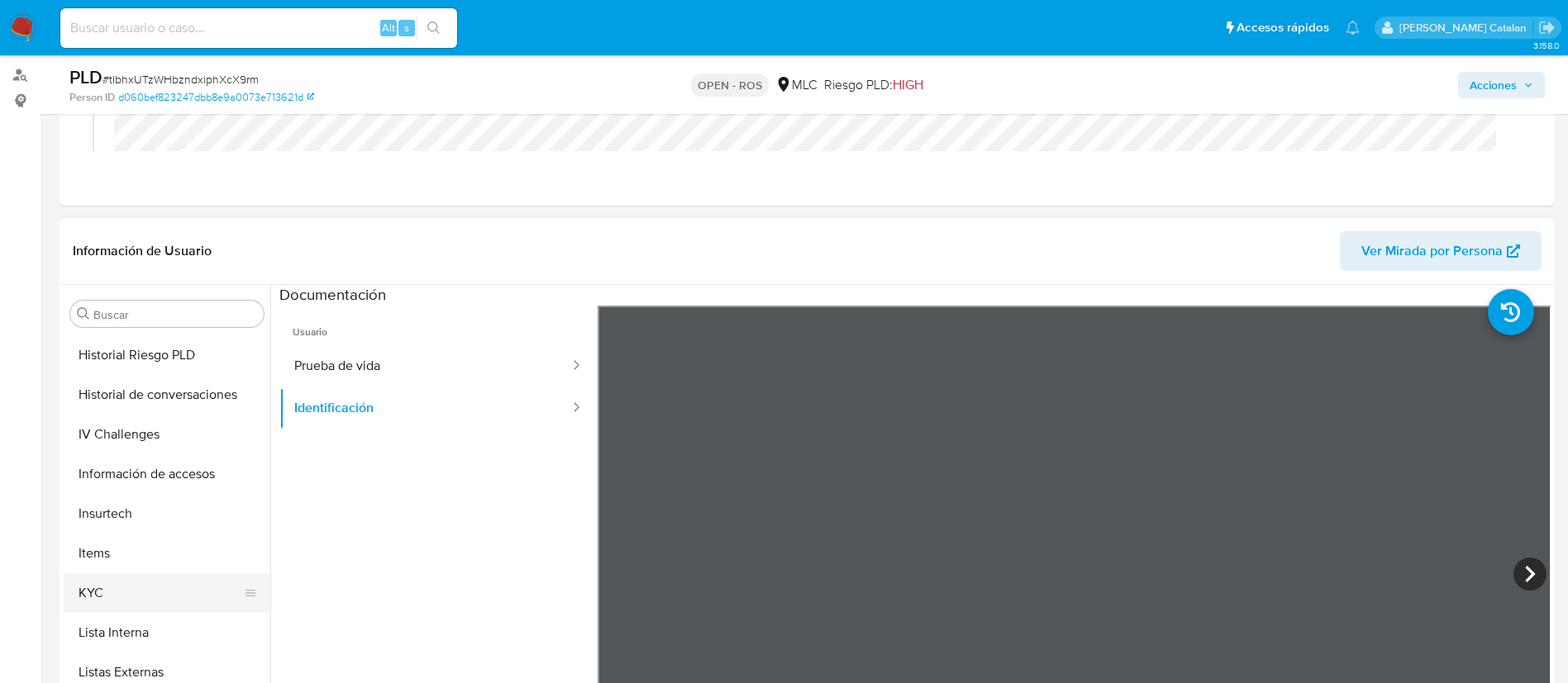
click at [127, 606] on button "KYC" at bounding box center [161, 592] width 194 height 40
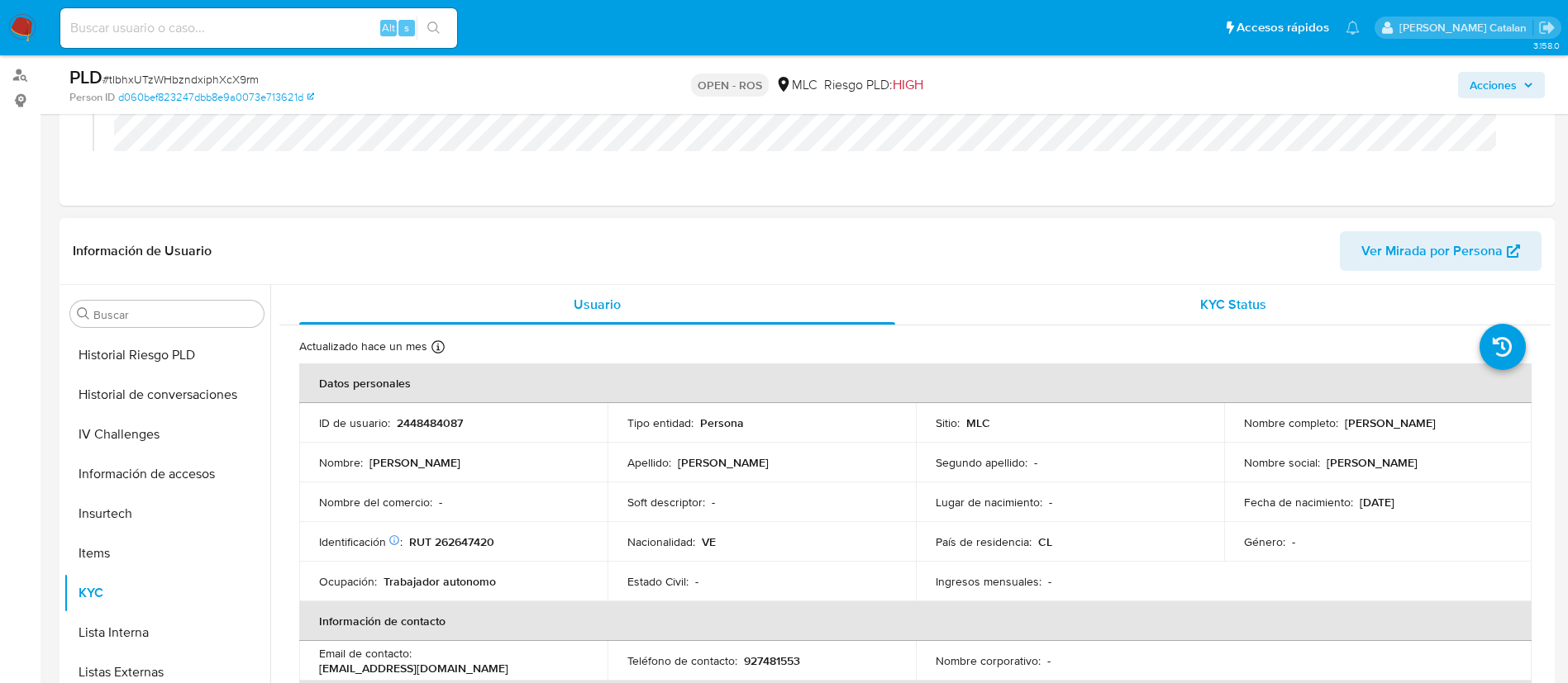
click at [1179, 322] on div "KYC Status" at bounding box center [1233, 304] width 596 height 40
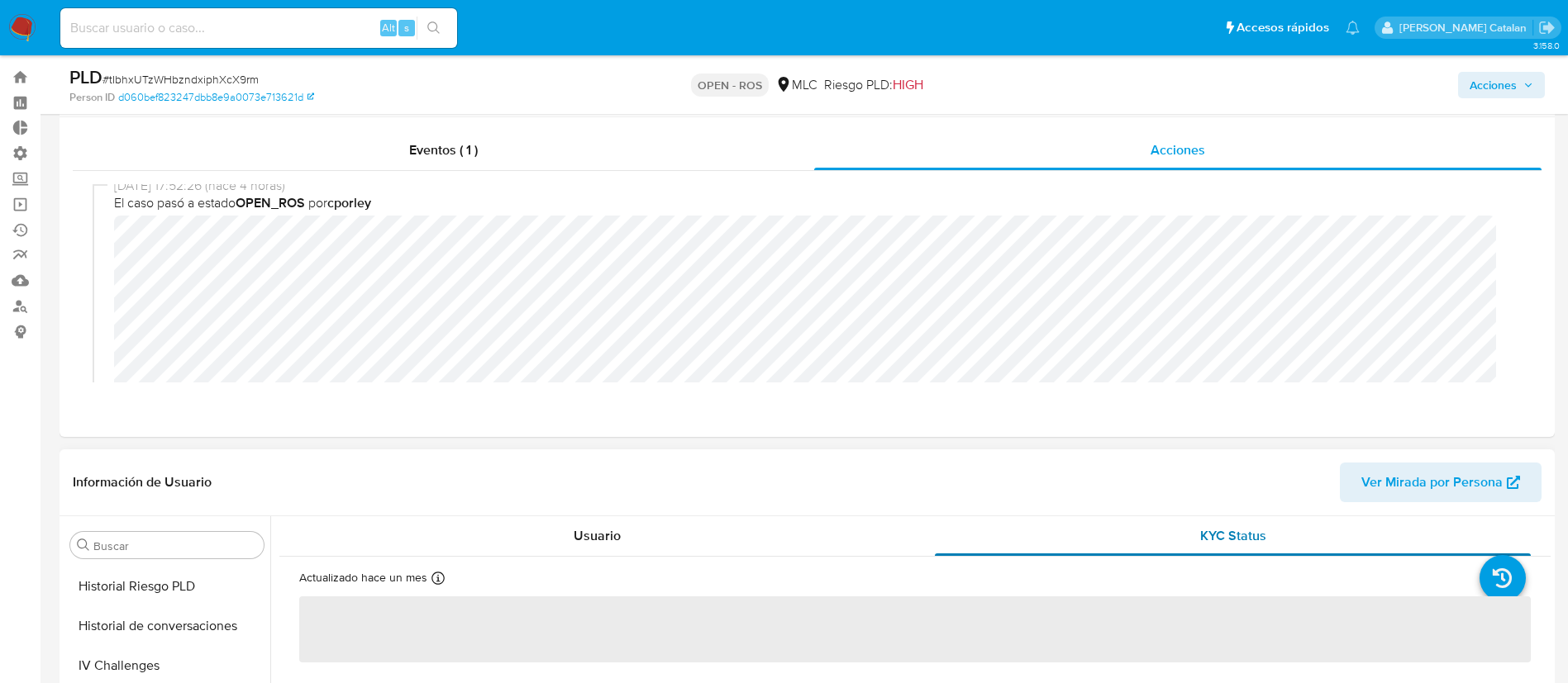
scroll to position [0, 0]
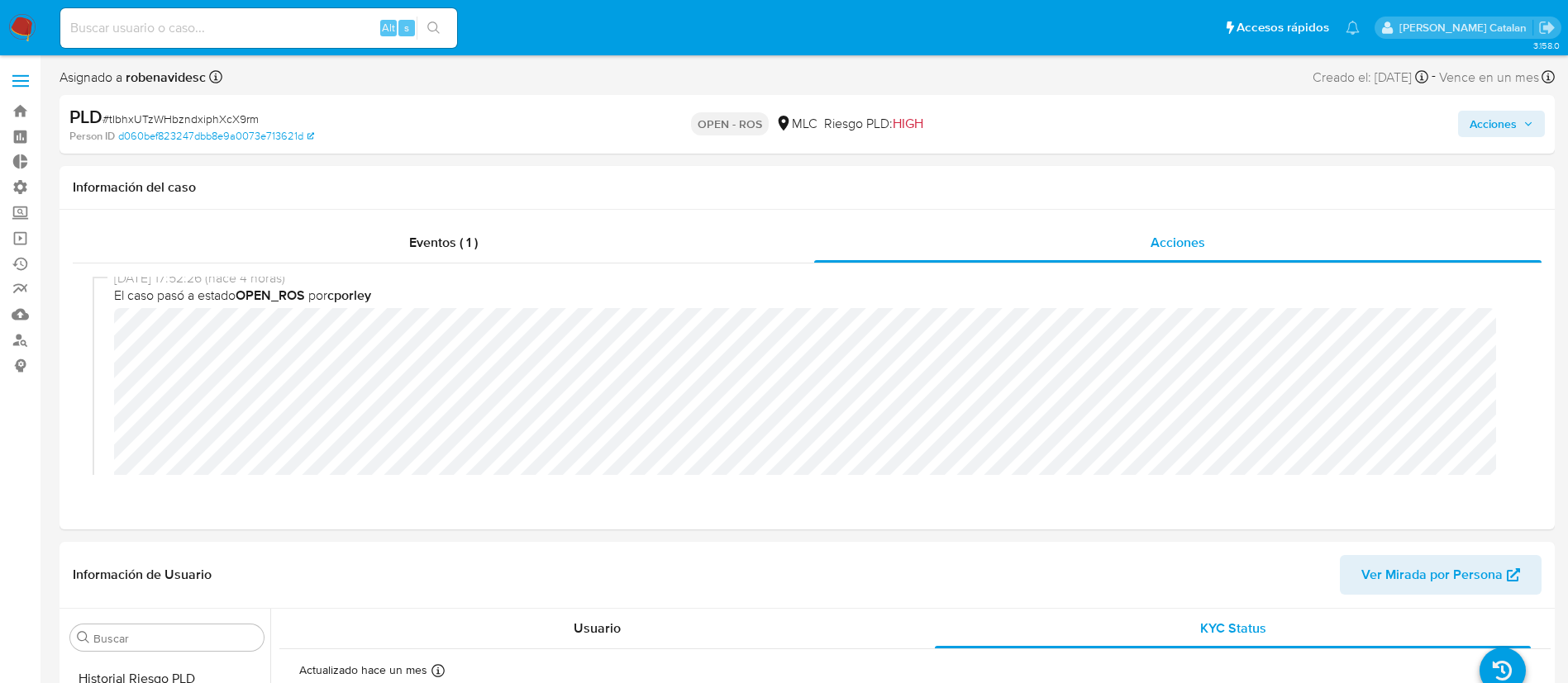
click at [1494, 126] on span "Acciones" at bounding box center [1493, 124] width 47 height 26
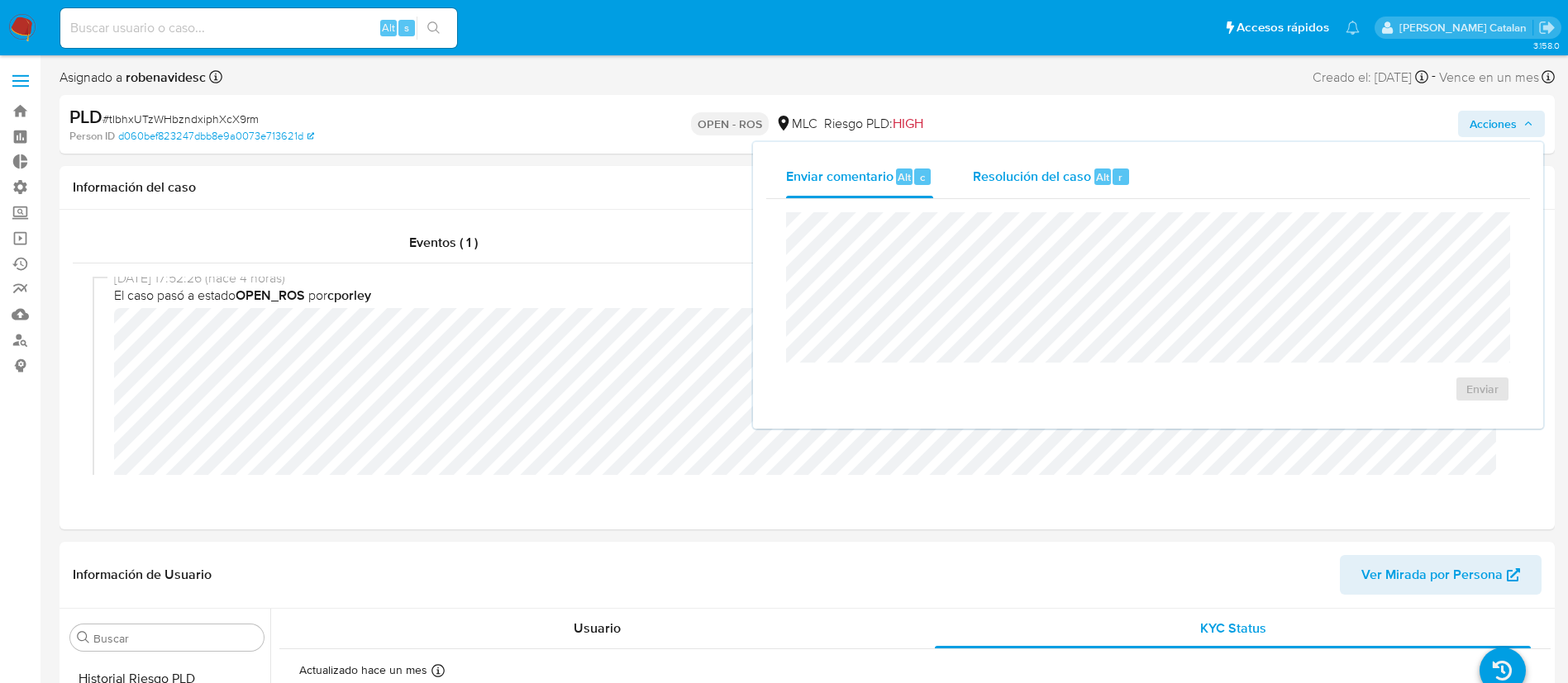
click at [1090, 191] on div "Resolución del caso Alt r" at bounding box center [1052, 177] width 158 height 43
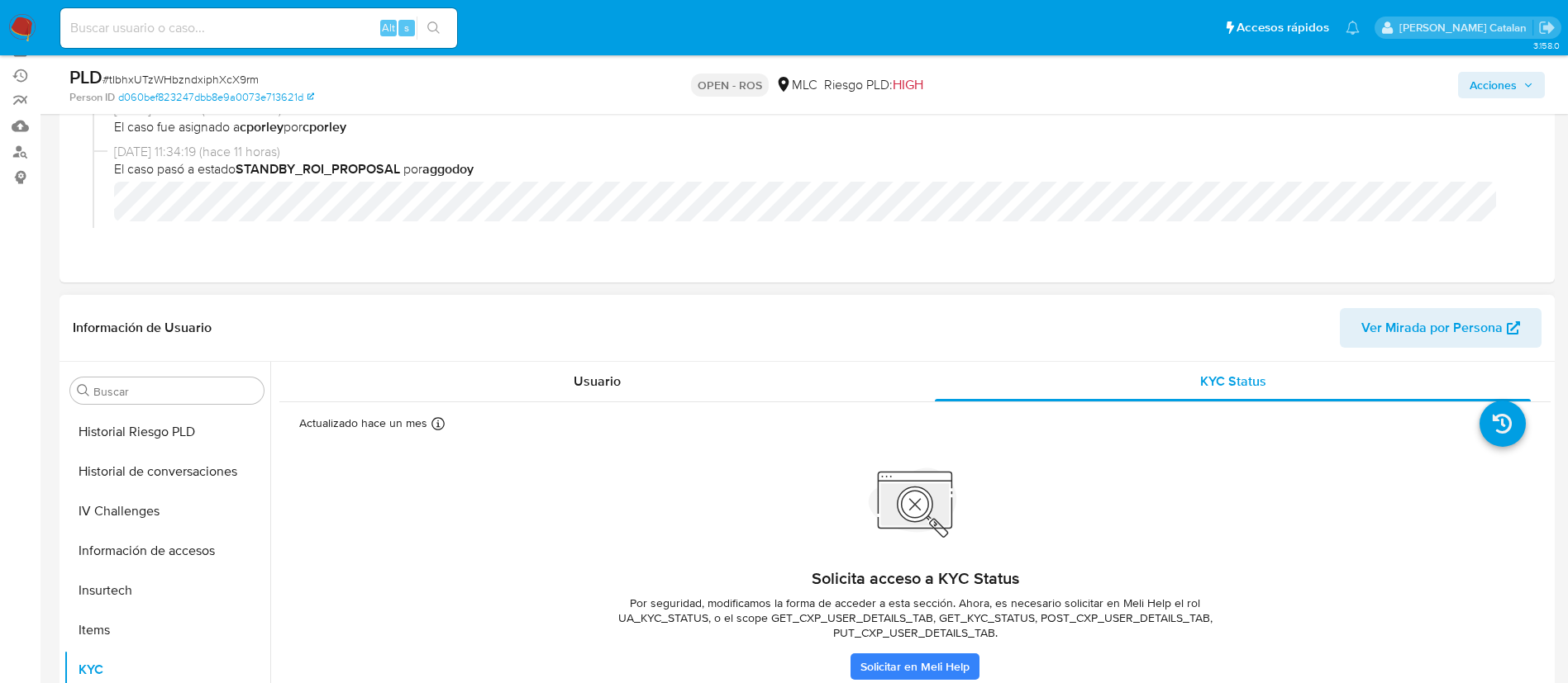
scroll to position [242, 0]
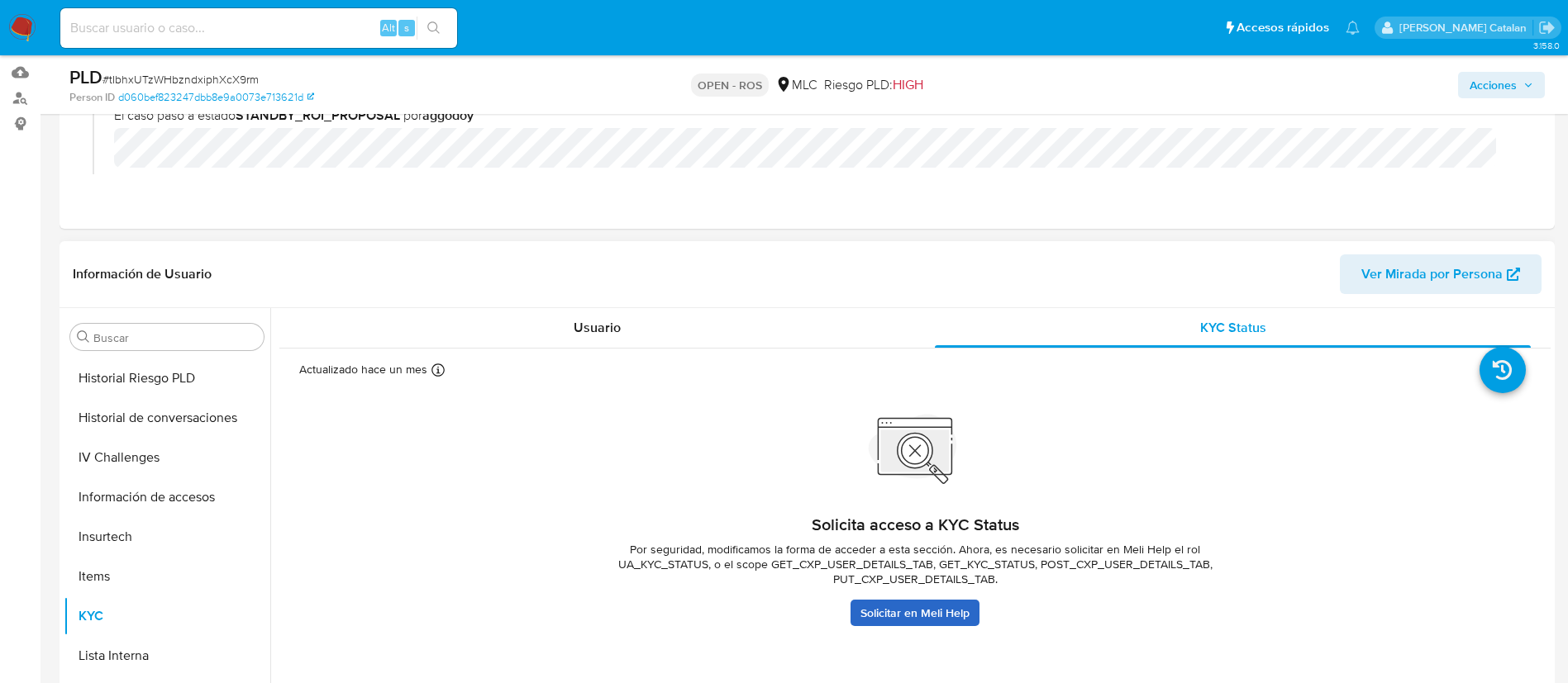
click at [861, 600] on link "Solicitar en Meli Help" at bounding box center [914, 612] width 129 height 26
click at [595, 330] on span "Usuario" at bounding box center [597, 327] width 47 height 19
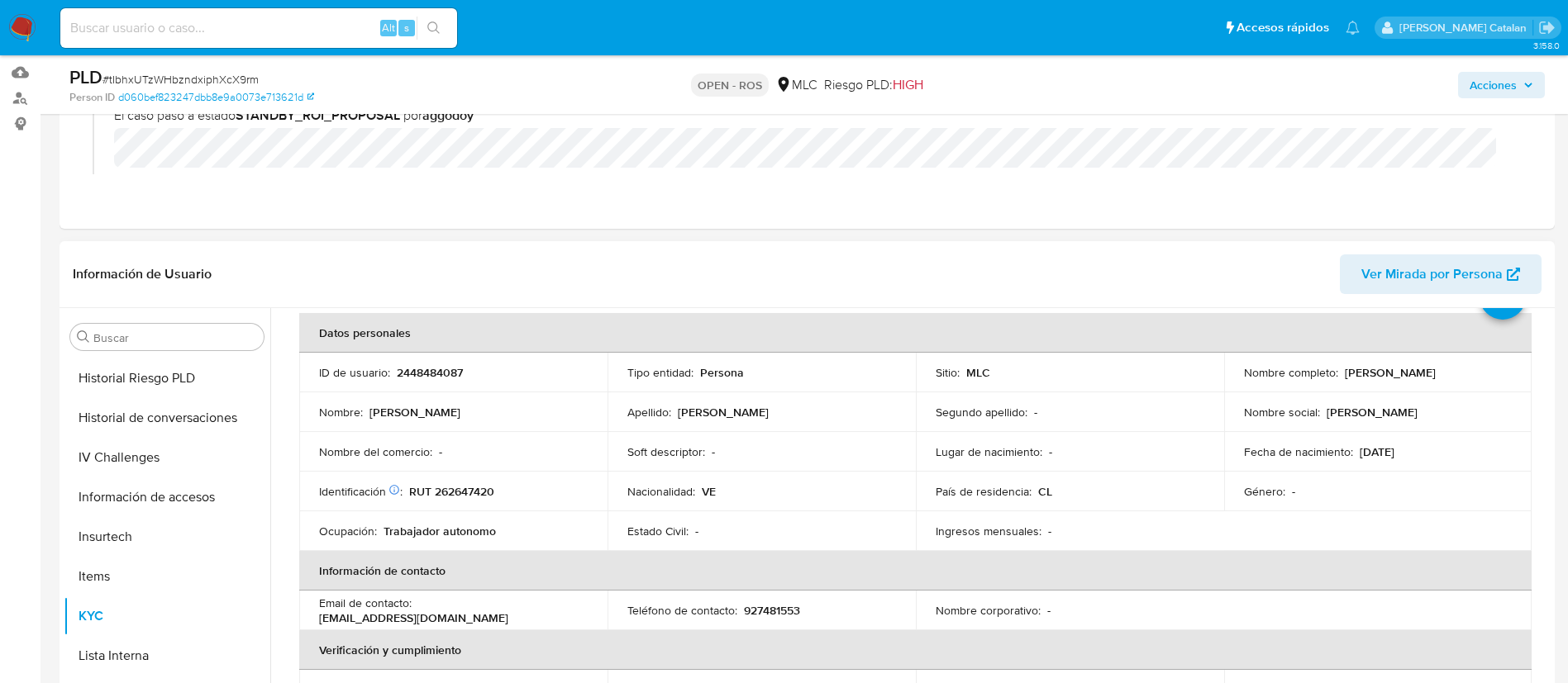
scroll to position [57, 0]
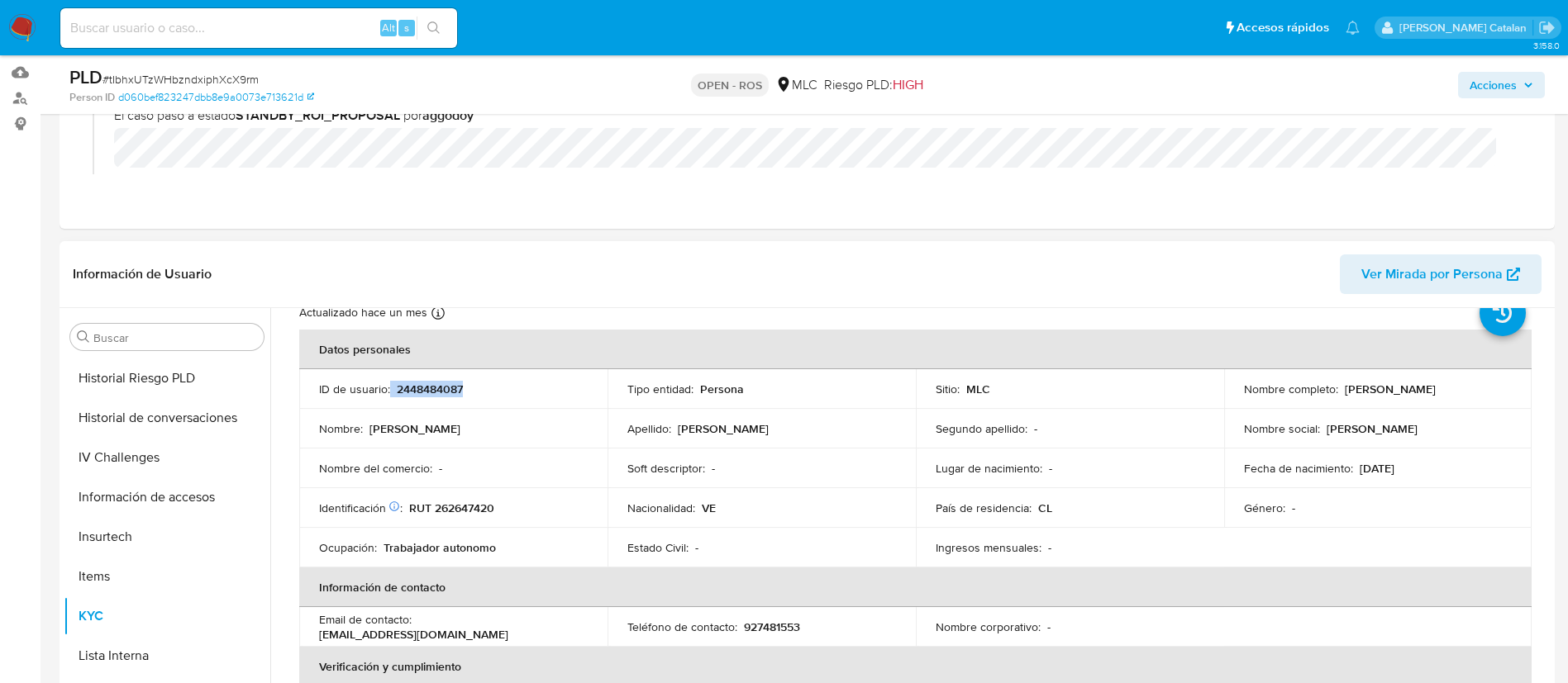
drag, startPoint x: 482, startPoint y: 389, endPoint x: 390, endPoint y: 390, distance: 92.0
click at [390, 390] on div "ID de usuario : 2448484087" at bounding box center [453, 389] width 268 height 15
copy div "2448484087"
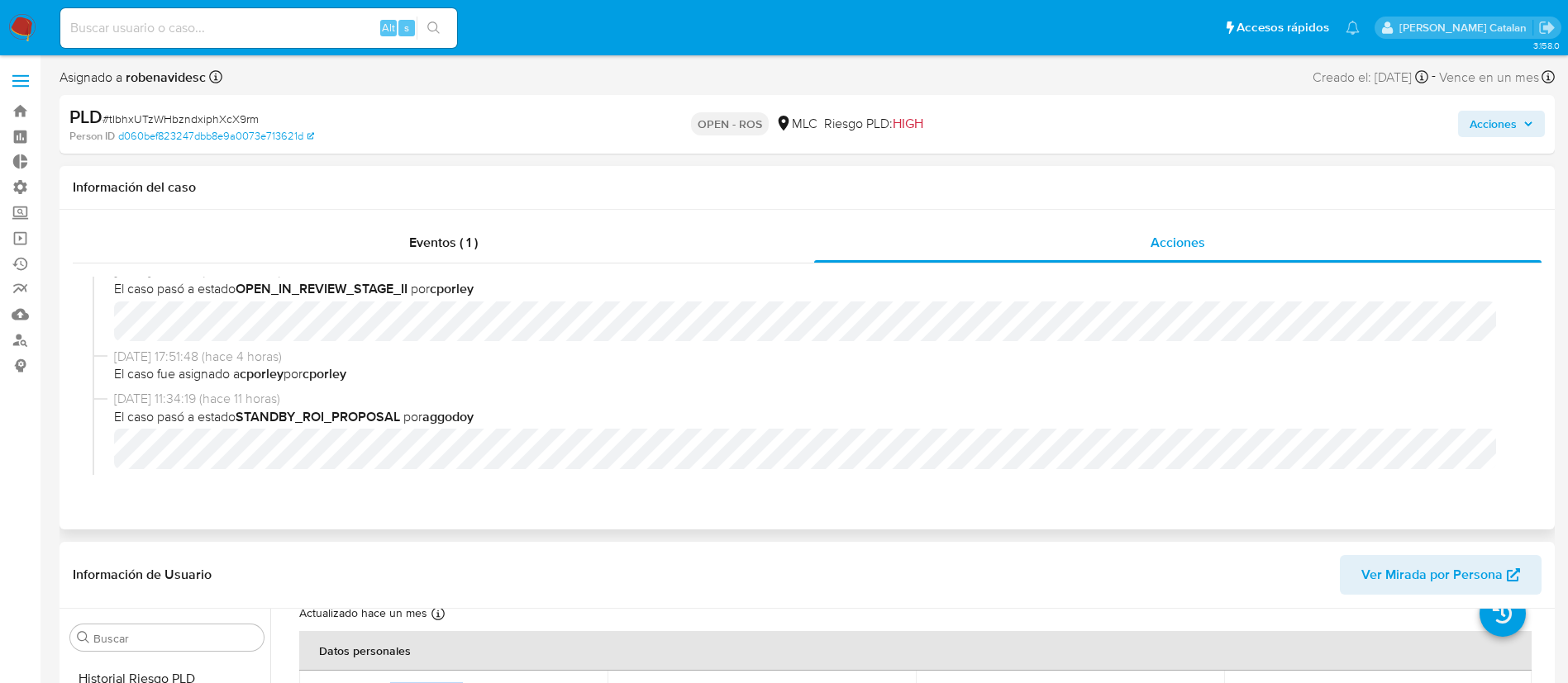
scroll to position [0, 0]
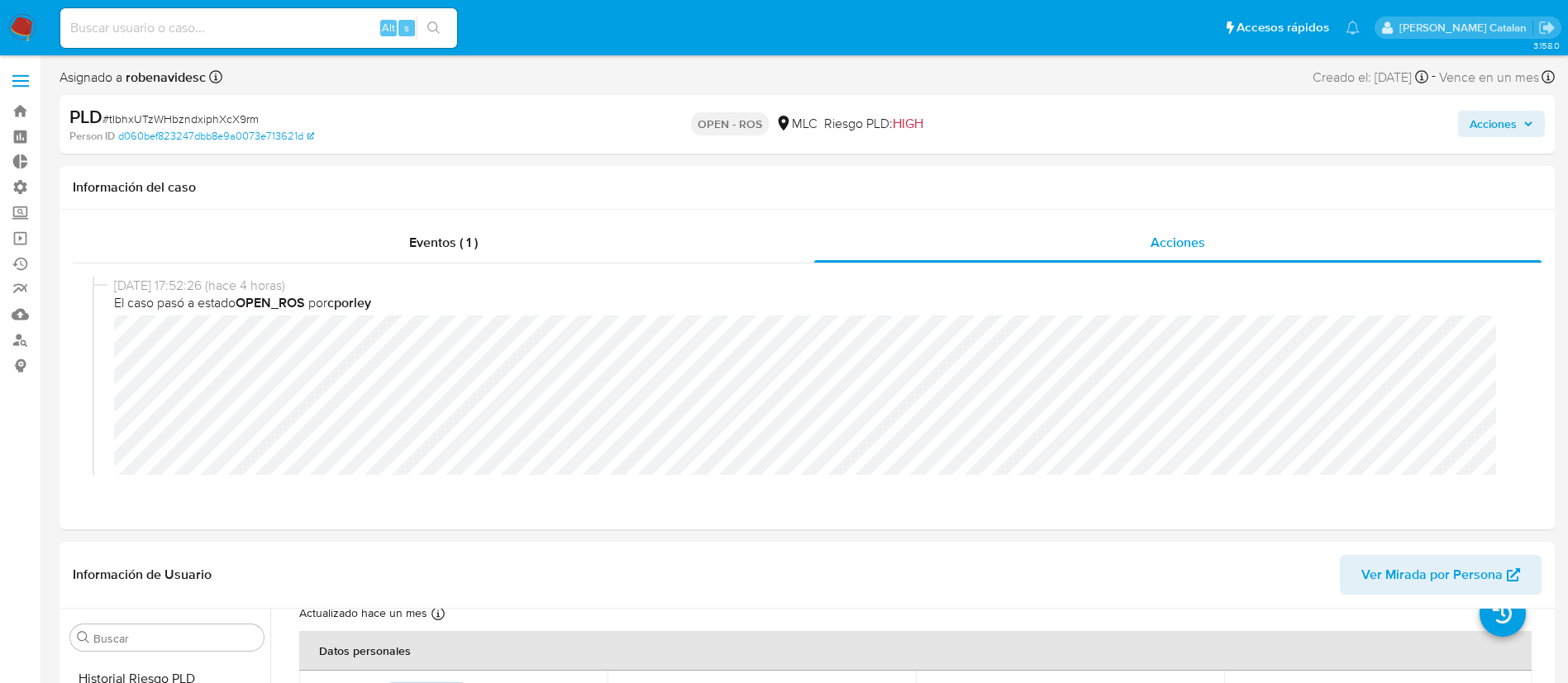
click at [1480, 119] on span "Acciones" at bounding box center [1493, 124] width 47 height 26
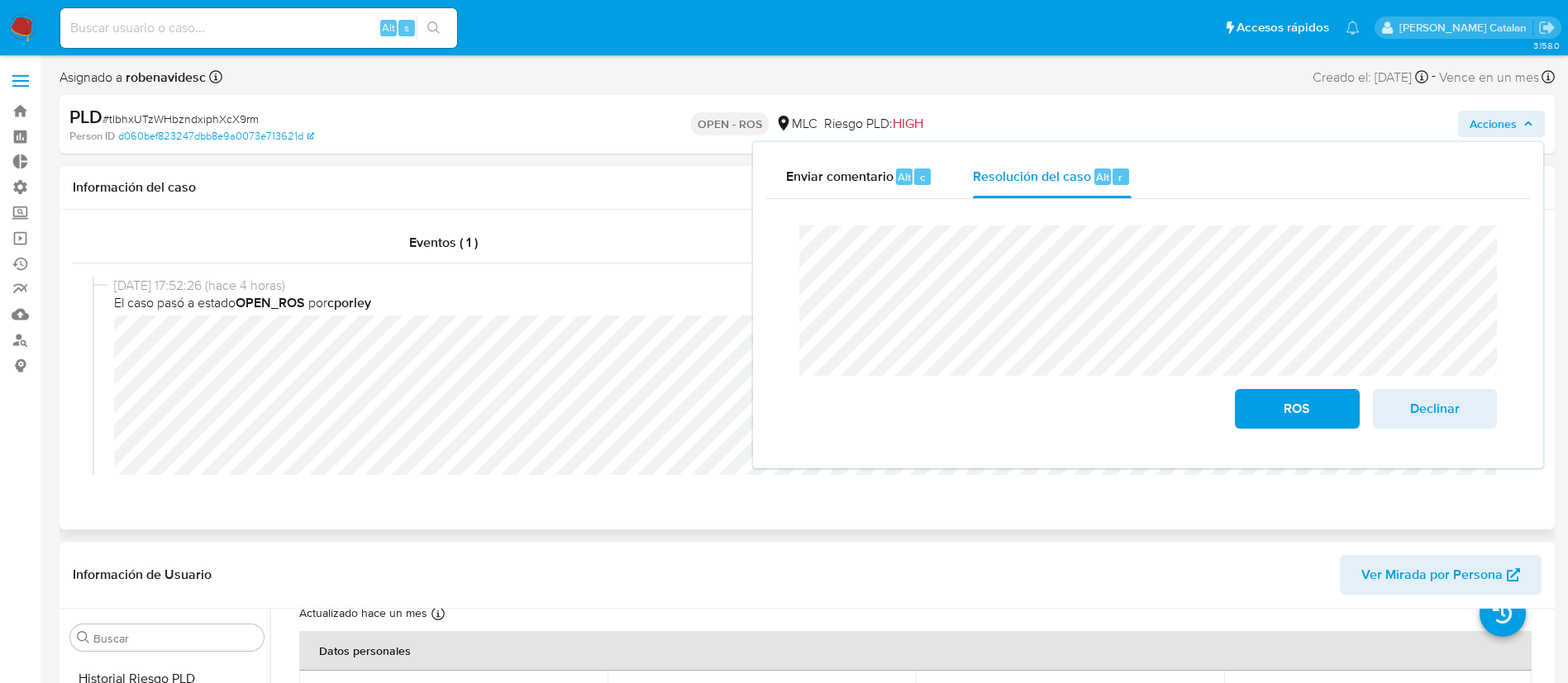
click at [682, 527] on div "Eventos ( 1 ) Acciones 12/09/2025 17:52:26 (hace 4 horas) El caso pasó a estado…" at bounding box center [807, 369] width 1495 height 320
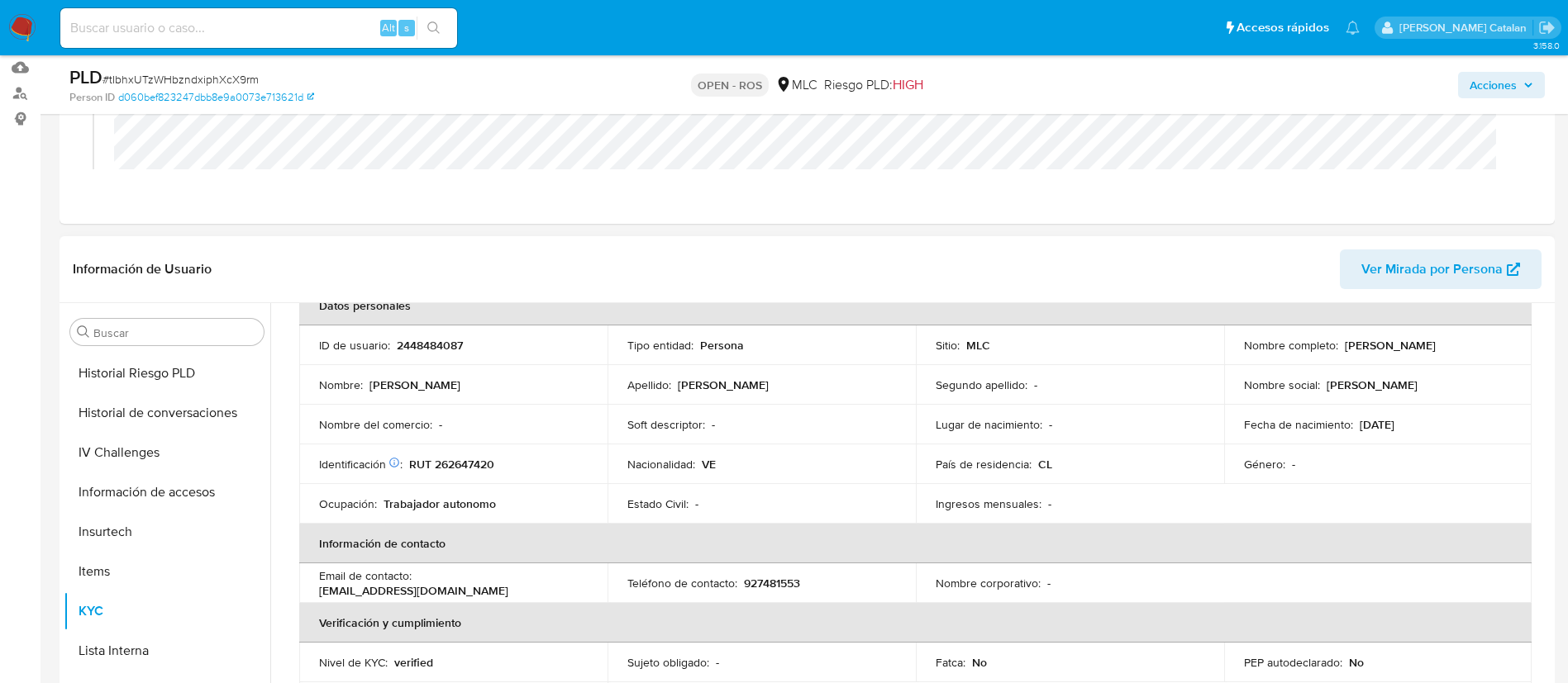
scroll to position [97, 0]
click at [1485, 92] on span "Acciones" at bounding box center [1493, 84] width 47 height 26
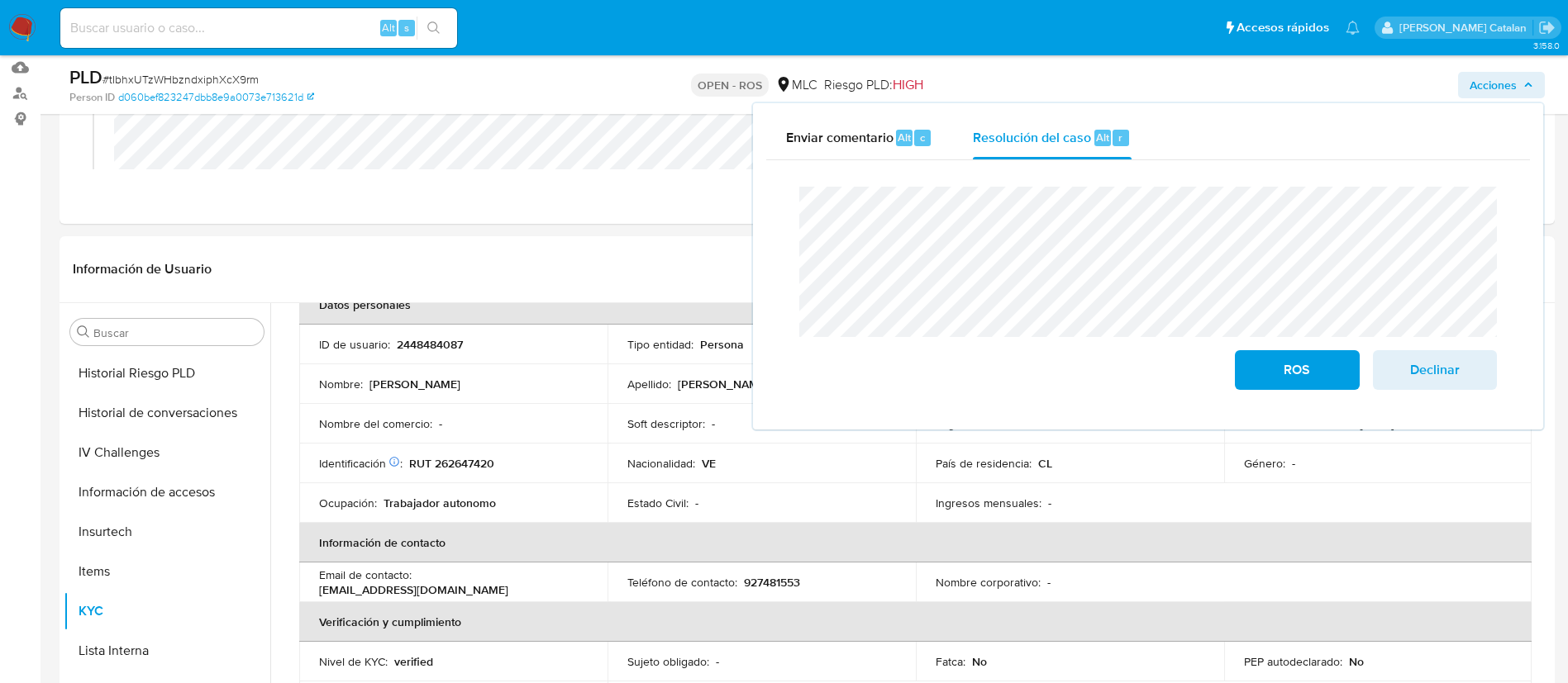
scroll to position [279, 0]
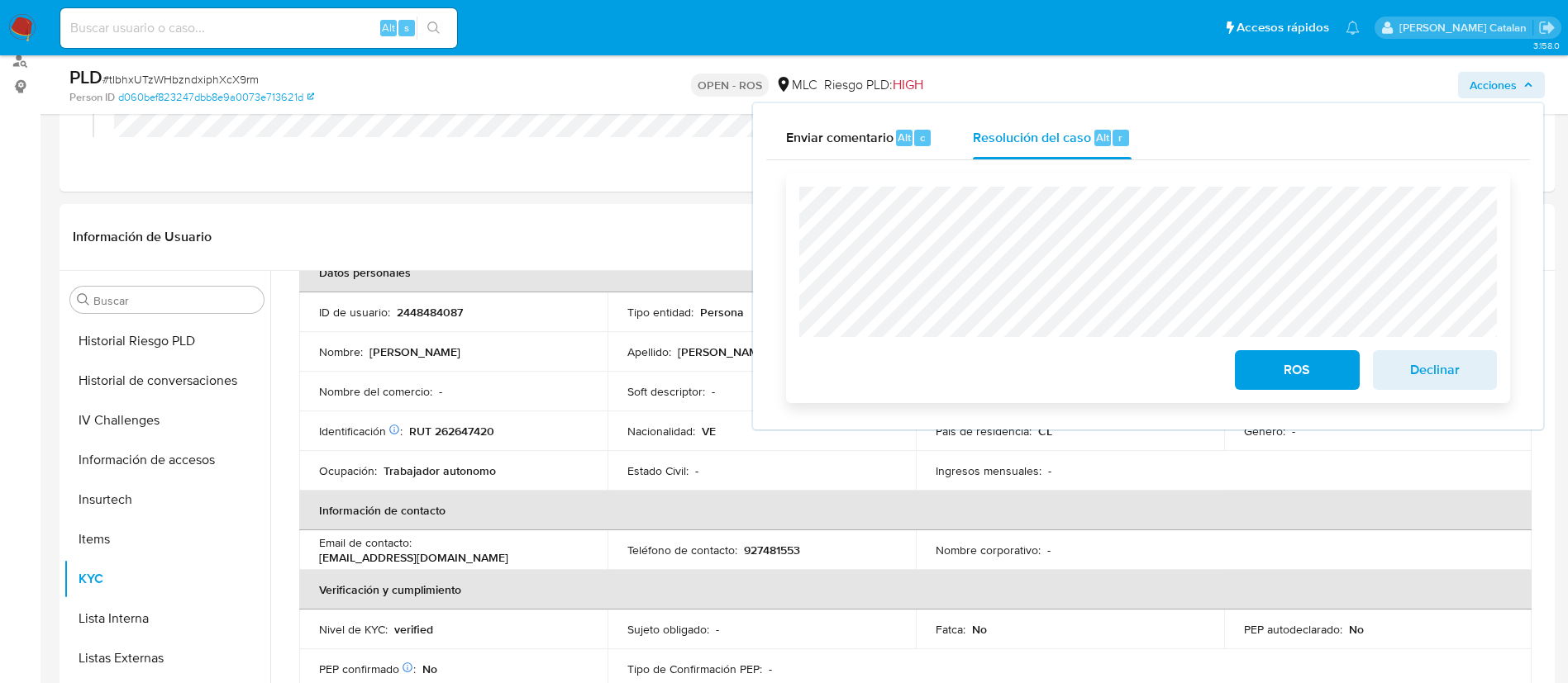
click at [1263, 371] on span "ROS" at bounding box center [1297, 369] width 81 height 36
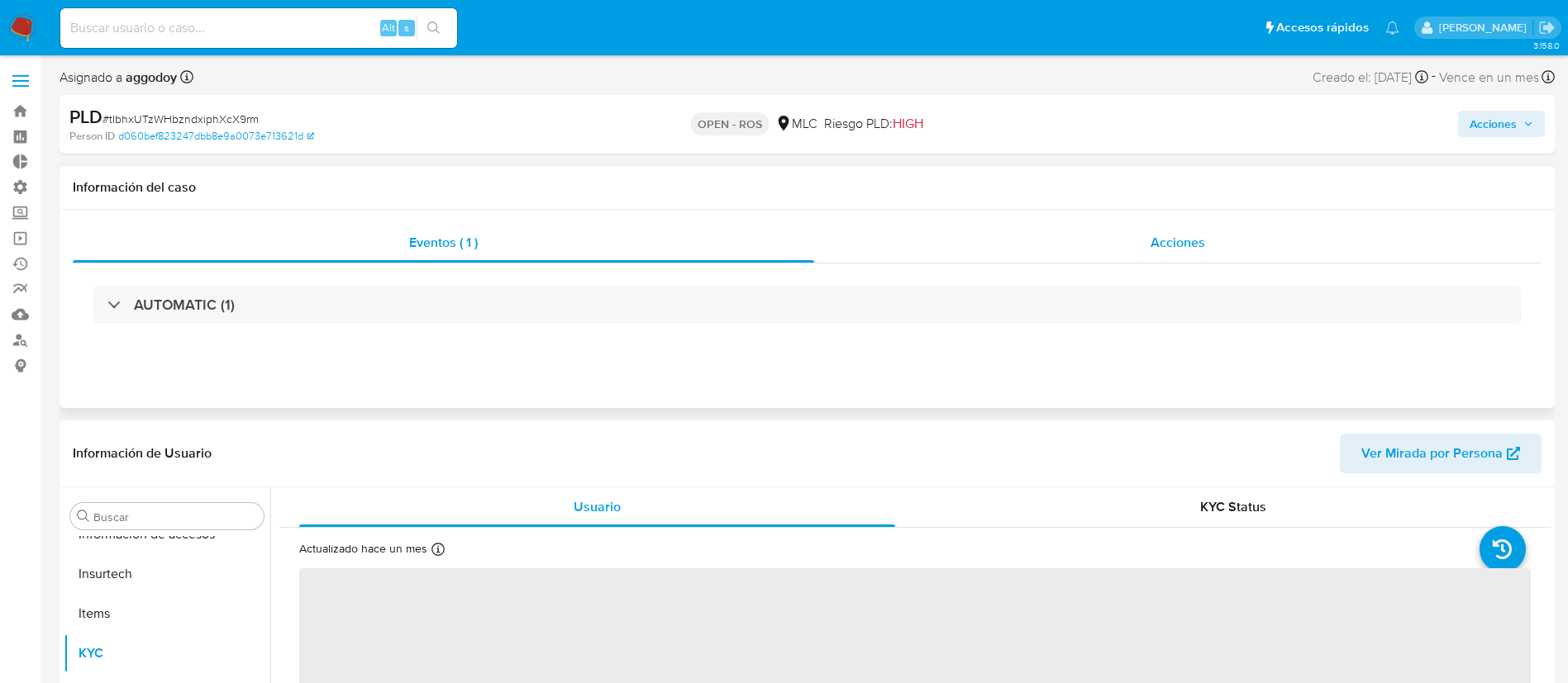
scroll to position [698, 0]
click at [1113, 242] on div "Acciones" at bounding box center [1177, 242] width 727 height 40
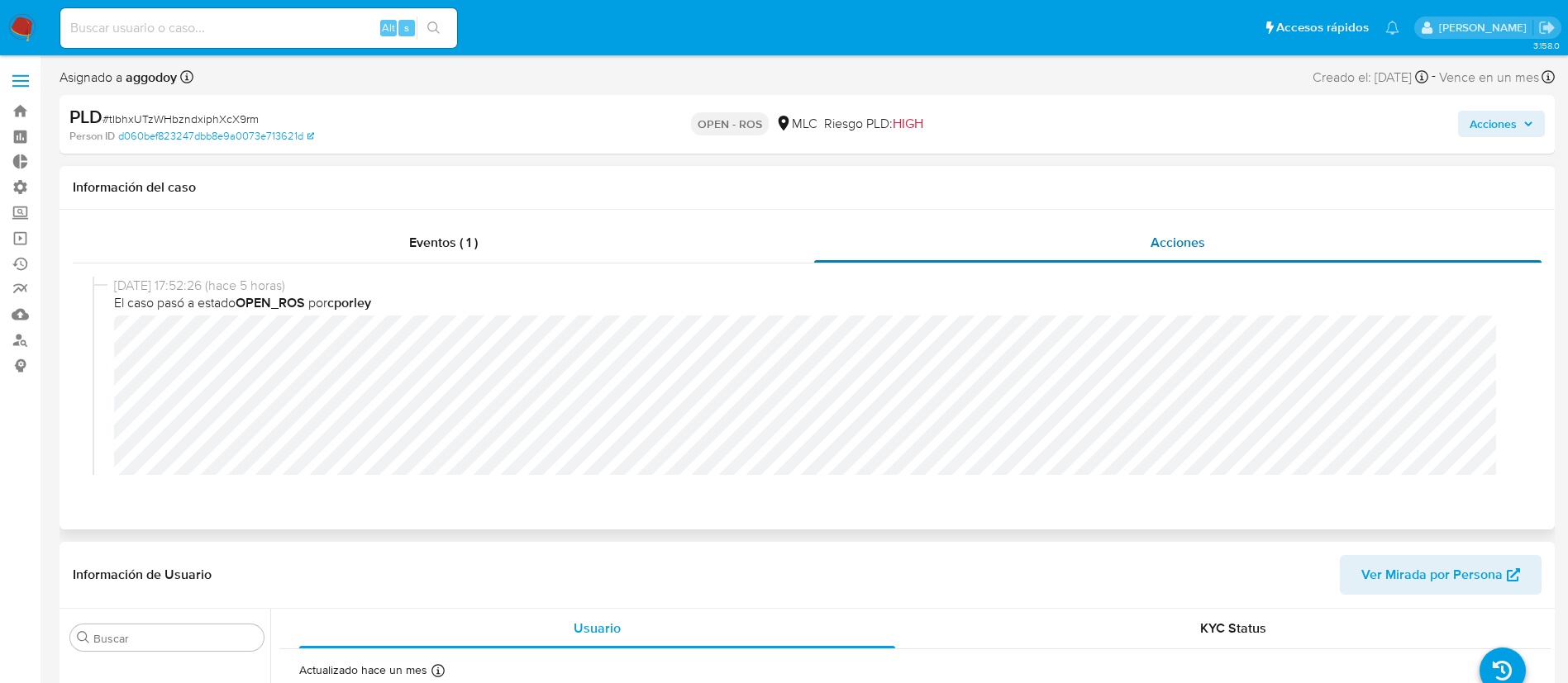
select select "10"
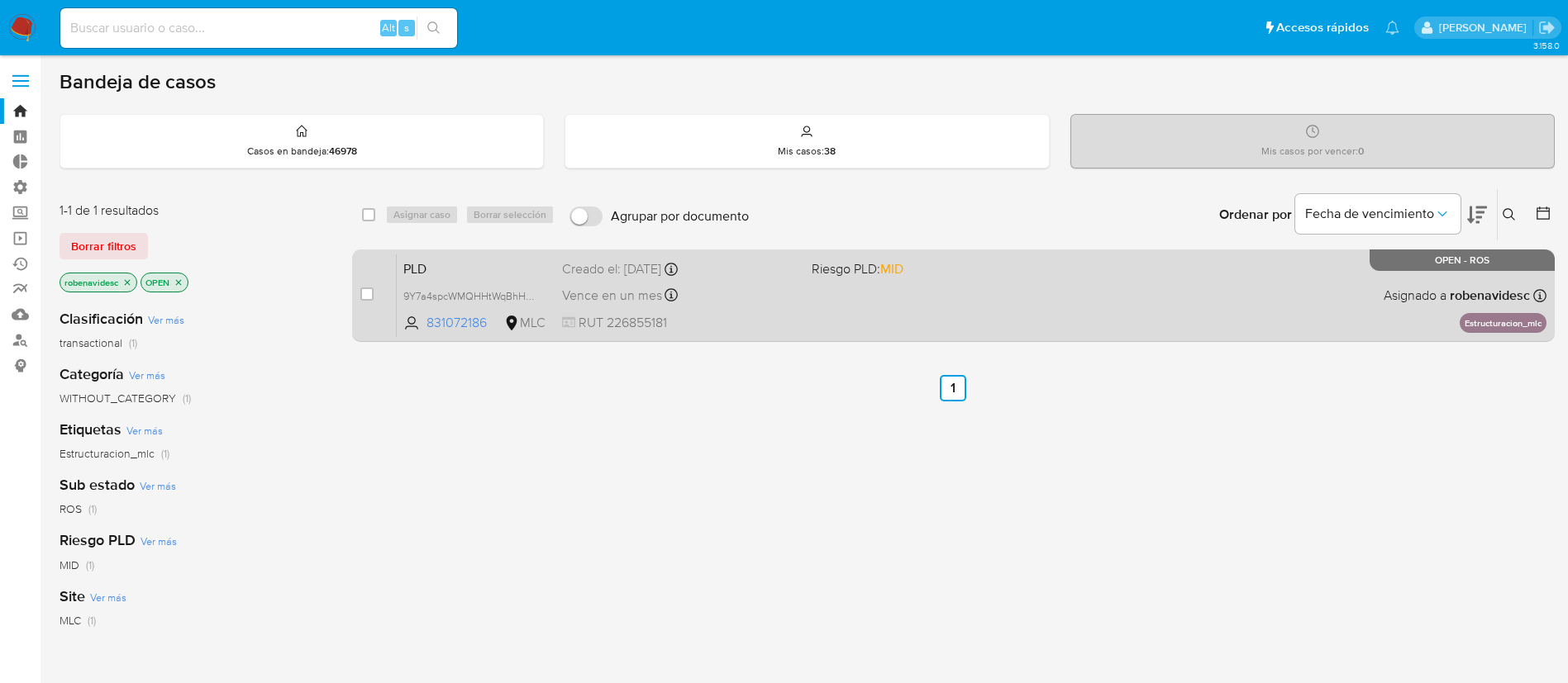
click at [708, 310] on div "PLD 9Y7a4spcWMQHHtWqBhHXWzhB 831072186 MLC Riesgo PLD: MID Creado el: [DATE] Cr…" at bounding box center [971, 294] width 1150 height 83
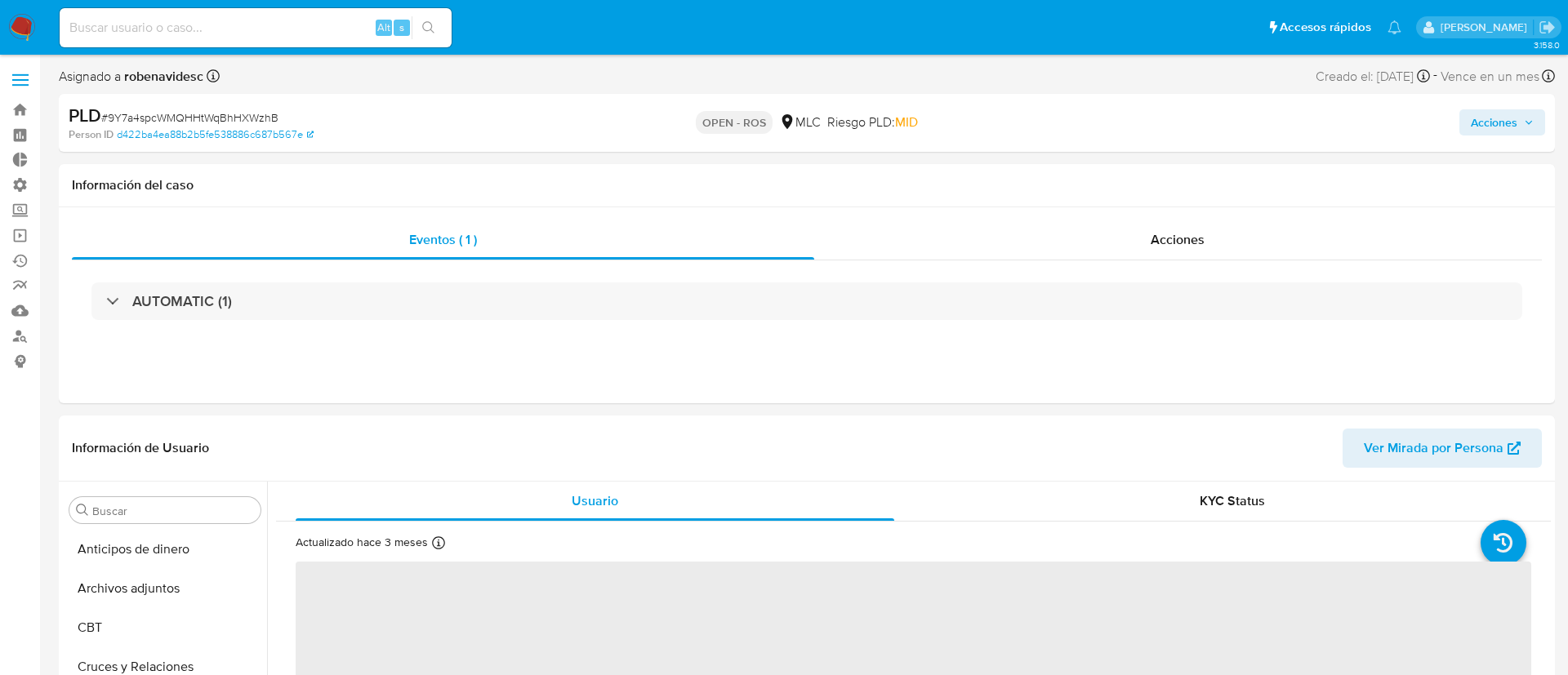
select select "10"
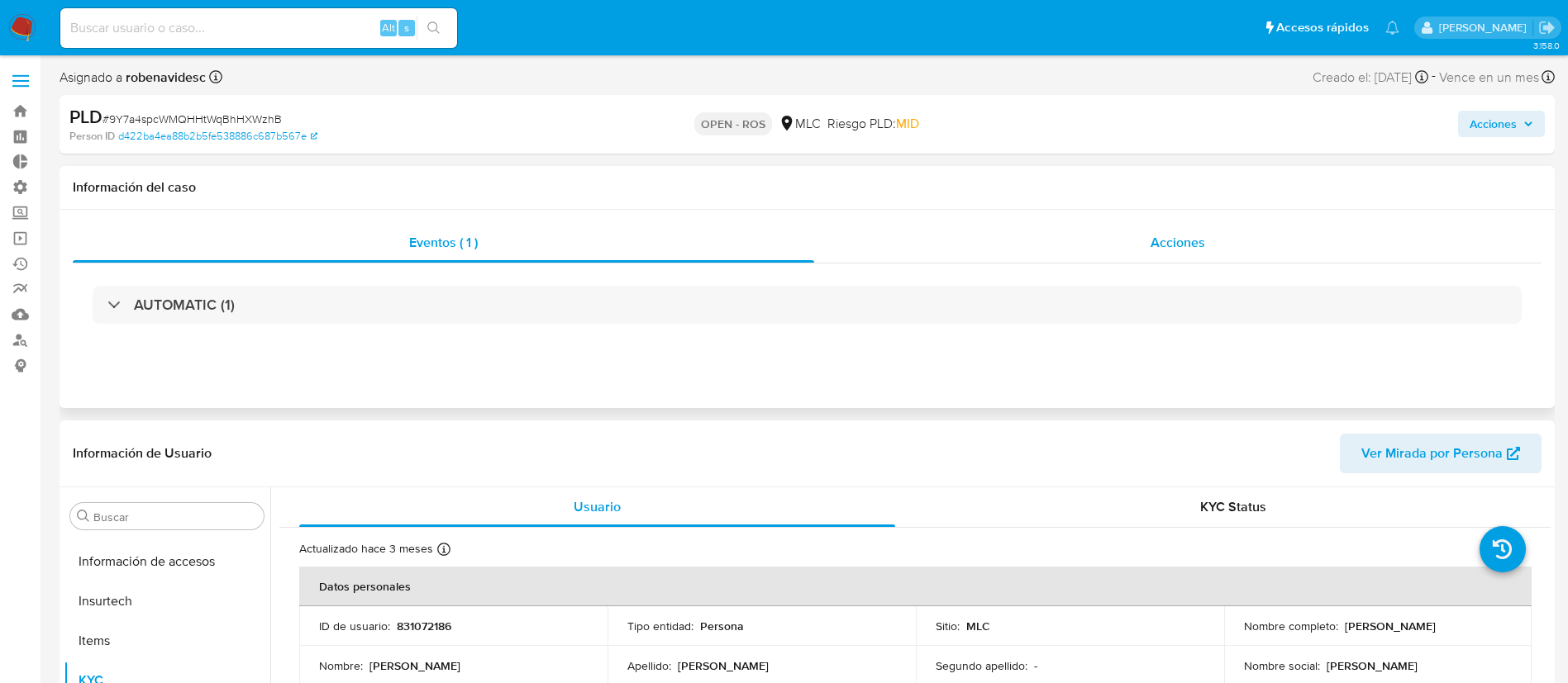
scroll to position [698, 0]
click at [1141, 230] on div "Acciones" at bounding box center [1177, 242] width 727 height 40
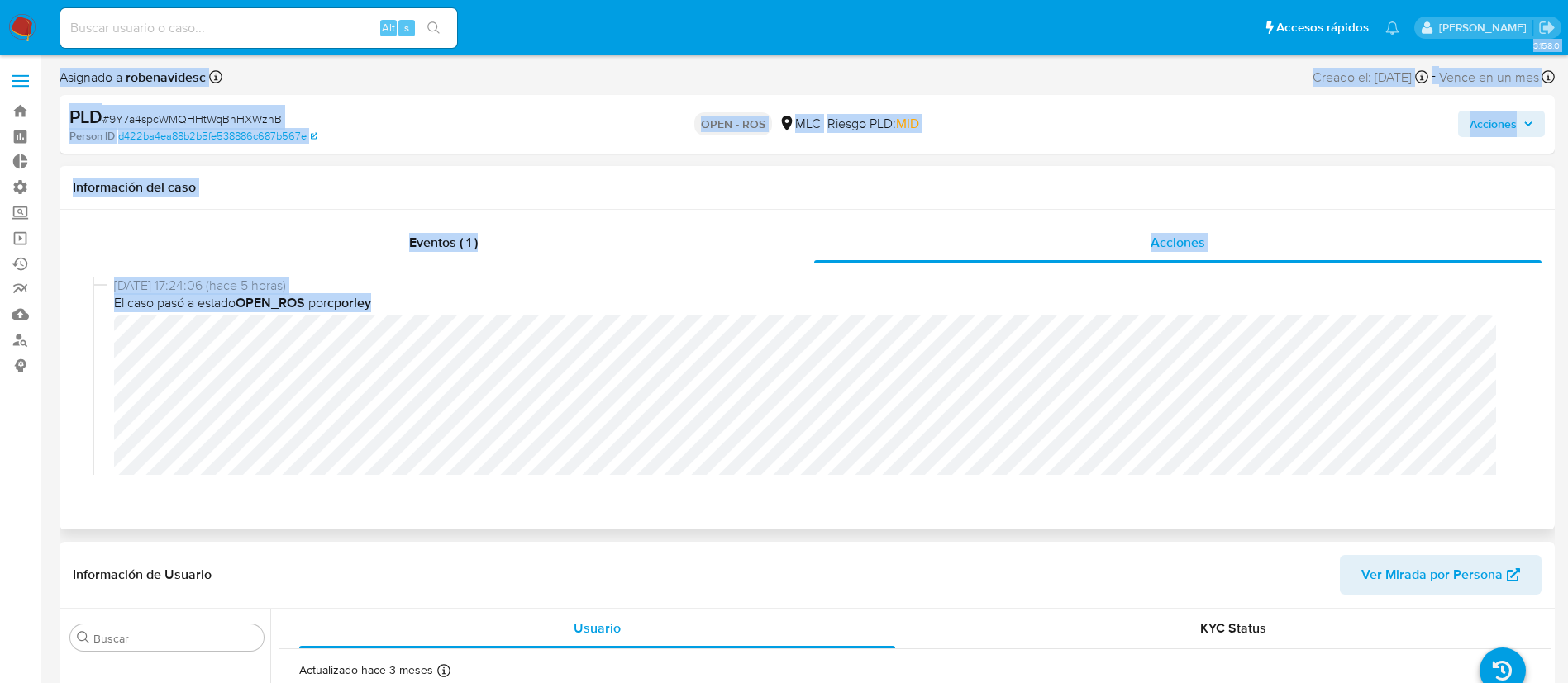
scroll to position [1, 0]
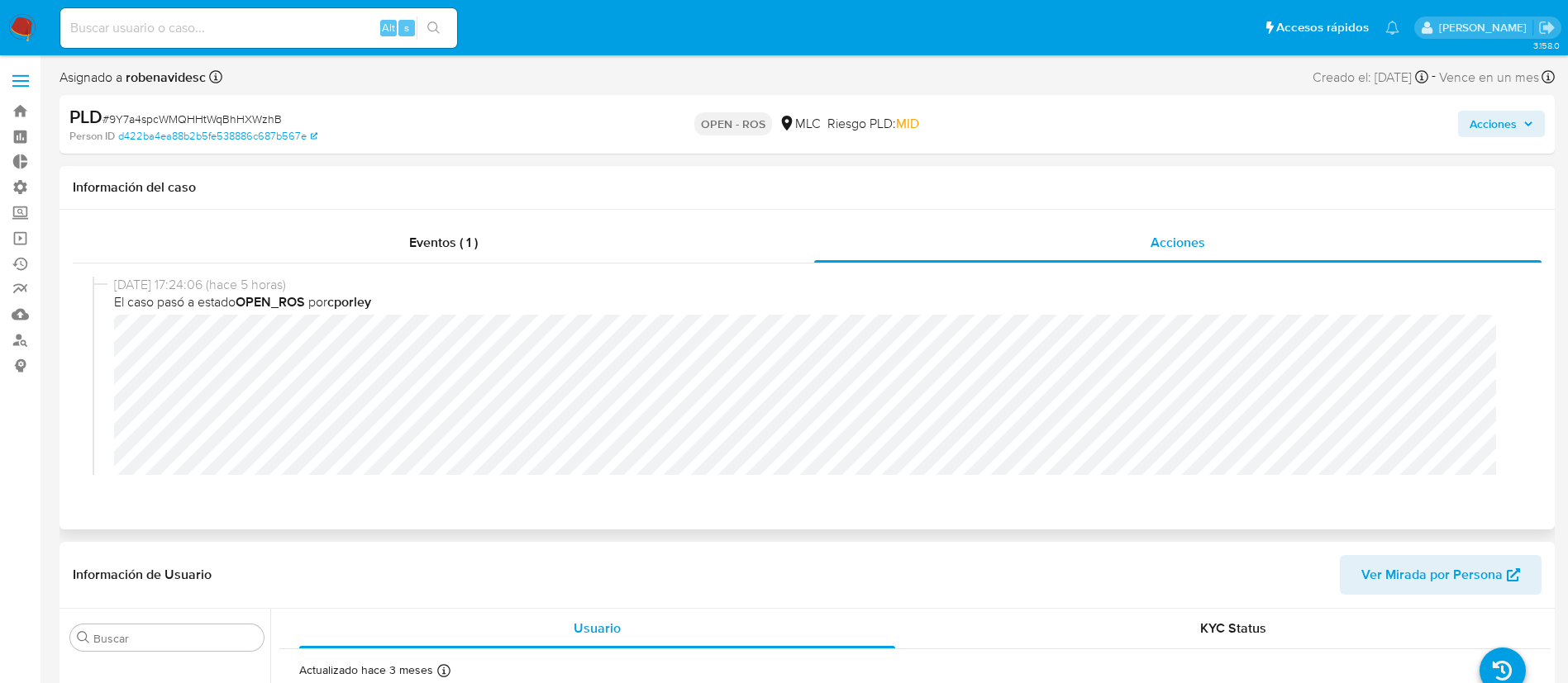
click at [107, 342] on div "[DATE] 17:24:06 (hace 5 horas) El caso pasó a estado OPEN_ROS por cporley" at bounding box center [807, 392] width 1429 height 233
click at [612, 525] on div "Eventos ( 1 ) Acciones [DATE] 17:24:06 (hace 5 horas) El caso pasó a estado OPE…" at bounding box center [807, 369] width 1495 height 320
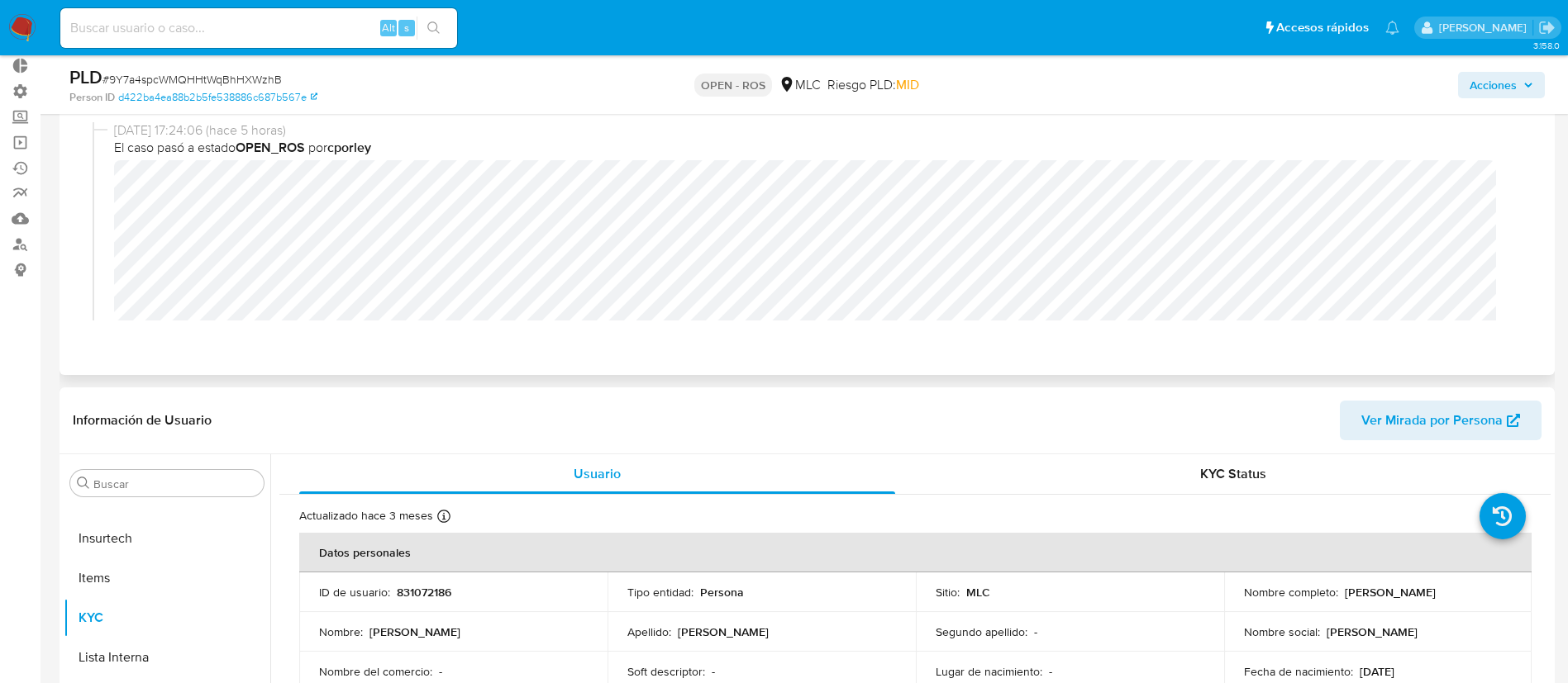
scroll to position [144, 0]
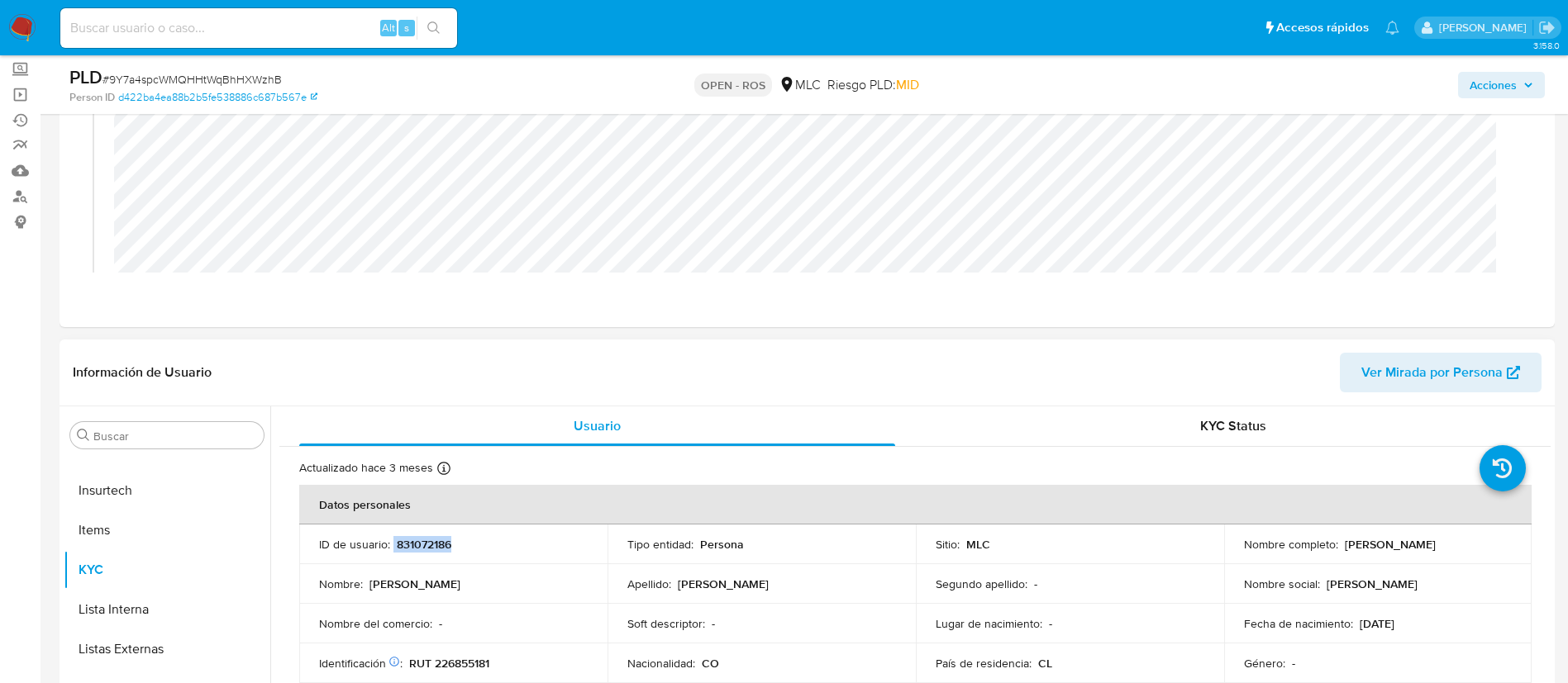
drag, startPoint x: 472, startPoint y: 553, endPoint x: 391, endPoint y: 546, distance: 81.3
click at [391, 546] on td "ID de usuario : 831072186" at bounding box center [453, 544] width 308 height 40
copy div "831072186"
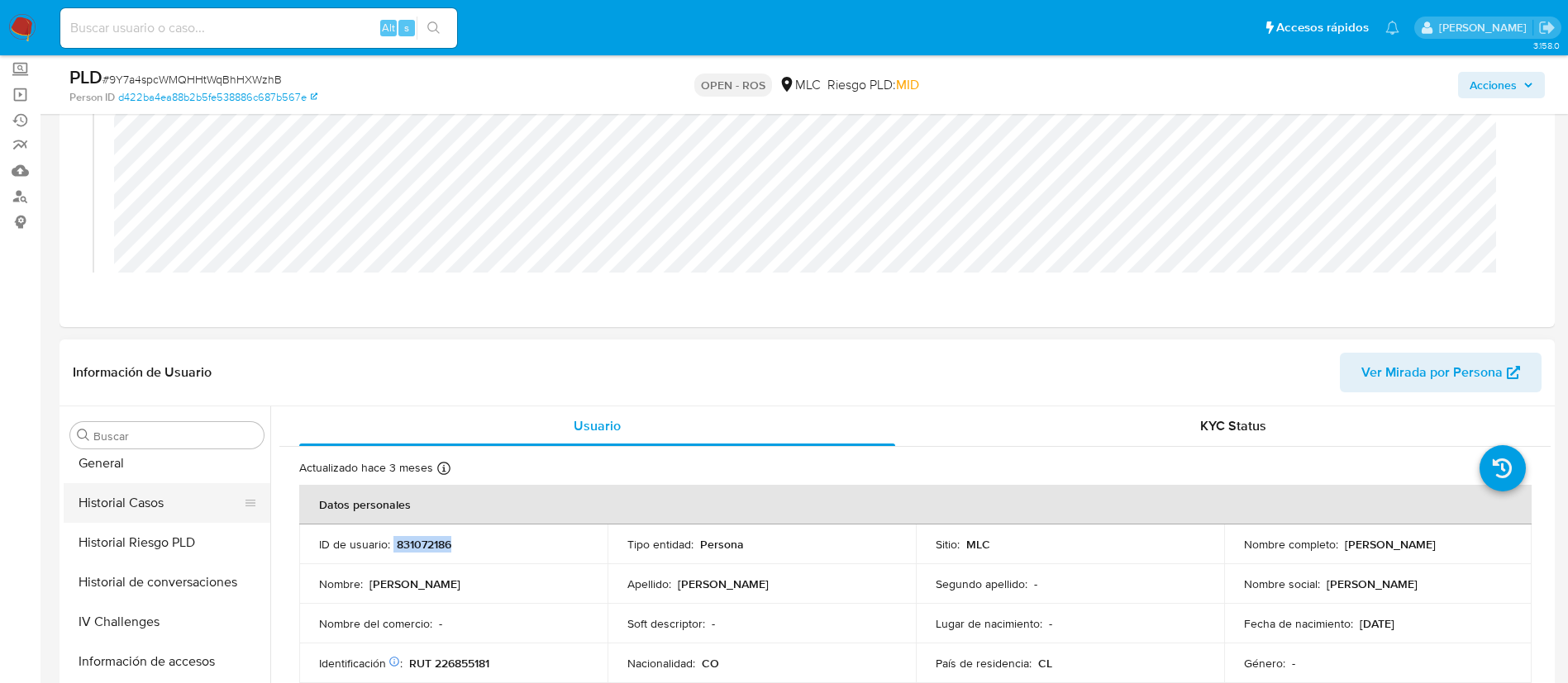
click at [124, 489] on button "Historial Casos" at bounding box center [161, 502] width 194 height 40
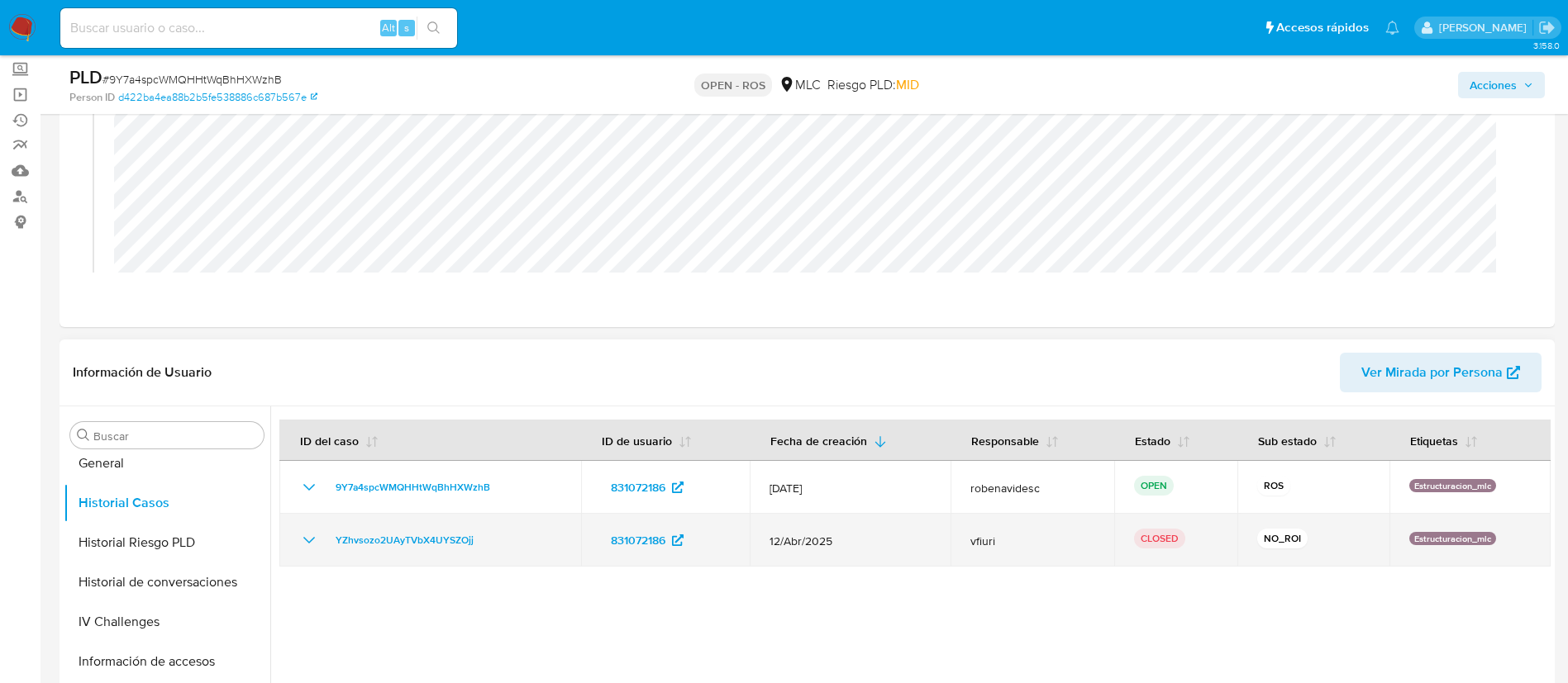
click at [315, 543] on icon "Mostrar/Ocultar" at bounding box center [309, 540] width 20 height 20
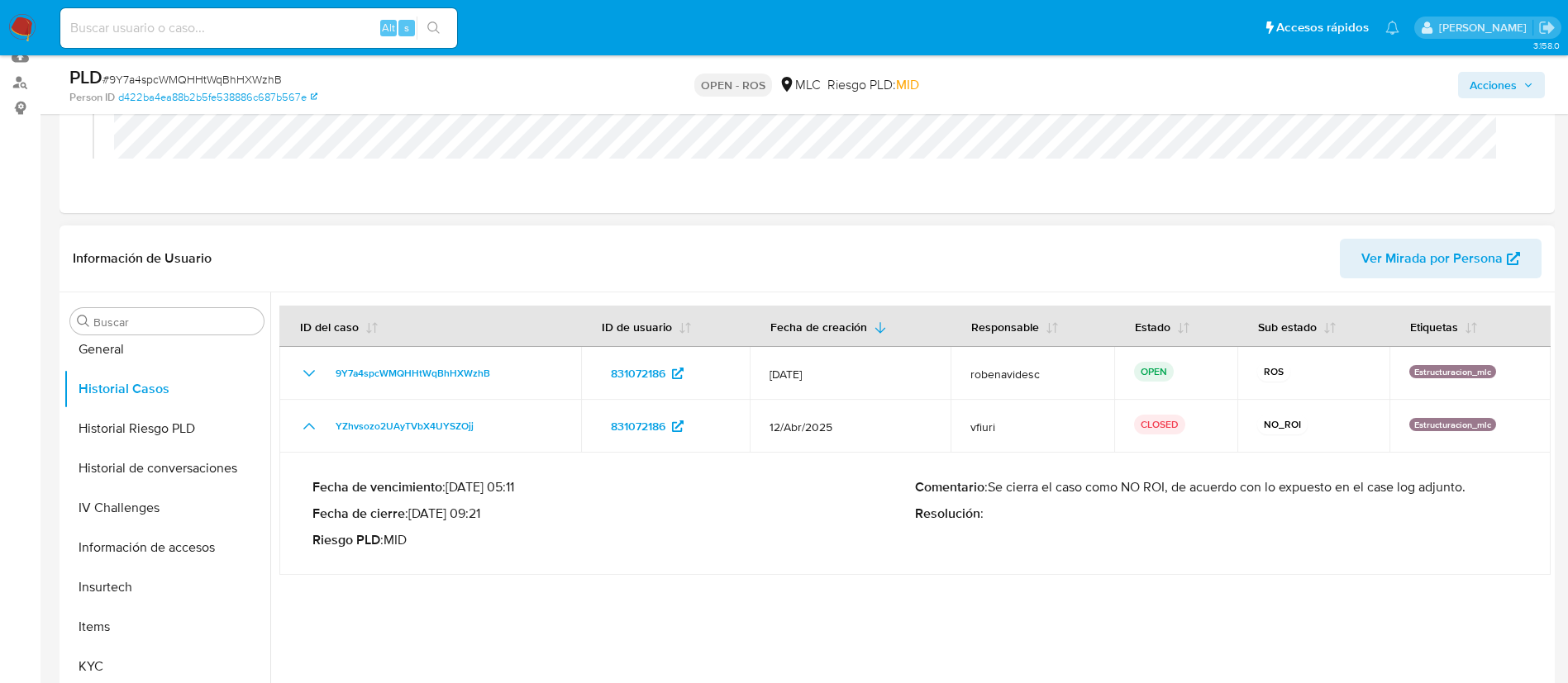
scroll to position [269, 0]
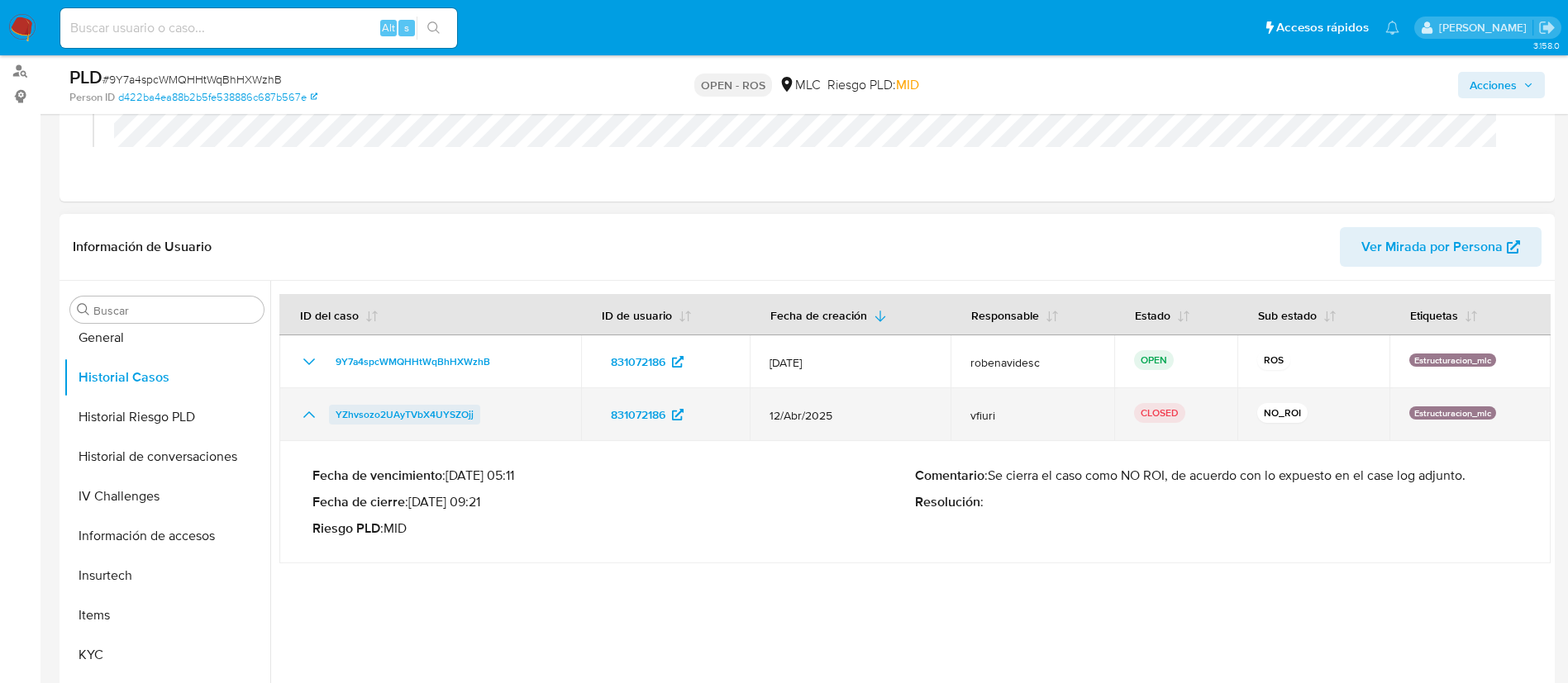
click at [446, 415] on span "YZhvsozo2UAyTVbX4UYSZOjj" at bounding box center [405, 415] width 138 height 20
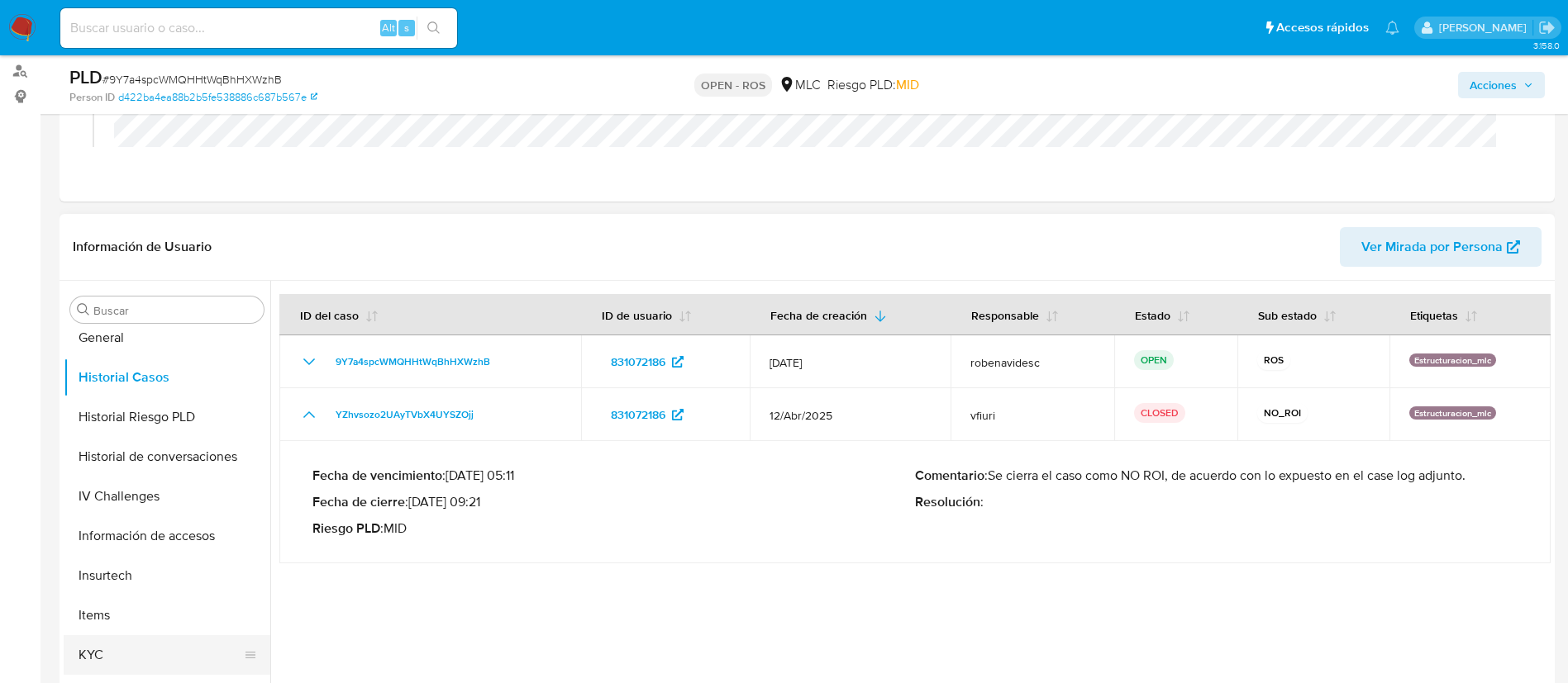
click at [113, 658] on button "KYC" at bounding box center [161, 654] width 194 height 40
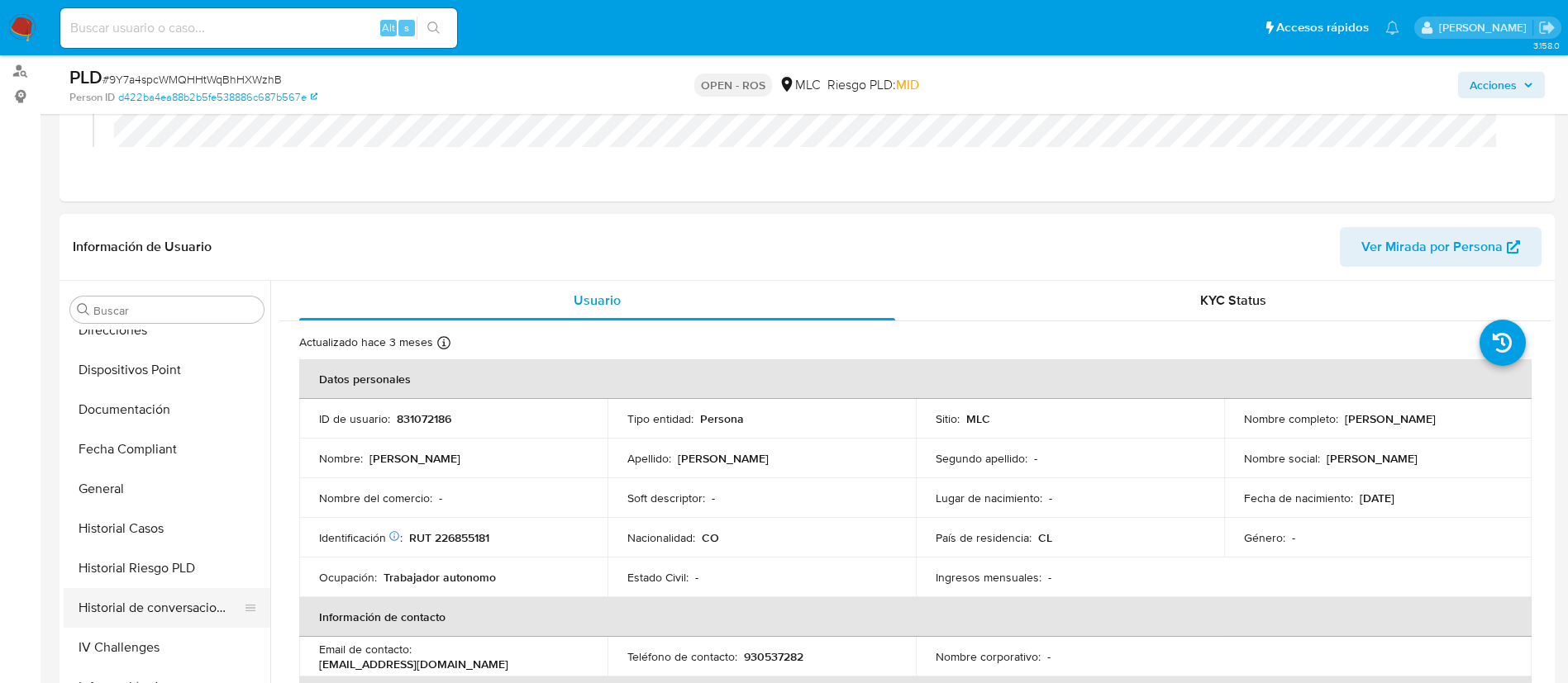
scroll to position [331, 0]
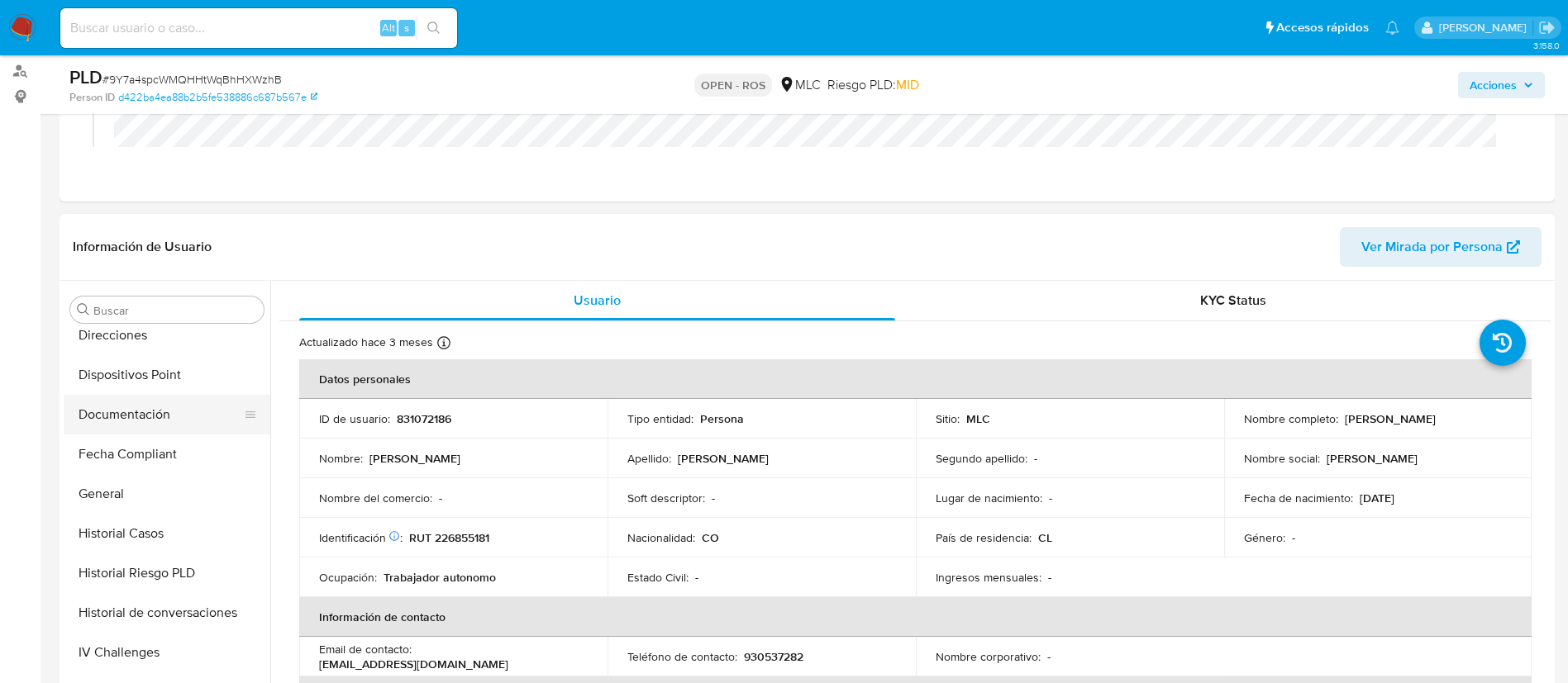
click at [130, 414] on button "Documentación" at bounding box center [161, 414] width 194 height 40
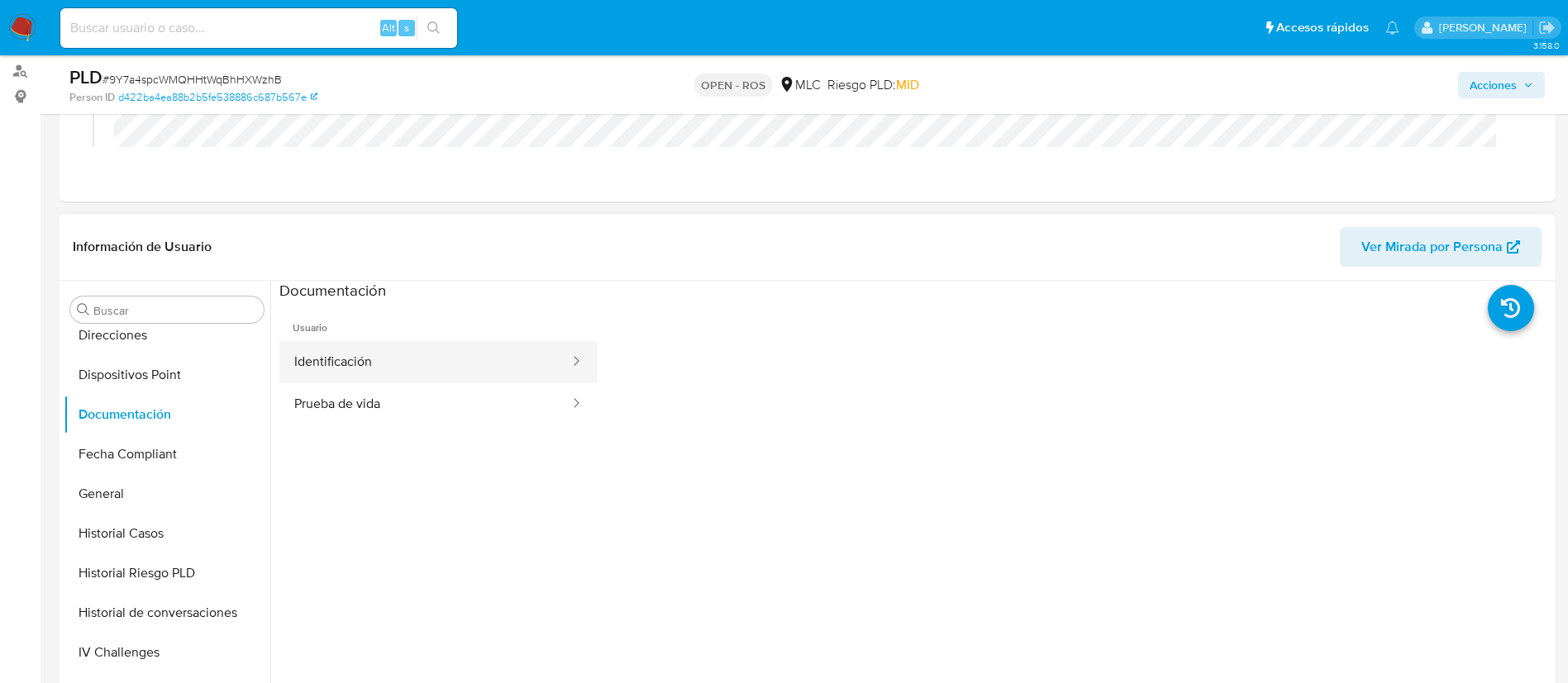
click at [493, 364] on button "Identificación" at bounding box center [425, 363] width 292 height 42
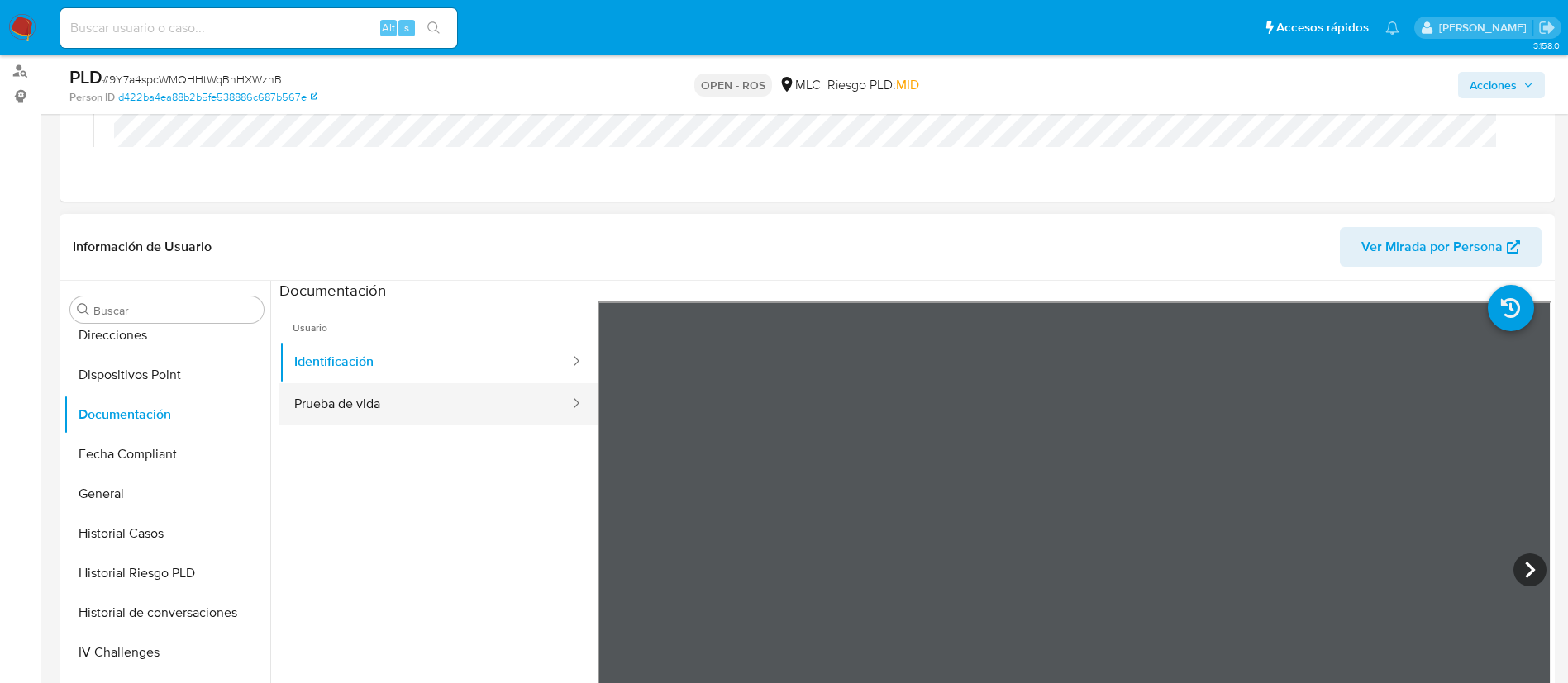
click at [466, 400] on button "Prueba de vida" at bounding box center [425, 405] width 292 height 42
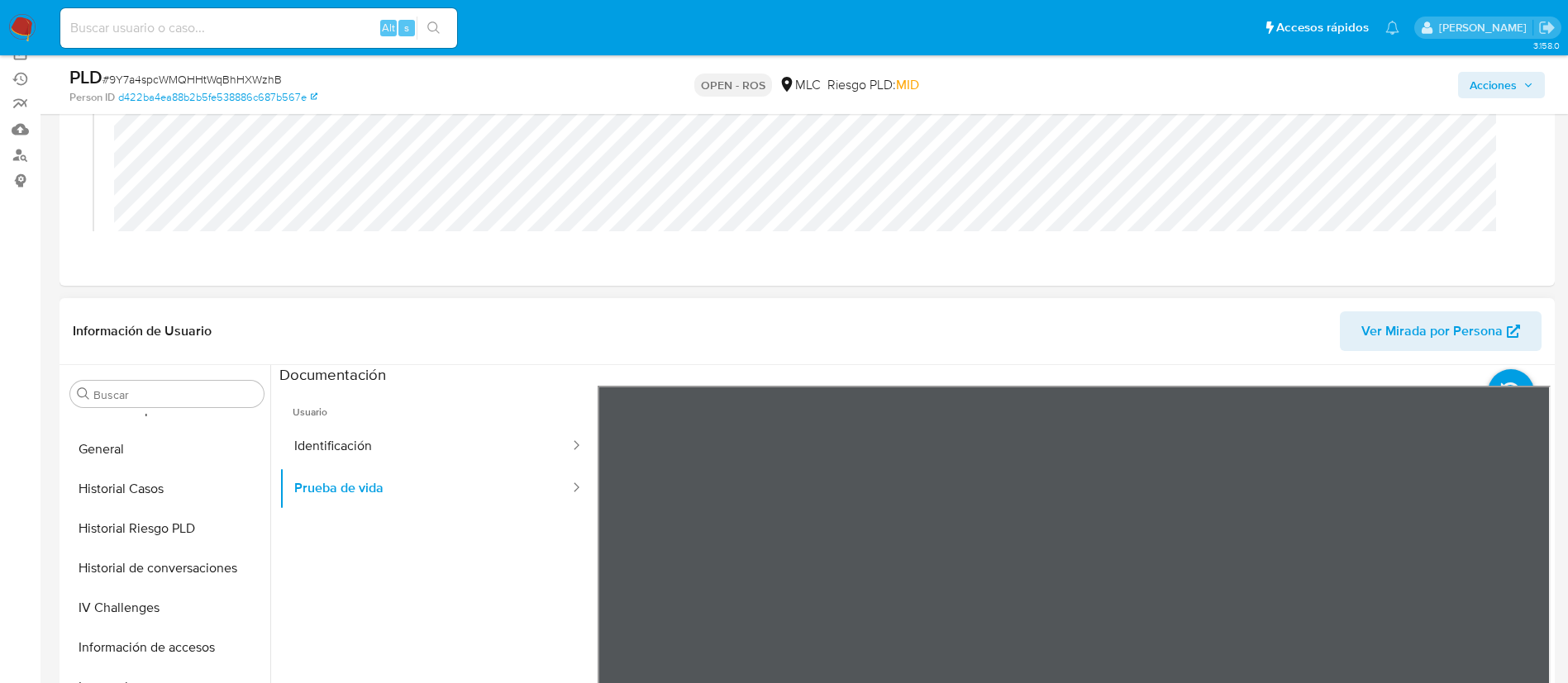
scroll to position [310, 0]
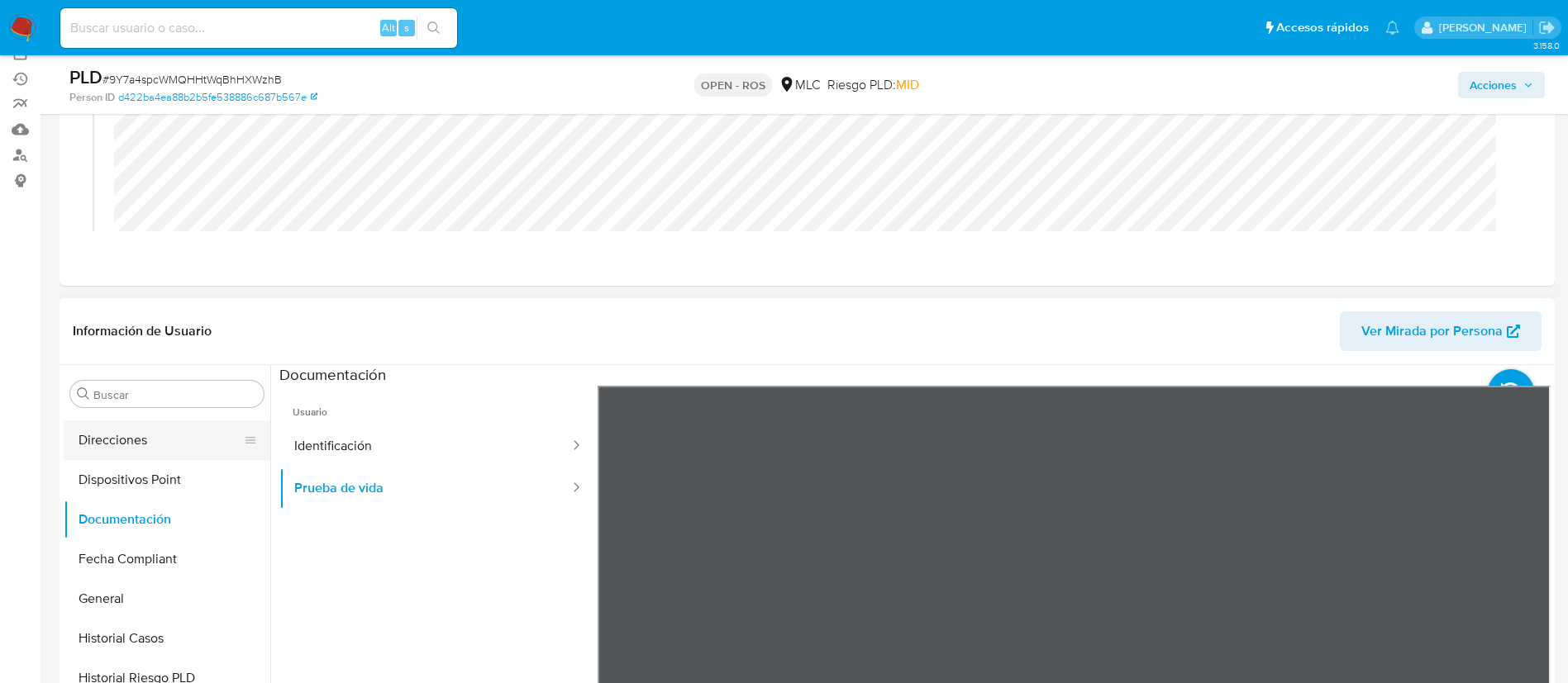
click at [138, 447] on button "Direcciones" at bounding box center [161, 440] width 194 height 40
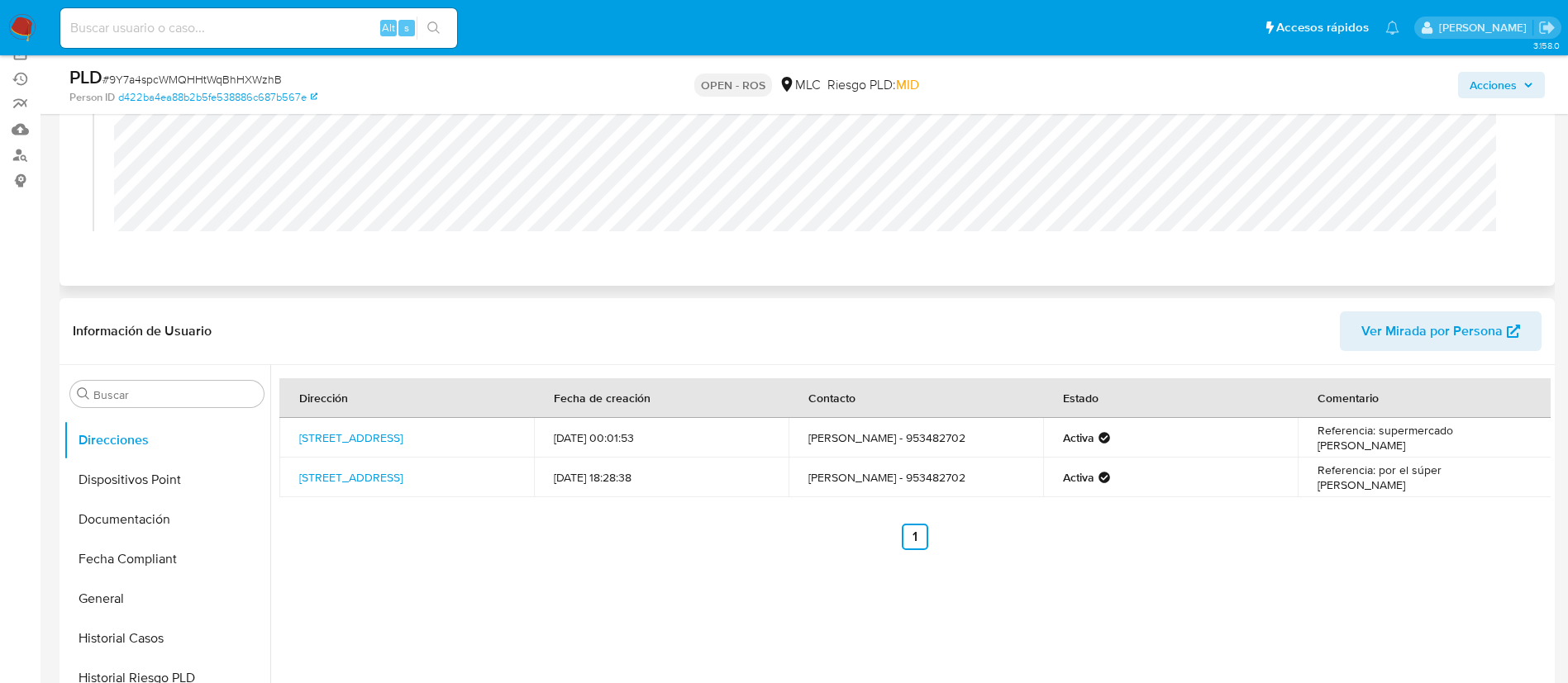
click at [871, 267] on div "Eventos ( 1 ) Acciones 12/09/2025 17:24:06 (hace 5 horas) El caso pasó a estado…" at bounding box center [807, 126] width 1495 height 320
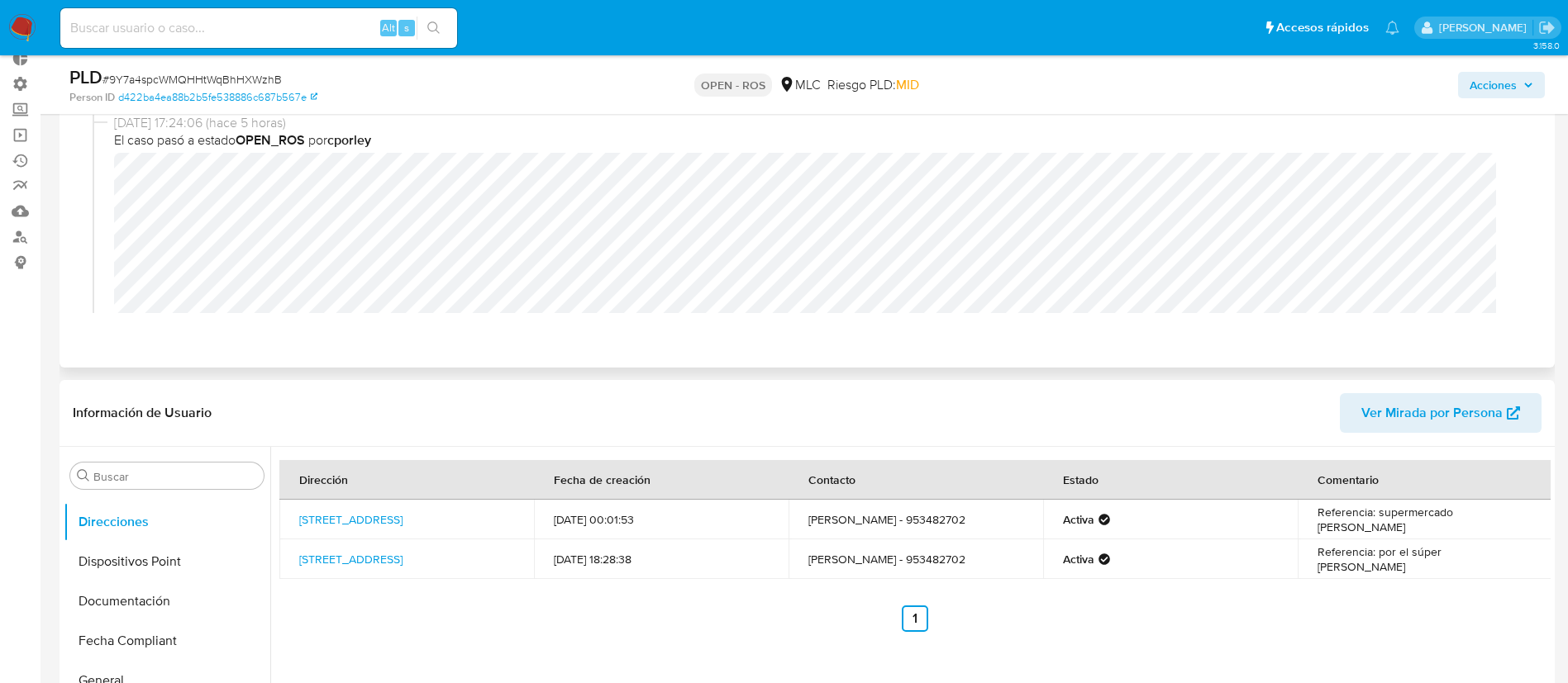
scroll to position [0, 0]
click at [1487, 88] on span "Acciones" at bounding box center [1493, 84] width 47 height 26
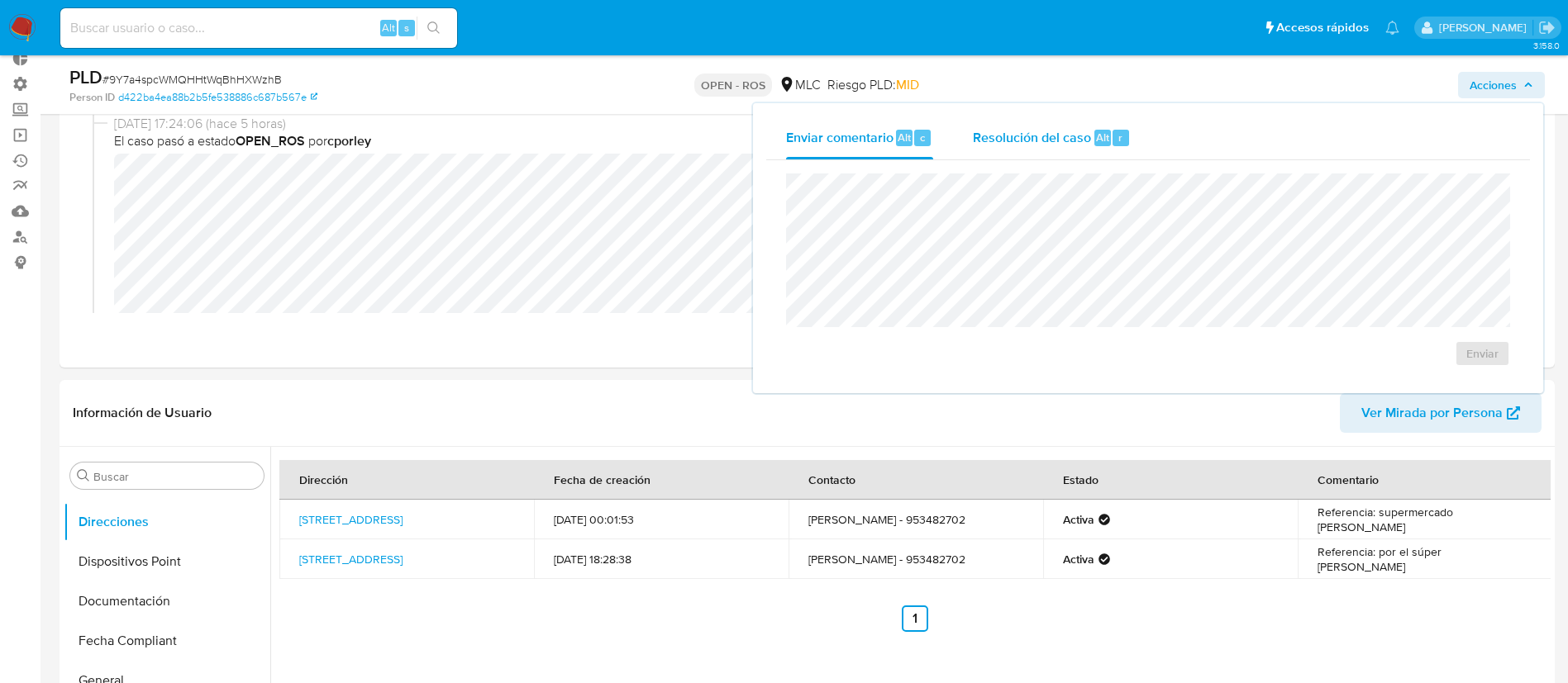
click at [1055, 140] on span "Resolución del caso" at bounding box center [1032, 136] width 118 height 19
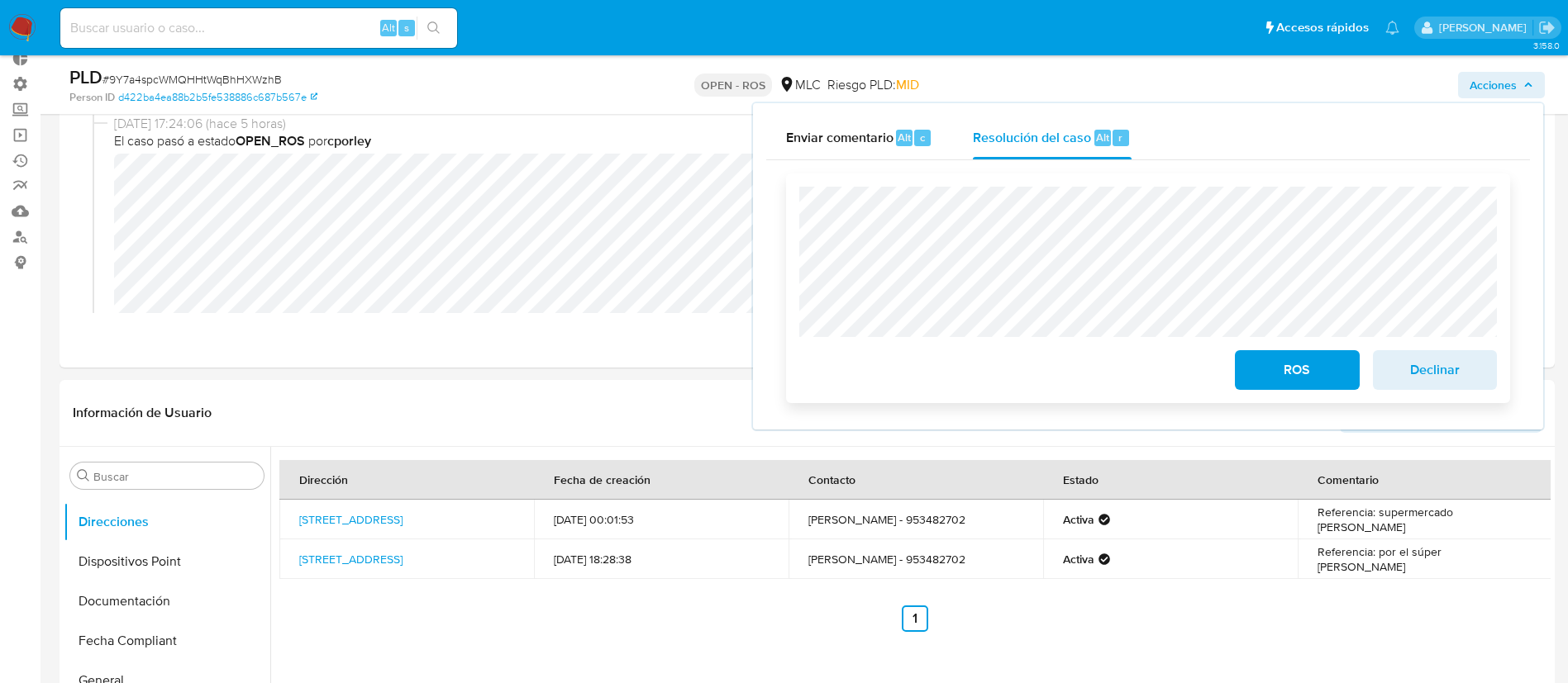
click at [1319, 357] on span "ROS" at bounding box center [1297, 369] width 81 height 36
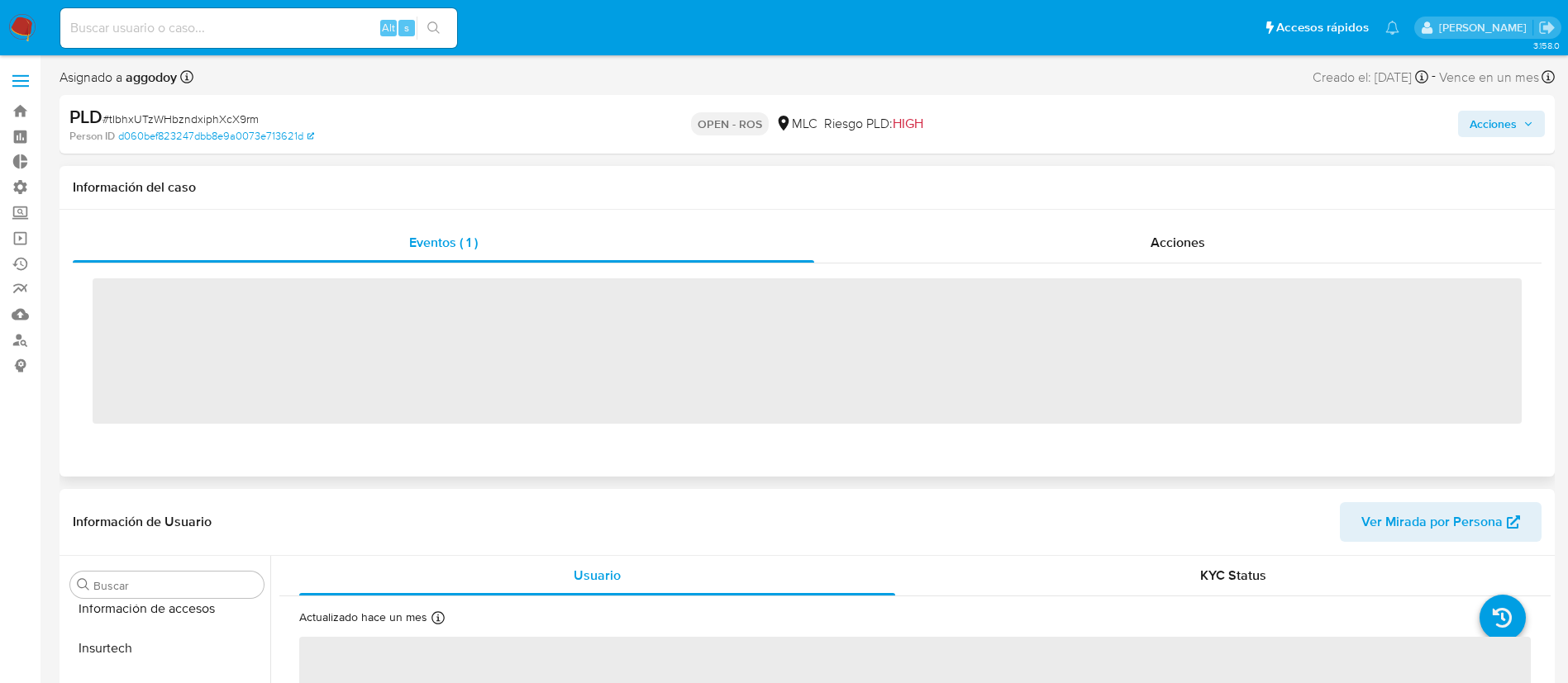
scroll to position [698, 0]
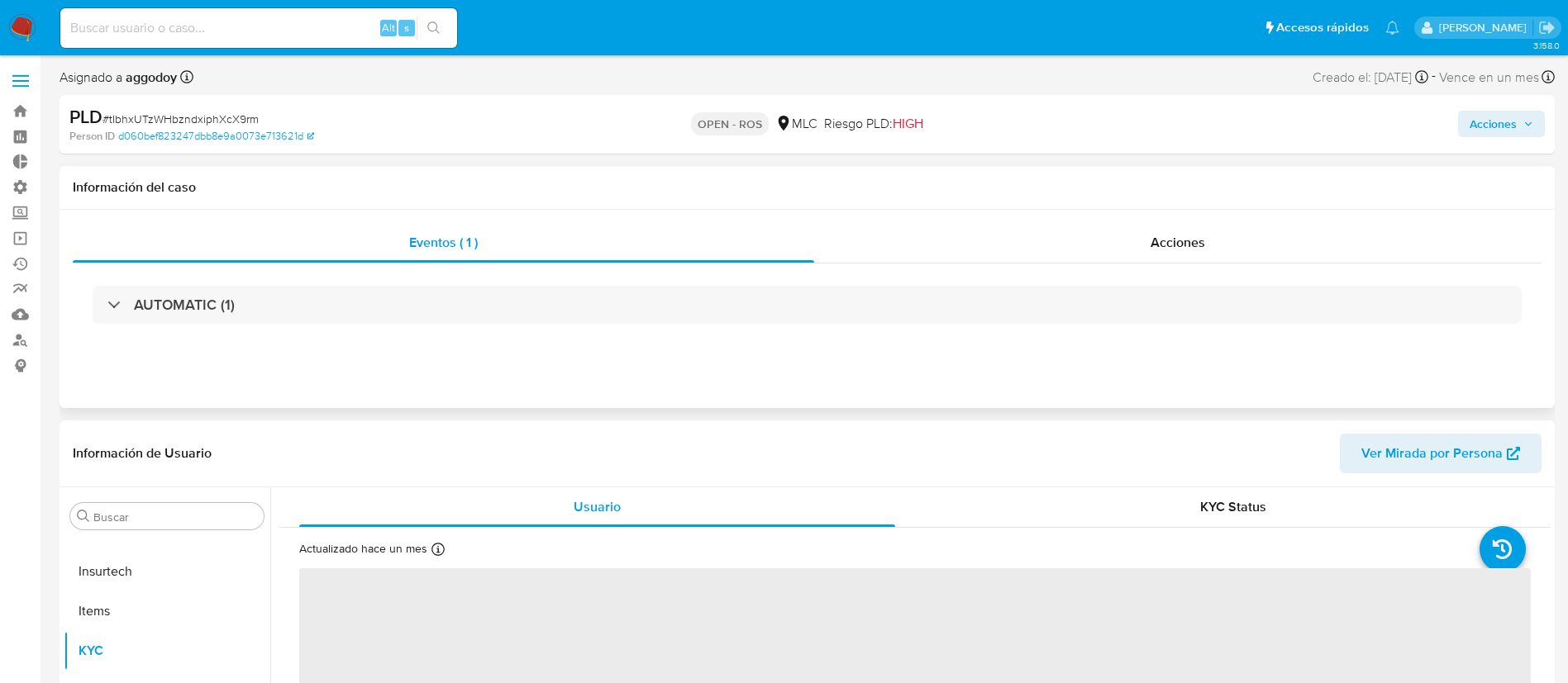
click at [1084, 211] on div "Eventos ( 1 ) Acciones AUTOMATIC (1)" at bounding box center [807, 309] width 1495 height 199
click at [1187, 264] on div "AUTOMATIC (1)" at bounding box center [806, 304] width 1469 height 82
select select "10"
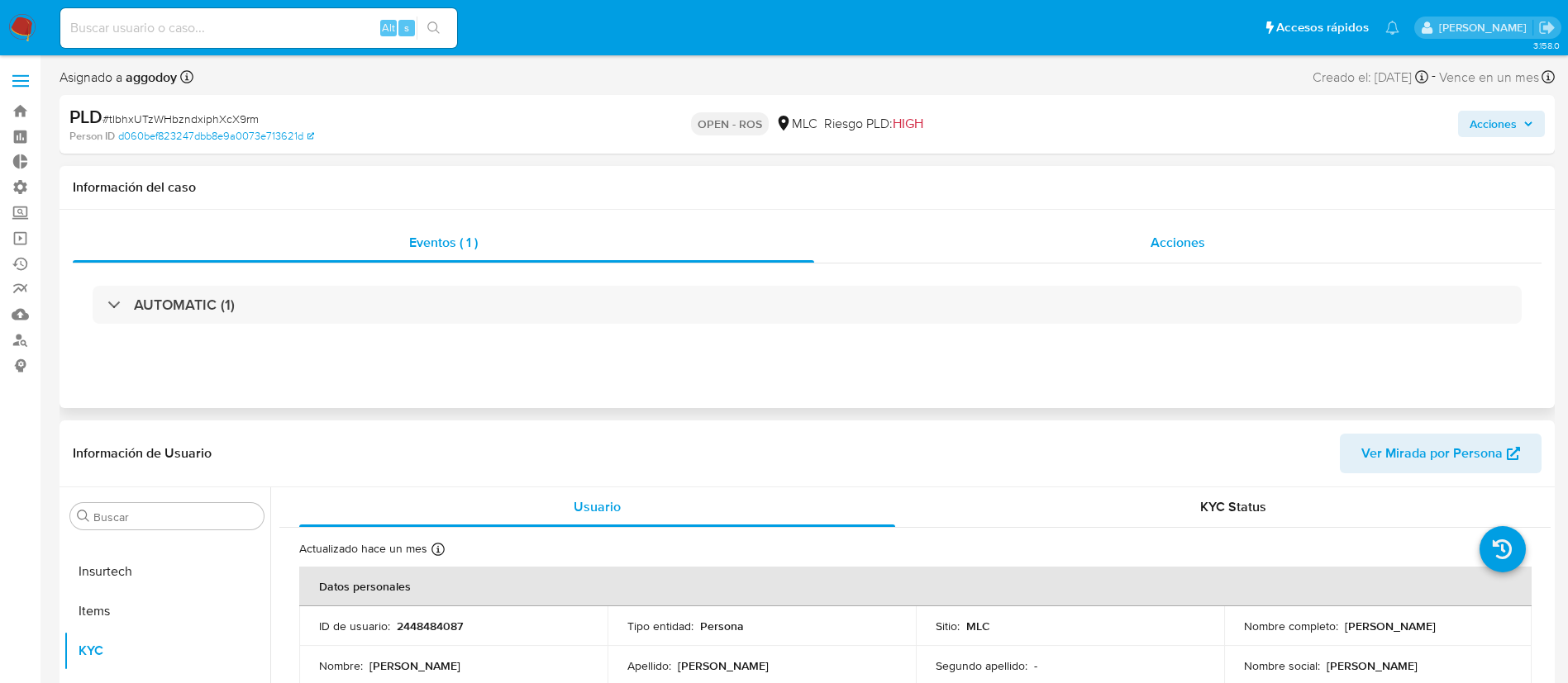
click at [1210, 249] on div "Acciones" at bounding box center [1177, 242] width 727 height 40
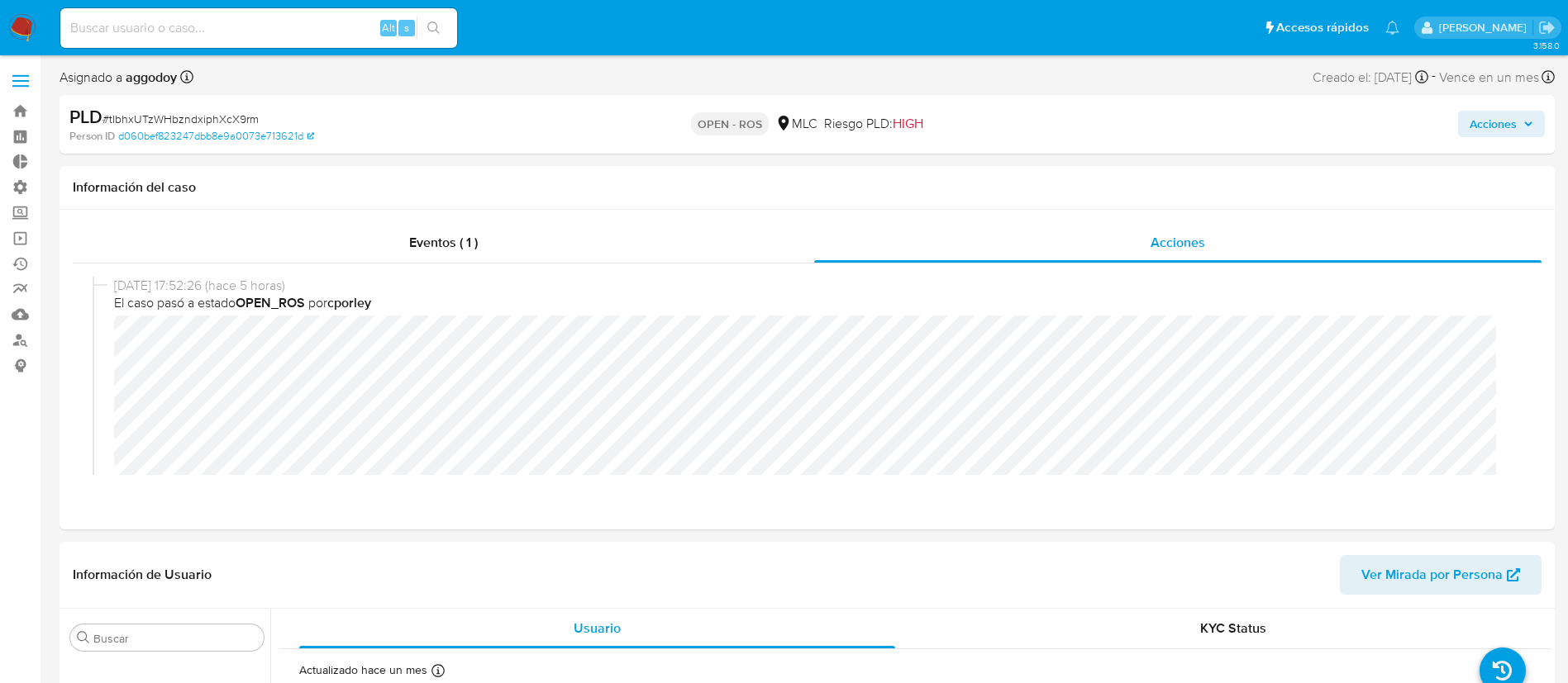
click at [1467, 122] on button "Acciones" at bounding box center [1501, 124] width 87 height 26
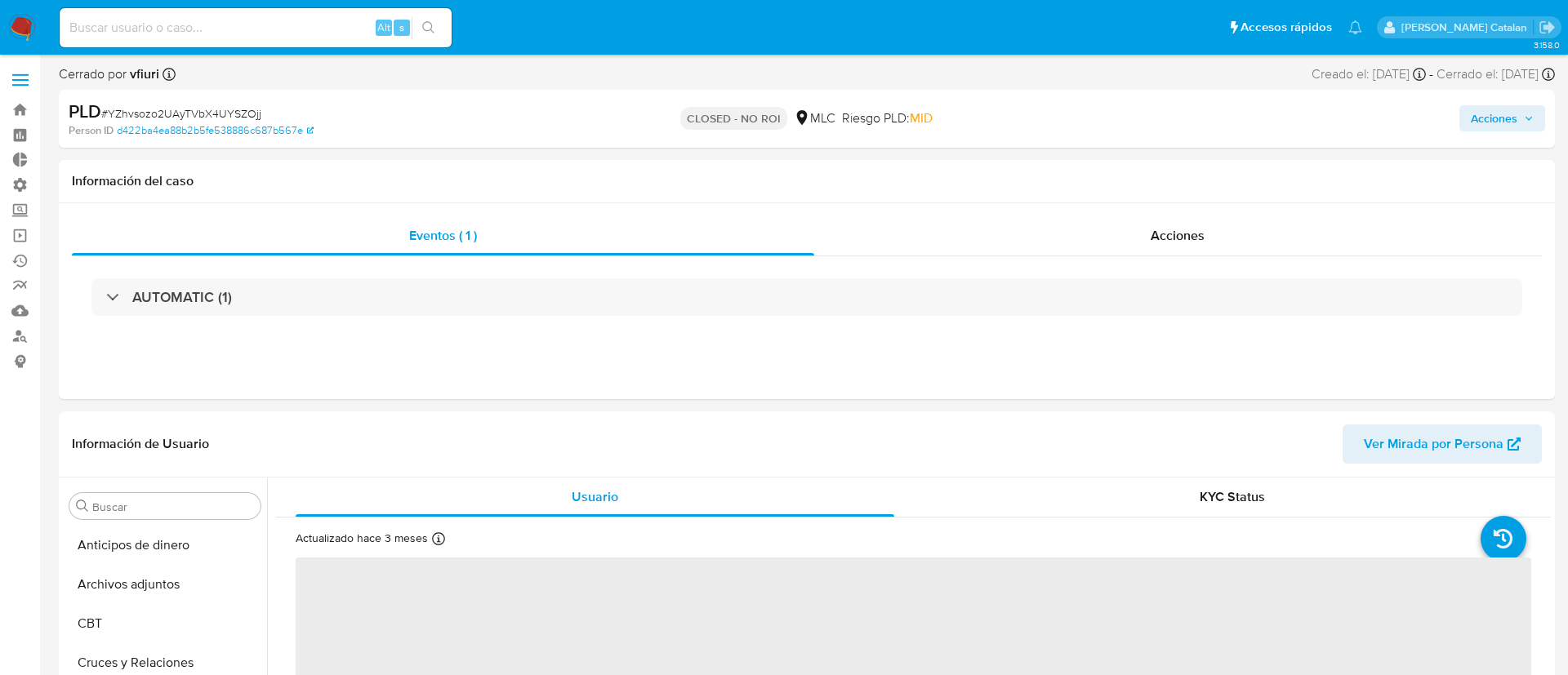
select select "10"
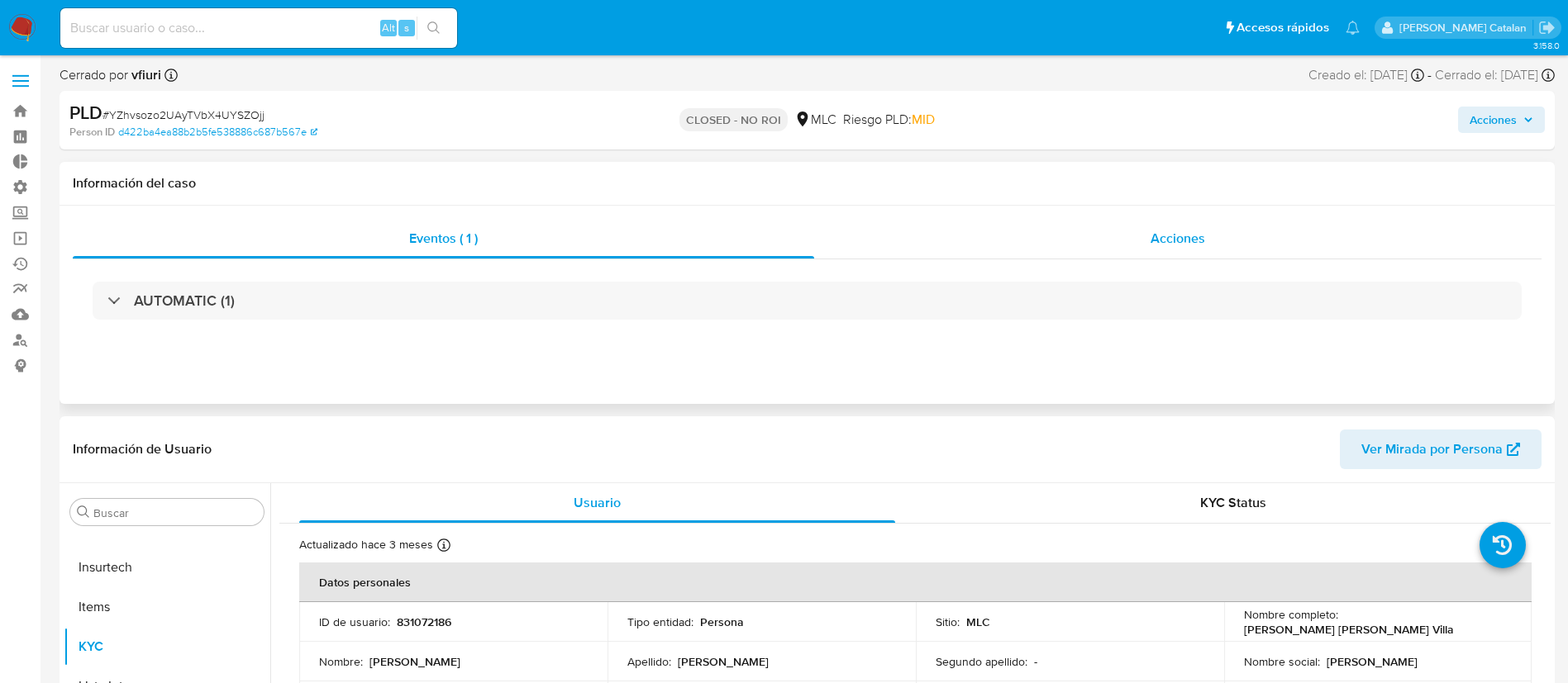
click at [1132, 219] on div "Acciones" at bounding box center [1177, 238] width 727 height 40
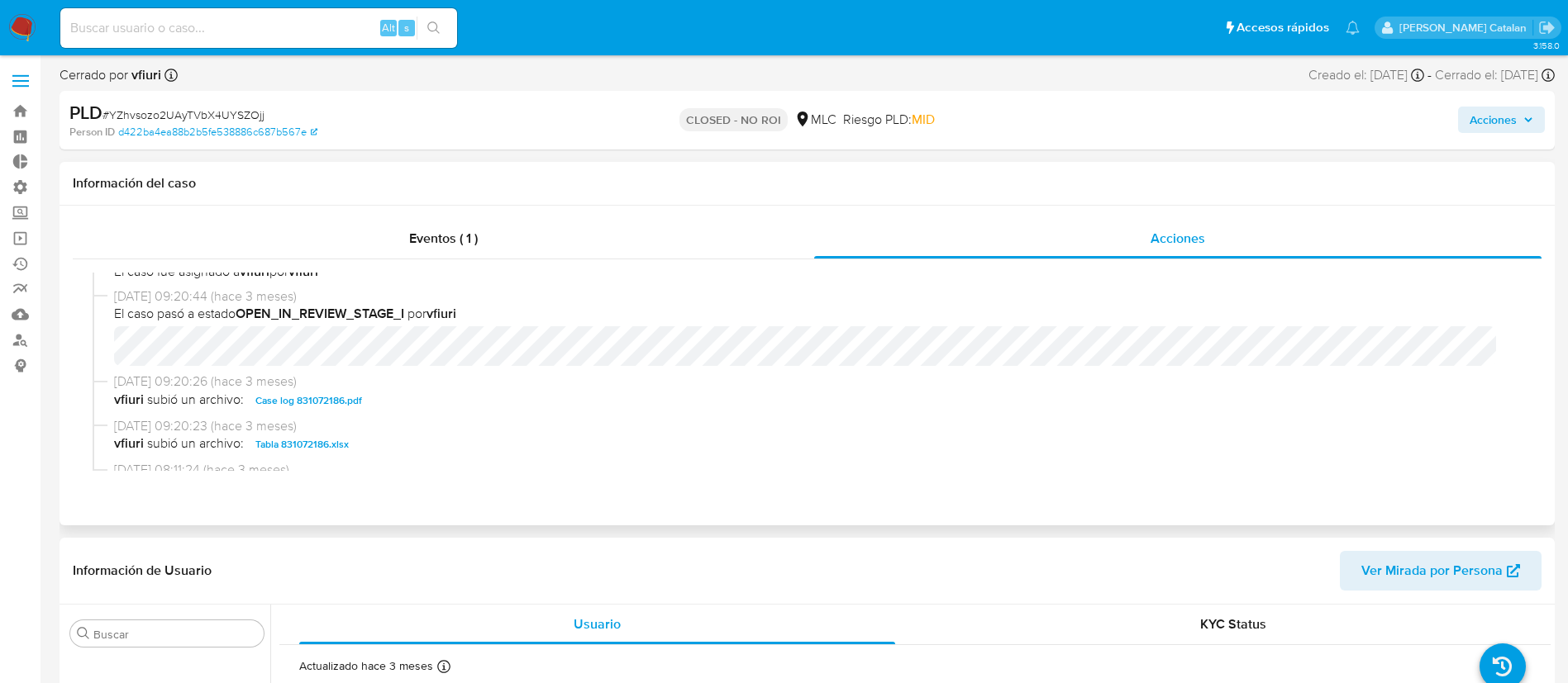
scroll to position [155, 0]
click at [345, 405] on span "Case log 831072186.pdf" at bounding box center [308, 401] width 107 height 20
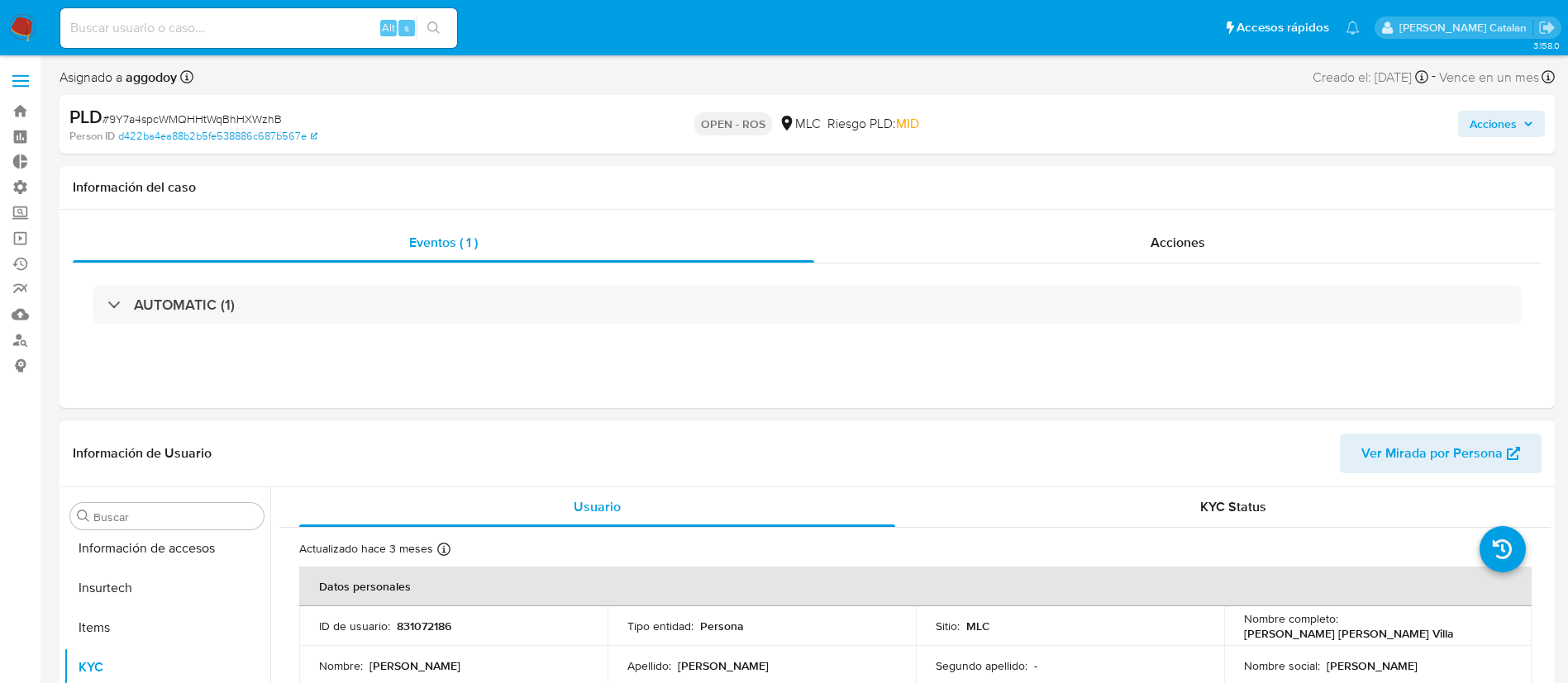
scroll to position [698, 0]
select select "10"
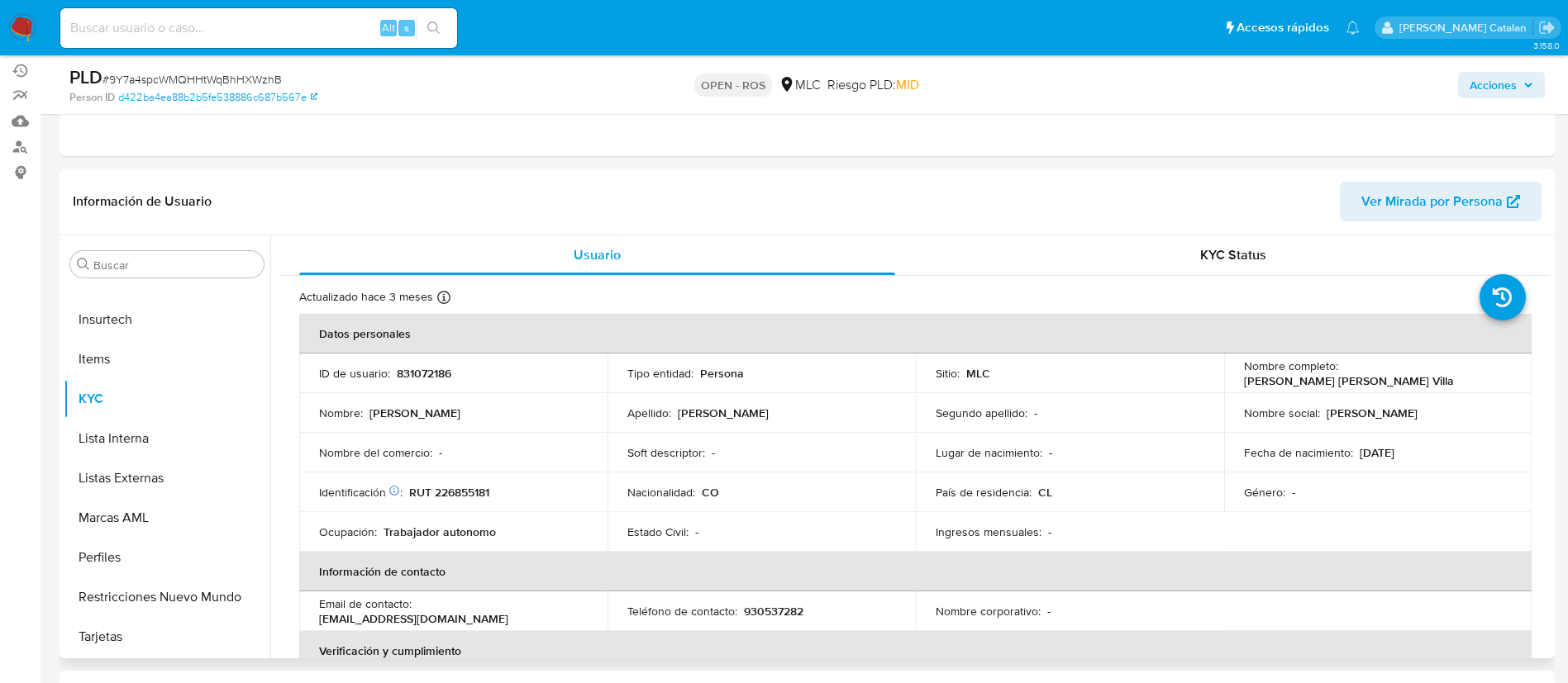
scroll to position [0, 0]
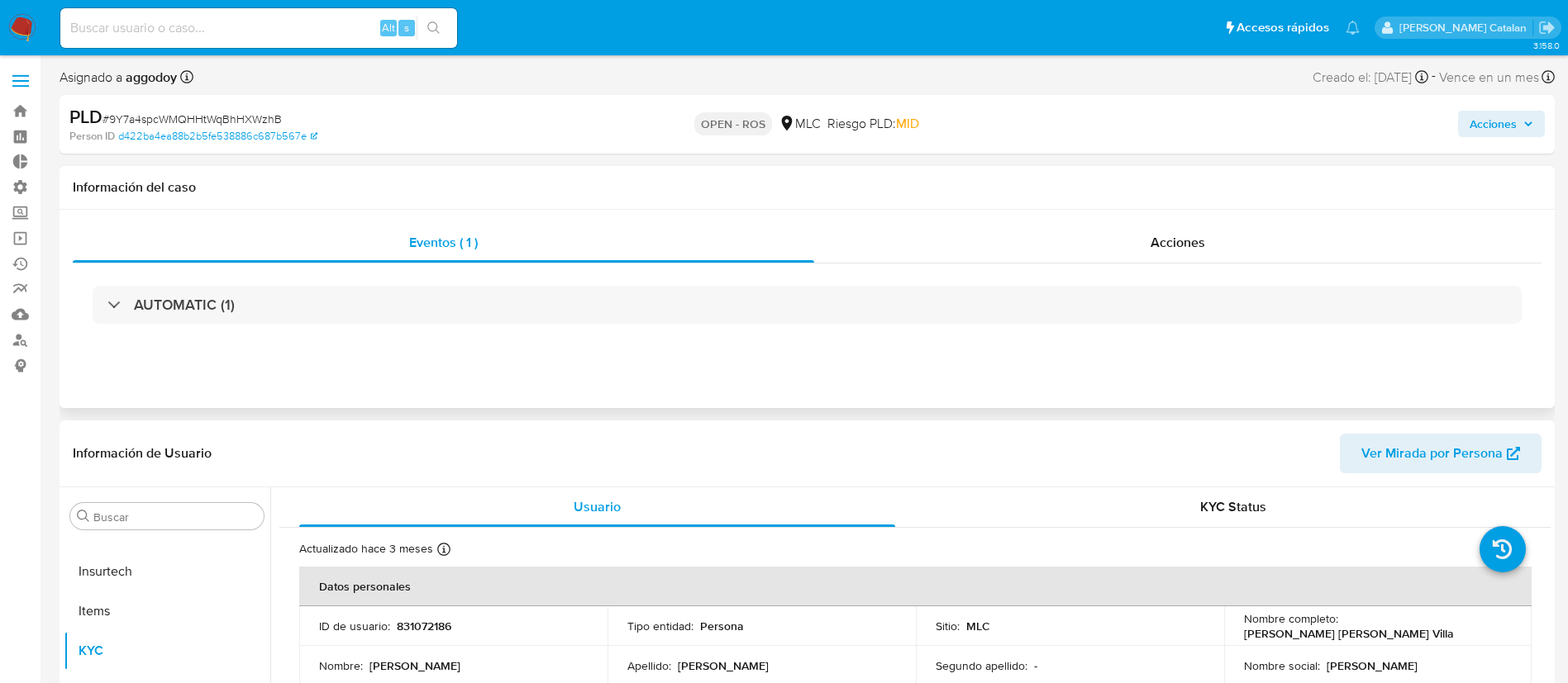
click at [1210, 220] on div "Eventos ( 1 ) Acciones AUTOMATIC (1)" at bounding box center [807, 309] width 1495 height 199
click at [1172, 264] on div "AUTOMATIC (1)" at bounding box center [806, 304] width 1469 height 82
click at [1175, 234] on span "Acciones" at bounding box center [1177, 242] width 55 height 19
